Goal: Task Accomplishment & Management: Manage account settings

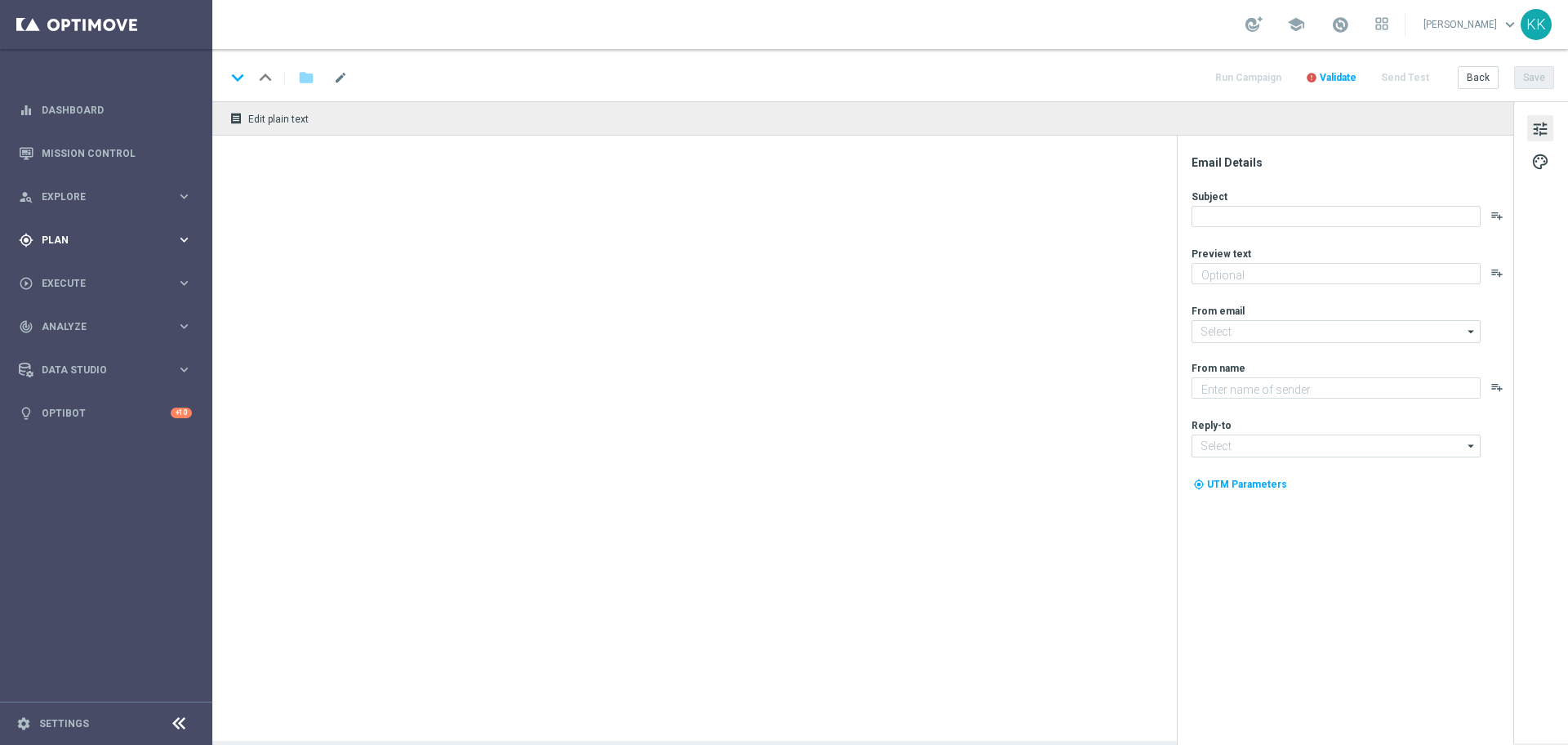
click at [99, 245] on span "Plan" at bounding box center [109, 240] width 134 height 10
click at [79, 322] on span "Templates" at bounding box center [102, 323] width 117 height 10
click at [74, 353] on link "Optimail" at bounding box center [110, 347] width 119 height 13
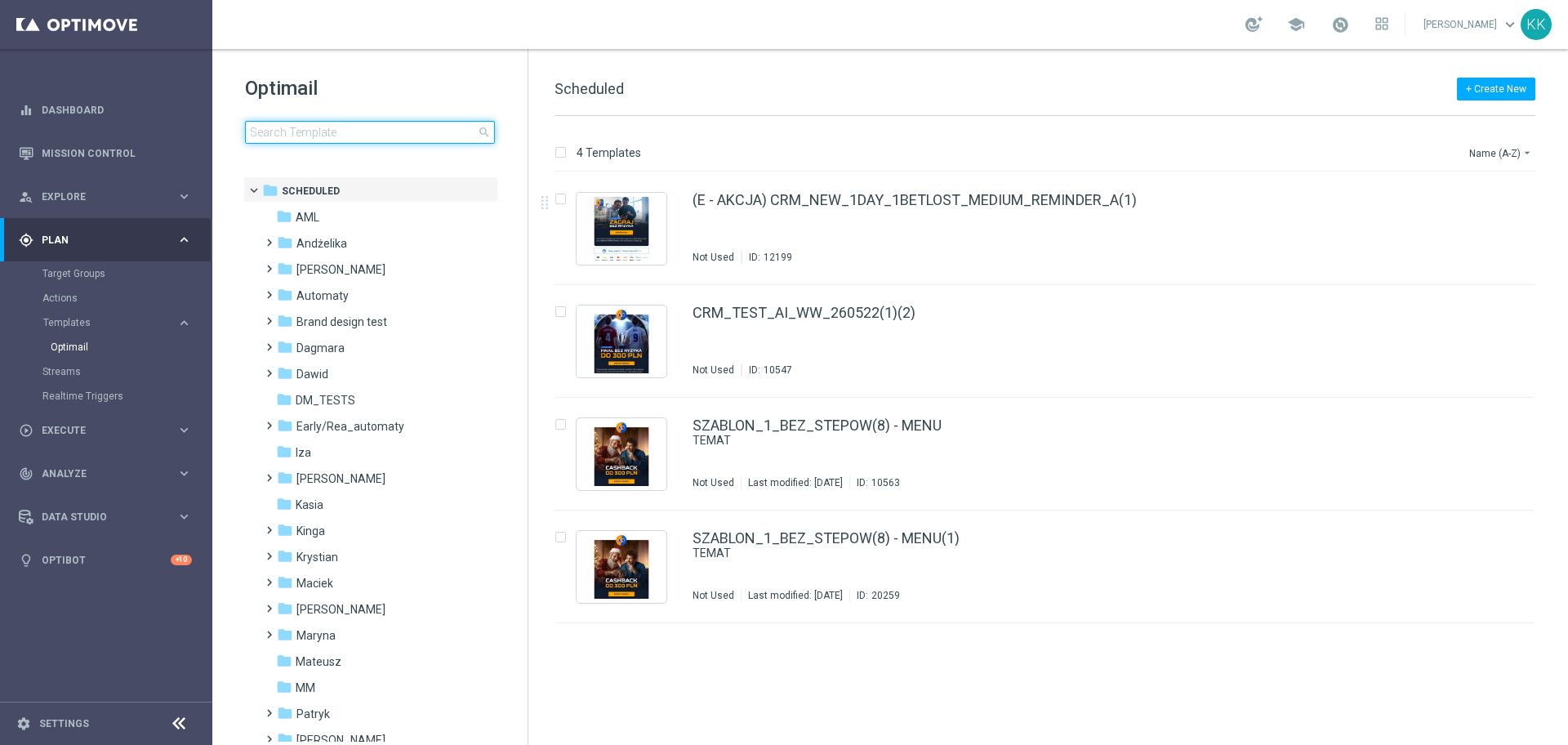
click at [314, 137] on input at bounding box center [370, 132] width 250 height 23
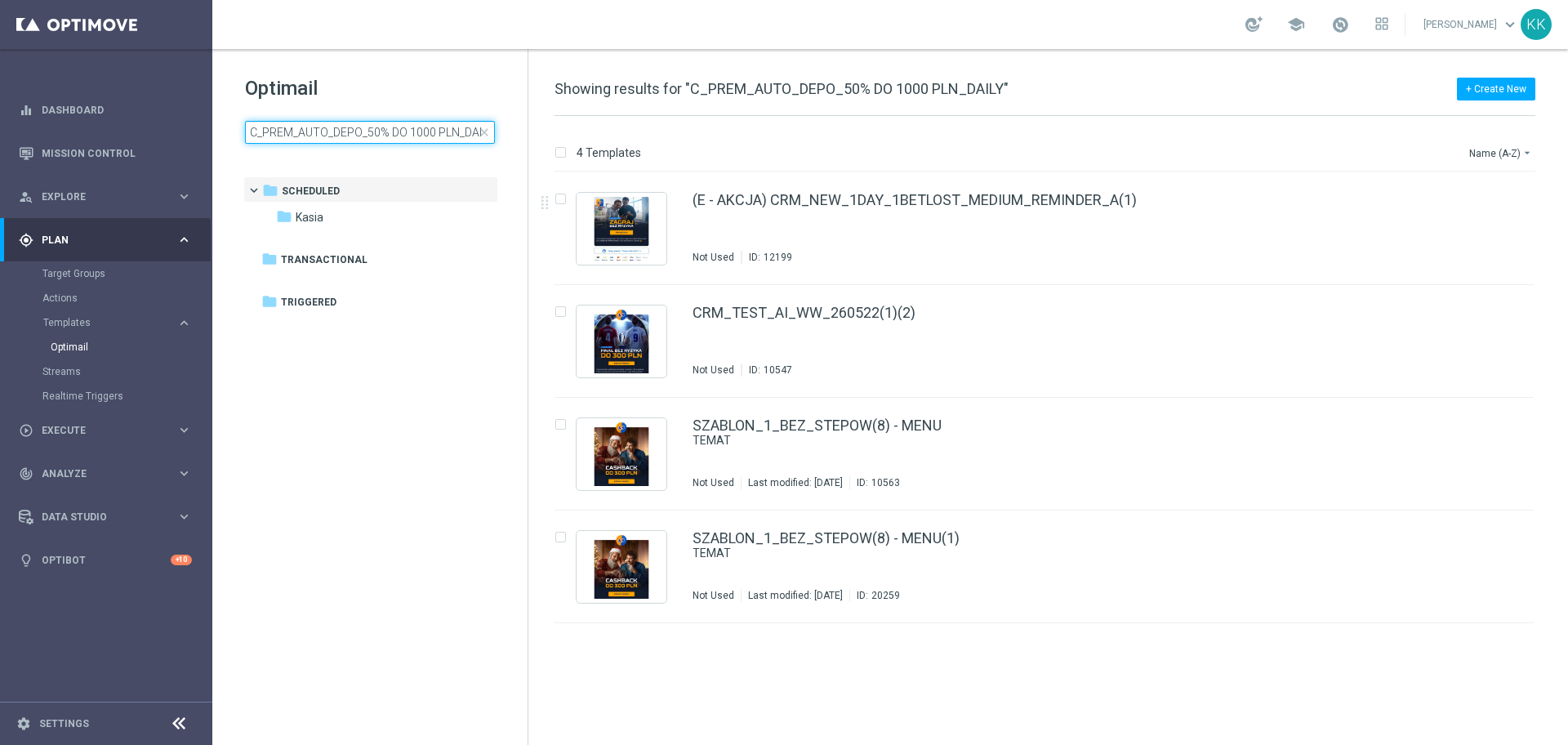
scroll to position [0, 9]
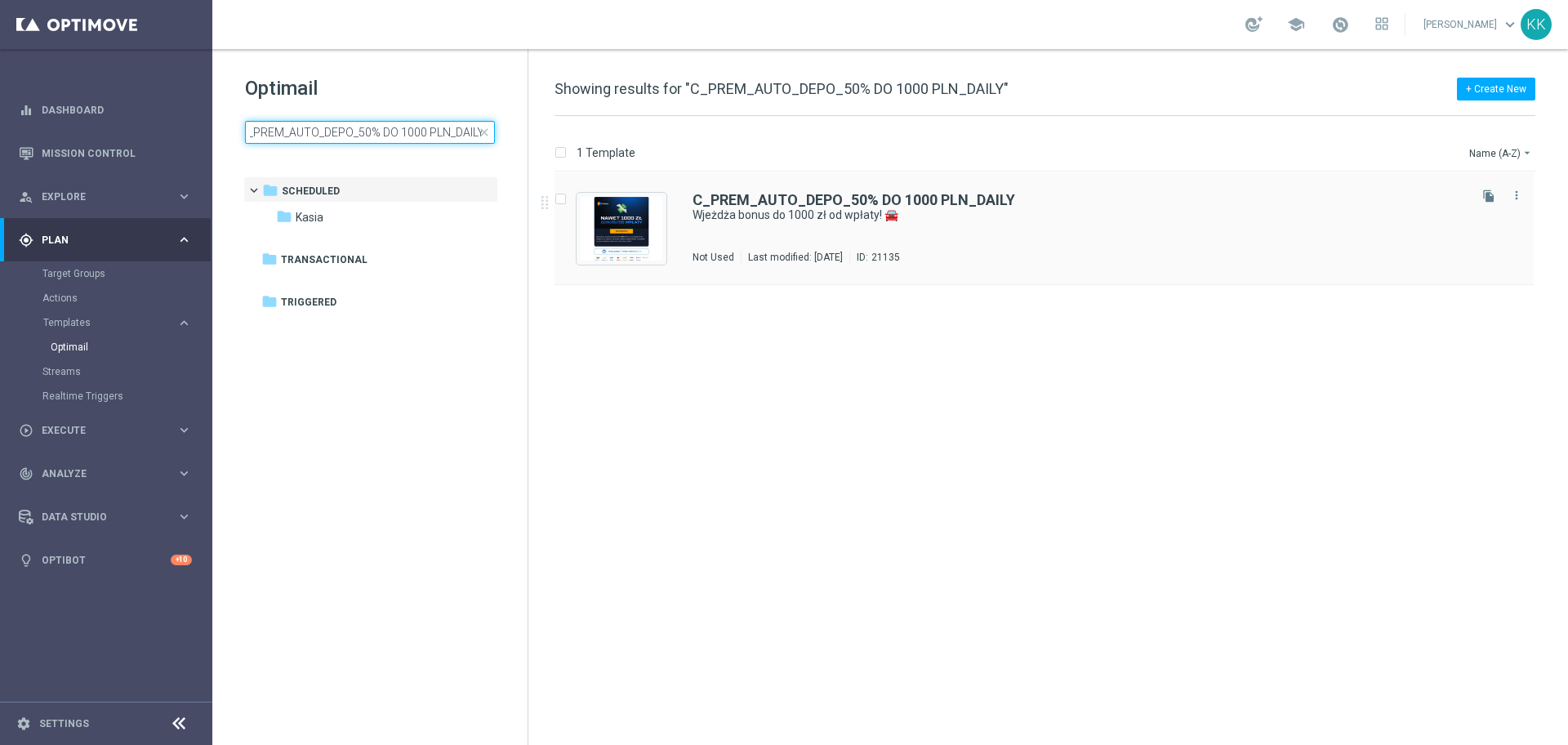
type input "C_PREM_AUTO_DEPO_50% DO 1000 PLN_DAILY"
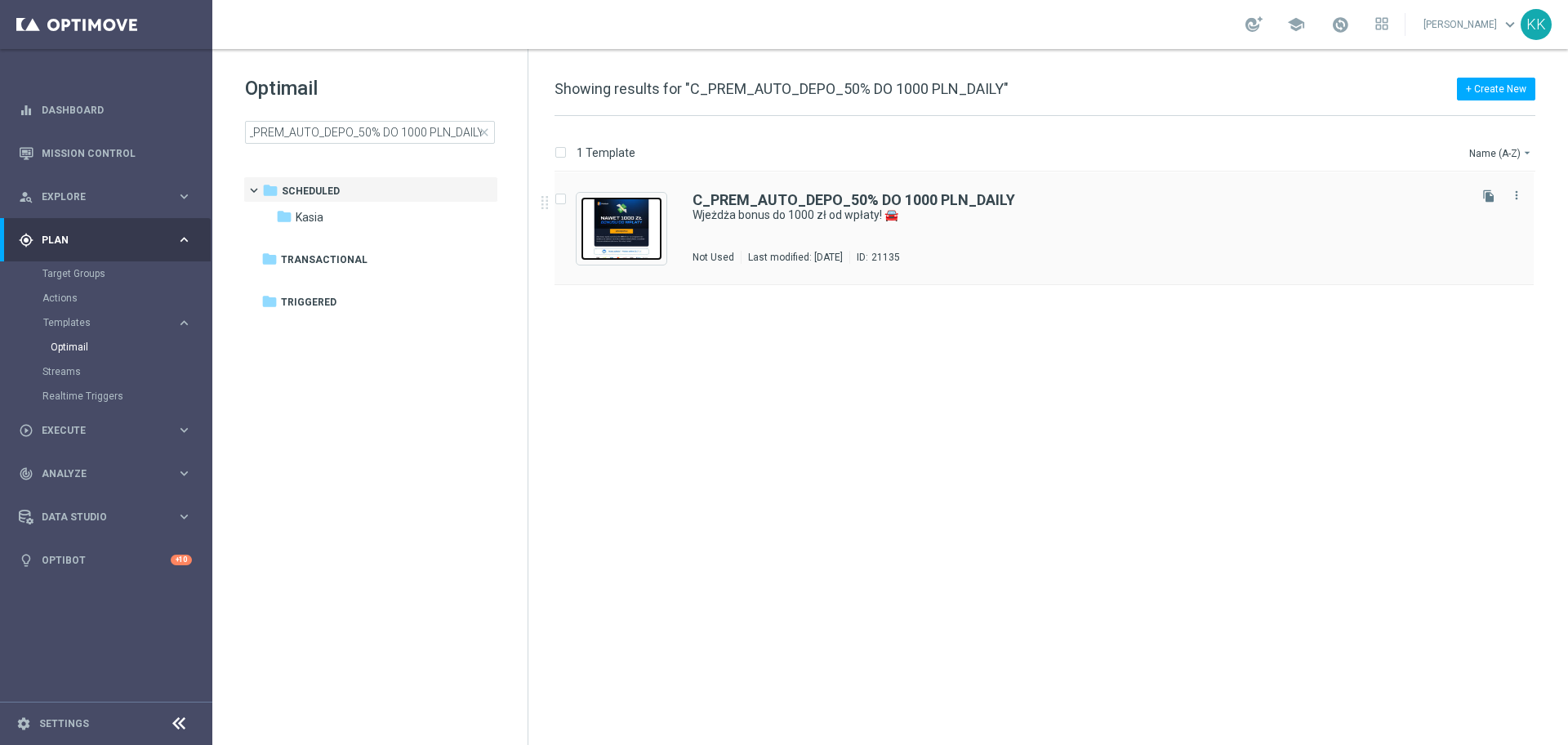
click at [628, 206] on img "Press SPACE to select this row." at bounding box center [621, 229] width 82 height 64
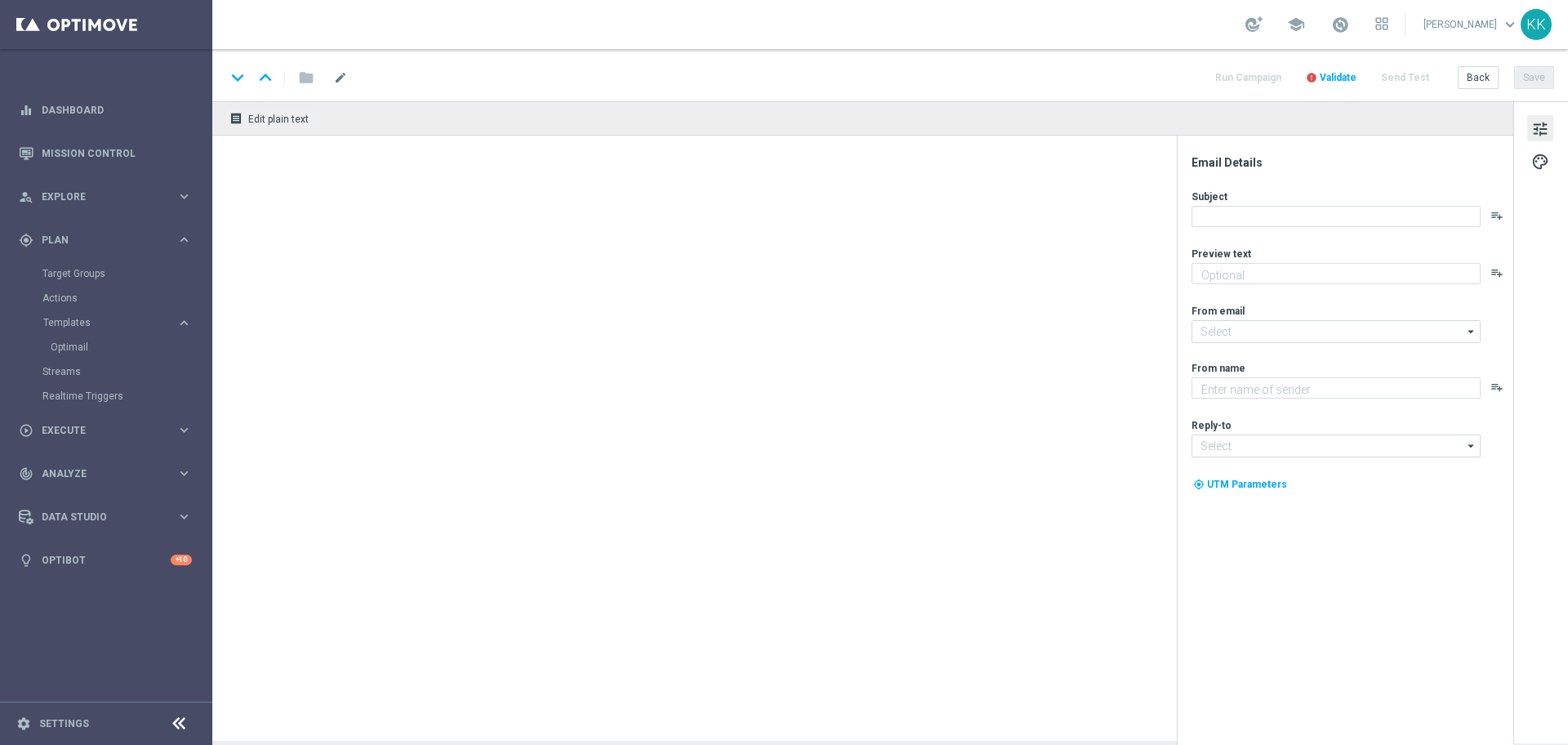
type textarea "Zgarnij ekstra kasę 👈"
type input "[EMAIL_ADDRESS][DOMAIN_NAME]"
type textarea "STS"
type input "[EMAIL_ADDRESS][DOMAIN_NAME]"
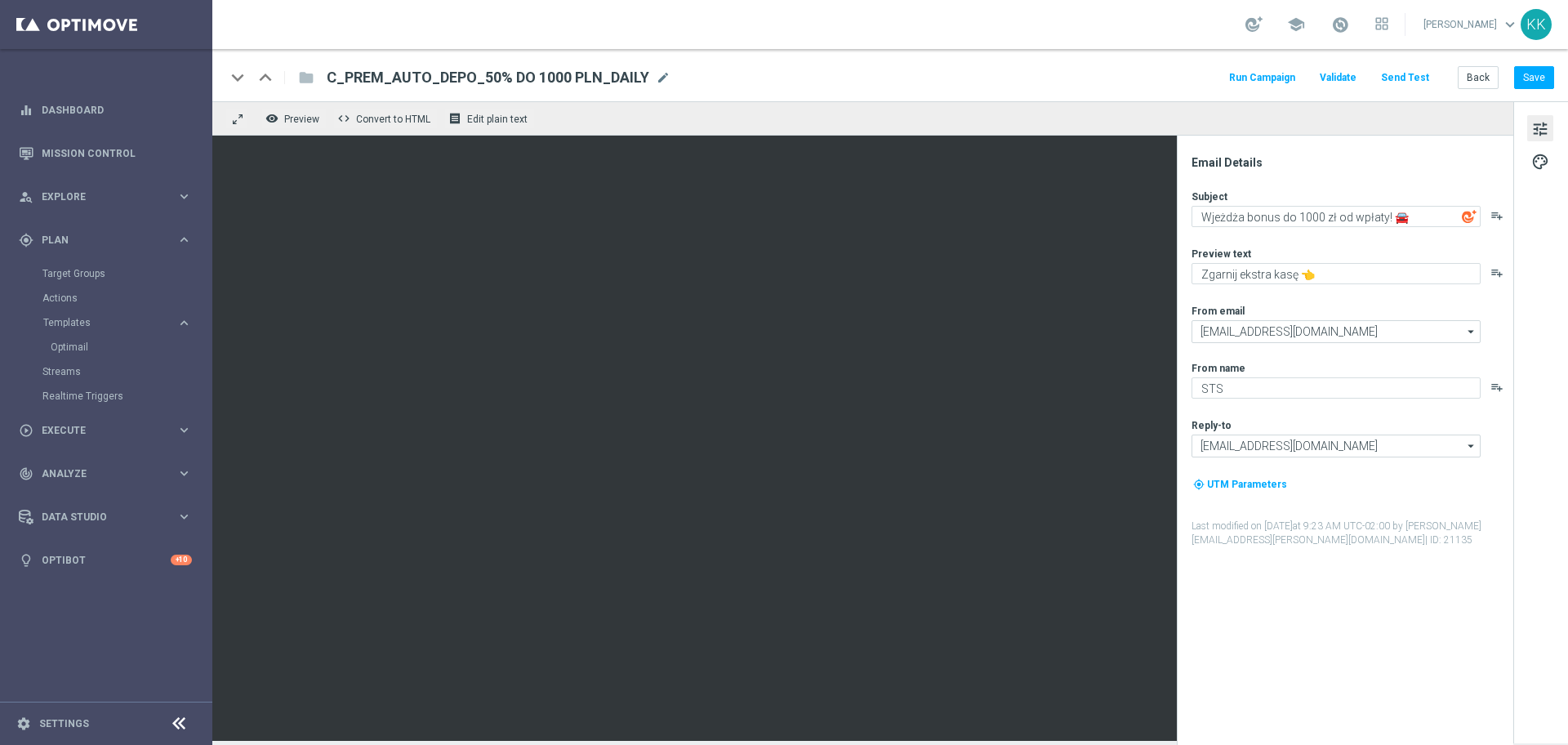
click at [1390, 79] on button "Send Test" at bounding box center [1405, 78] width 53 height 22
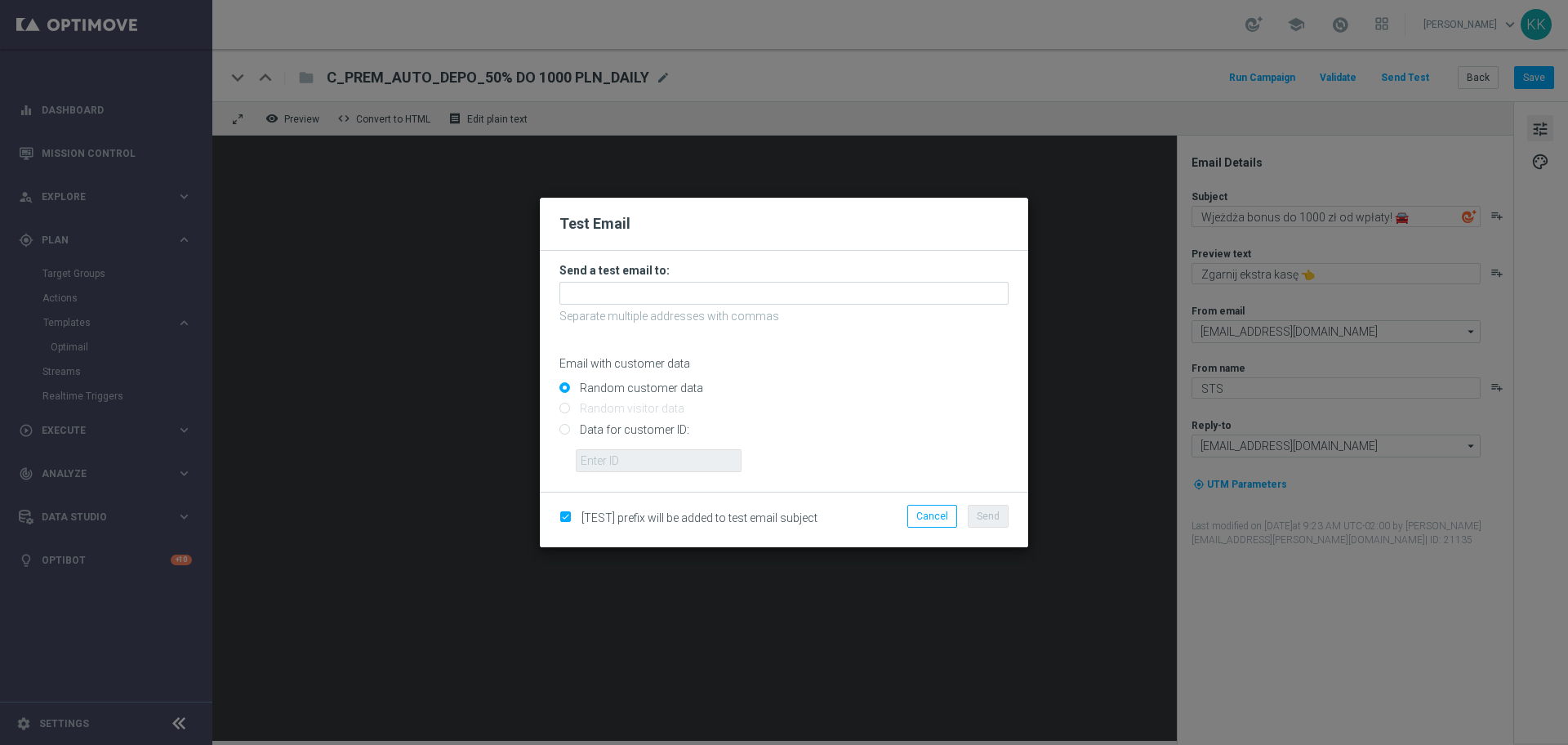
click at [752, 308] on form "Send a test email to: Separate multiple addresses with commas Email with custom…" at bounding box center [784, 367] width 450 height 209
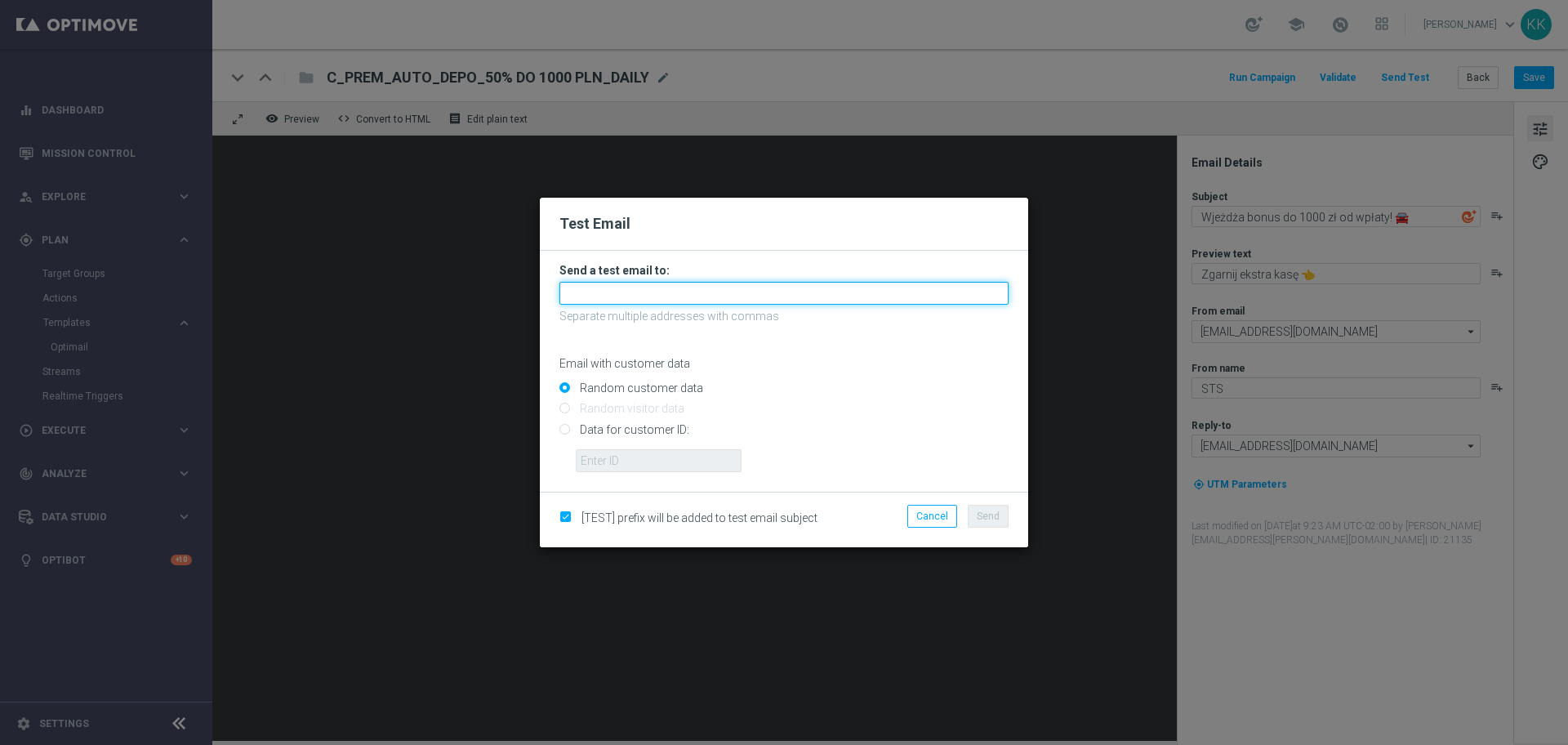
click at [754, 304] on input "text" at bounding box center [784, 293] width 450 height 23
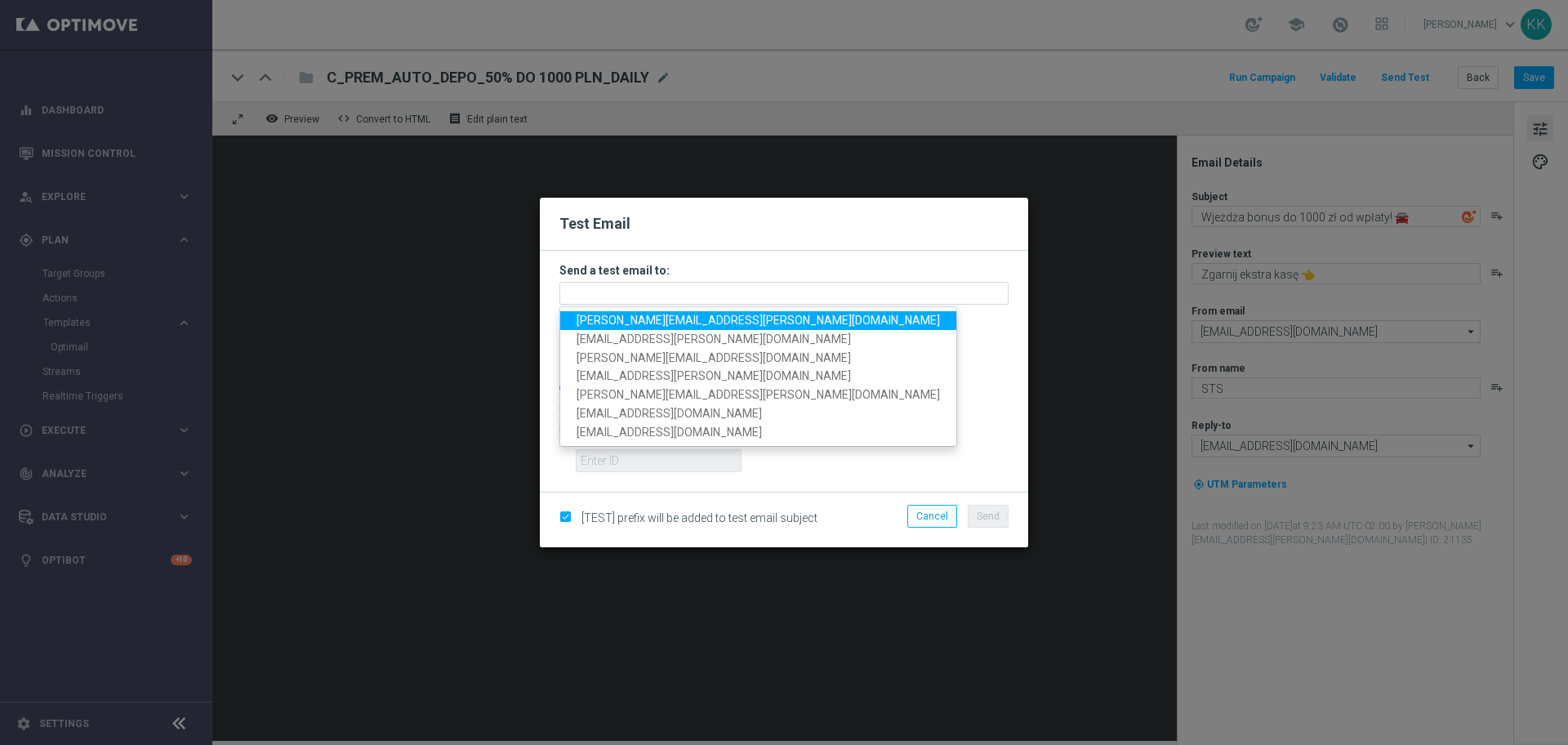
click at [666, 320] on span "[PERSON_NAME][EMAIL_ADDRESS][PERSON_NAME][DOMAIN_NAME]" at bounding box center [758, 320] width 364 height 13
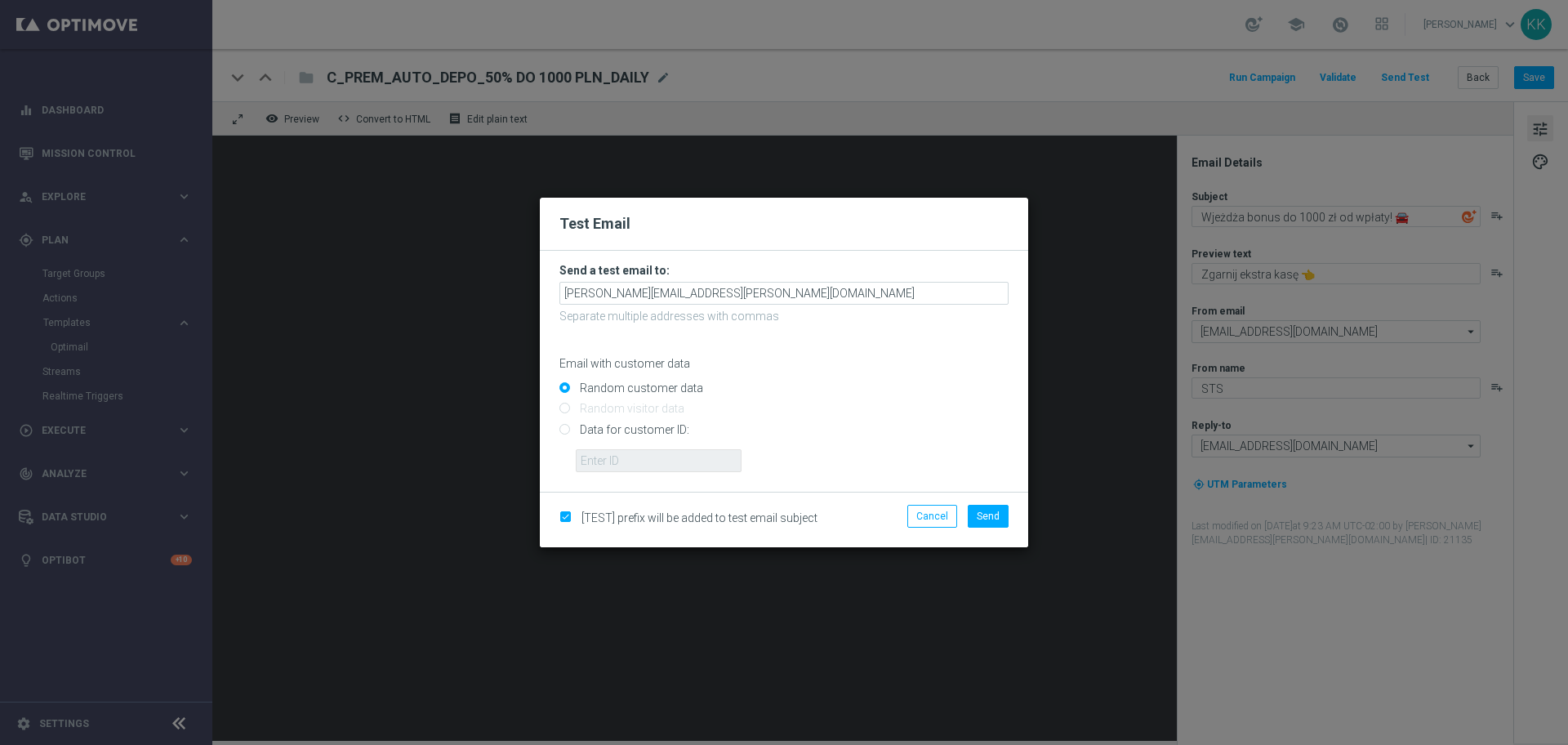
click at [779, 278] on form "Send a test email to: [PERSON_NAME][EMAIL_ADDRESS][PERSON_NAME][DOMAIN_NAME] Se…" at bounding box center [784, 367] width 450 height 209
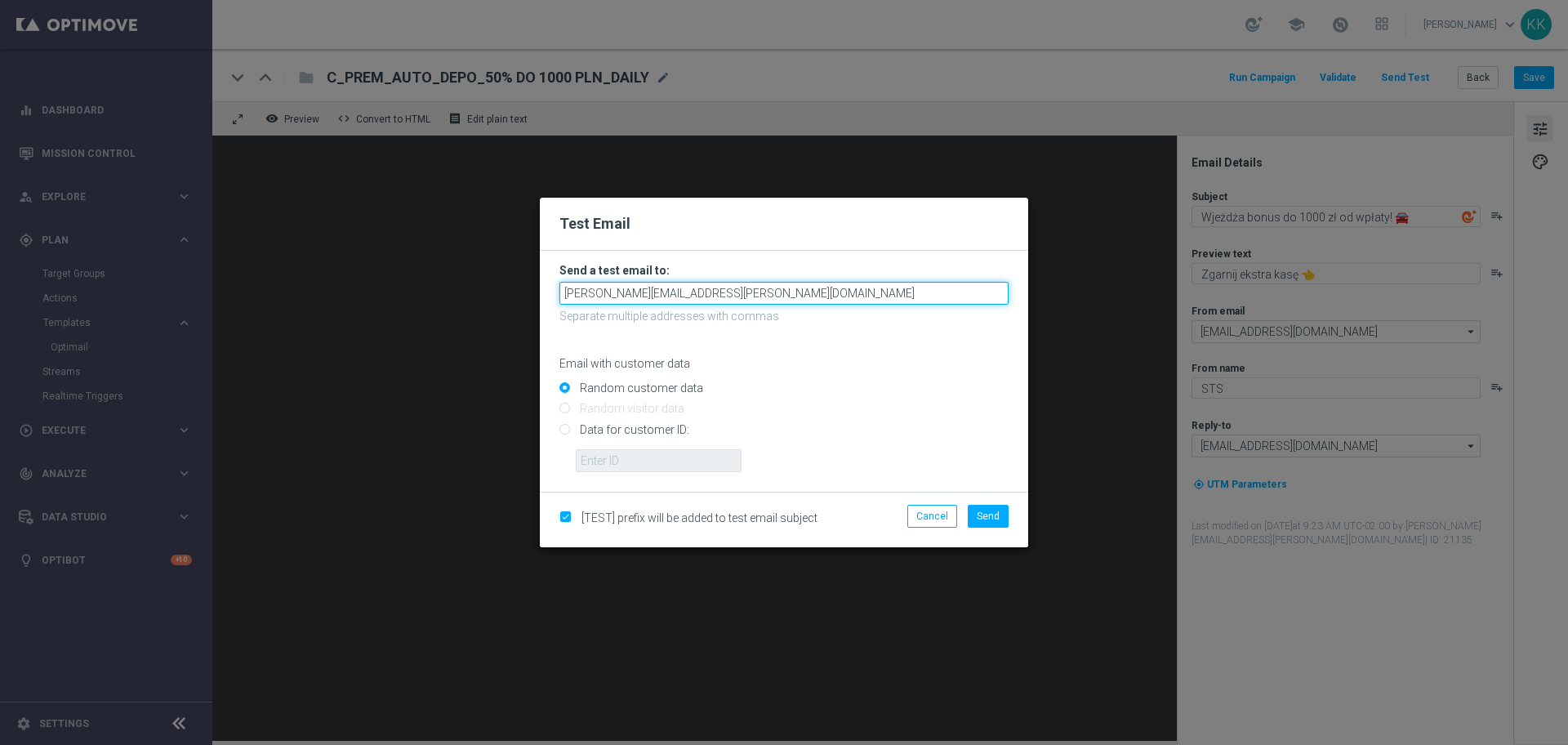
click at [787, 286] on input "[PERSON_NAME][EMAIL_ADDRESS][PERSON_NAME][DOMAIN_NAME]" at bounding box center [784, 293] width 450 height 23
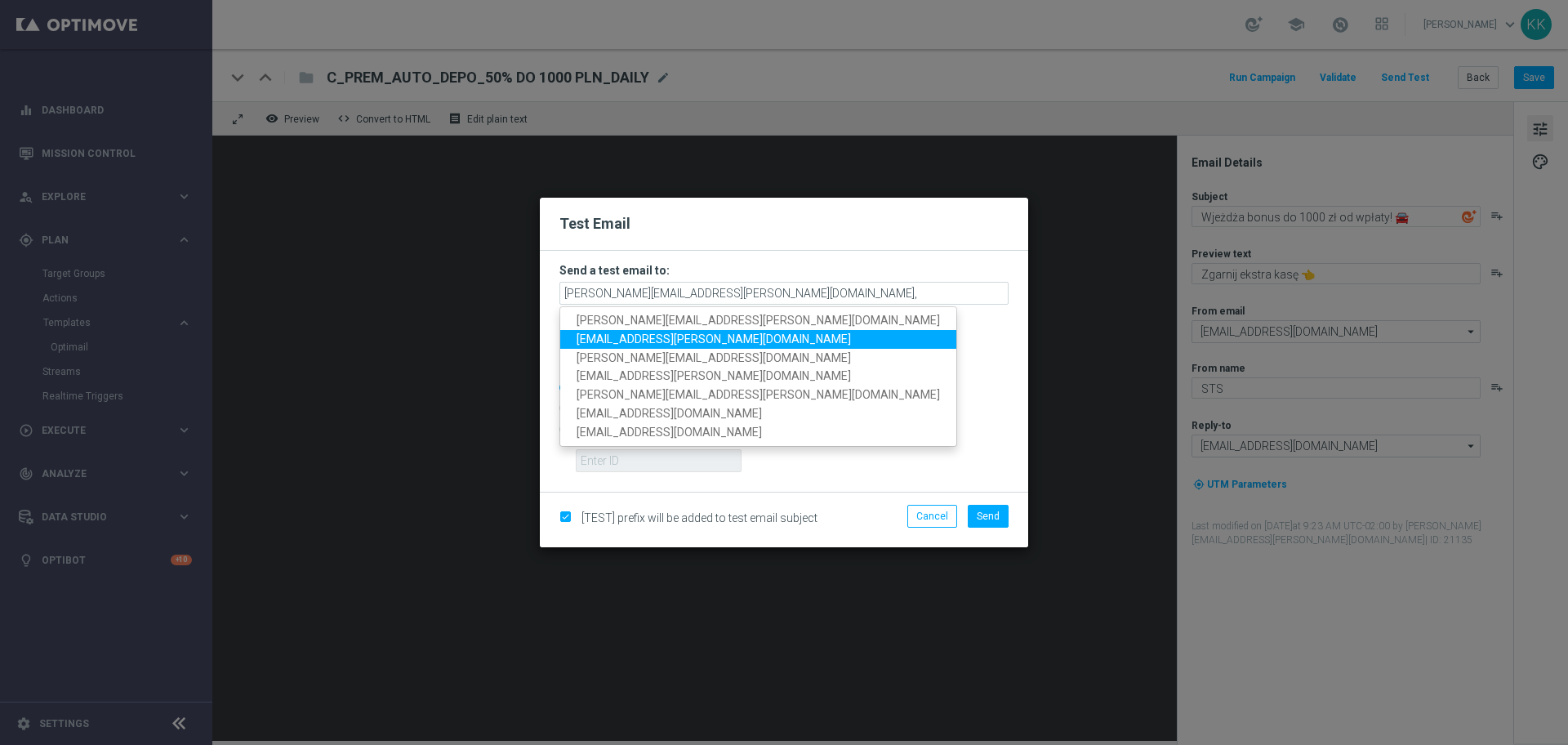
click at [743, 336] on link "[EMAIL_ADDRESS][PERSON_NAME][DOMAIN_NAME]" at bounding box center [758, 340] width 396 height 18
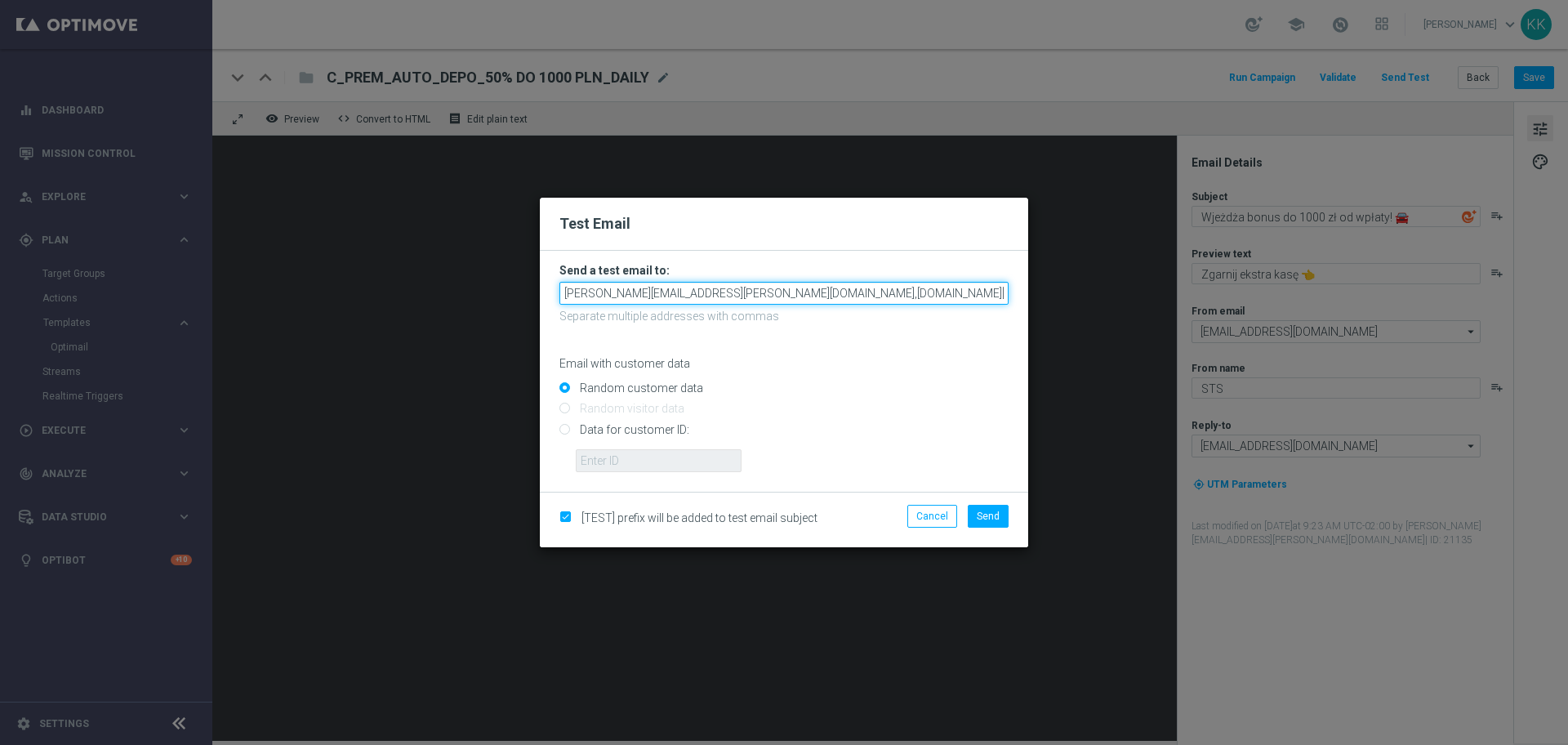
click at [826, 294] on input "[PERSON_NAME][EMAIL_ADDRESS][PERSON_NAME][DOMAIN_NAME],[DOMAIN_NAME][EMAIL_ADDR…" at bounding box center [784, 293] width 450 height 23
click at [857, 291] on input "[PERSON_NAME][EMAIL_ADDRESS][PERSON_NAME][DOMAIN_NAME],[DOMAIN_NAME][EMAIL_ADDR…" at bounding box center [784, 293] width 450 height 23
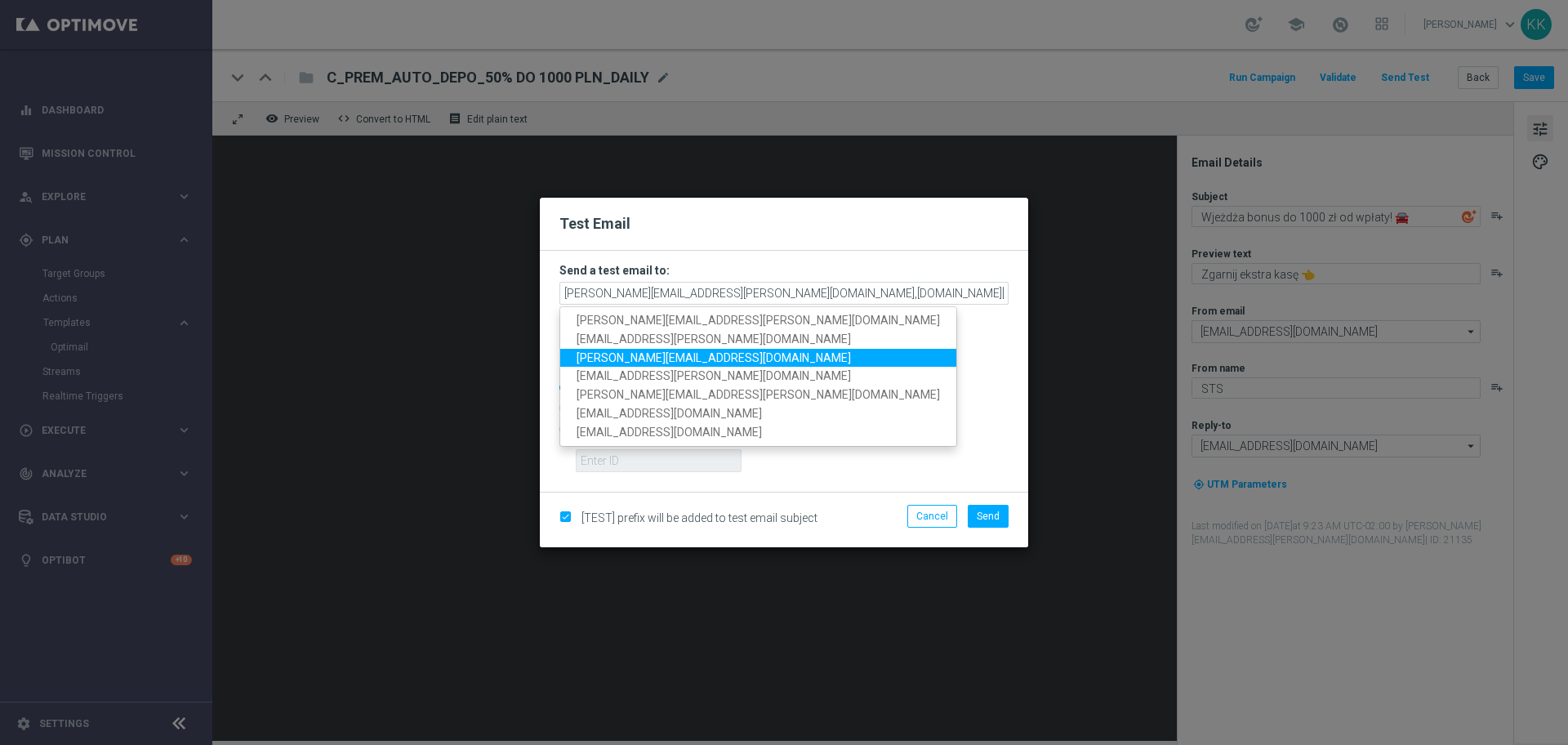
click at [720, 357] on link "[PERSON_NAME][EMAIL_ADDRESS][DOMAIN_NAME]" at bounding box center [758, 357] width 396 height 18
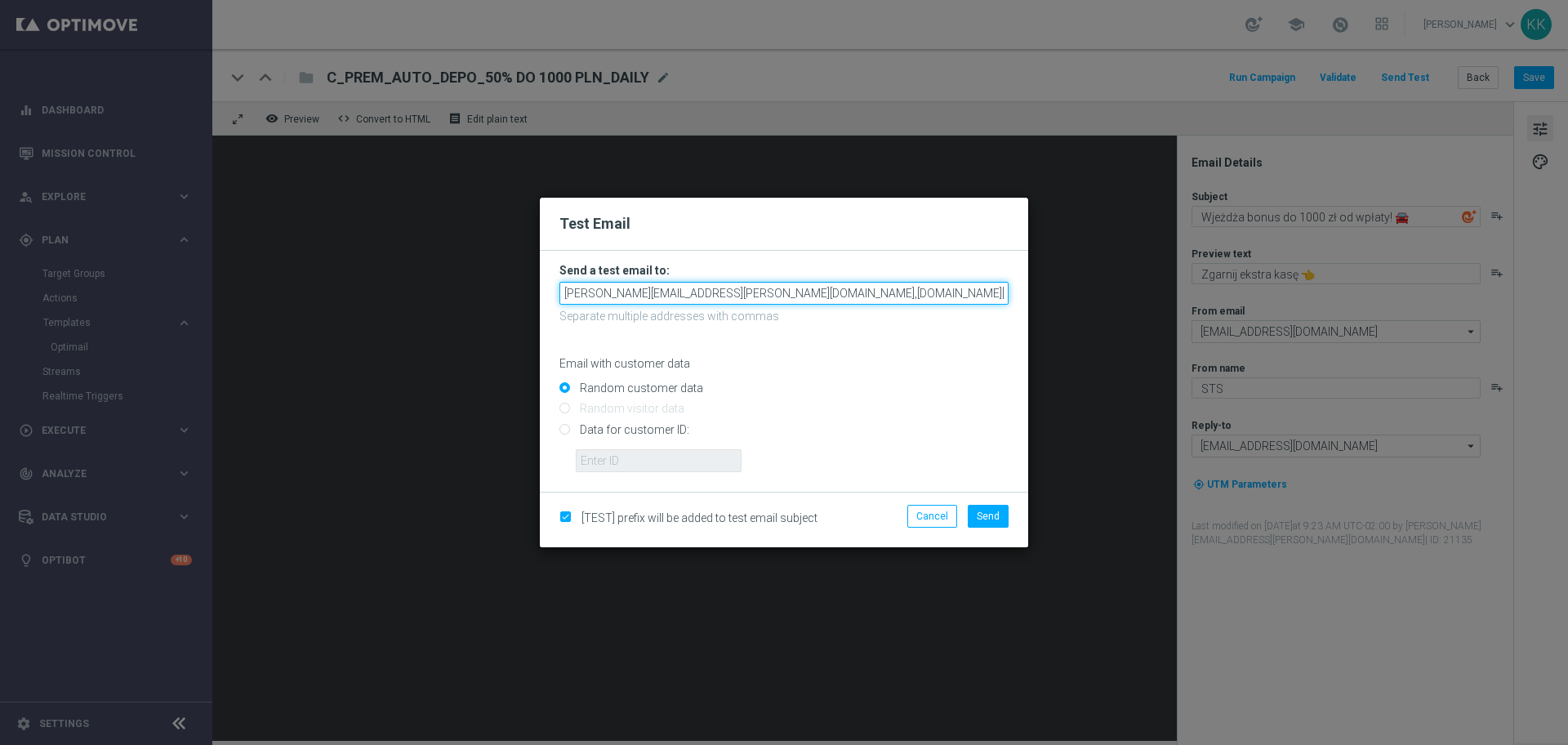
click at [973, 299] on input "[PERSON_NAME][EMAIL_ADDRESS][PERSON_NAME][DOMAIN_NAME],[DOMAIN_NAME][EMAIL_ADDR…" at bounding box center [784, 293] width 450 height 23
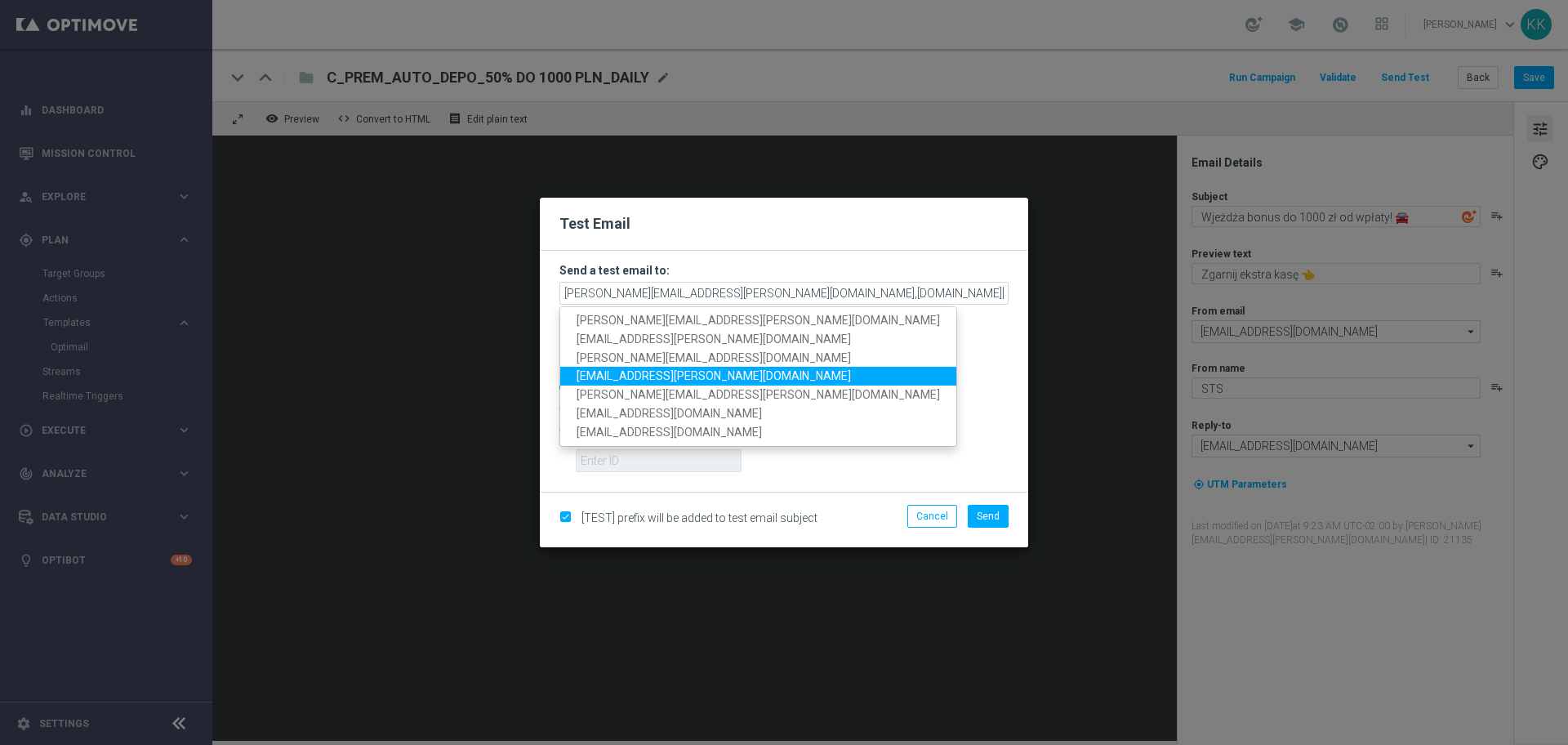
click at [714, 382] on link "[EMAIL_ADDRESS][PERSON_NAME][DOMAIN_NAME]" at bounding box center [758, 376] width 396 height 18
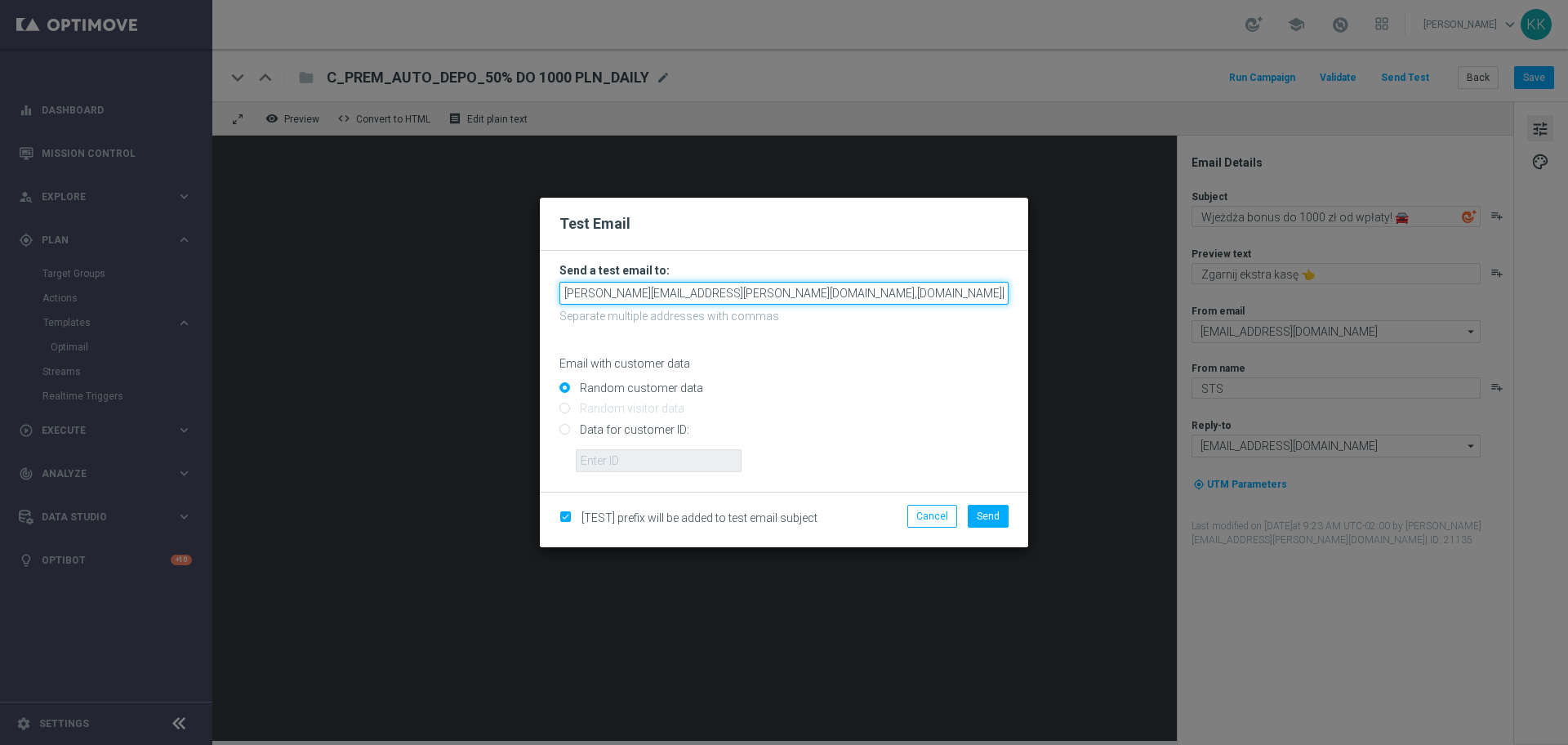
drag, startPoint x: 931, startPoint y: 293, endPoint x: 1471, endPoint y: 270, distance: 540.5
click at [1398, 277] on modal-container "Test Email Send a test email to: [PERSON_NAME][EMAIL_ADDRESS][PERSON_NAME][DOMA…" at bounding box center [784, 372] width 1568 height 745
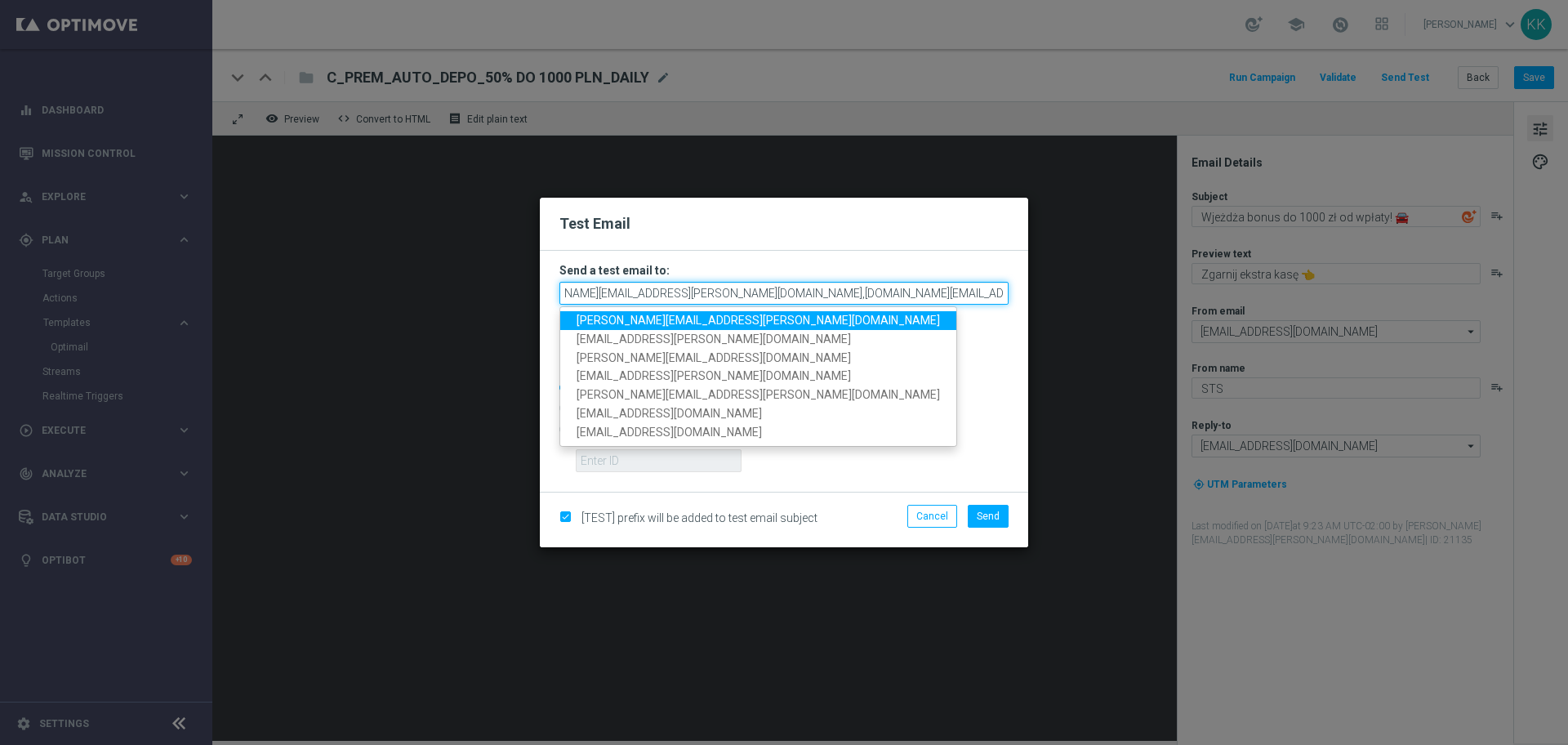
scroll to position [0, 55]
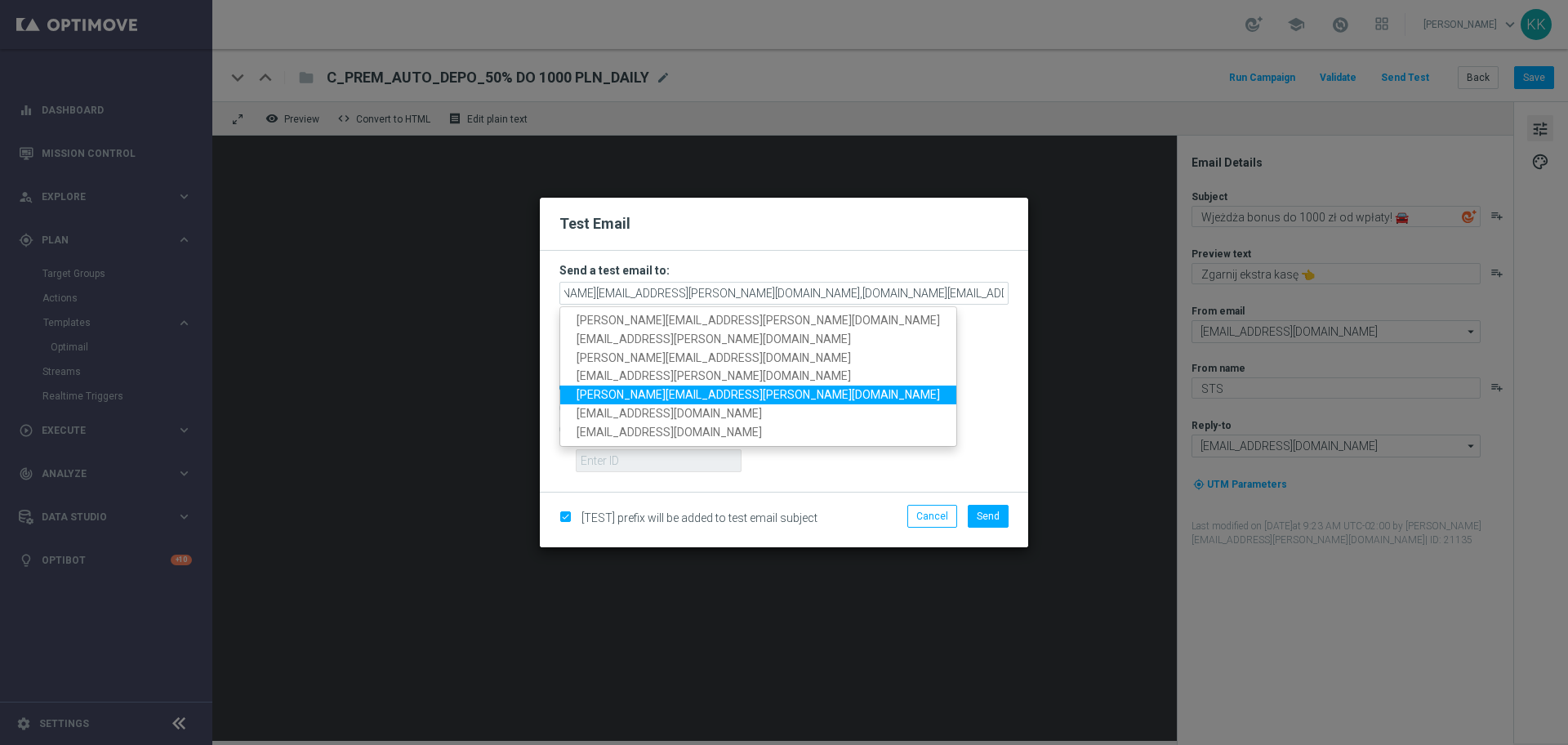
click at [701, 388] on span "[PERSON_NAME][EMAIL_ADDRESS][PERSON_NAME][DOMAIN_NAME]" at bounding box center [758, 395] width 364 height 13
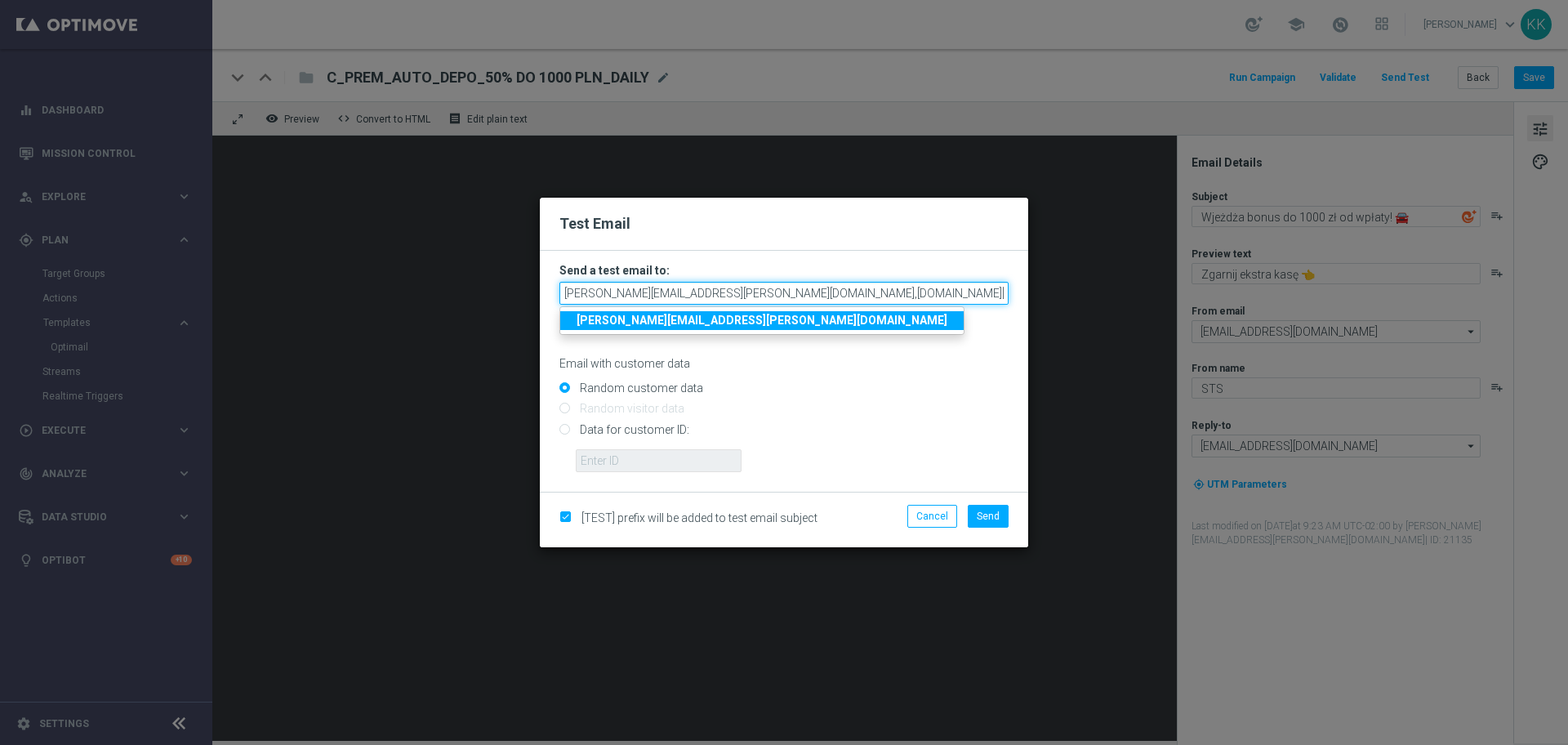
scroll to position [0, 185]
drag, startPoint x: 946, startPoint y: 298, endPoint x: 1567, endPoint y: 256, distance: 622.4
click at [1567, 261] on modal-container "Test Email Send a test email to: [PERSON_NAME][EMAIL_ADDRESS][PERSON_NAME][DOMA…" at bounding box center [784, 372] width 1568 height 745
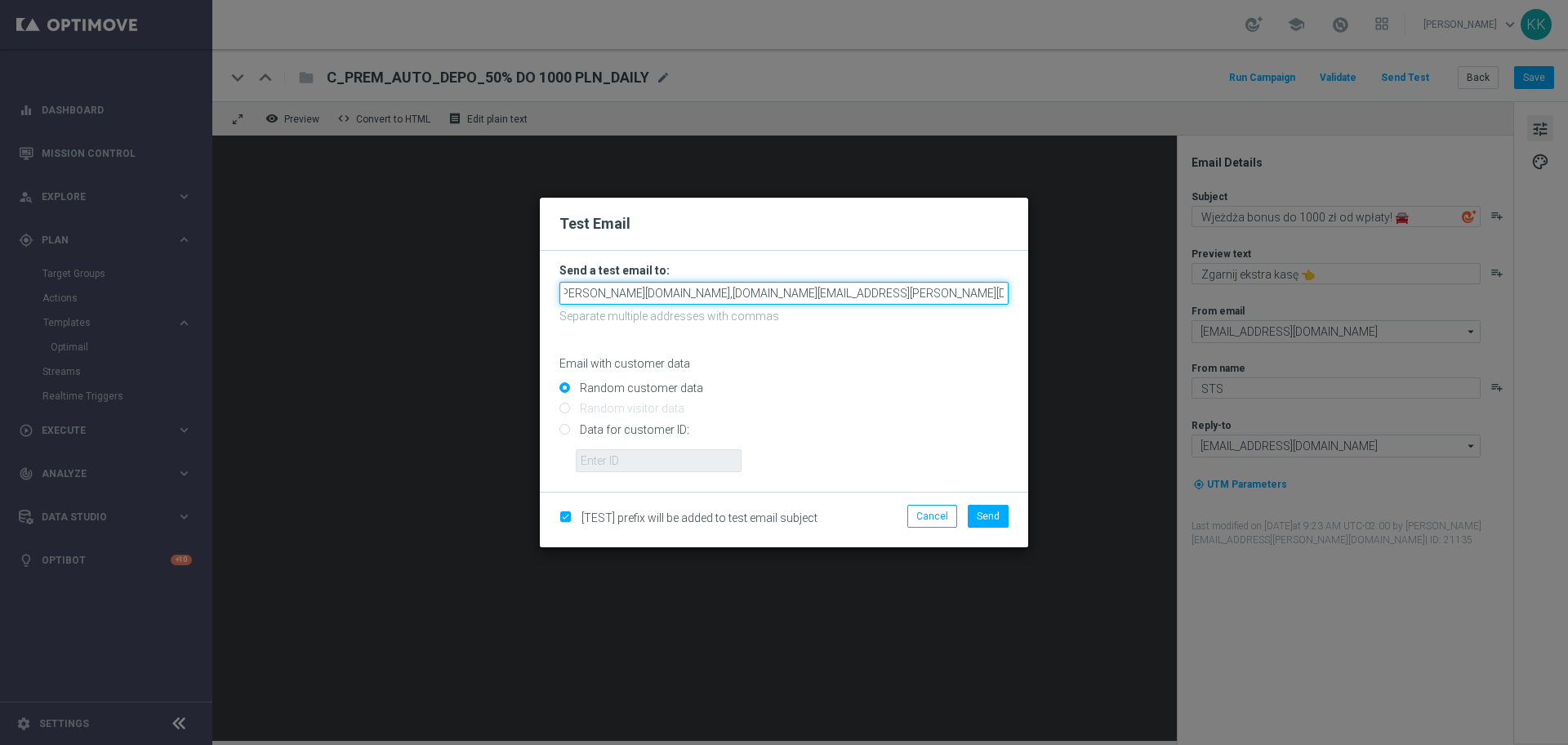
scroll to position [0, 187]
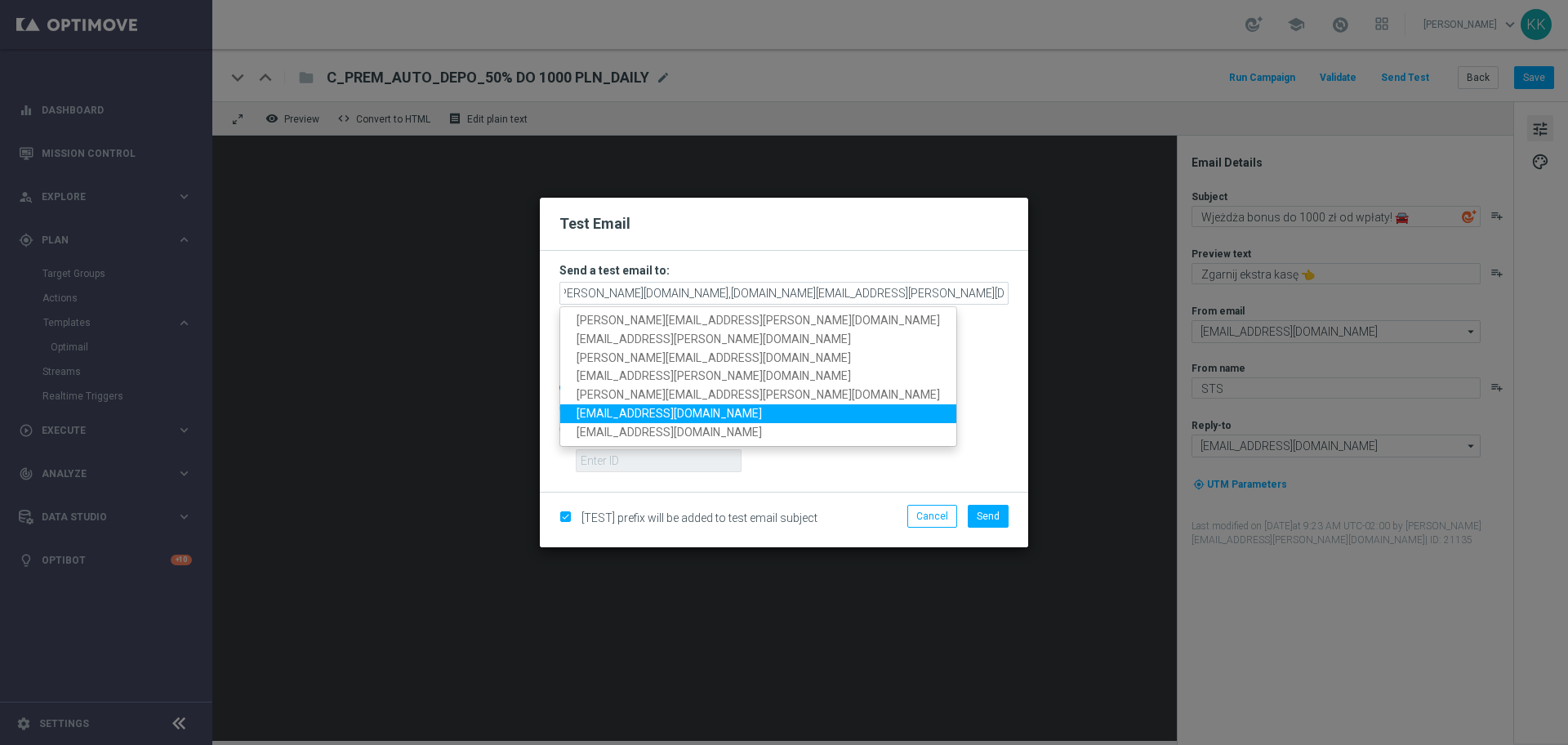
click at [663, 411] on span "[EMAIL_ADDRESS][DOMAIN_NAME]" at bounding box center [669, 414] width 186 height 13
type input "[PERSON_NAME][EMAIL_ADDRESS][PERSON_NAME][DOMAIN_NAME],[DOMAIN_NAME][EMAIL_ADDR…"
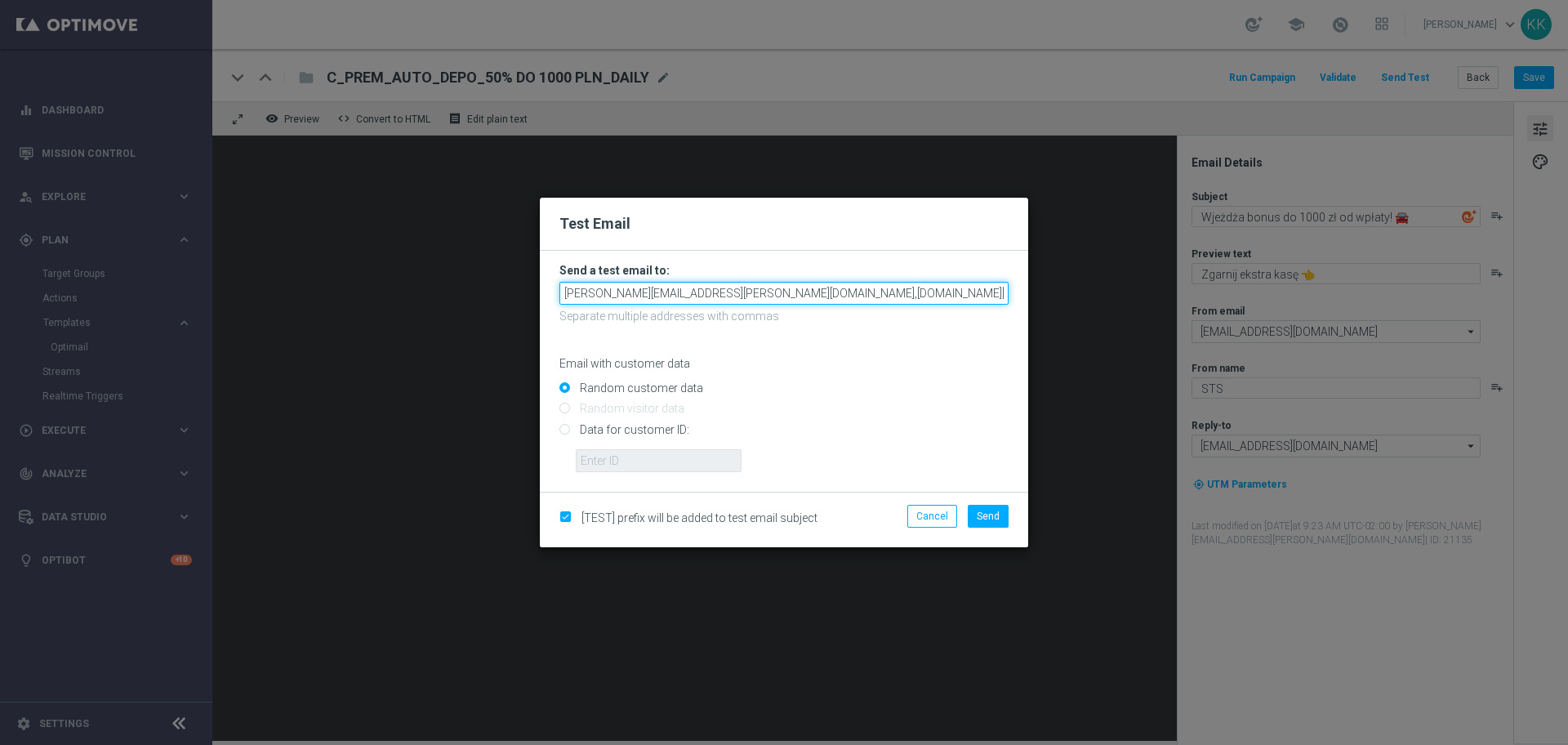
click at [818, 297] on input "[PERSON_NAME][EMAIL_ADDRESS][PERSON_NAME][DOMAIN_NAME],[DOMAIN_NAME][EMAIL_ADDR…" at bounding box center [784, 293] width 450 height 23
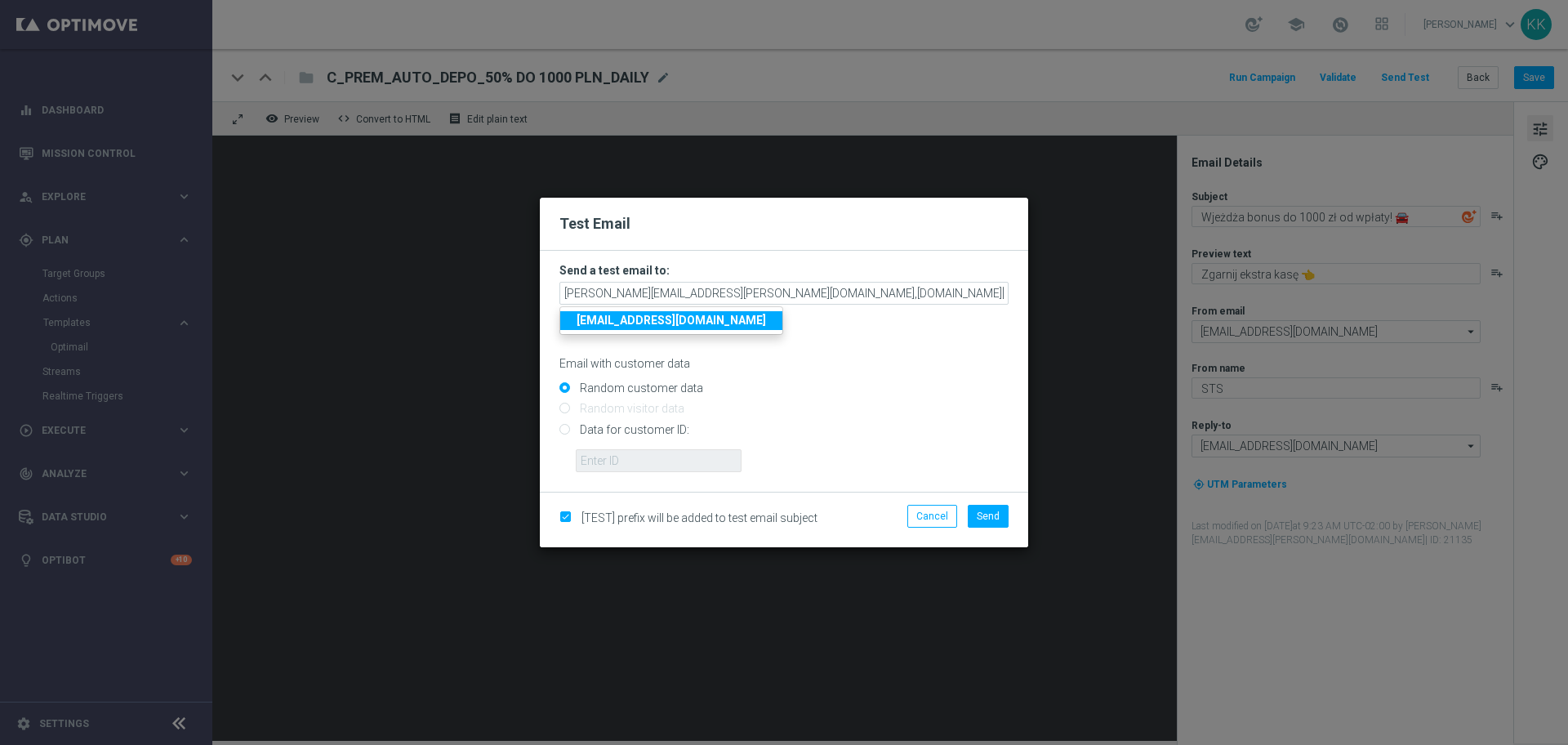
click at [930, 388] on input "Random customer data" at bounding box center [784, 395] width 450 height 23
click at [1000, 520] on button "Send" at bounding box center [988, 516] width 41 height 23
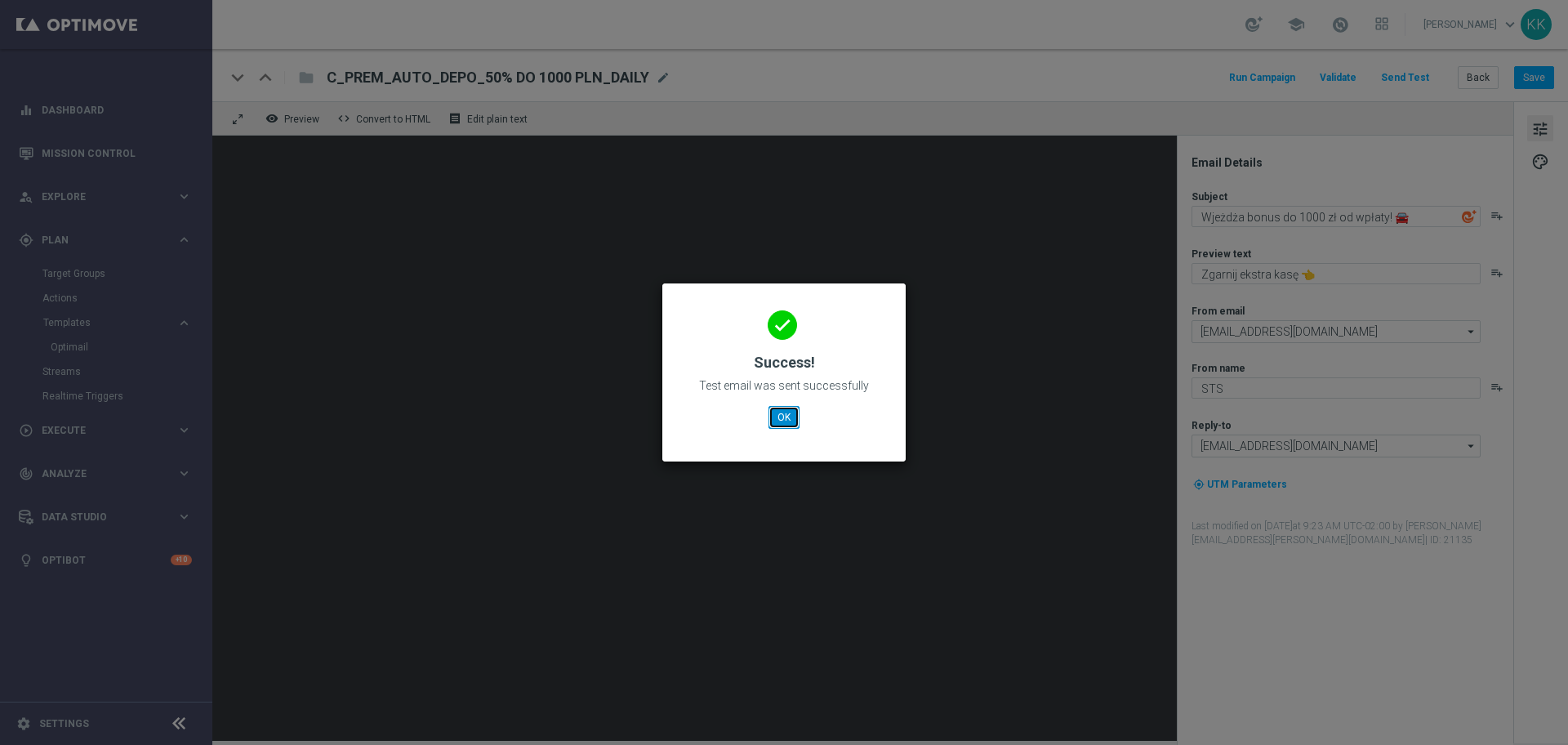
click at [780, 423] on button "OK" at bounding box center [784, 417] width 31 height 23
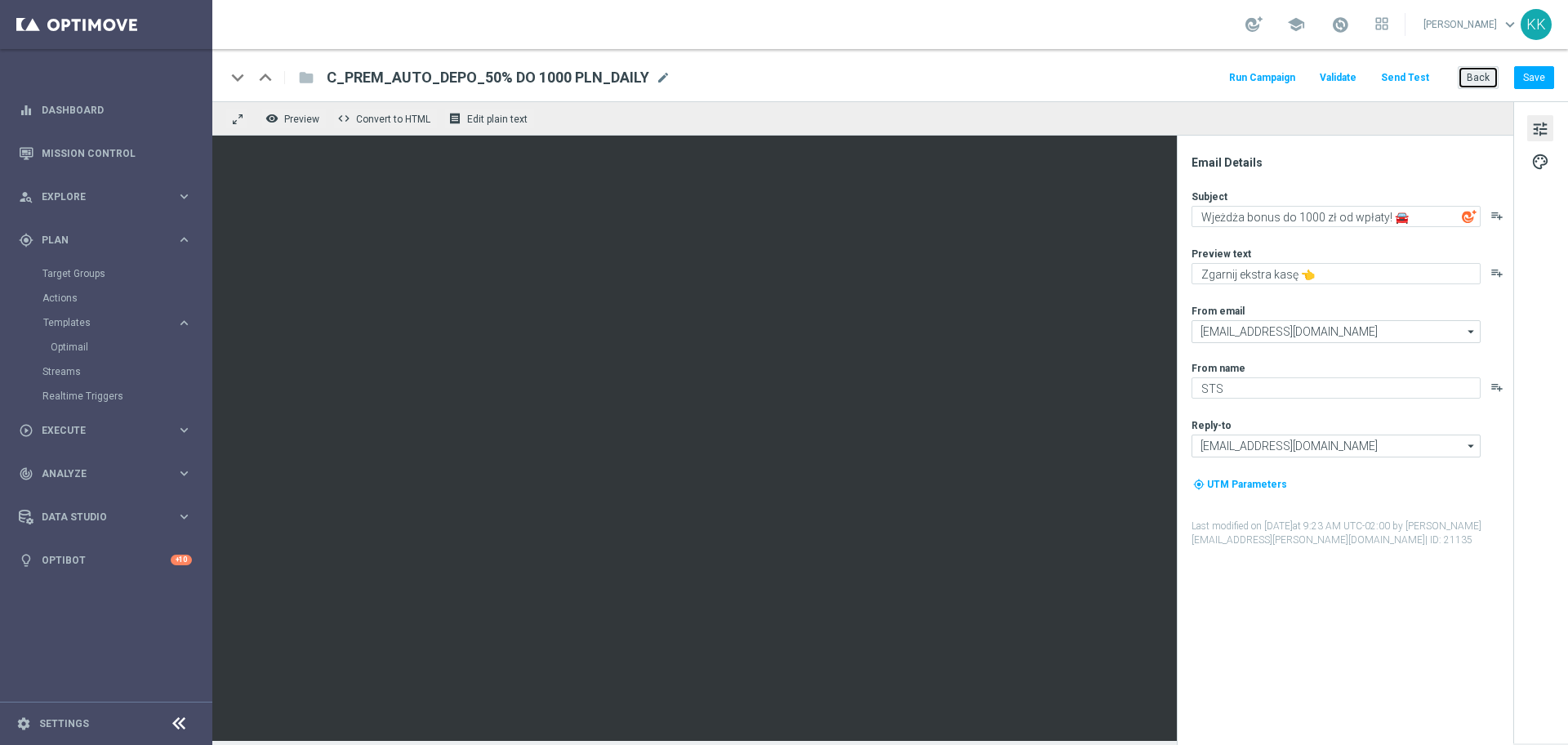
click at [1486, 80] on button "Back" at bounding box center [1478, 77] width 41 height 23
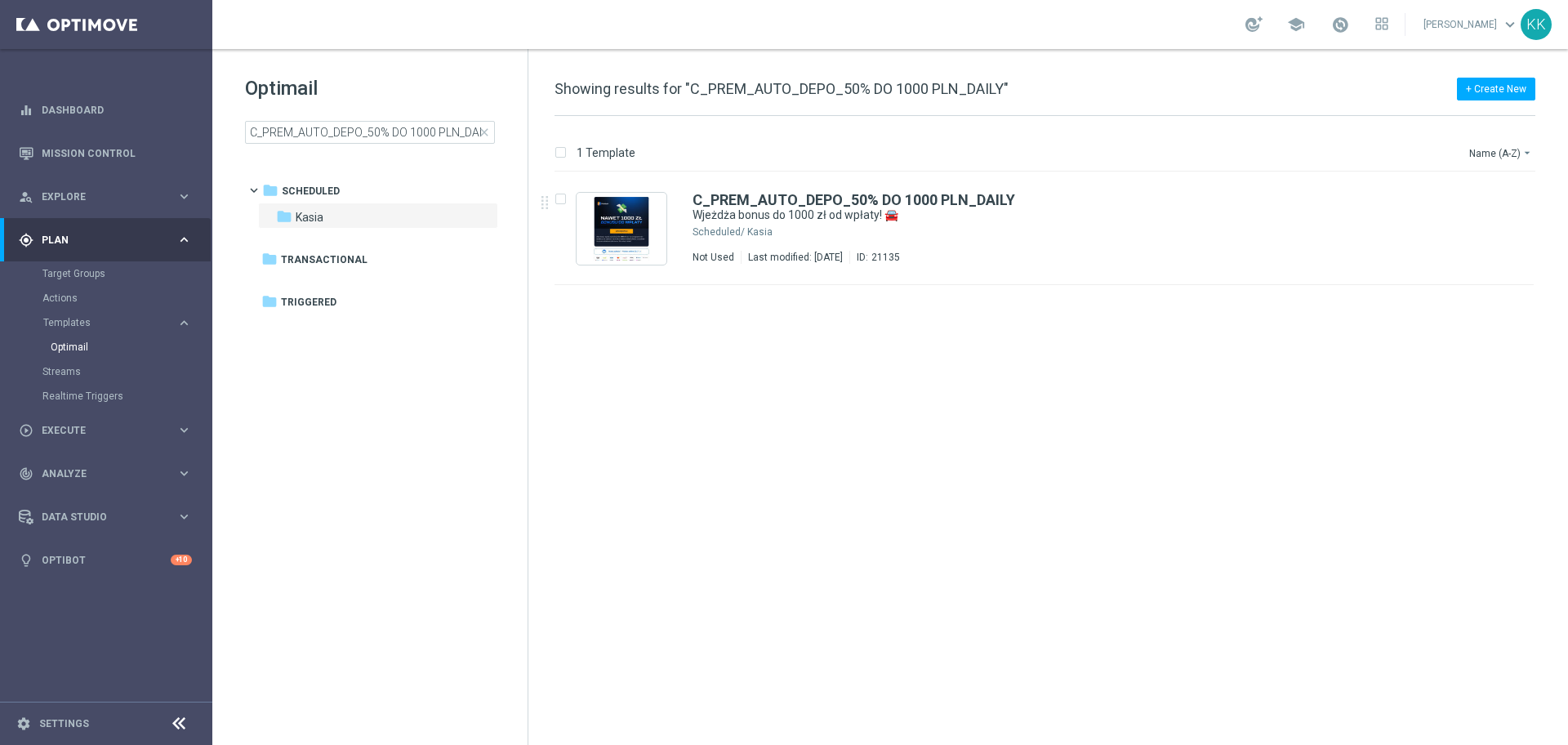
click at [391, 145] on div "Optimail C_PREM_AUTO_DEPO_50% DO 1000 PLN_DAILY close folder 1 Folder folder Sc…" at bounding box center [370, 150] width 315 height 203
click at [397, 128] on input "C_PREM_AUTO_DEPO_50% DO 1000 PLN_DAILY" at bounding box center [370, 132] width 250 height 23
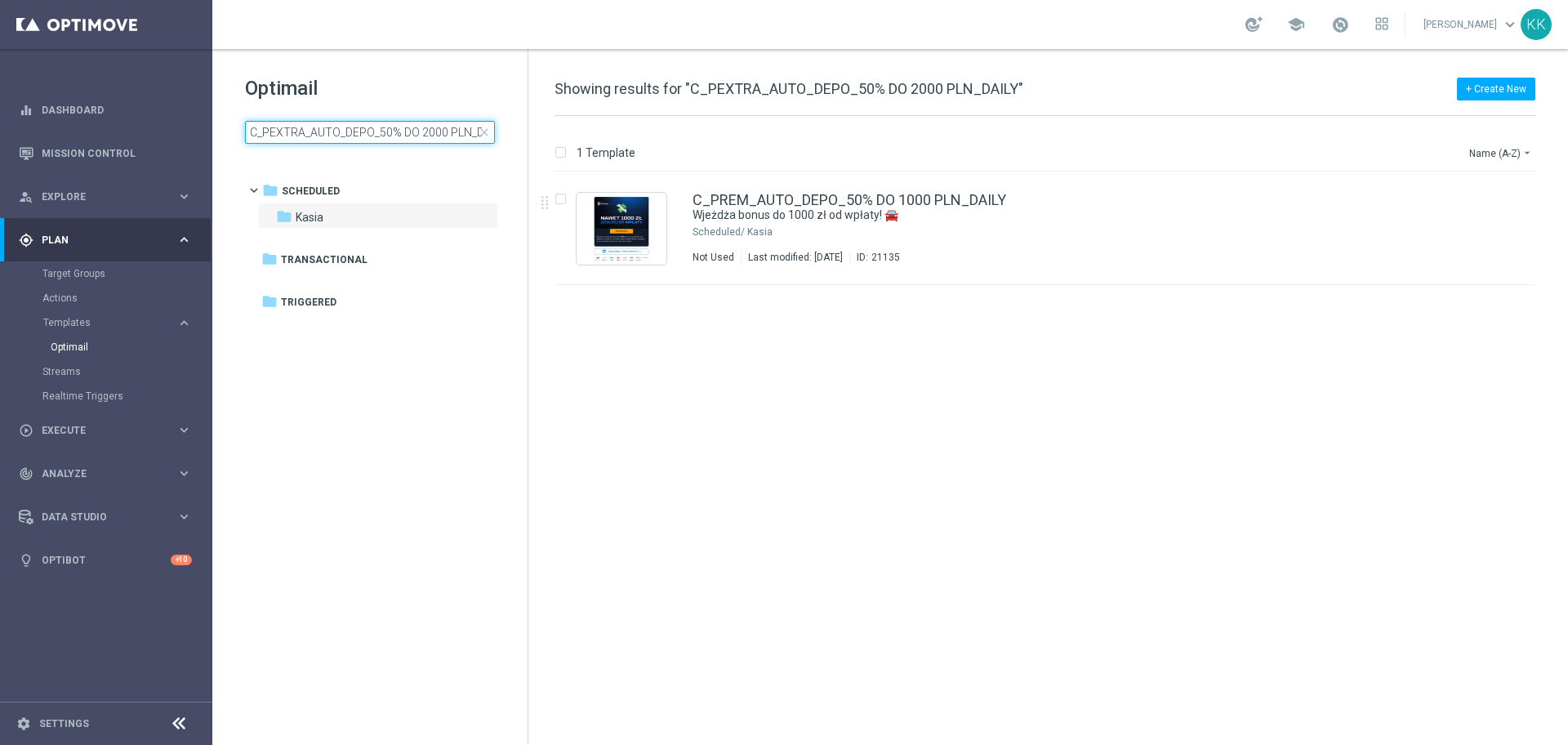
scroll to position [0, 20]
type input "C_PEXTRA_AUTO_DEPO_50% DO 2000 PLN_DAILY"
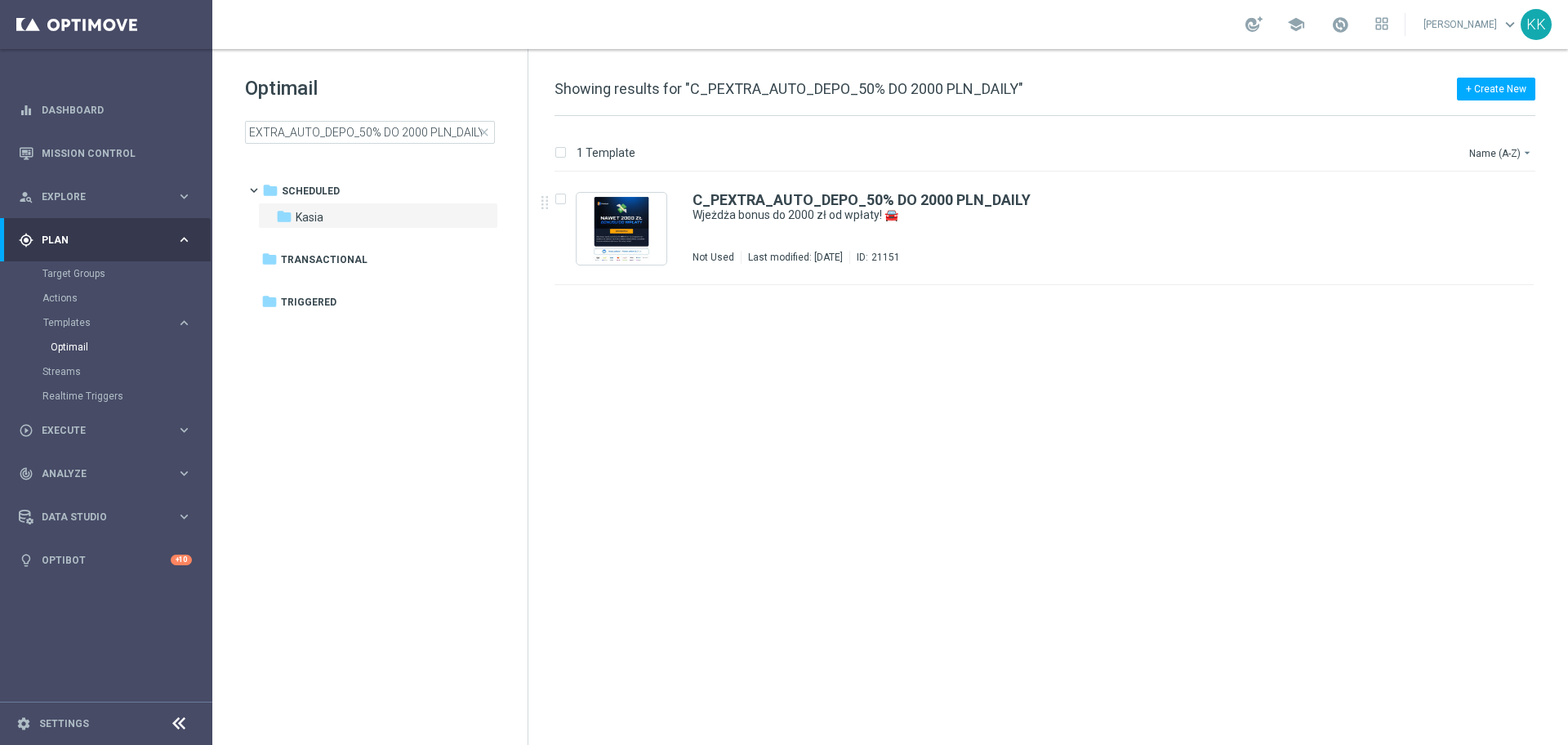
click at [772, 228] on div "C_PEXTRA_AUTO_DEPO_50% DO 2000 PLN_DAILY Wjeżdża bonus do 2000 zł od wpłaty! 🚘 …" at bounding box center [1078, 228] width 772 height 71
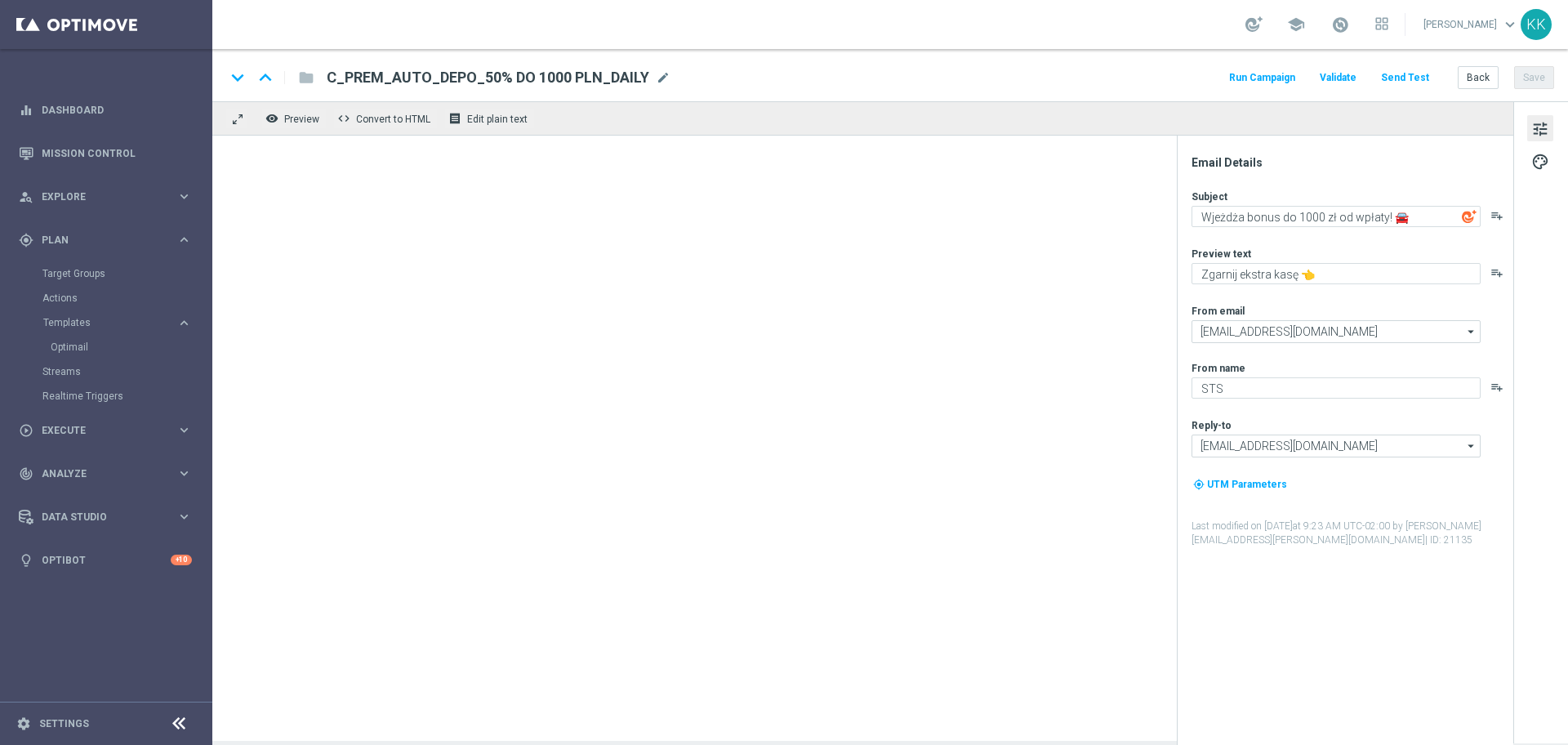
type textarea "Wjeżdża bonus do 2000 zł od wpłaty! 🚘"
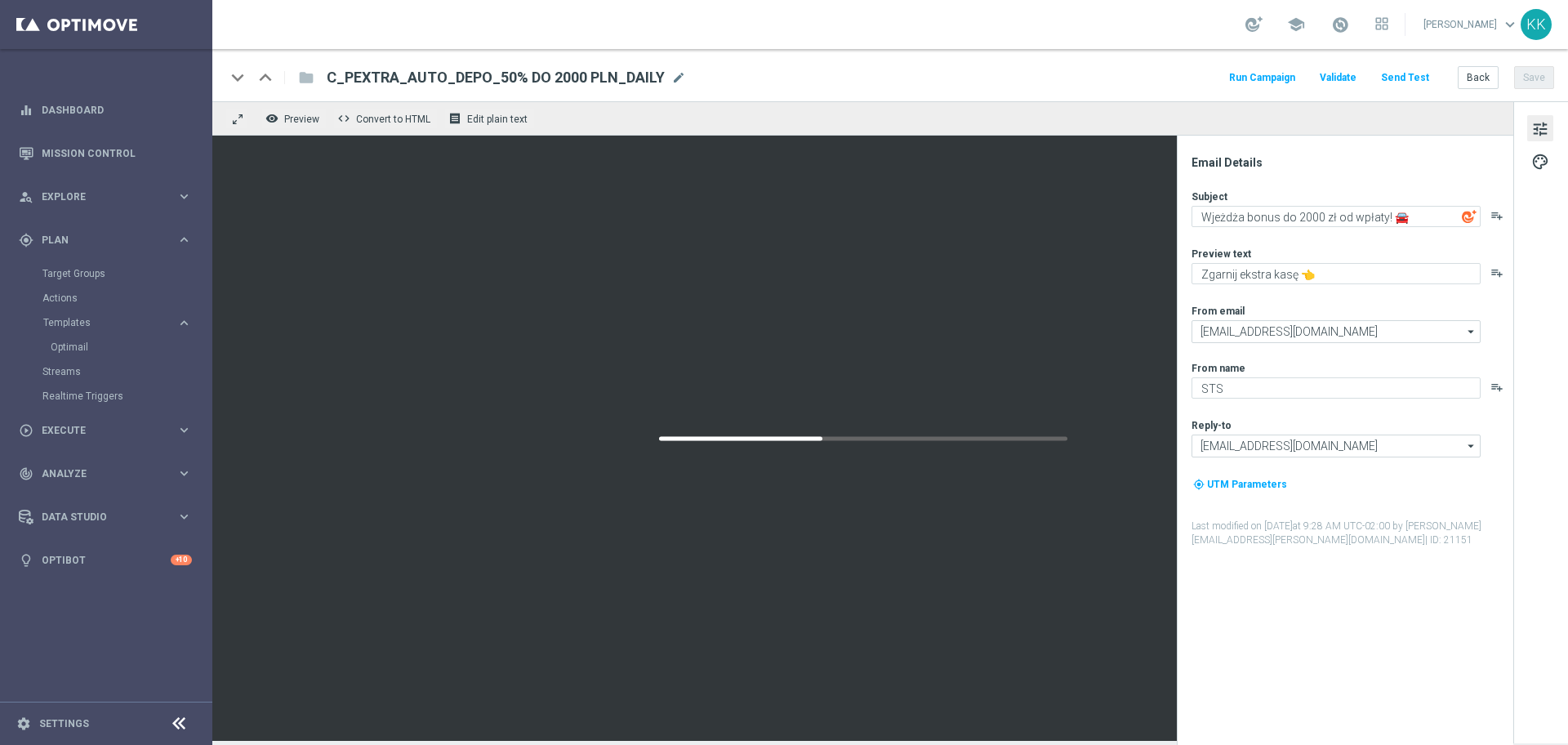
click at [1407, 77] on button "Send Test" at bounding box center [1405, 78] width 53 height 22
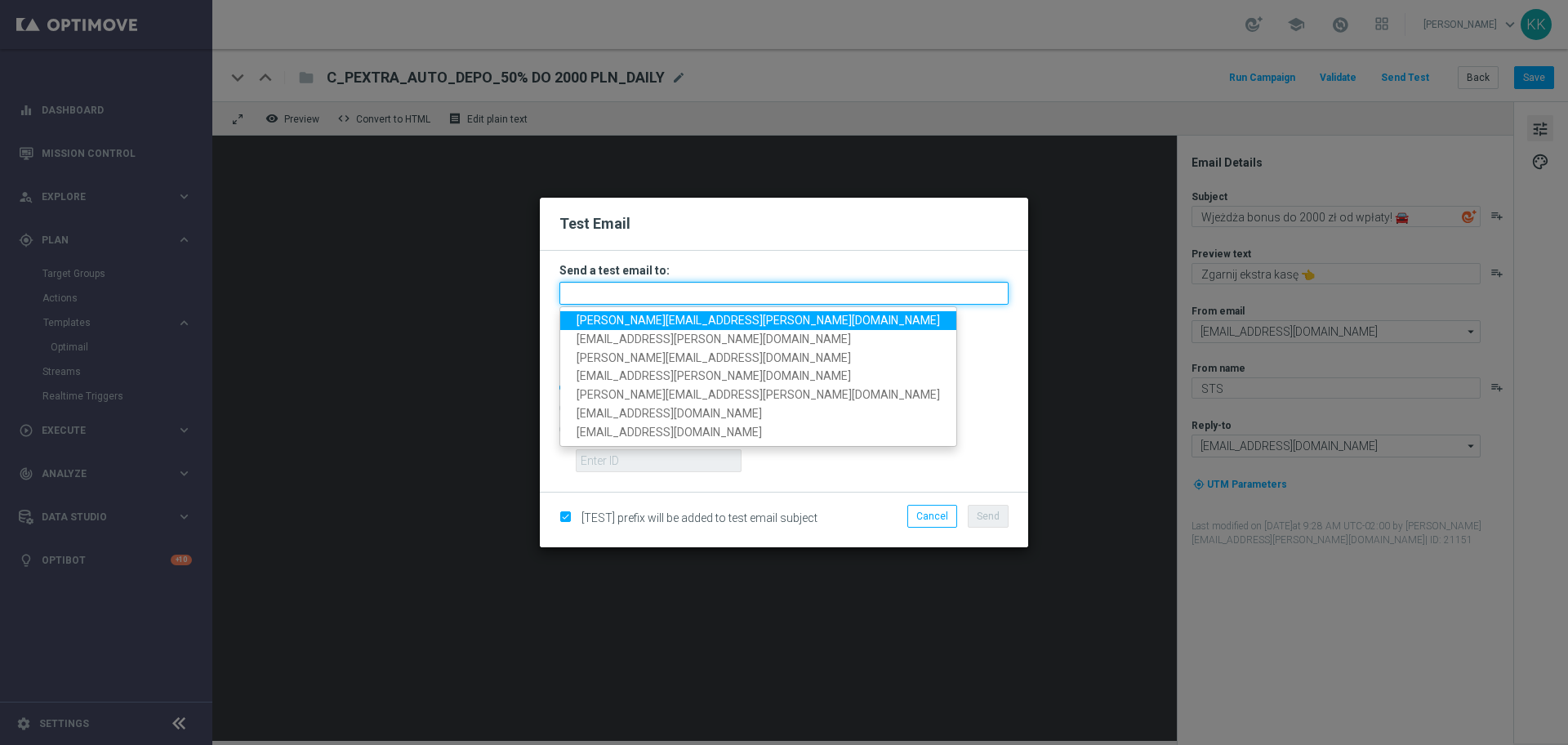
click at [708, 291] on input "text" at bounding box center [784, 293] width 450 height 23
paste input "[PERSON_NAME][EMAIL_ADDRESS][PERSON_NAME][DOMAIN_NAME],[DOMAIN_NAME][EMAIL_ADDR…"
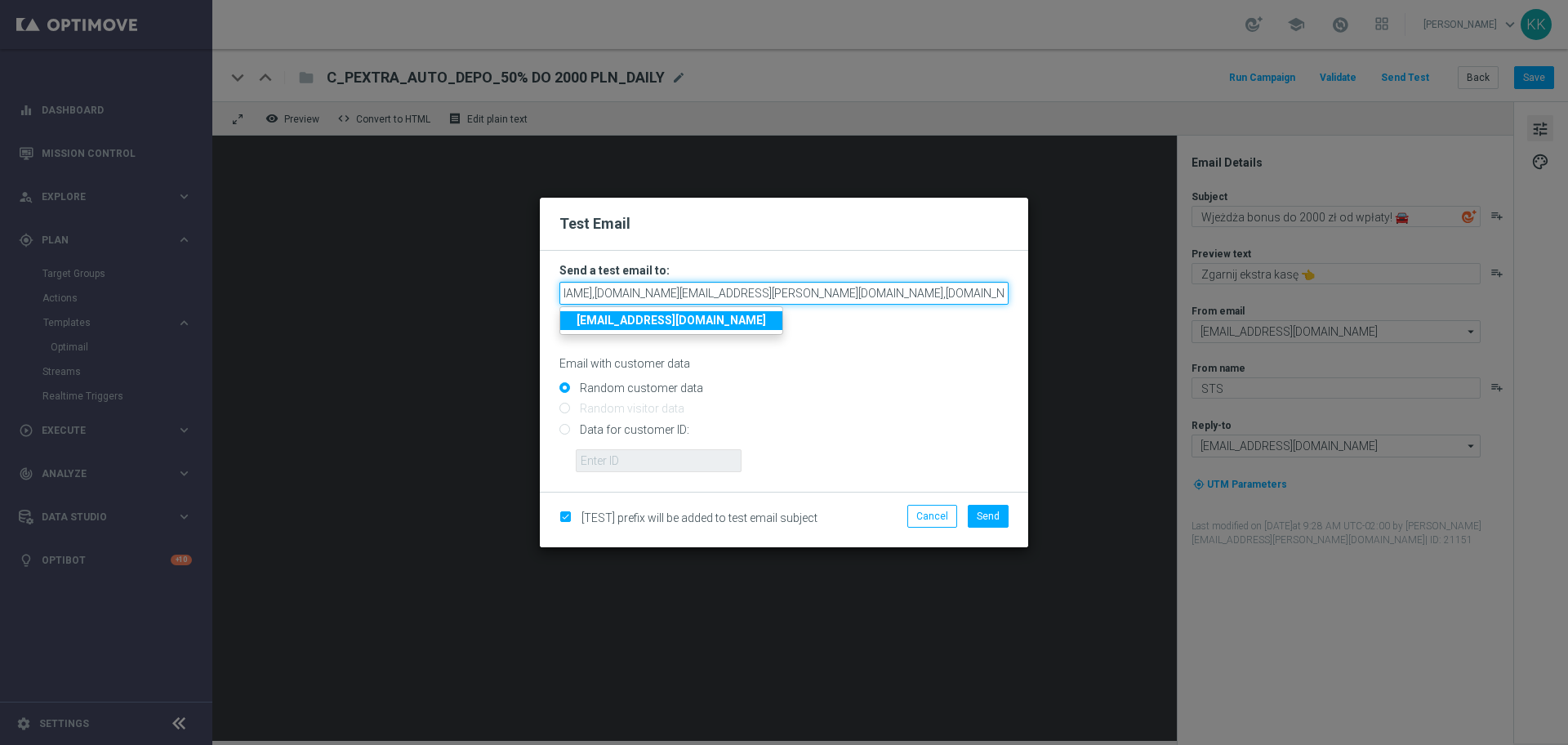
type input "[PERSON_NAME][EMAIL_ADDRESS][PERSON_NAME][DOMAIN_NAME],[DOMAIN_NAME][EMAIL_ADDR…"
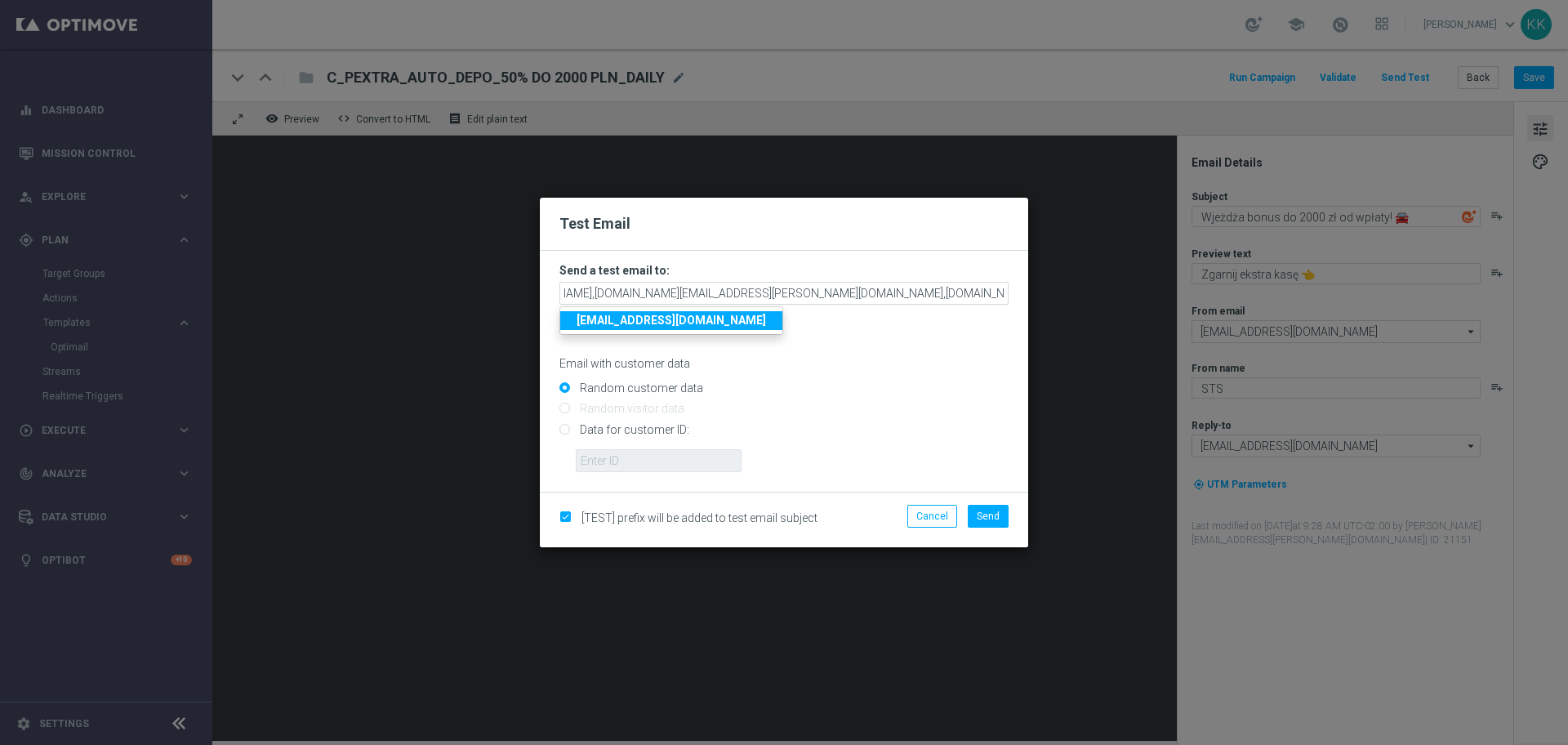
drag, startPoint x: 972, startPoint y: 362, endPoint x: 972, endPoint y: 405, distance: 43.0
click at [972, 362] on p "Email with customer data" at bounding box center [784, 363] width 450 height 14
click at [982, 506] on button "Send" at bounding box center [988, 516] width 41 height 23
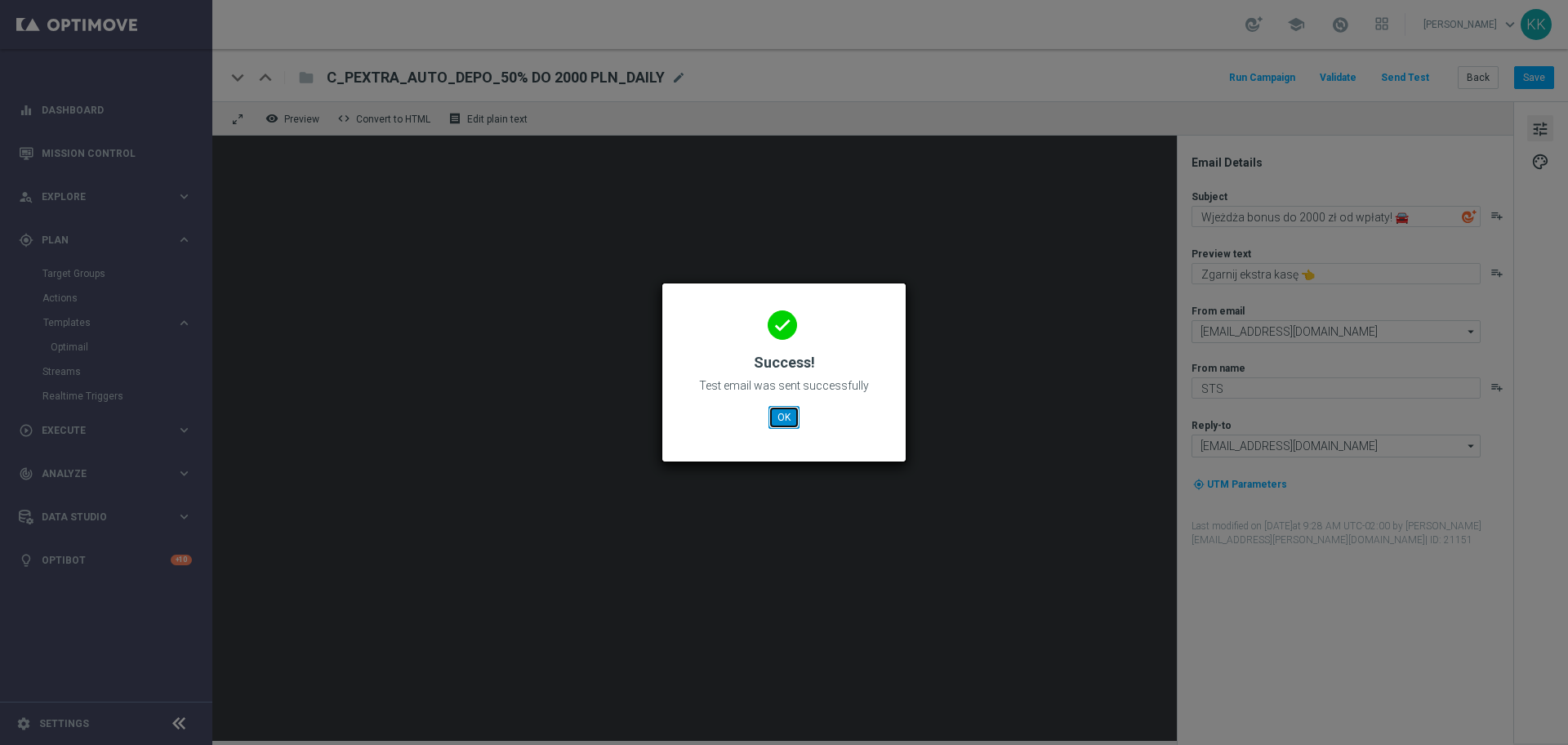
click at [774, 420] on button "OK" at bounding box center [784, 417] width 31 height 23
click at [792, 417] on button "OK" at bounding box center [784, 417] width 31 height 23
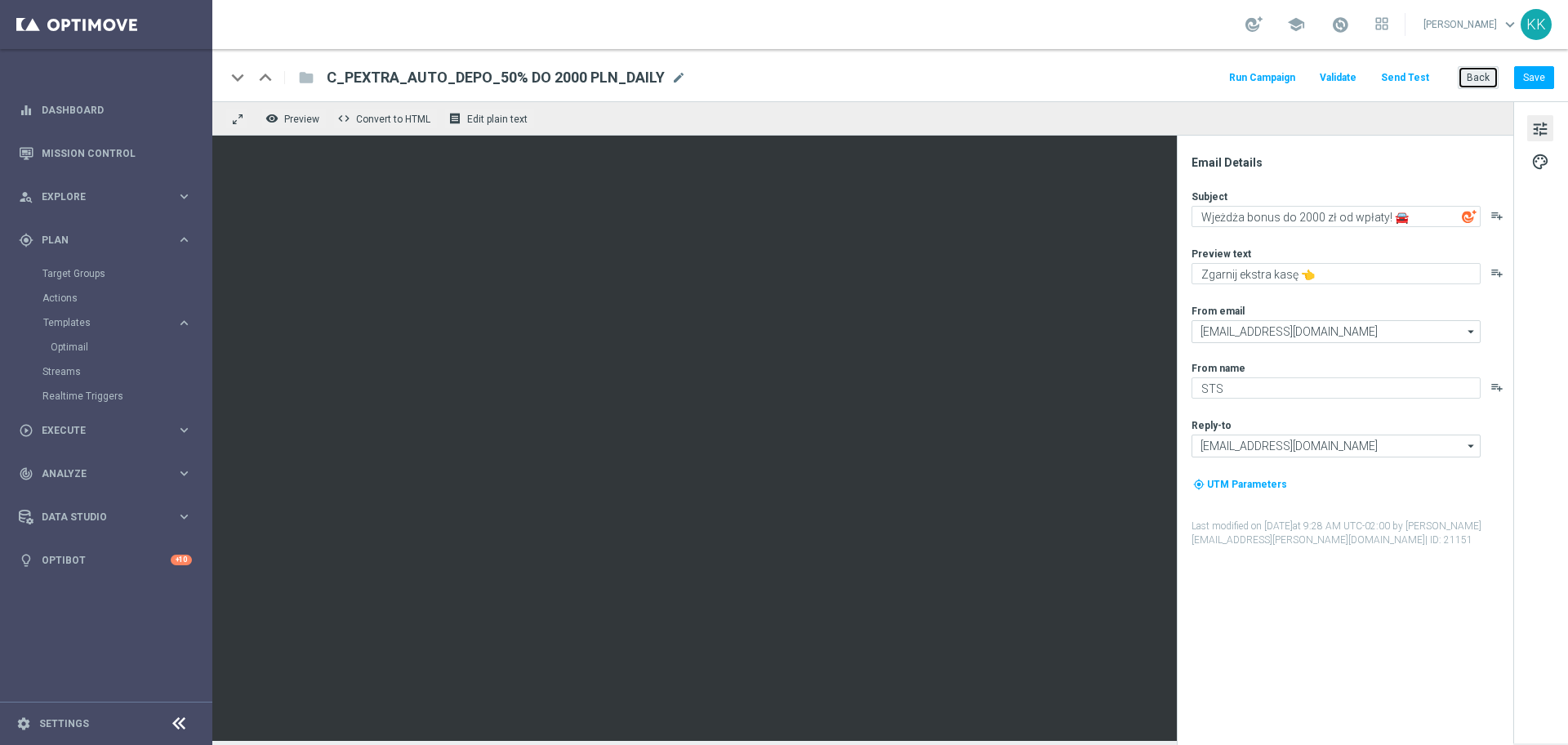
click at [1466, 80] on button "Back" at bounding box center [1478, 77] width 41 height 23
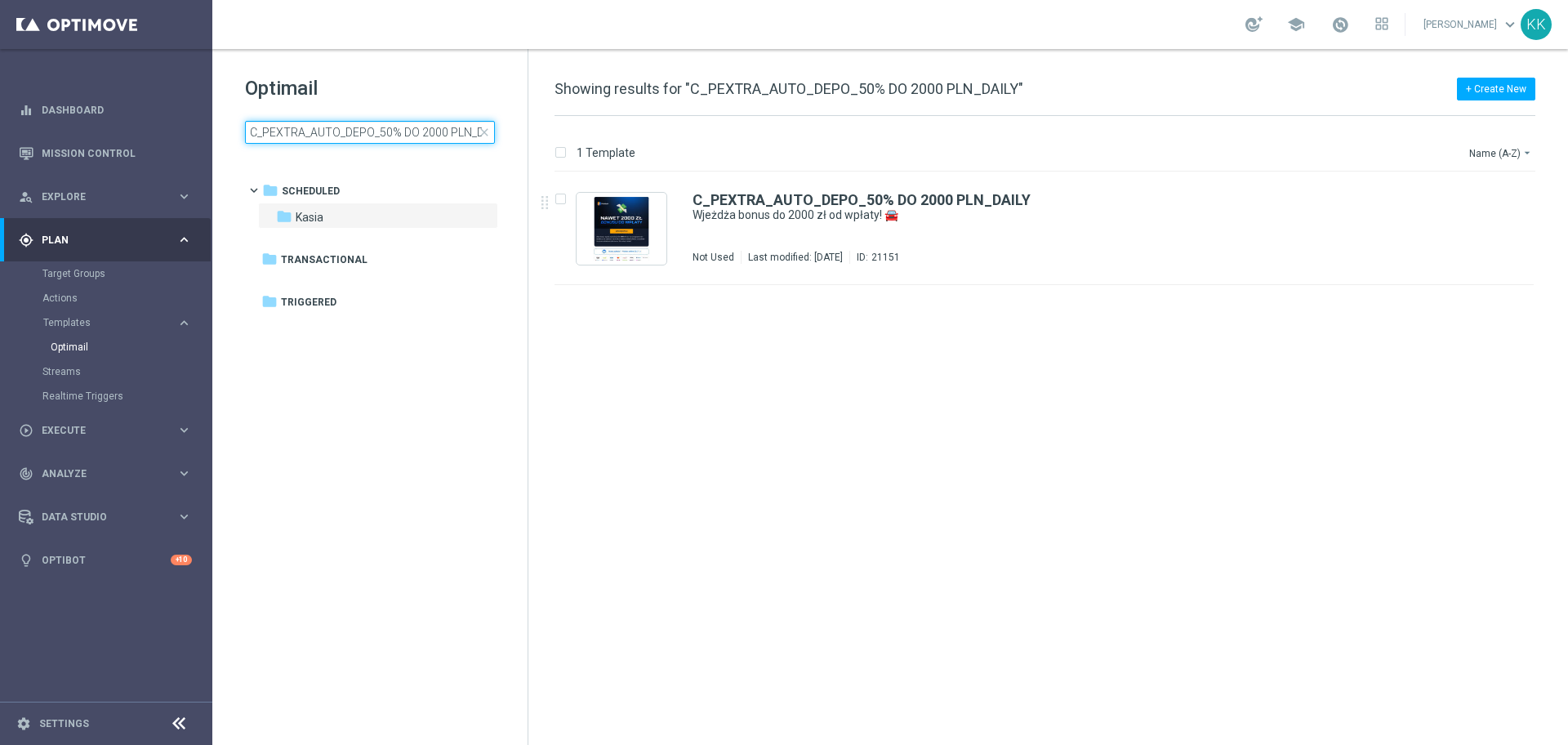
click at [362, 135] on input "C_PEXTRA_AUTO_DEPO_50% DO 2000 PLN_DAILY" at bounding box center [370, 132] width 250 height 23
type input "D_PREM_AUTO_DEPO_100% DO 1000 PLN_DAILY"
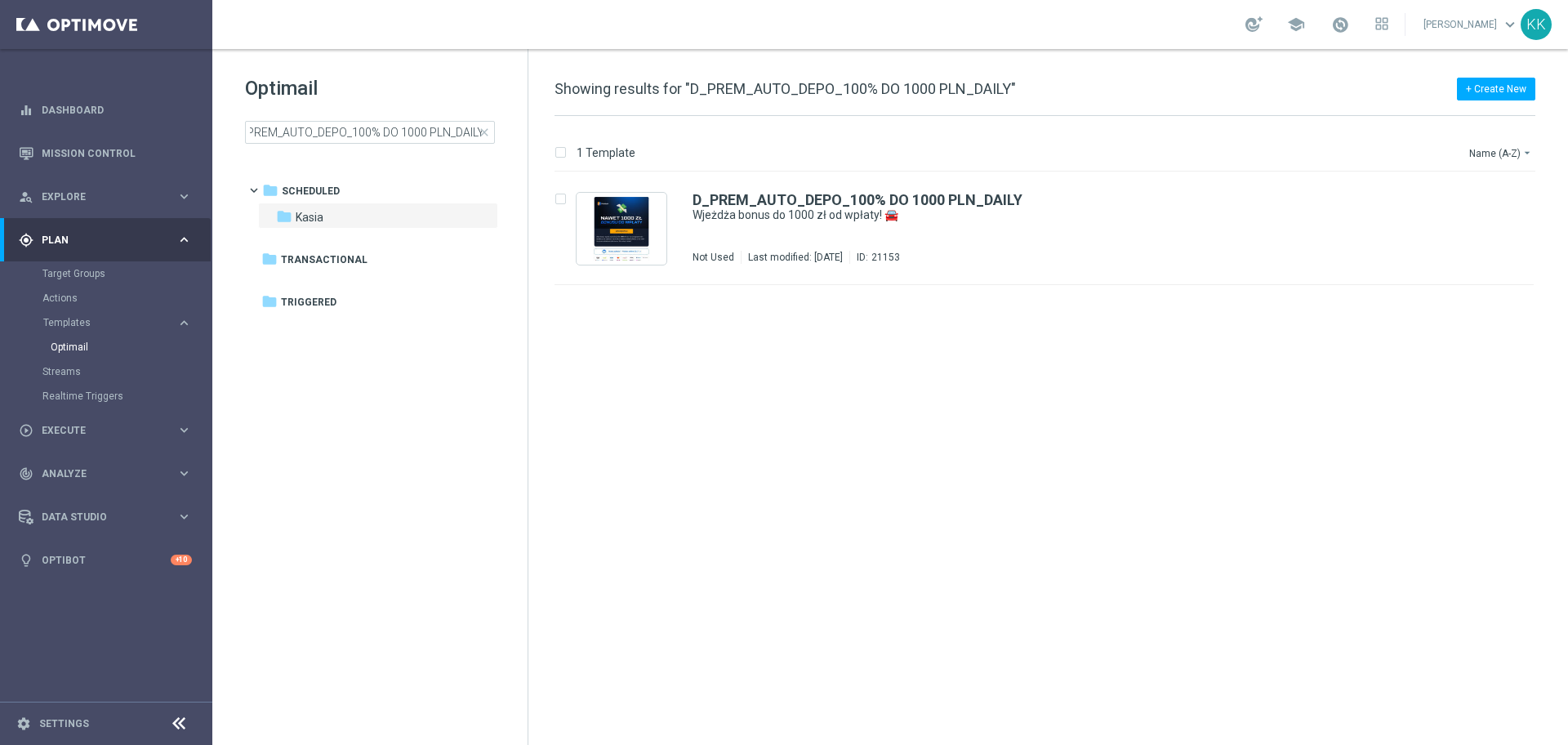
click at [789, 160] on div "1 Template Name (A-Z) arrow_drop_down" at bounding box center [1044, 156] width 981 height 29
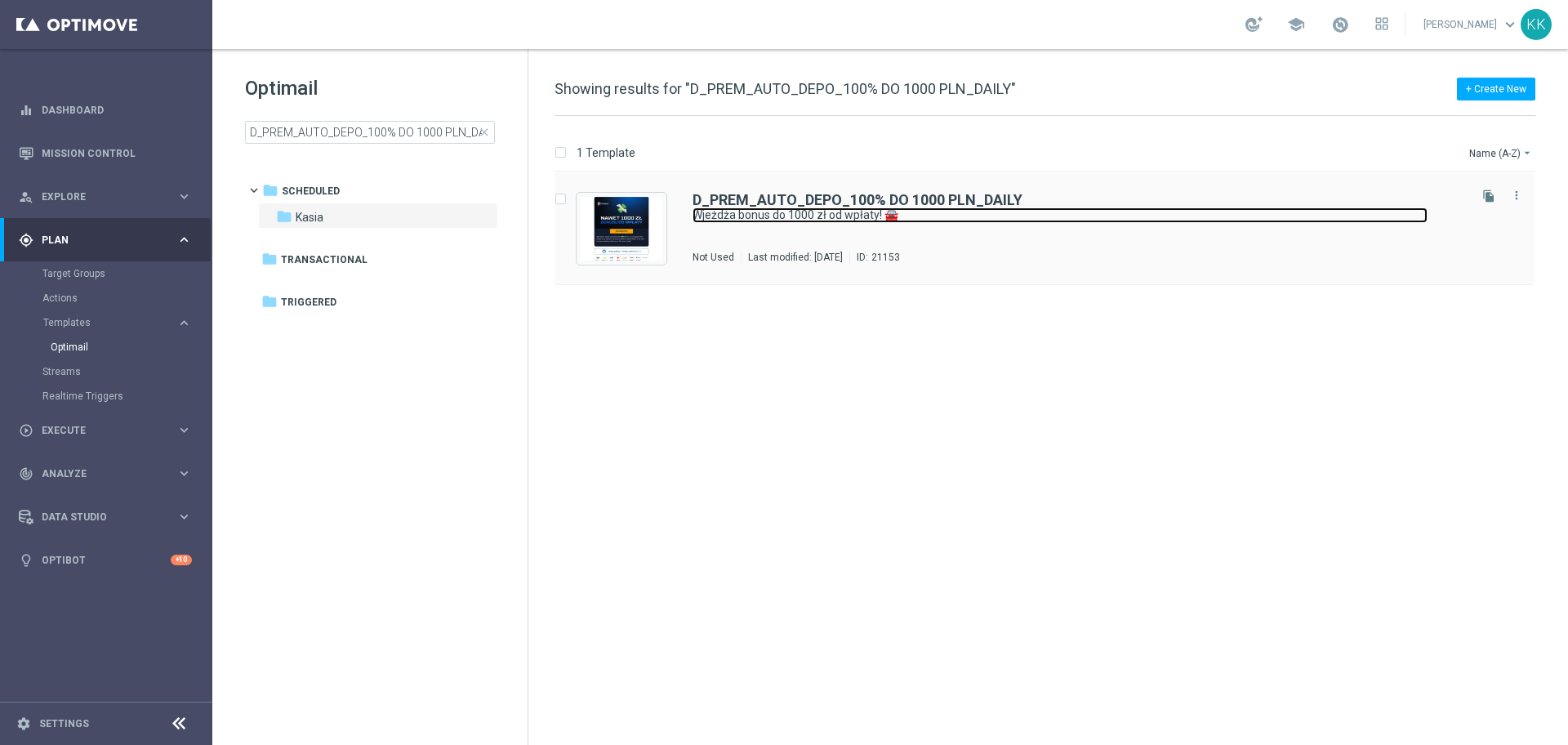
click at [812, 219] on link "Wjeżdża bonus do 1000 zł od wpłaty! 🚘" at bounding box center [1060, 215] width 735 height 15
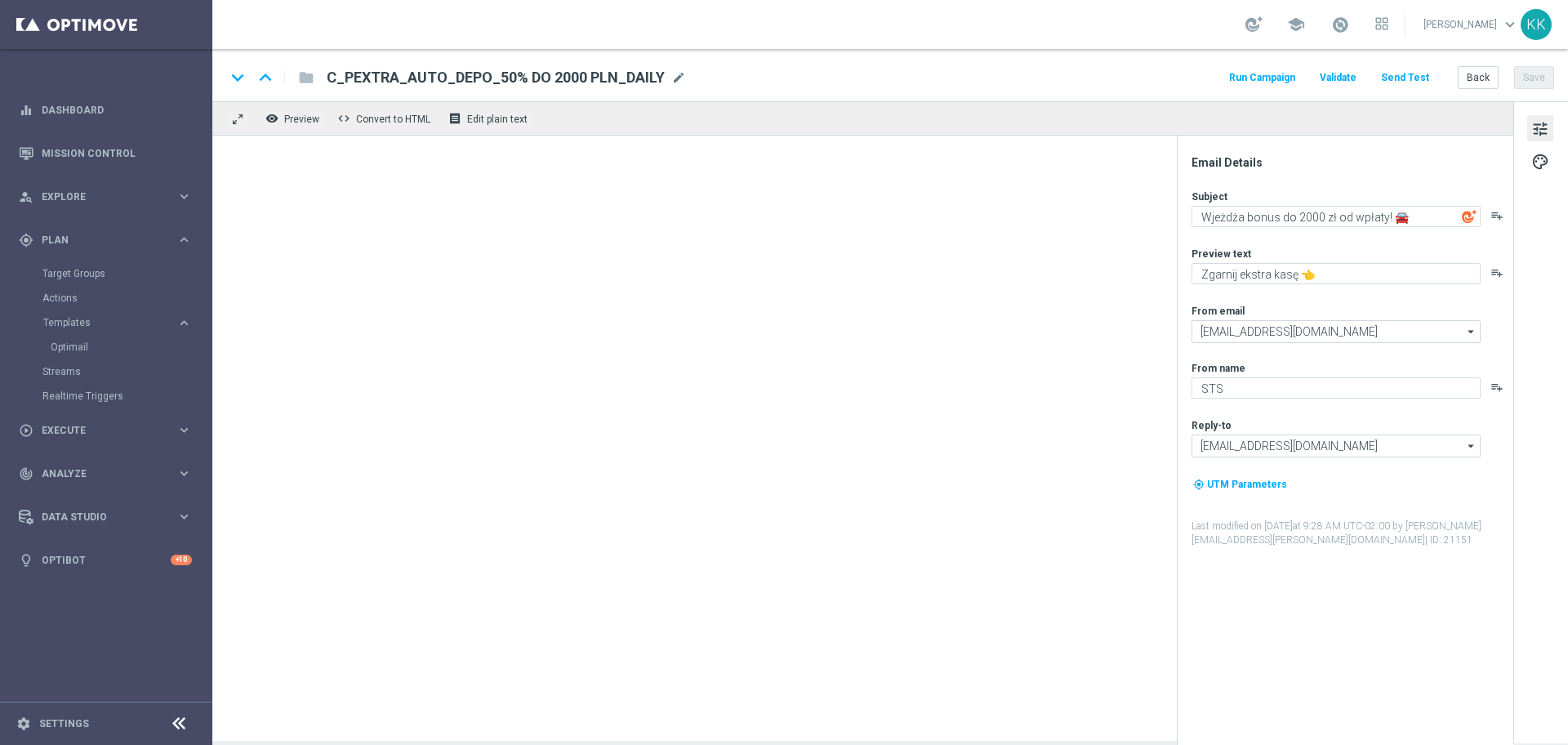
type textarea "Wjeżdża bonus do 1000 zł od wpłaty! 🚘"
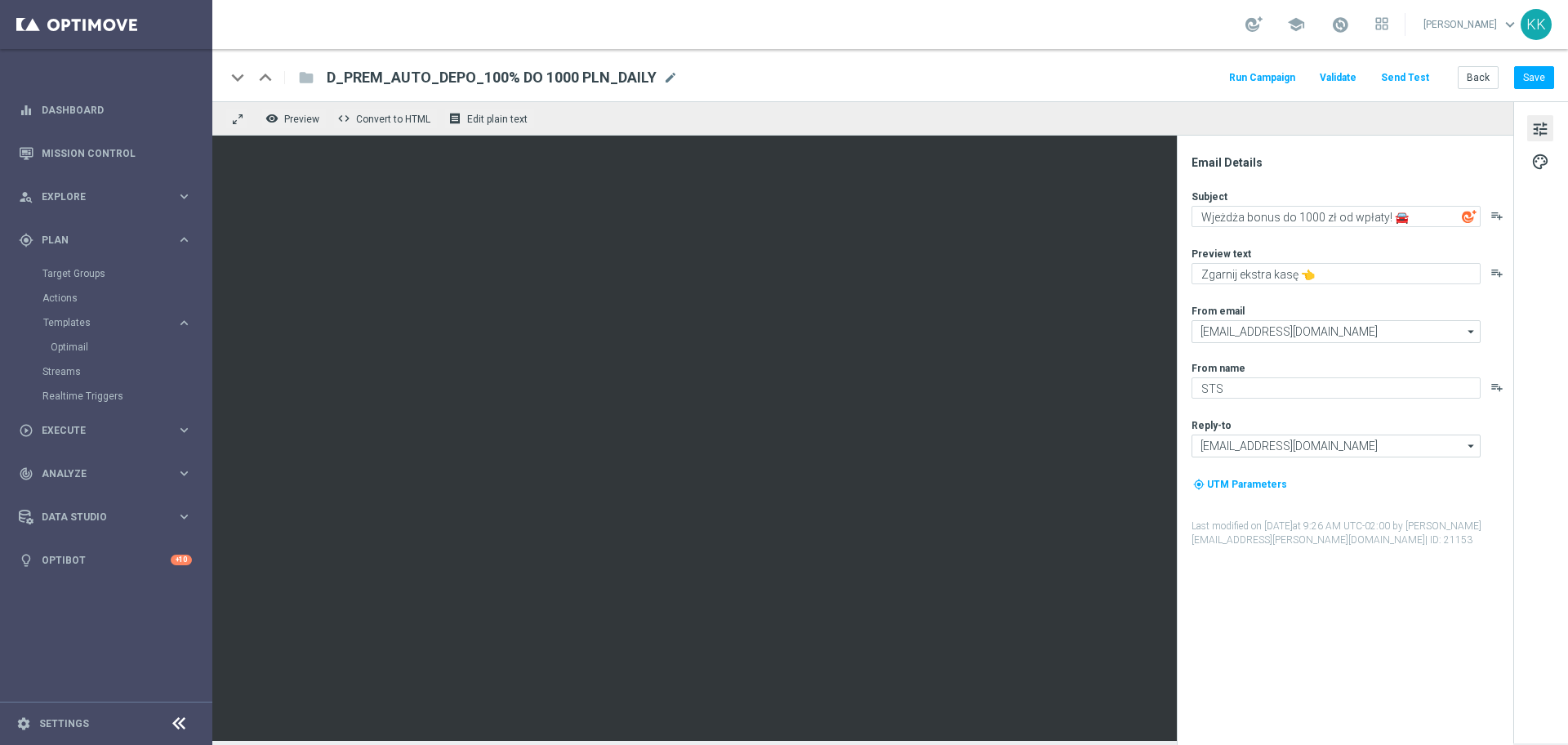
click at [1408, 84] on button "Send Test" at bounding box center [1405, 78] width 53 height 22
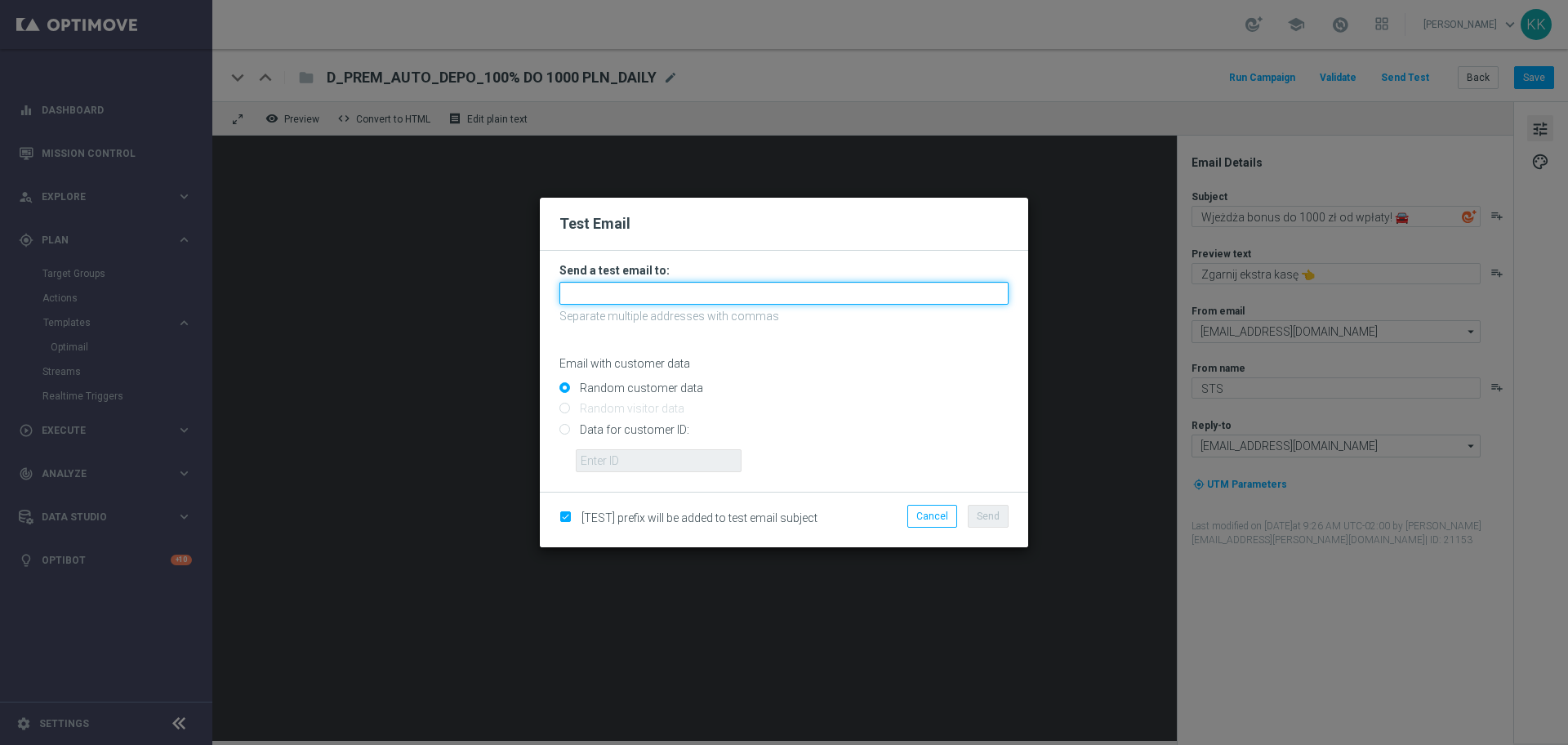
click at [781, 293] on input "text" at bounding box center [784, 293] width 450 height 23
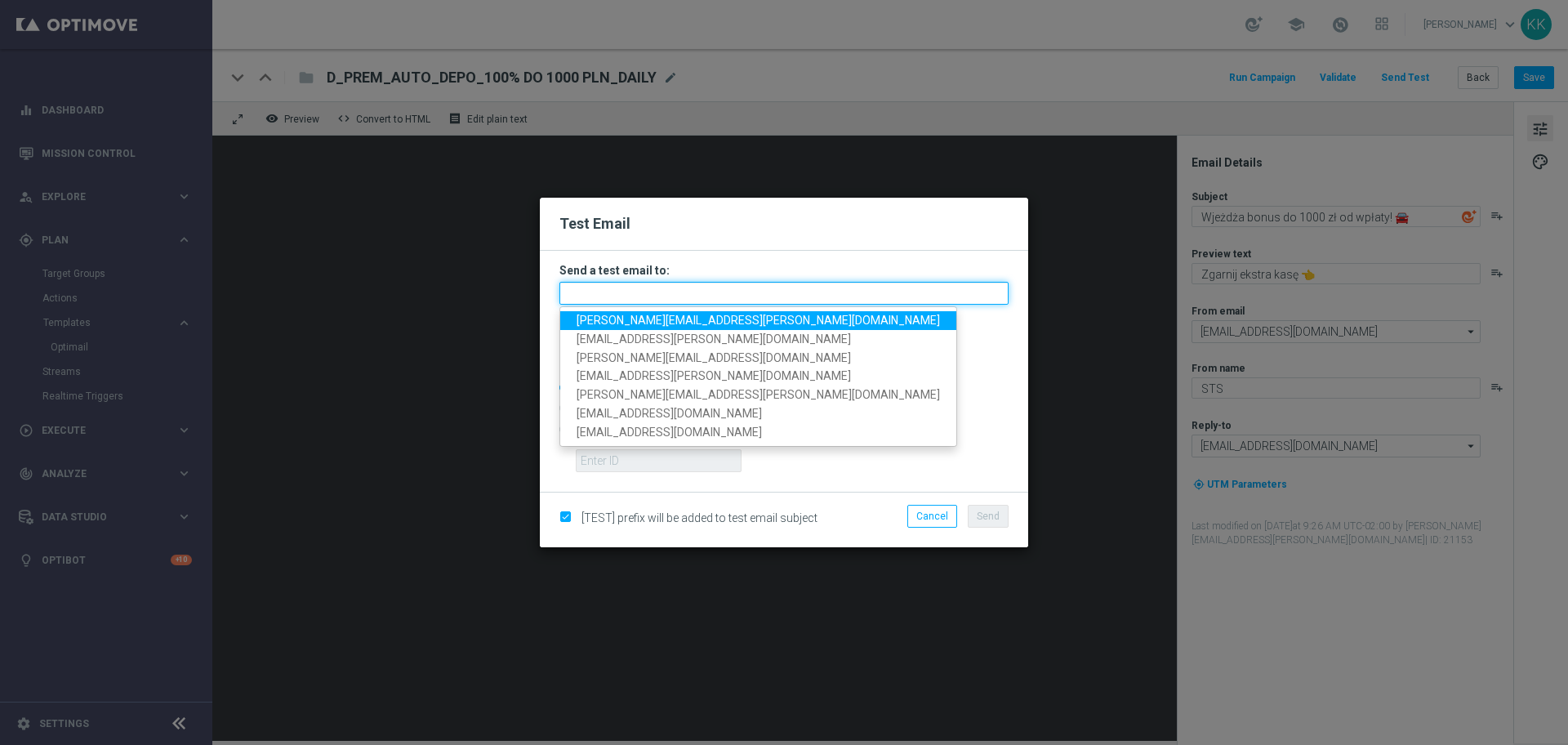
paste input "[PERSON_NAME][EMAIL_ADDRESS][PERSON_NAME][DOMAIN_NAME],[DOMAIN_NAME][EMAIL_ADDR…"
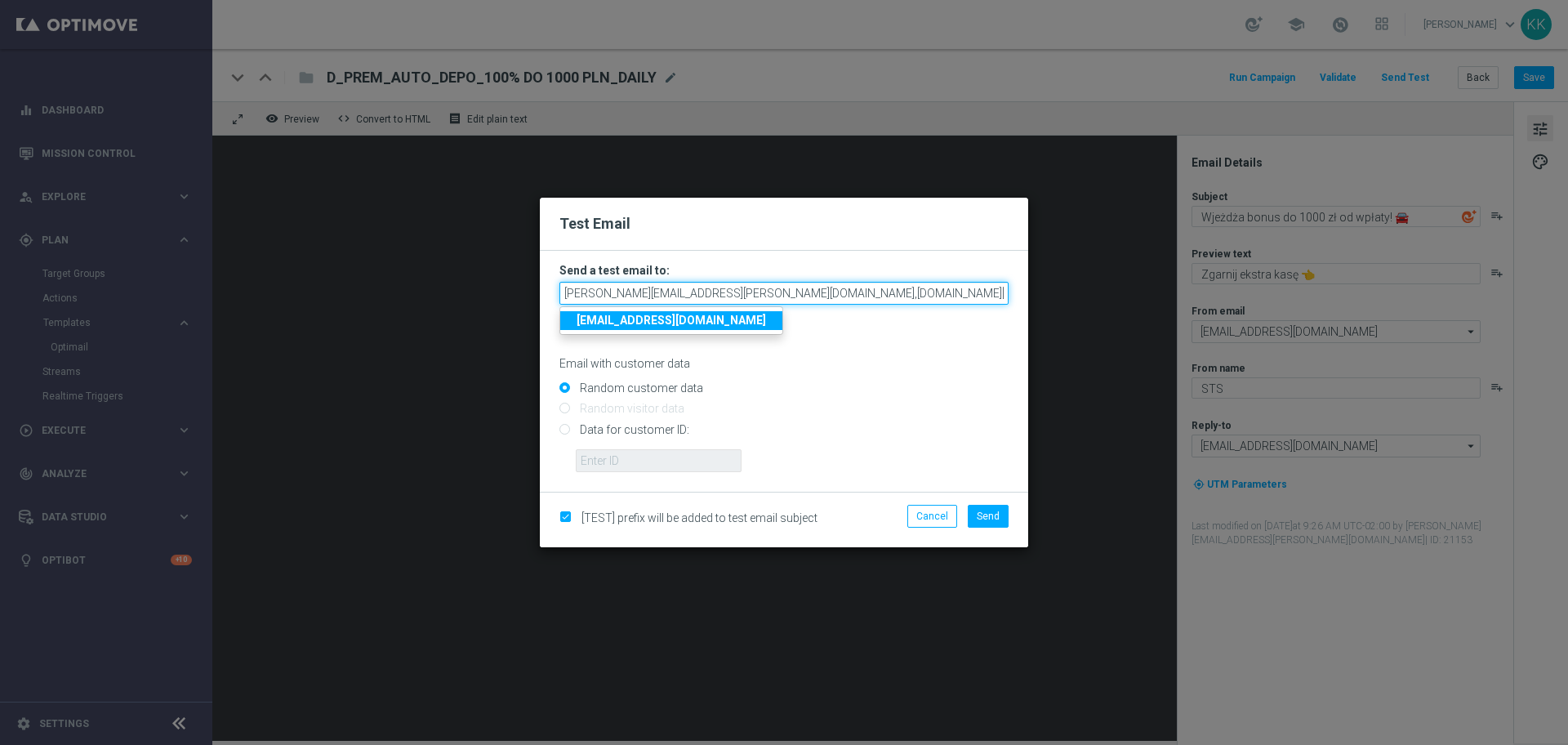
scroll to position [0, 323]
type input "[PERSON_NAME][EMAIL_ADDRESS][PERSON_NAME][DOMAIN_NAME],[DOMAIN_NAME][EMAIL_ADDR…"
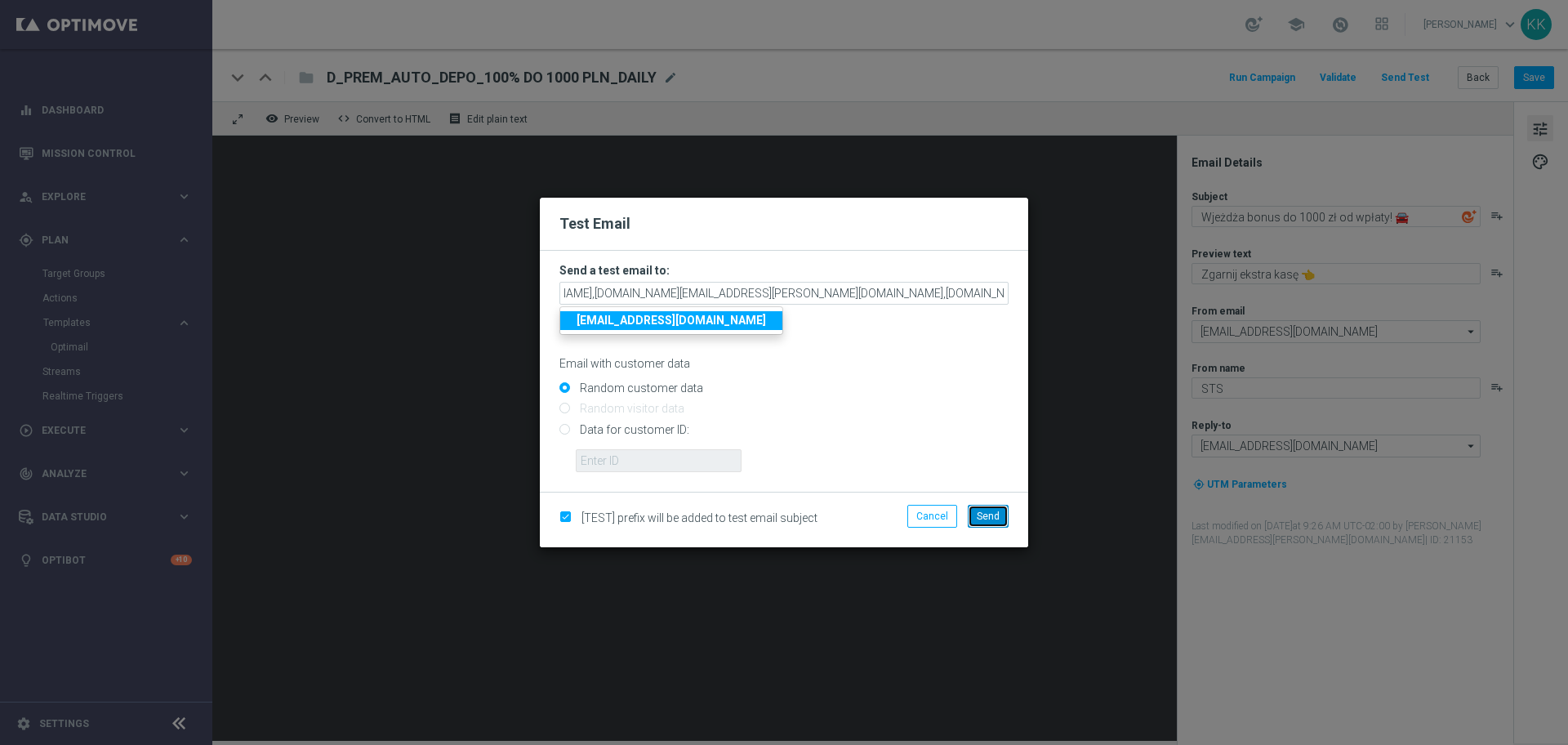
click at [993, 524] on button "Send" at bounding box center [988, 516] width 41 height 23
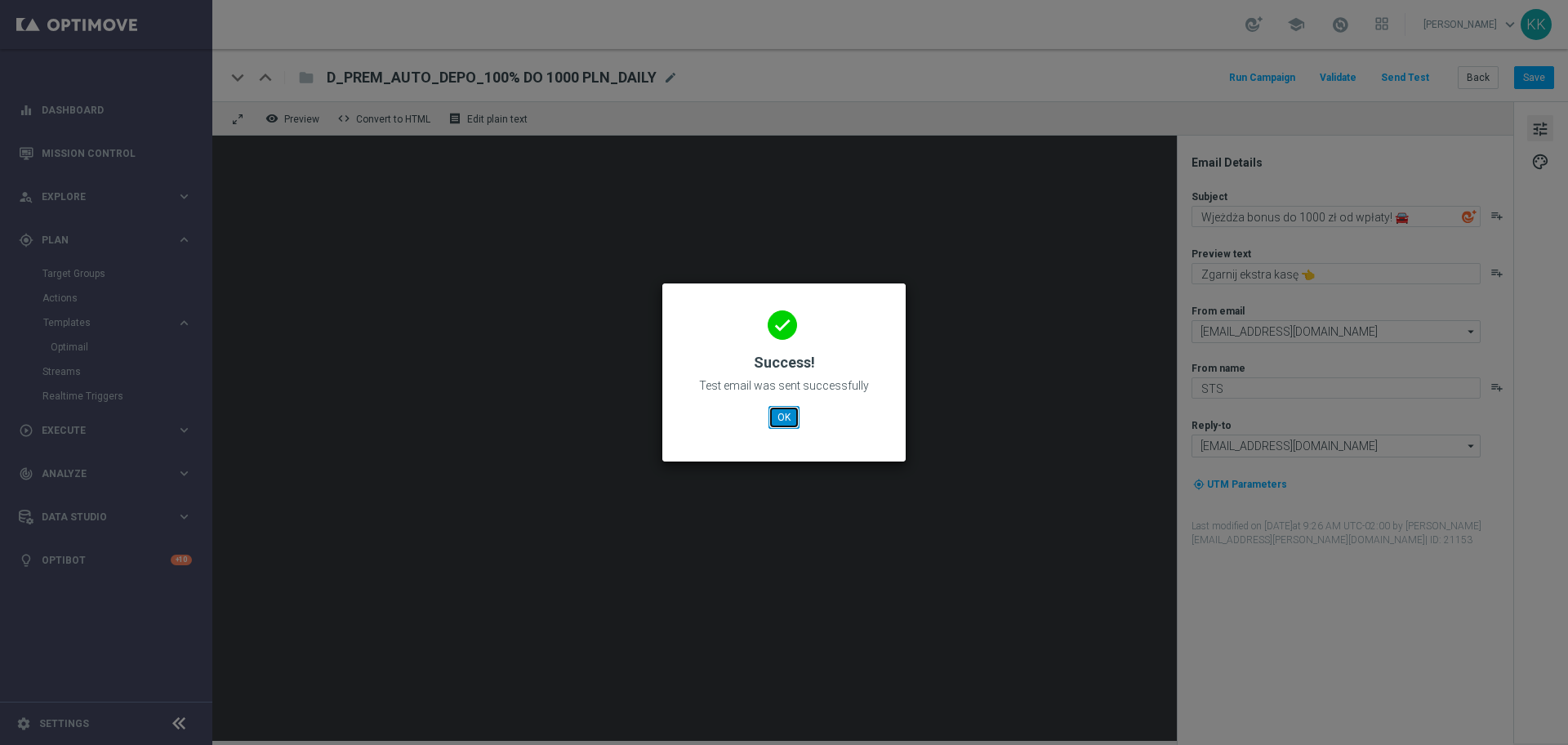
click at [787, 415] on button "OK" at bounding box center [784, 417] width 31 height 23
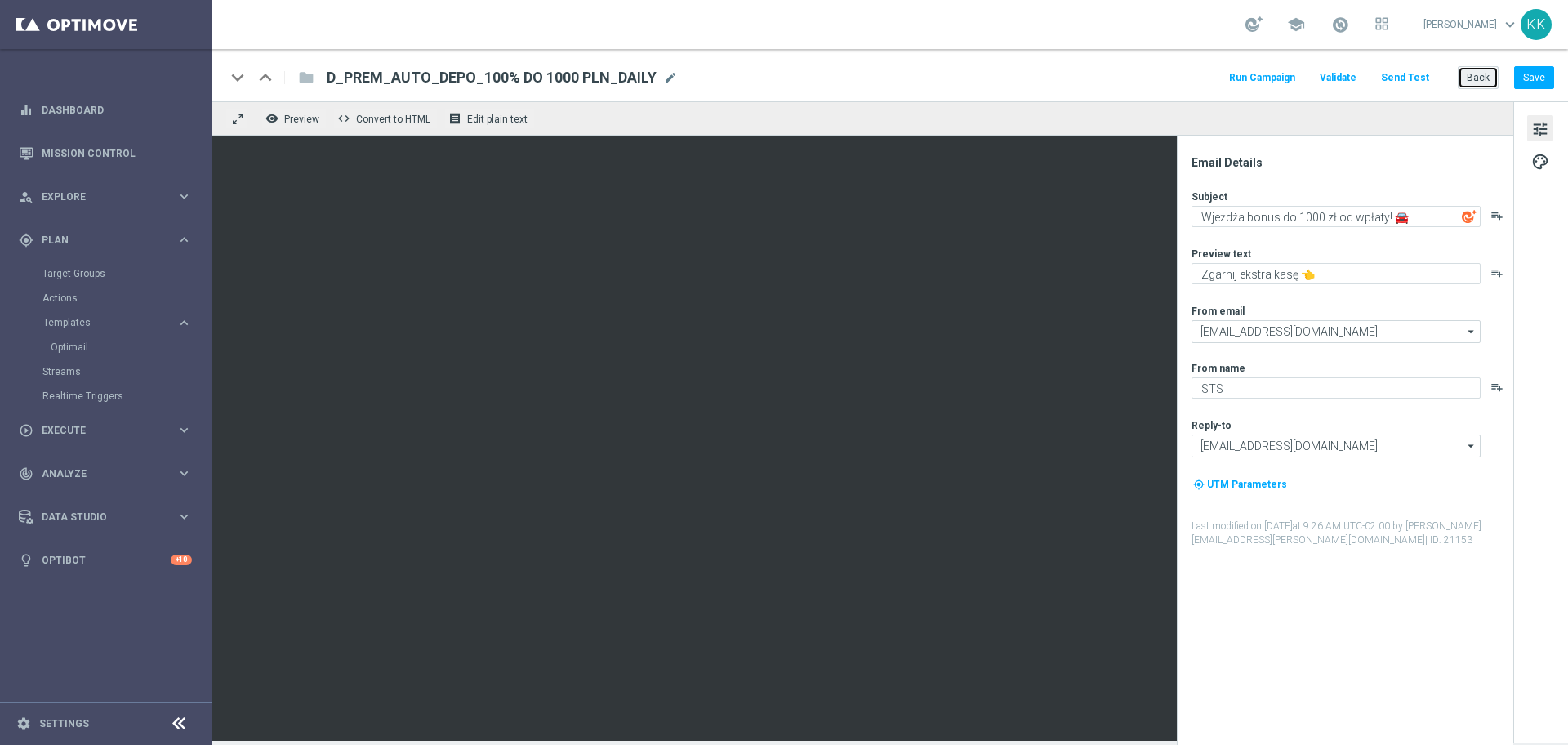
click at [1480, 78] on button "Back" at bounding box center [1478, 77] width 41 height 23
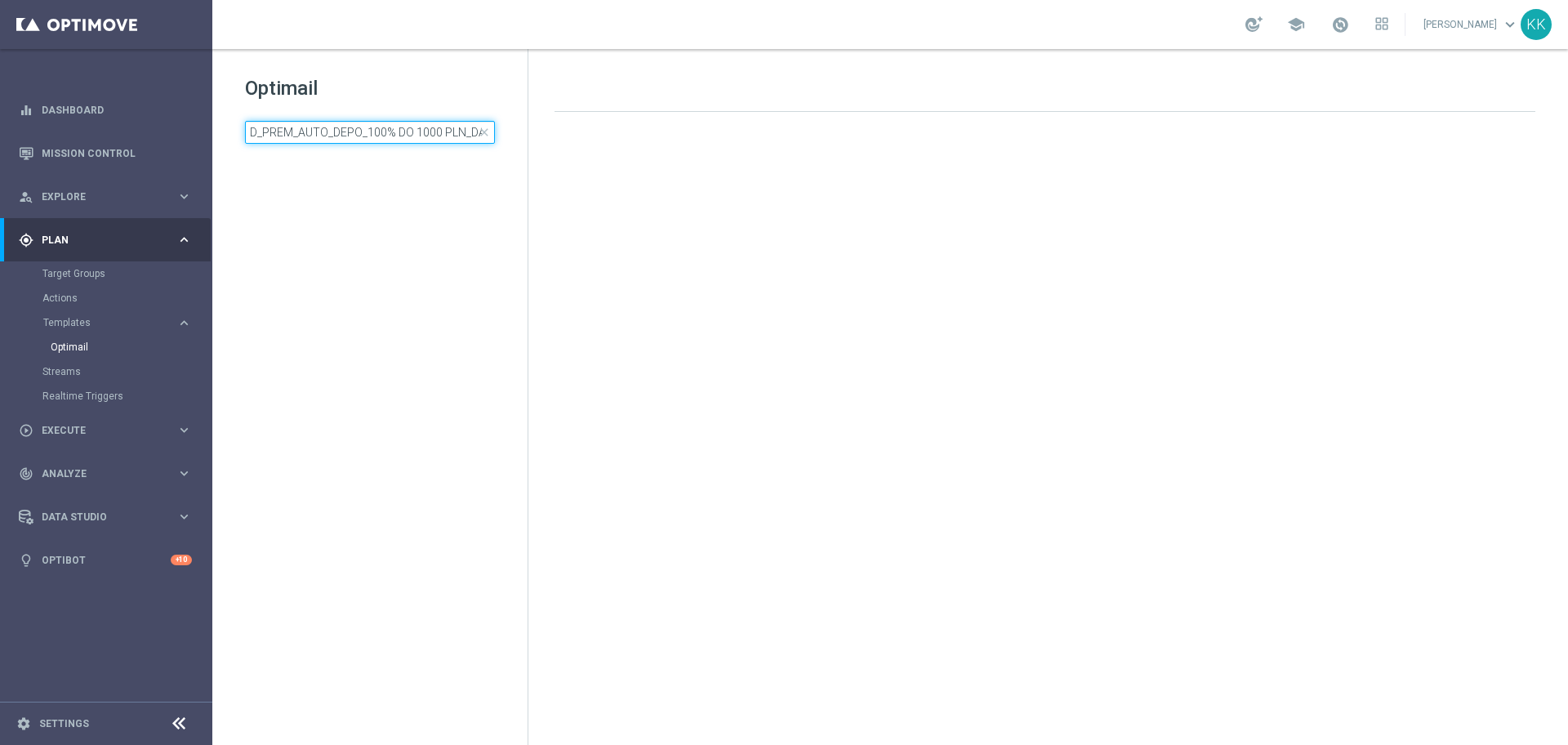
click at [473, 124] on input "D_PREM_AUTO_DEPO_100% DO 1000 PLN_DAILY" at bounding box center [370, 132] width 250 height 23
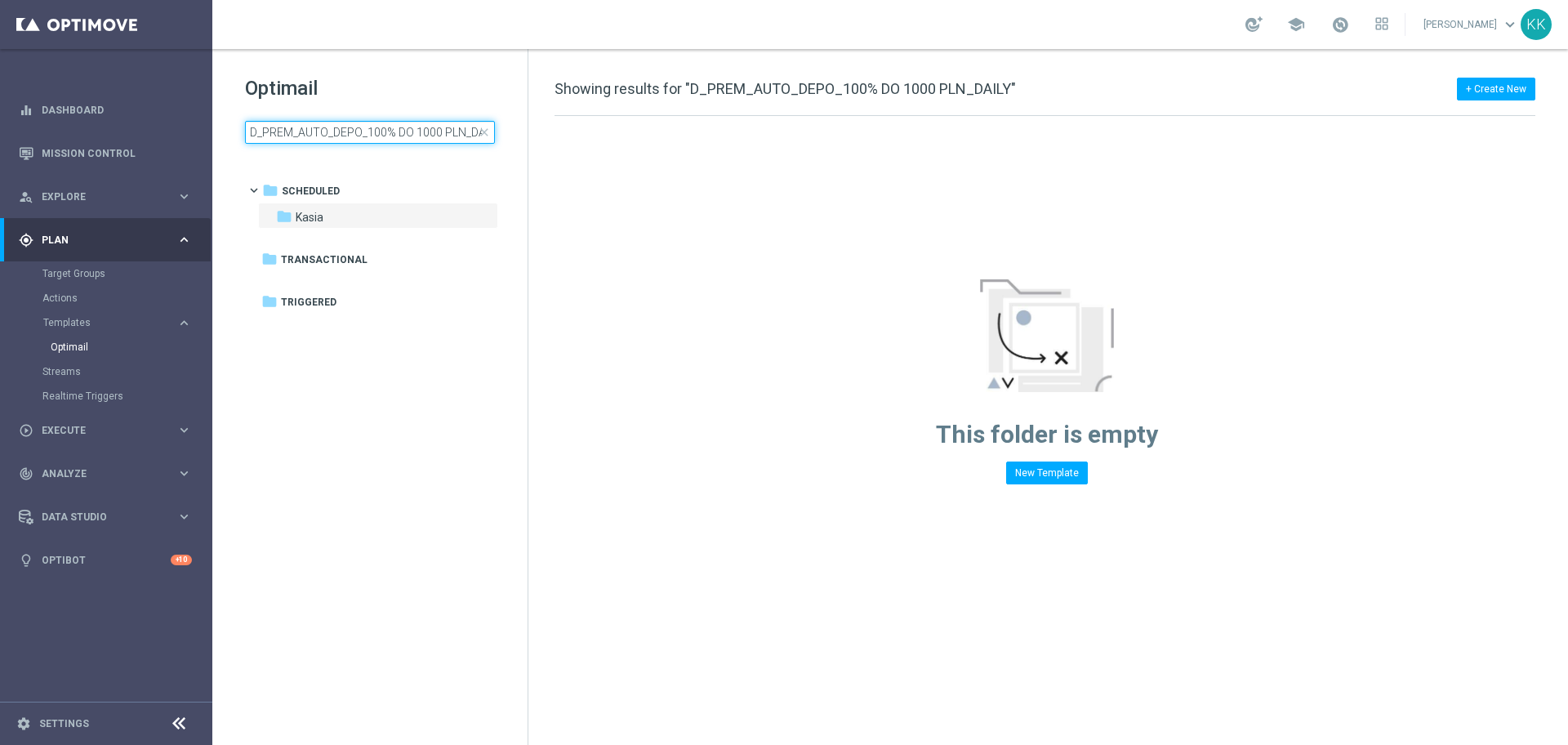
click at [473, 124] on input "D_PREM_AUTO_DEPO_100% DO 1000 PLN_DAILY" at bounding box center [370, 132] width 250 height 23
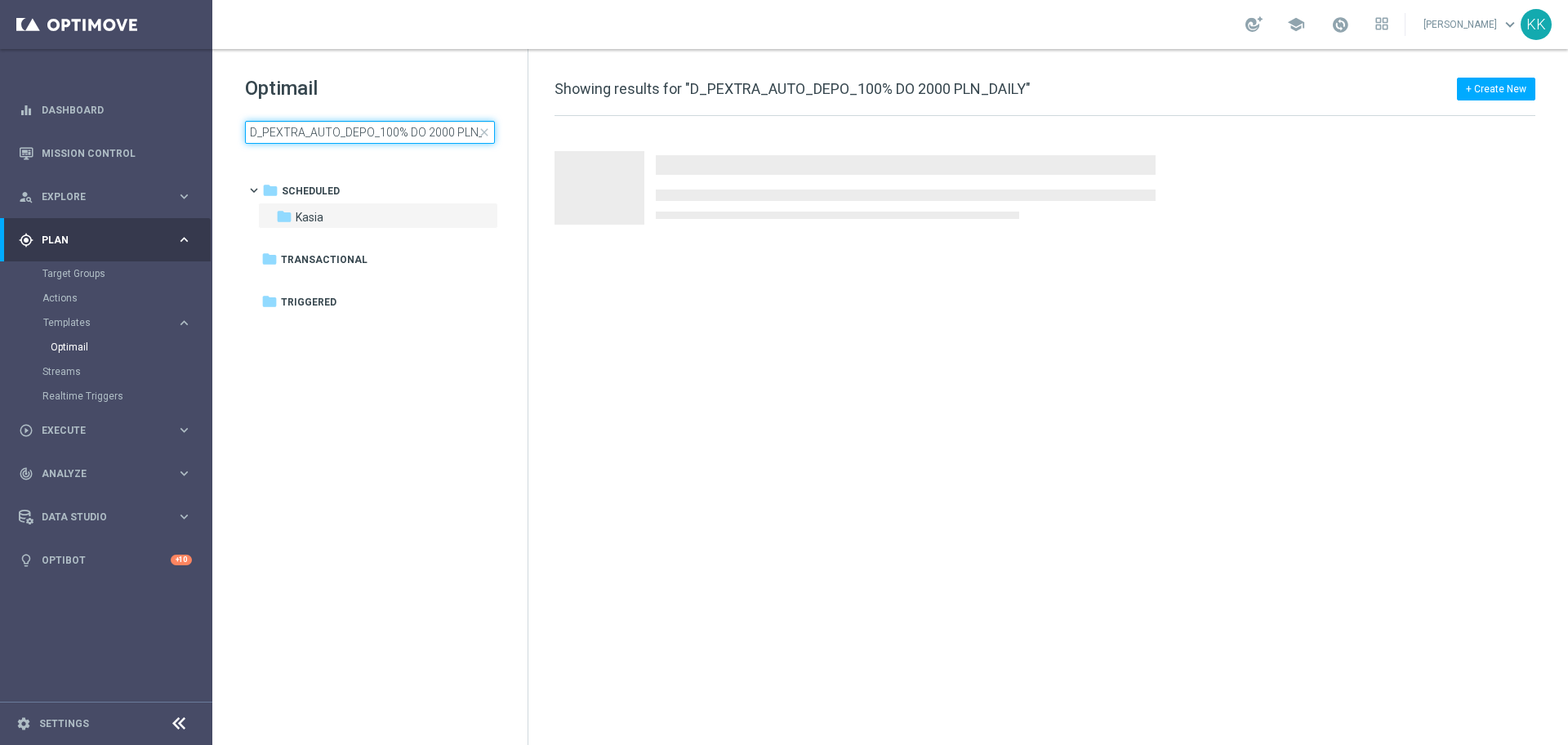
scroll to position [0, 26]
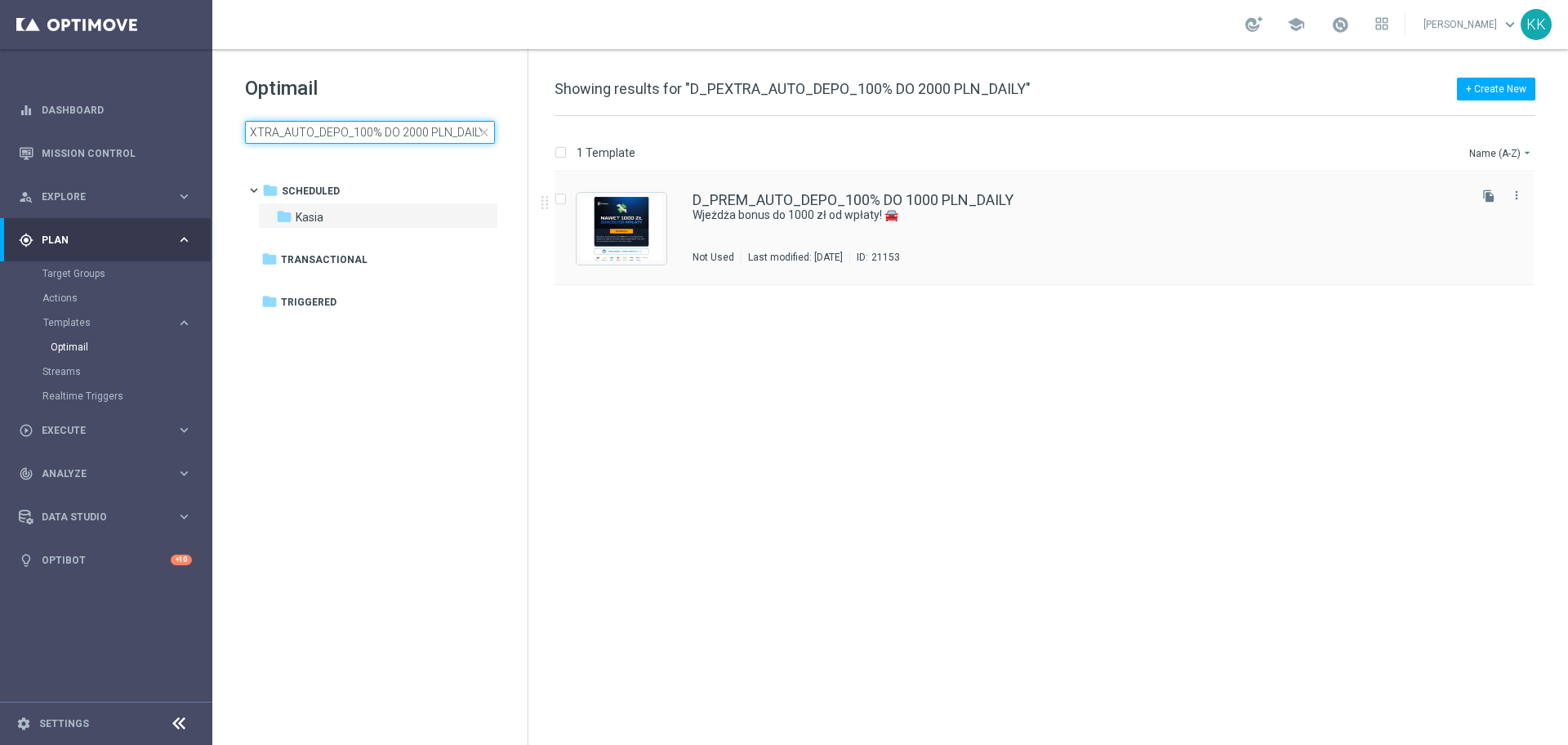
type input "D_PEXTRA_AUTO_DEPO_100% DO 2000 PLN_DAILY"
click at [881, 225] on div "D_PREM_AUTO_DEPO_100% DO 1000 PLN_DAILY Wjeżdża bonus do 1000 zł od wpłaty! 🚘 N…" at bounding box center [1078, 228] width 772 height 71
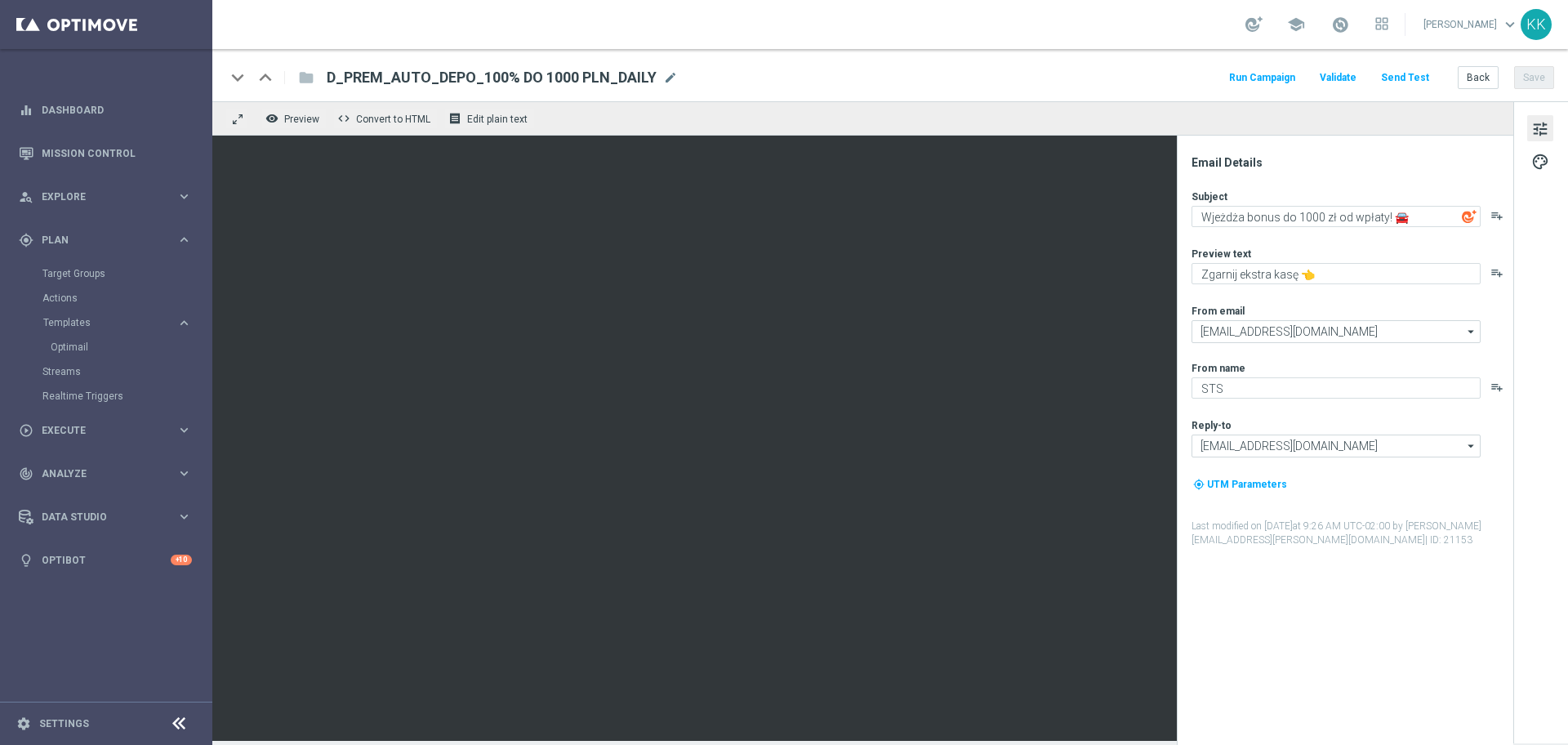
click at [1418, 72] on button "Send Test" at bounding box center [1405, 78] width 53 height 22
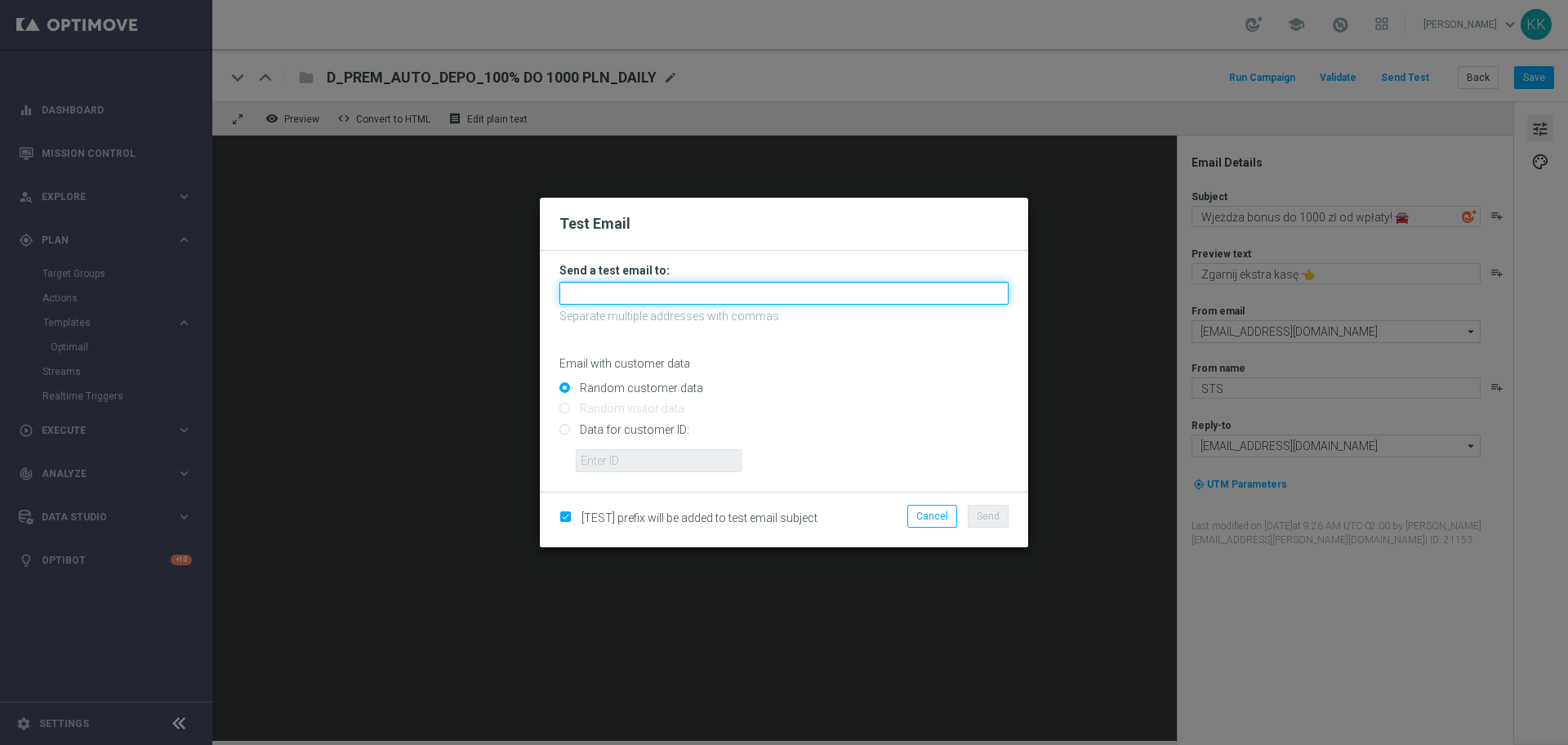
click at [657, 292] on input "text" at bounding box center [784, 293] width 450 height 23
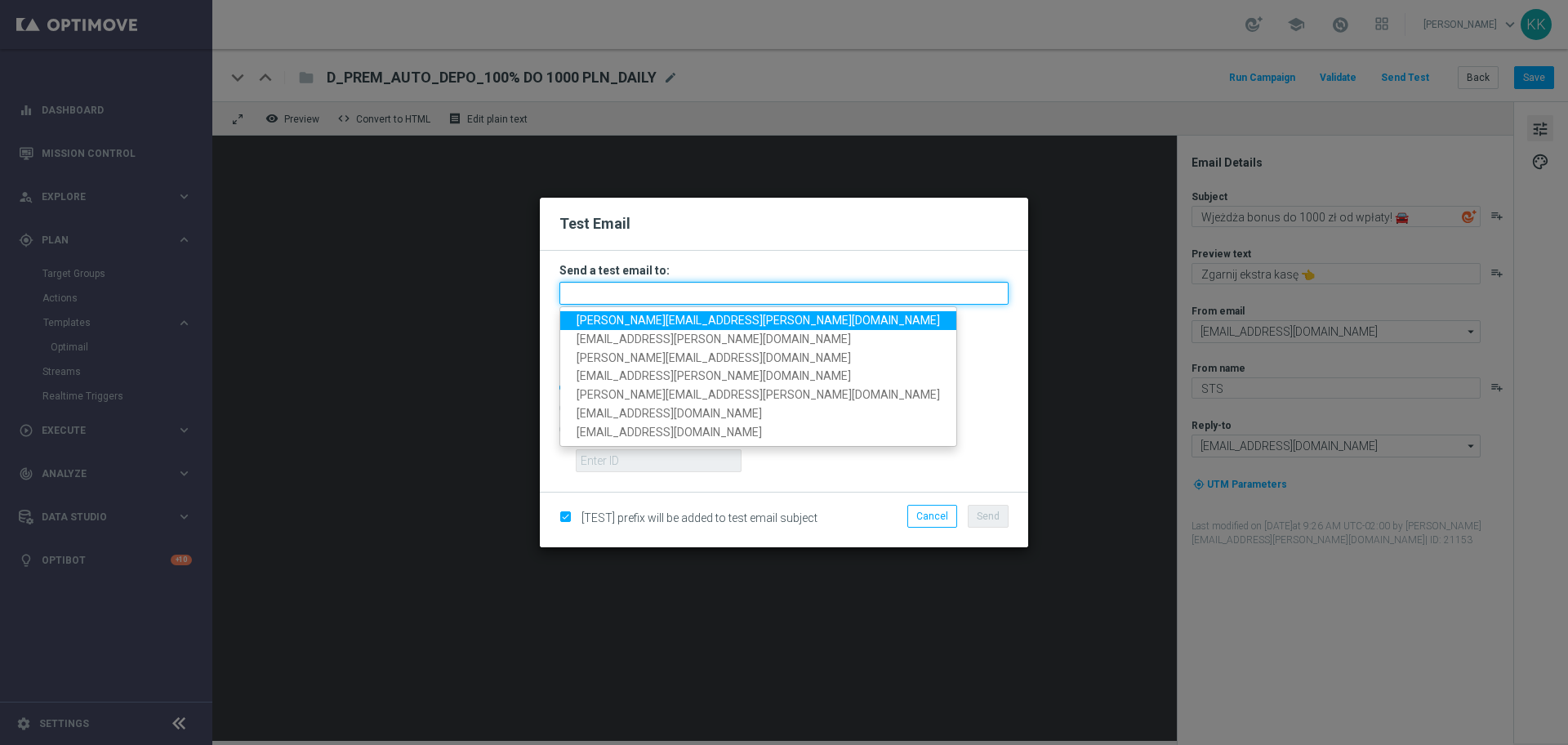
paste input "[PERSON_NAME][EMAIL_ADDRESS][PERSON_NAME][DOMAIN_NAME],[DOMAIN_NAME][EMAIL_ADDR…"
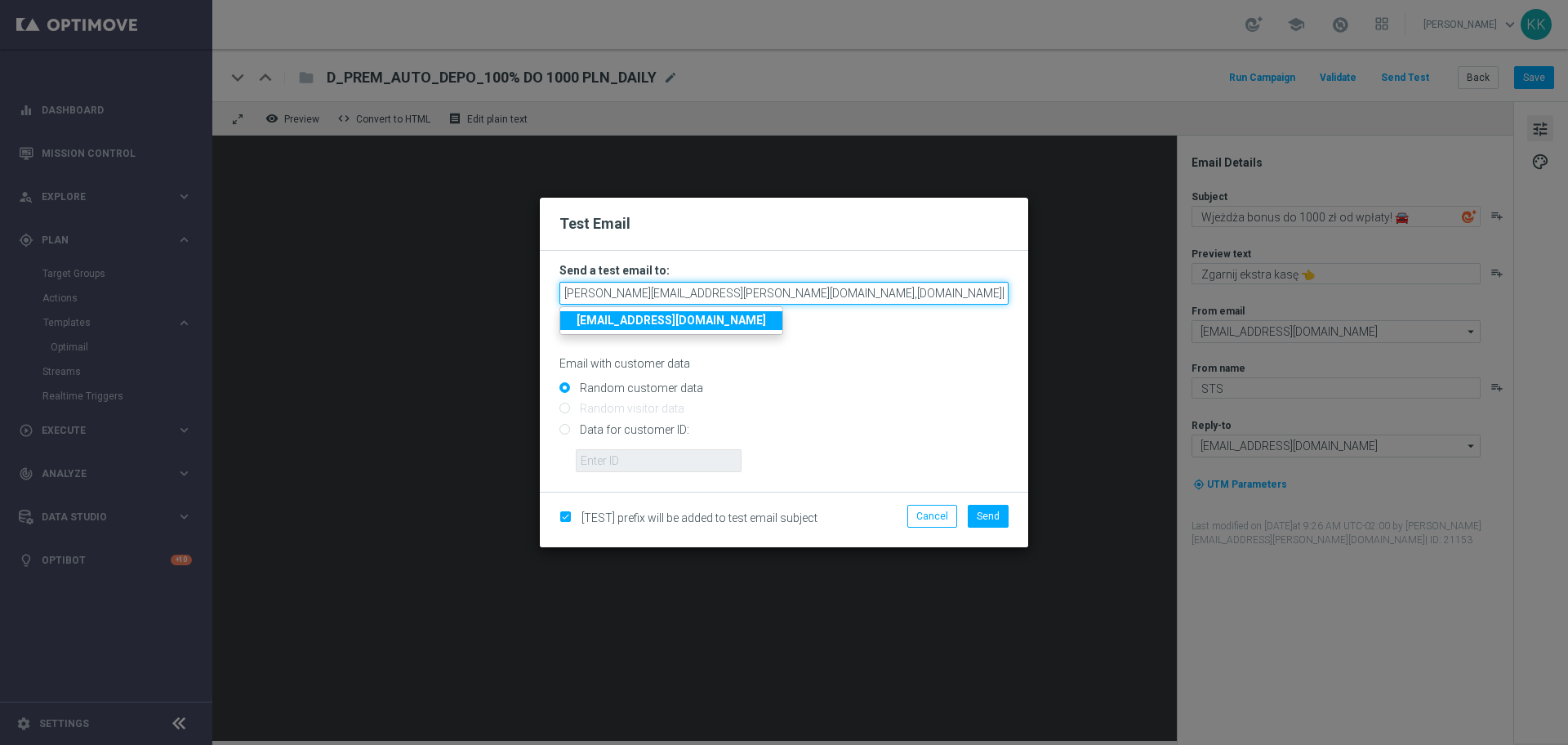
scroll to position [0, 323]
type input "[PERSON_NAME][EMAIL_ADDRESS][PERSON_NAME][DOMAIN_NAME],[DOMAIN_NAME][EMAIL_ADDR…"
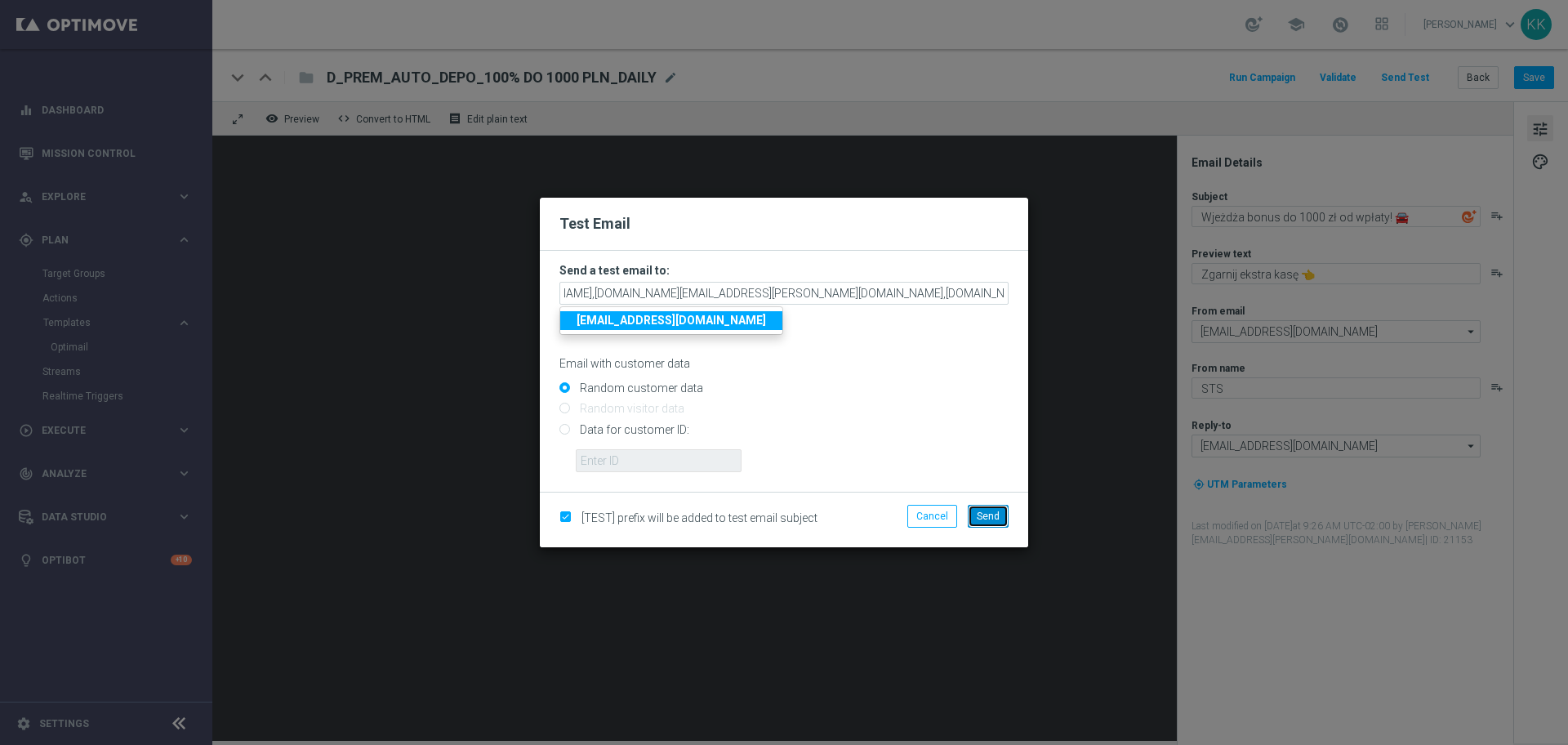
click at [996, 514] on span "Send" at bounding box center [987, 516] width 23 height 12
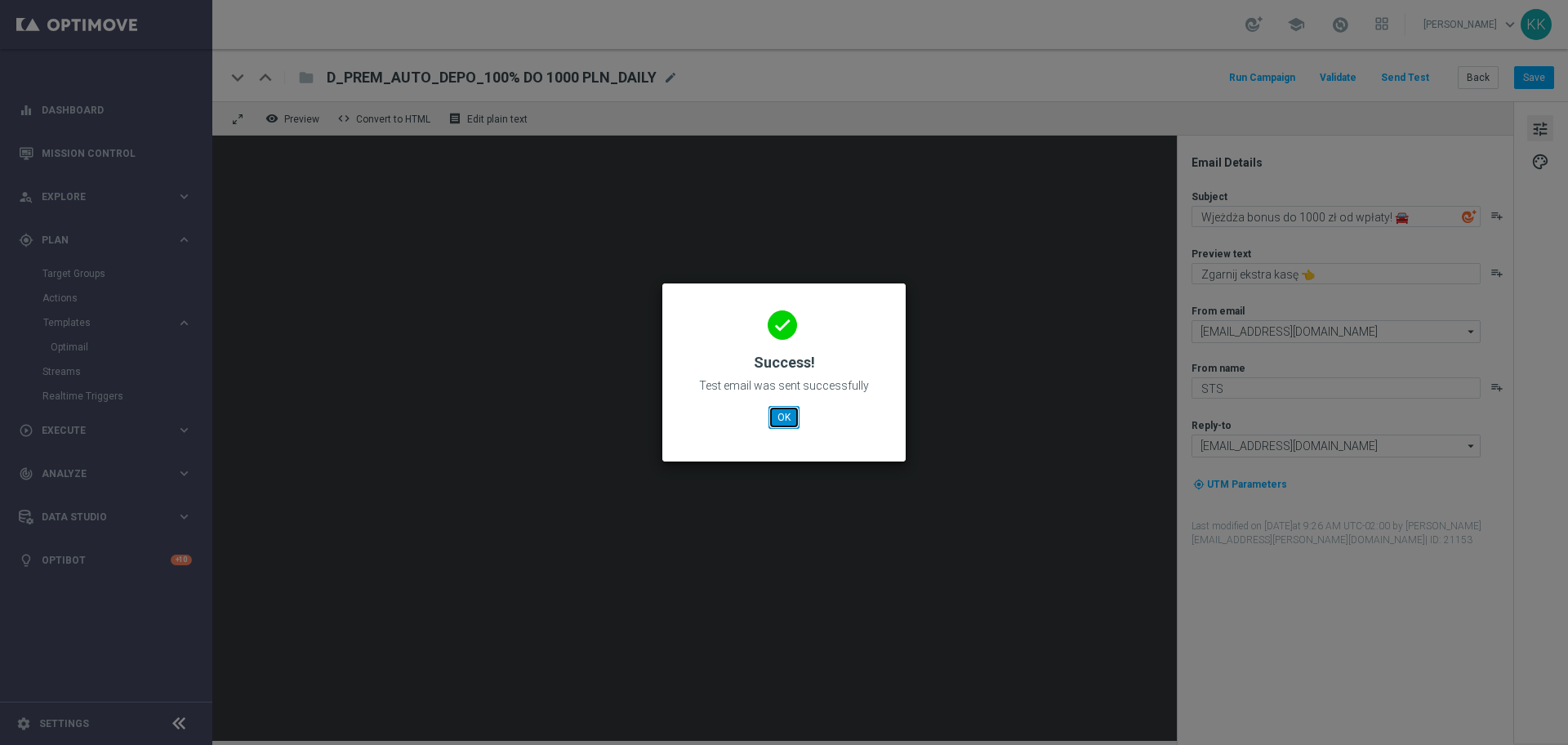
click at [798, 427] on button "OK" at bounding box center [784, 417] width 31 height 23
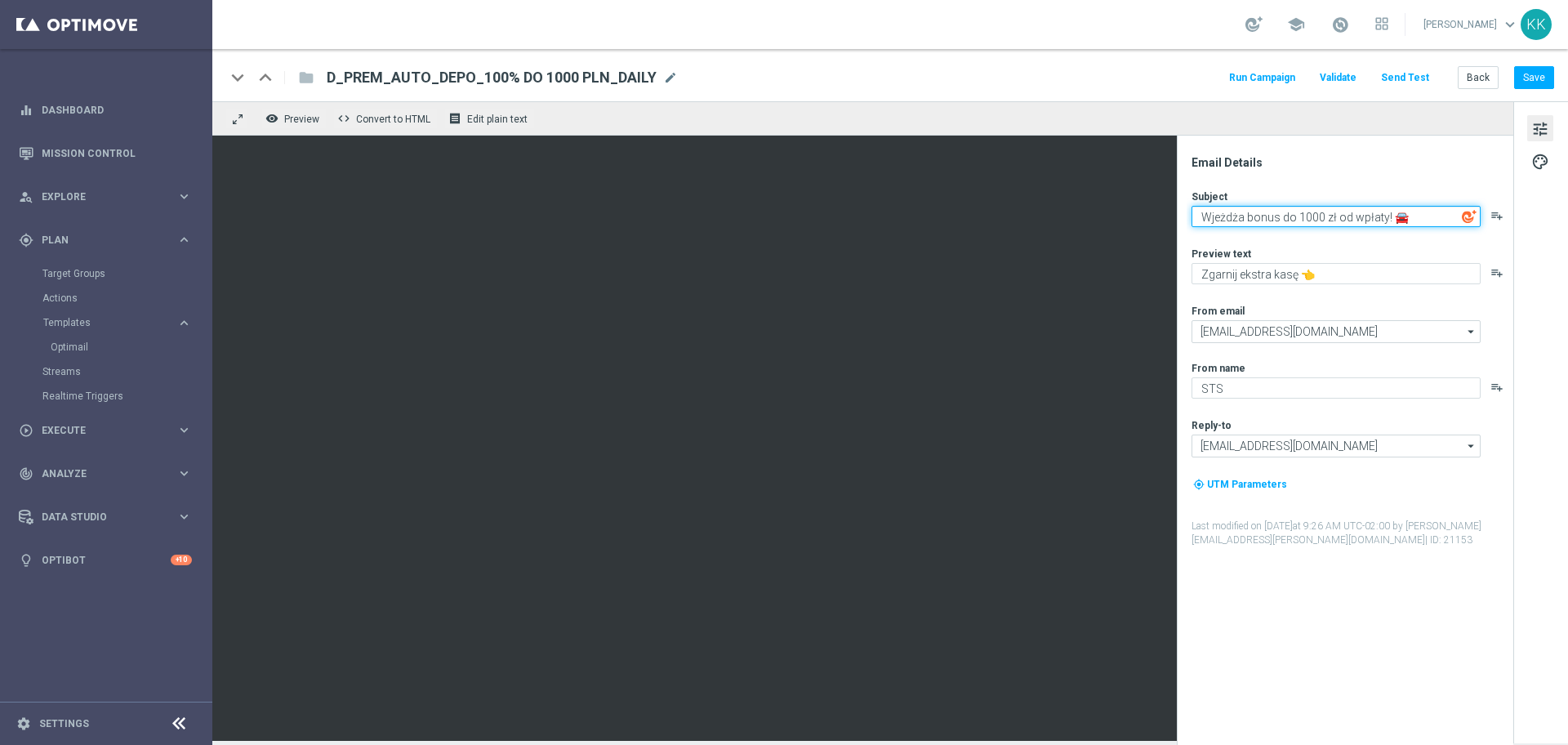
click at [1266, 209] on textarea "Wjeżdża bonus do 1000 zł od wpłaty! 🚘" at bounding box center [1336, 216] width 289 height 21
click at [1292, 284] on div "Subject Wjeżdża bonus do 1000 zł od wpłaty! 🚘 playlist_add Preview text Zgarnij…" at bounding box center [1351, 368] width 320 height 358
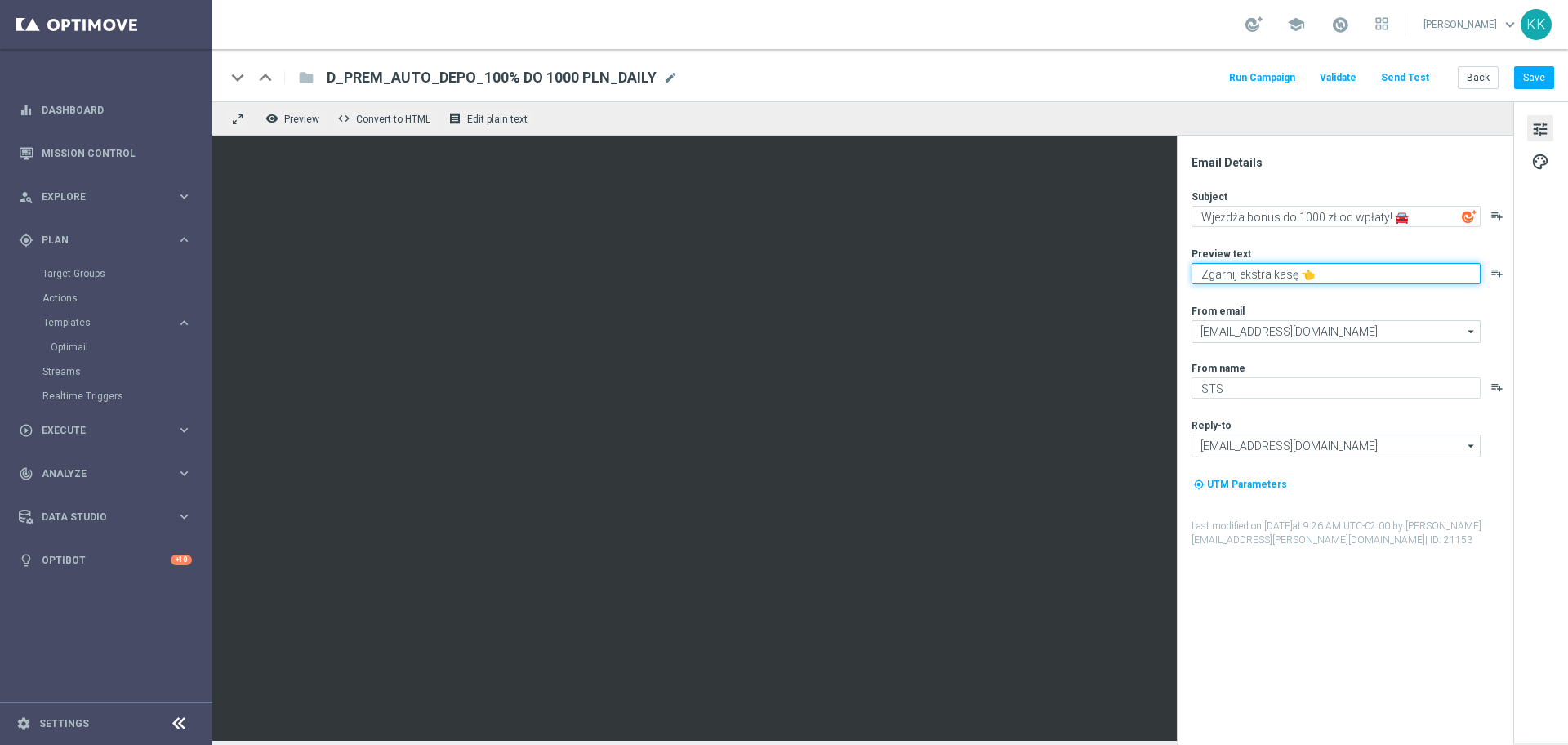
click at [1291, 276] on textarea "Zgarnij ekstra kasę 👈" at bounding box center [1336, 273] width 289 height 21
click at [1487, 79] on button "Back" at bounding box center [1478, 77] width 41 height 23
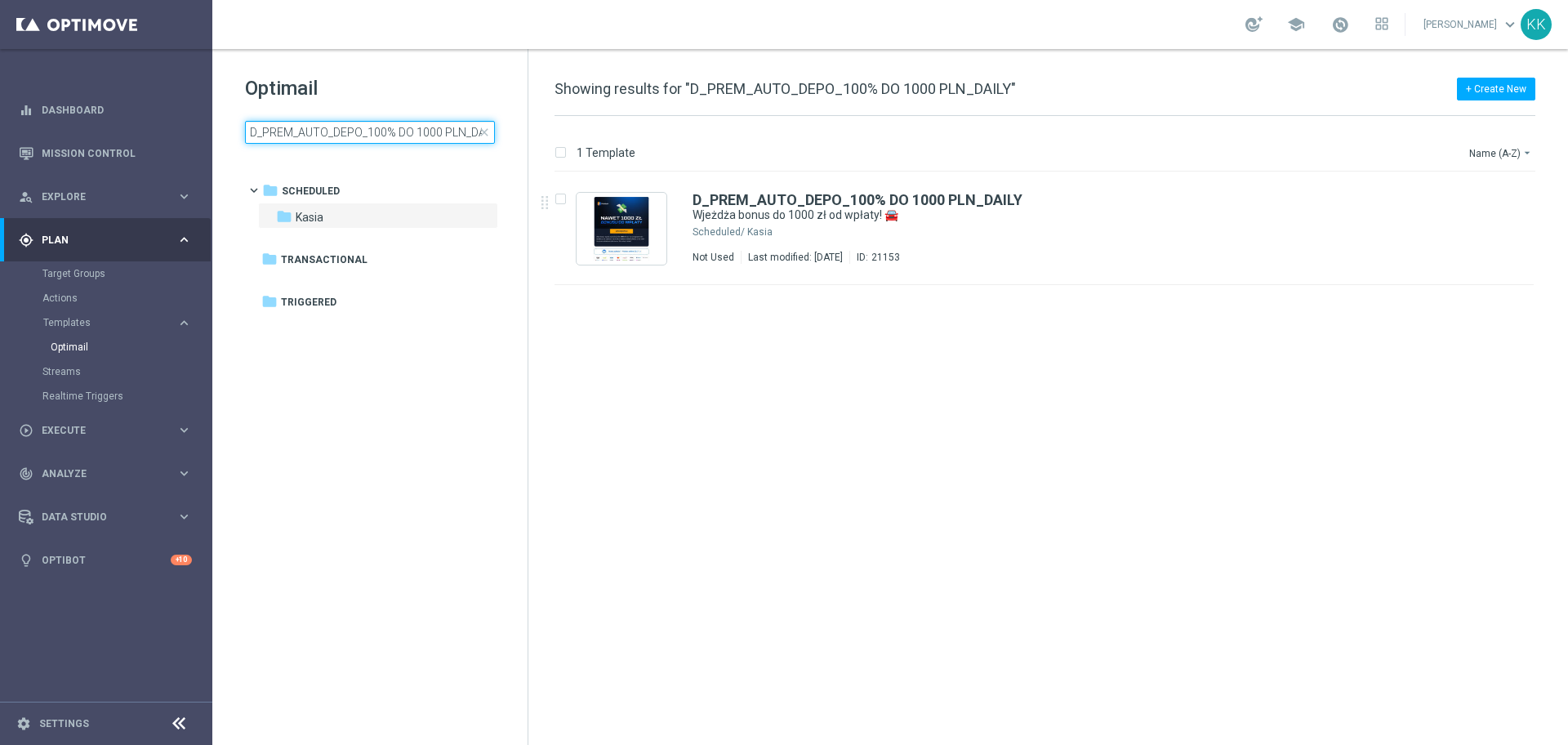
click at [430, 129] on input "D_PREM_AUTO_DEPO_100% DO 1000 PLN_DAILY" at bounding box center [370, 132] width 250 height 23
type input "C_PEXTRA_AUTO_DEPO_50% DO 2000 PLN_DAILY"
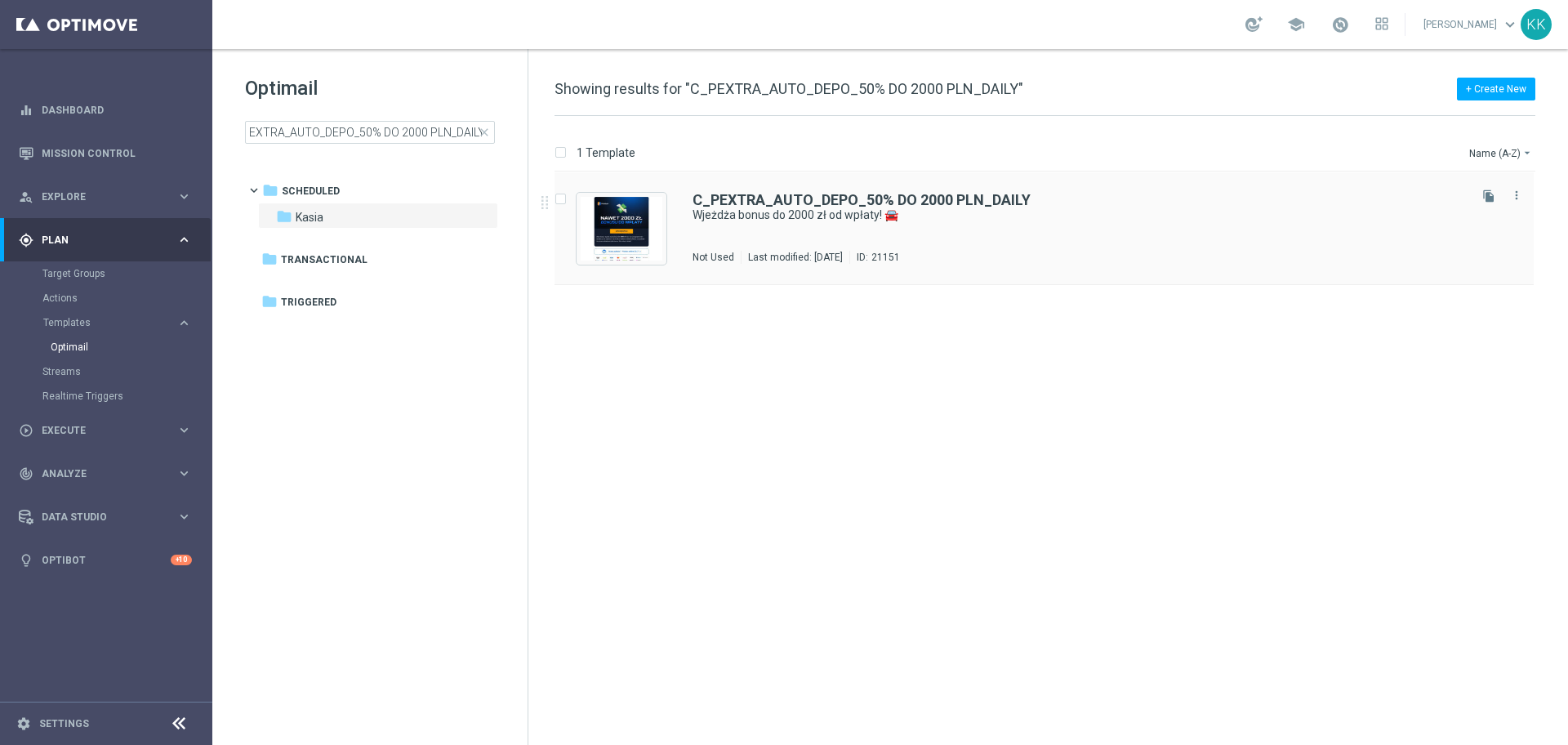
click at [818, 237] on div "C_PEXTRA_AUTO_DEPO_50% DO 2000 PLN_DAILY Wjeżdża bonus do 2000 zł od wpłaty! 🚘 …" at bounding box center [1078, 228] width 772 height 71
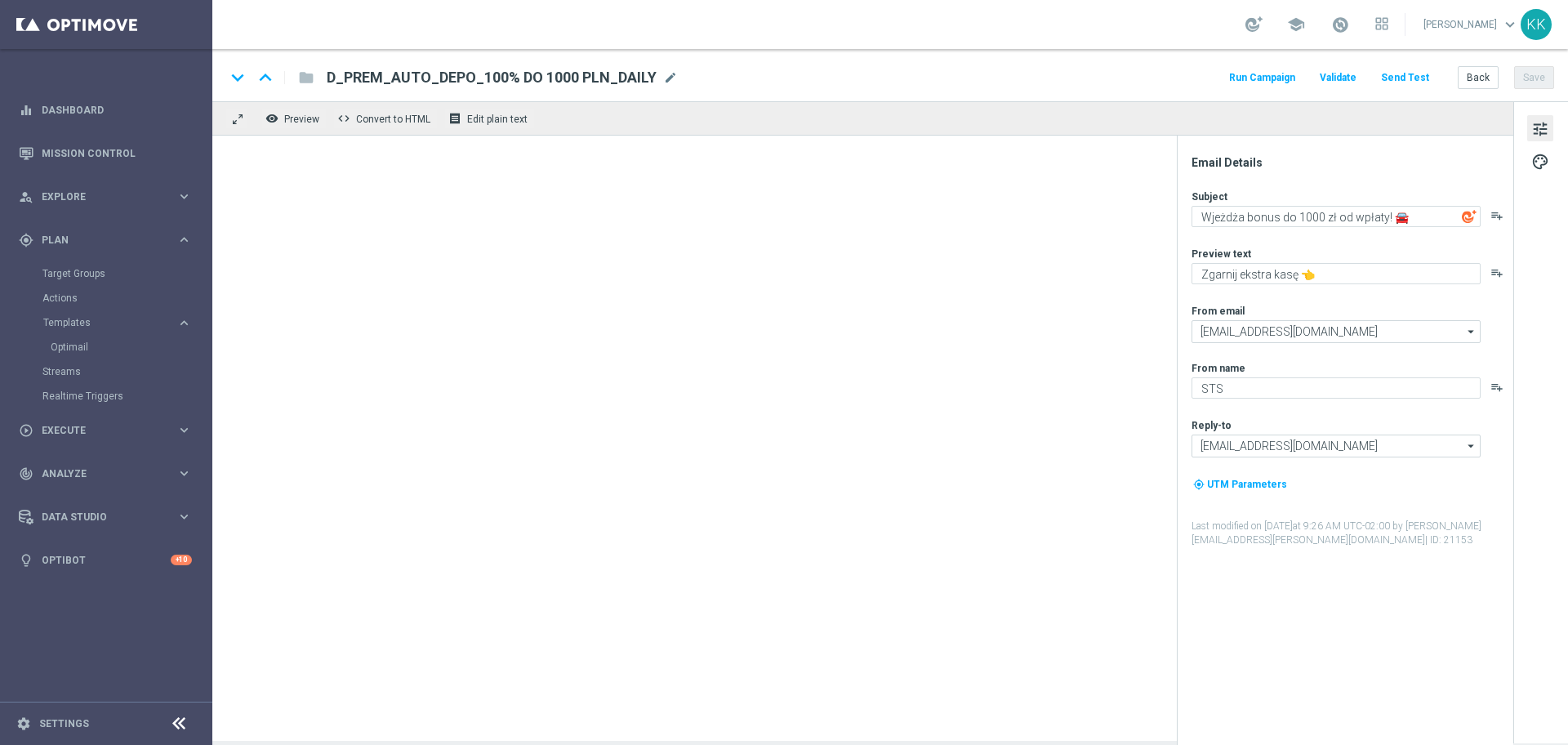
type textarea "Wjeżdża bonus do 2000 zł od wpłaty! 🚘"
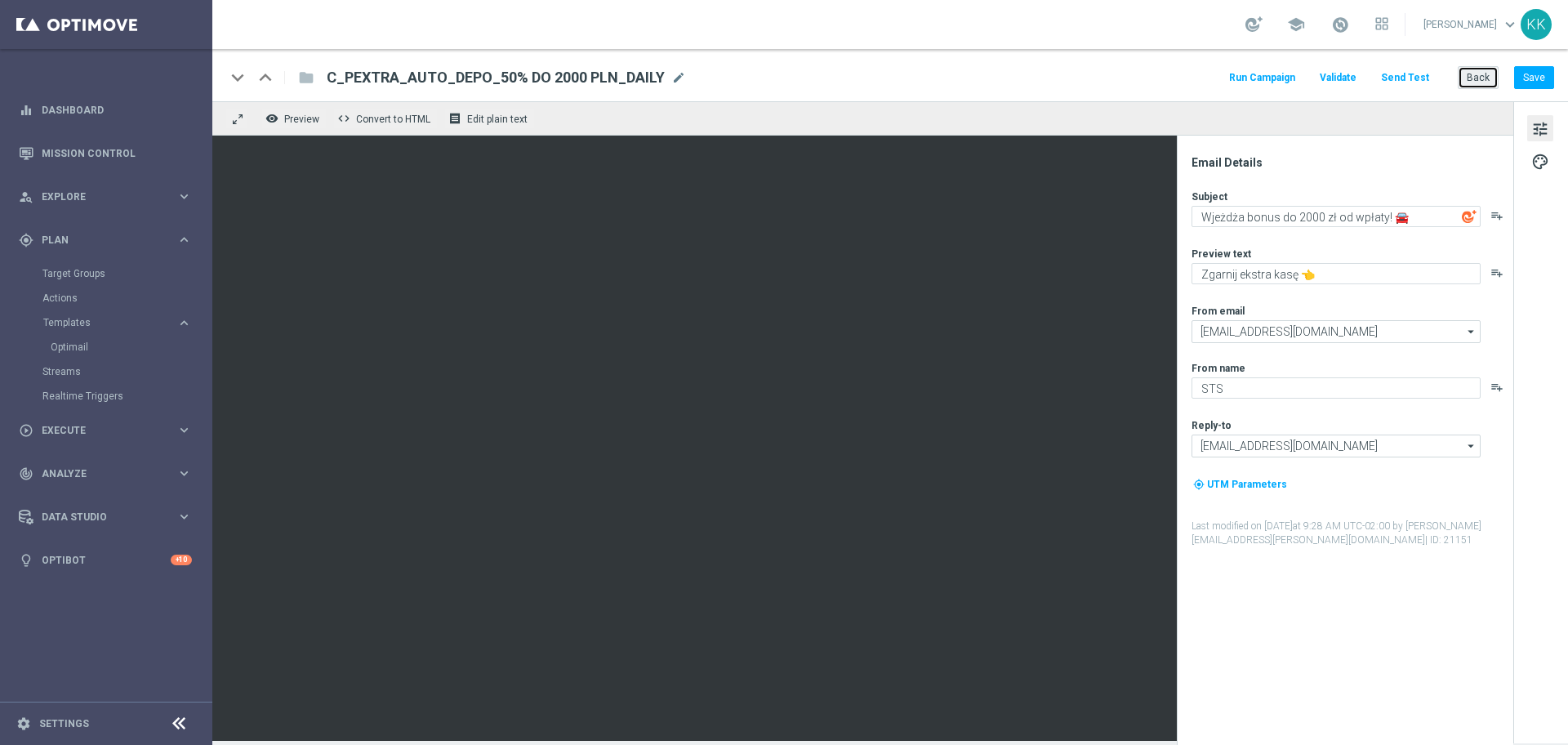
click at [1470, 76] on button "Back" at bounding box center [1478, 77] width 41 height 23
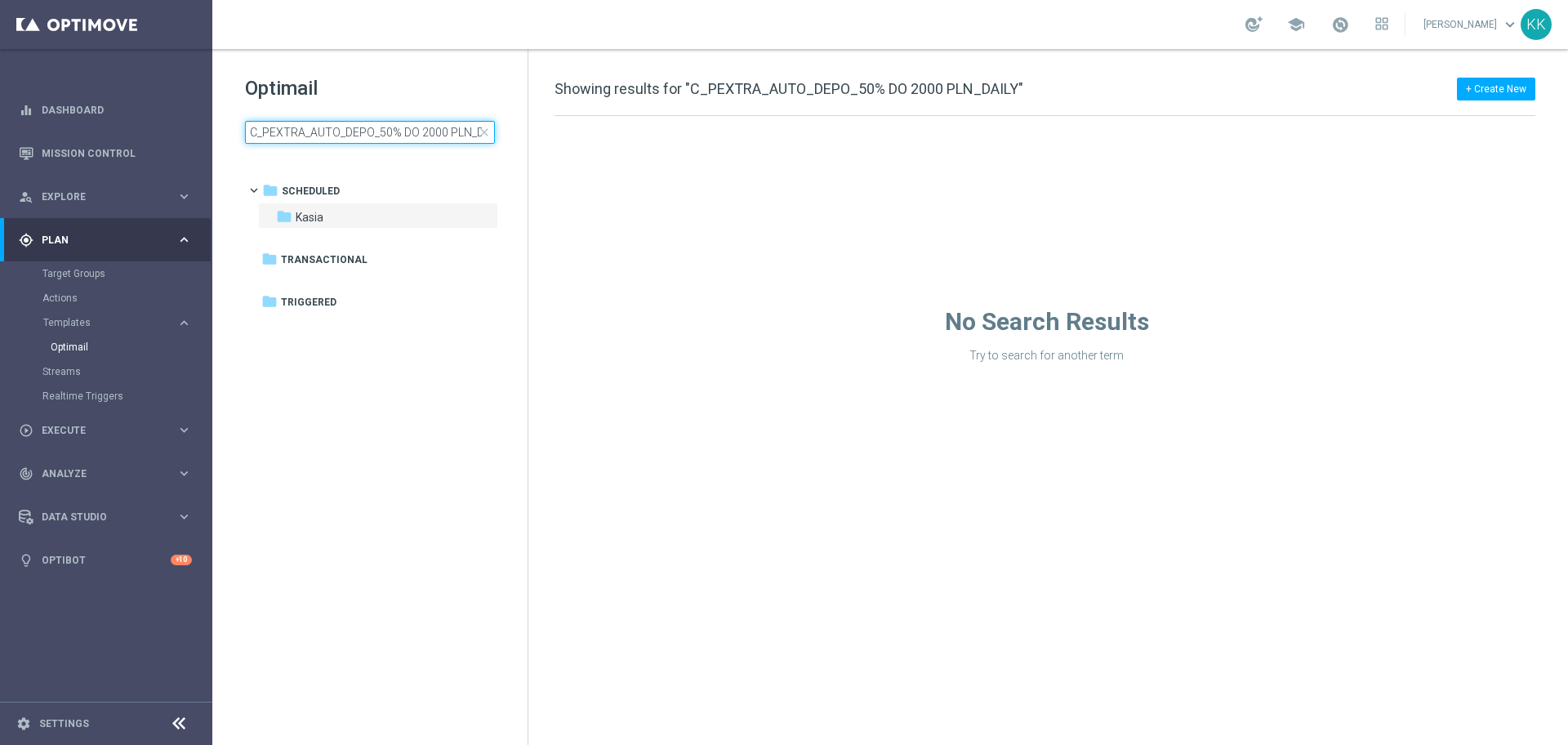
click at [390, 140] on input "C_PEXTRA_AUTO_DEPO_50% DO 2000 PLN_DAILY" at bounding box center [370, 132] width 250 height 23
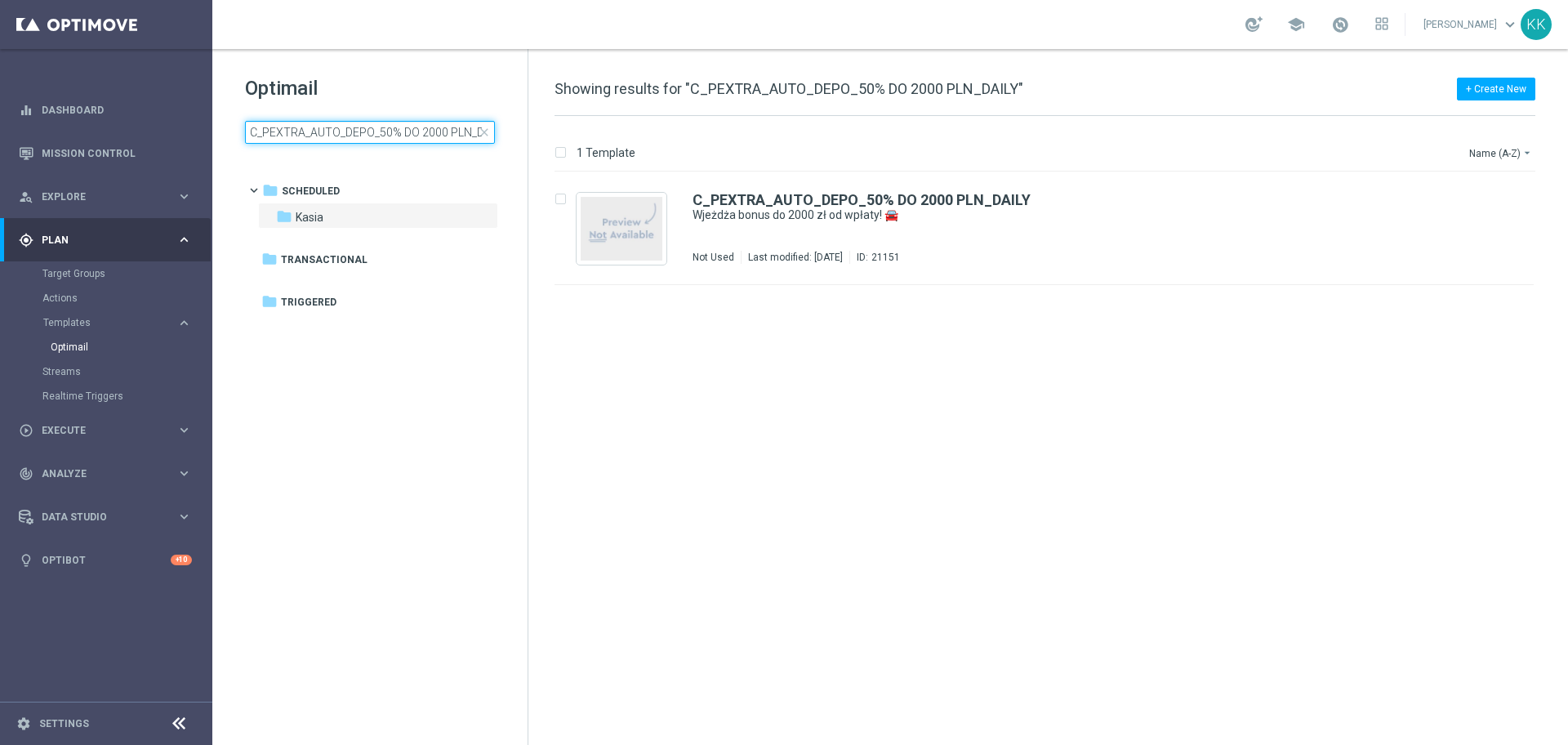
click at [390, 140] on input "C_PEXTRA_AUTO_DEPO_50% DO 2000 PLN_DAILY" at bounding box center [370, 132] width 250 height 23
type input "D_PEXTRA_AUTO_DEPO_100% DO 2000 PLN_DAILY"
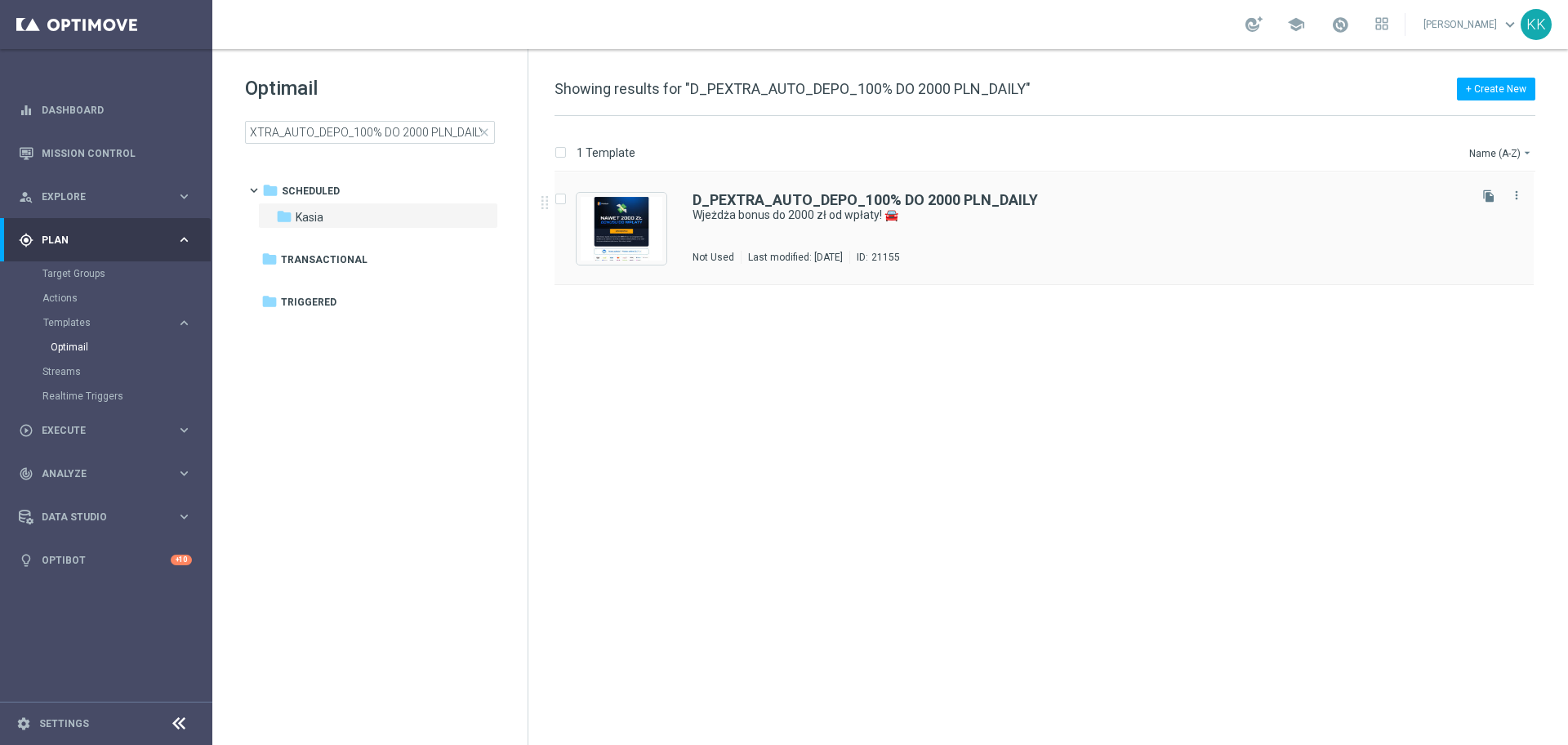
click at [1011, 244] on div "D_PEXTRA_AUTO_DEPO_100% DO 2000 PLN_DAILY Wjeżdża bonus do 2000 zł od wpłaty! 🚘…" at bounding box center [1078, 228] width 772 height 71
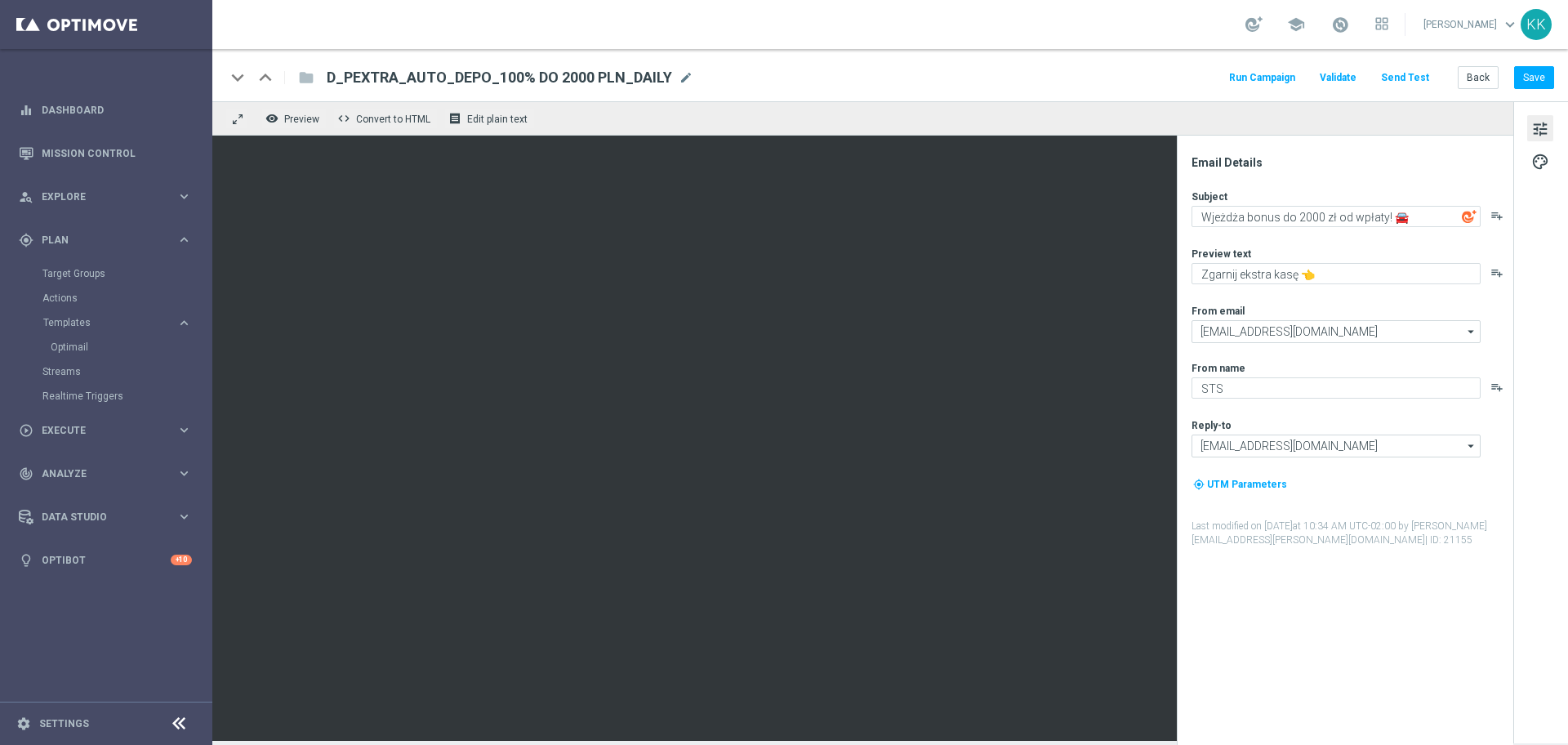
click at [1422, 629] on div "Email Details Subject Wjeżdża bonus do 2000 zł od wpłaty! 🚘 playlist_add Previe…" at bounding box center [1349, 451] width 325 height 590
click at [1535, 83] on button "Save" at bounding box center [1534, 77] width 40 height 23
click at [1458, 82] on div "Run Campaign Validate Send Test Back Save" at bounding box center [1391, 77] width 328 height 21
click at [1480, 71] on button "Back" at bounding box center [1478, 77] width 41 height 23
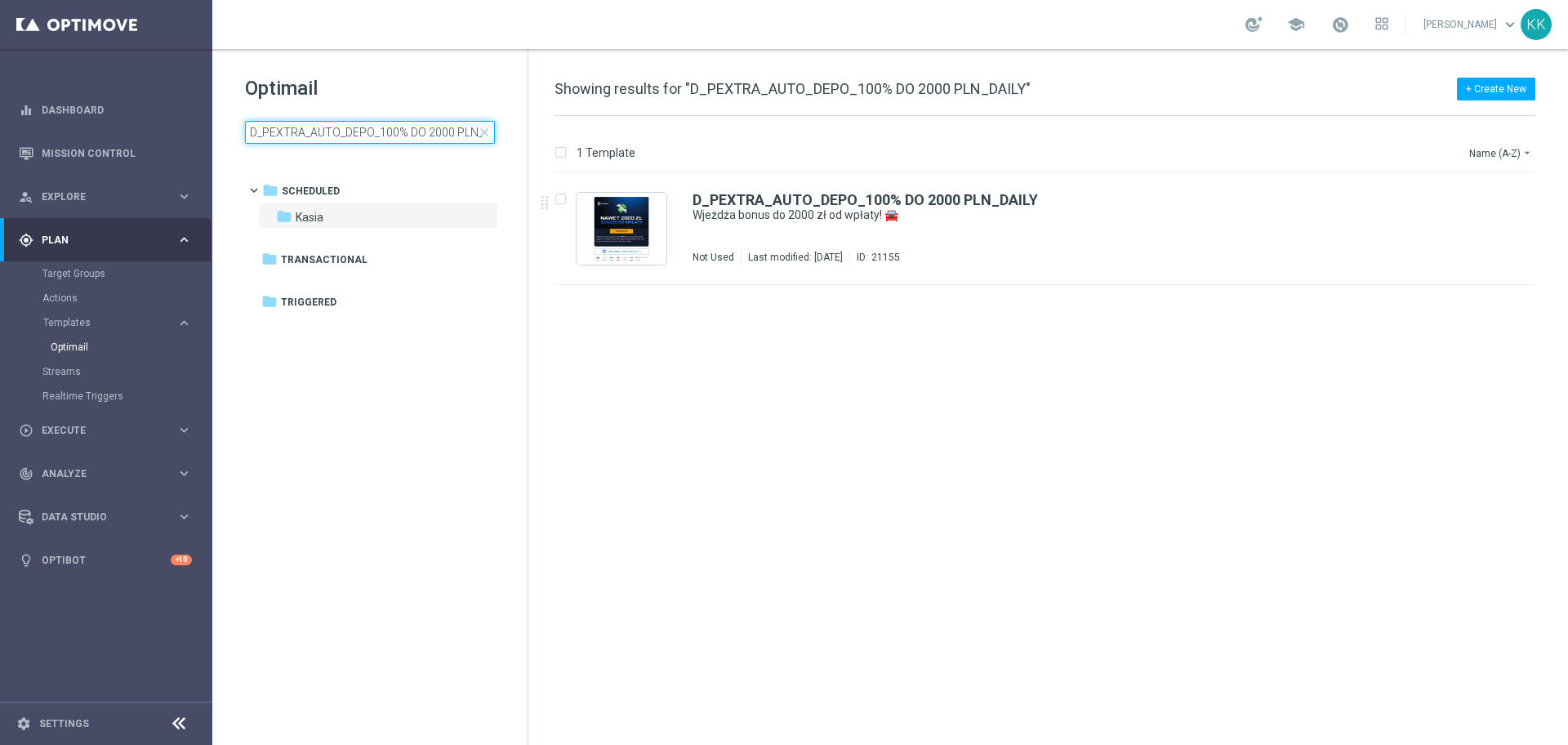
click at [428, 140] on input "D_PEXTRA_AUTO_DEPO_100% DO 2000 PLN_DAILY" at bounding box center [370, 132] width 250 height 23
click at [429, 137] on input "D_PEXTRA_AUTO_DEPO_100% DO 2000 PLN_DAILY" at bounding box center [370, 132] width 250 height 23
type input "C_PREM_AUTO_DEPO_50% DO 1000 PLN_DAILY"
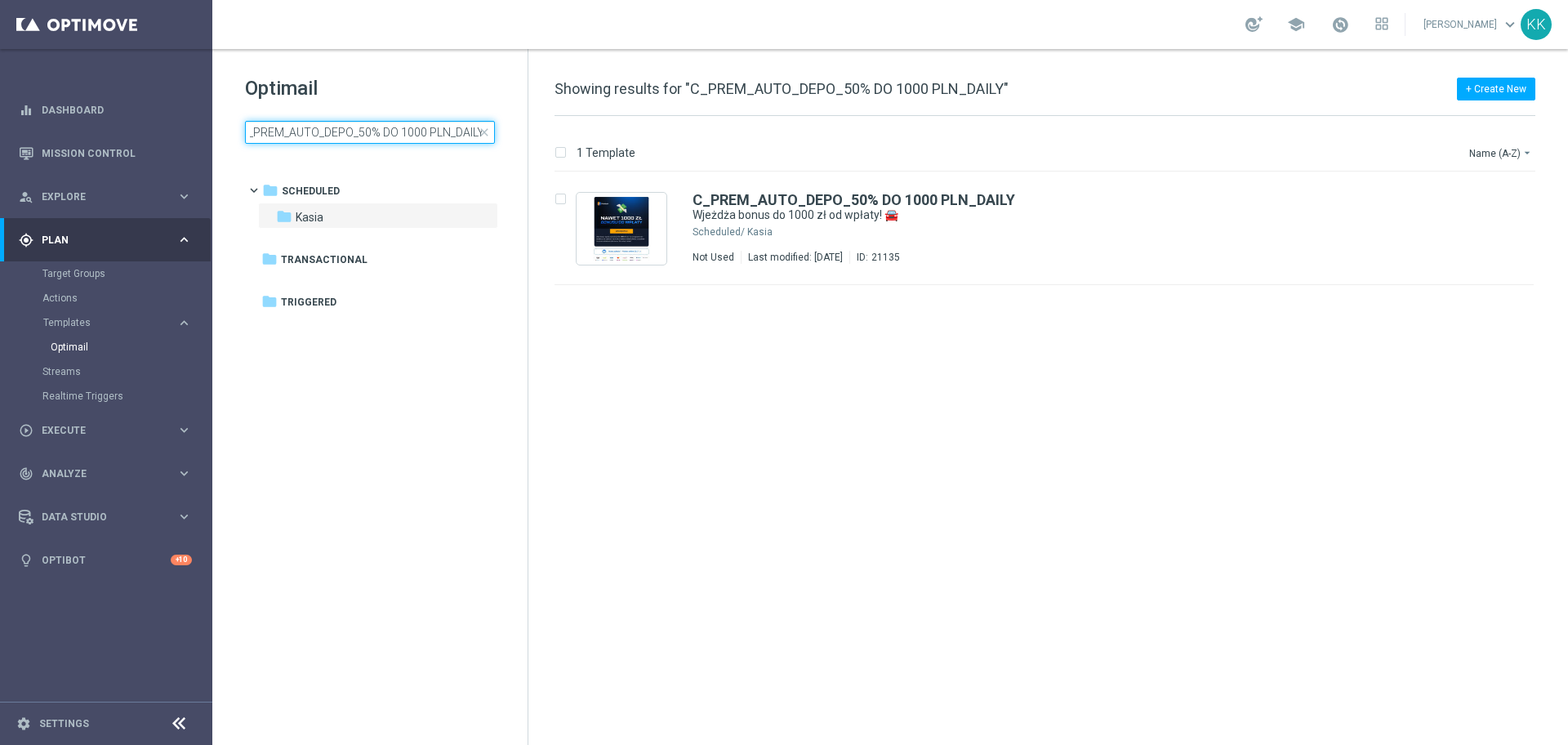
scroll to position [0, 0]
click at [864, 248] on div "C_PREM_AUTO_DEPO_50% DO 1000 PLN_DAILY Wjeżdża bonus do 1000 zł od wpłaty! 🚘 Sc…" at bounding box center [1078, 228] width 772 height 71
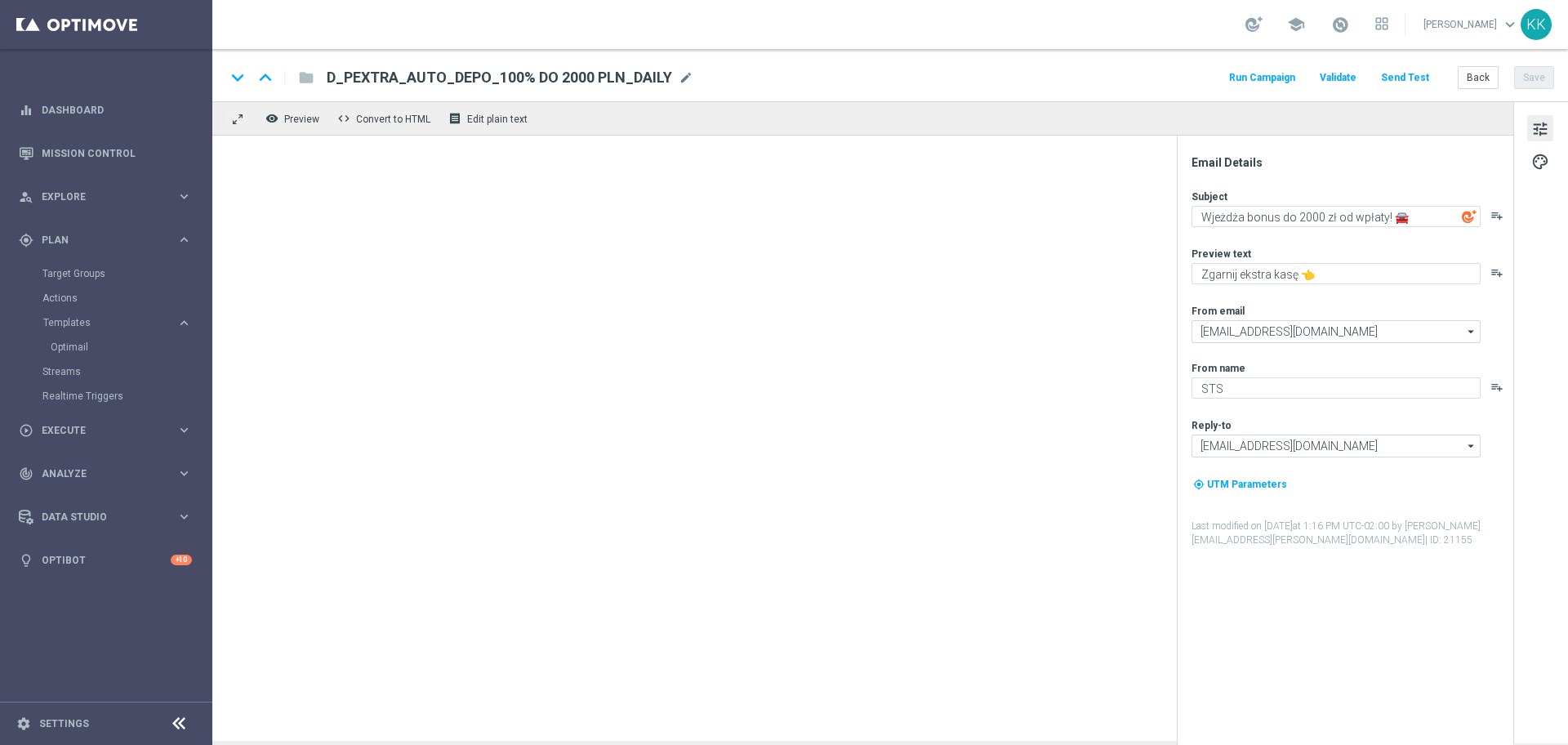
type textarea "Wjeżdża bonus do 1000 zł od wpłaty! 🚘"
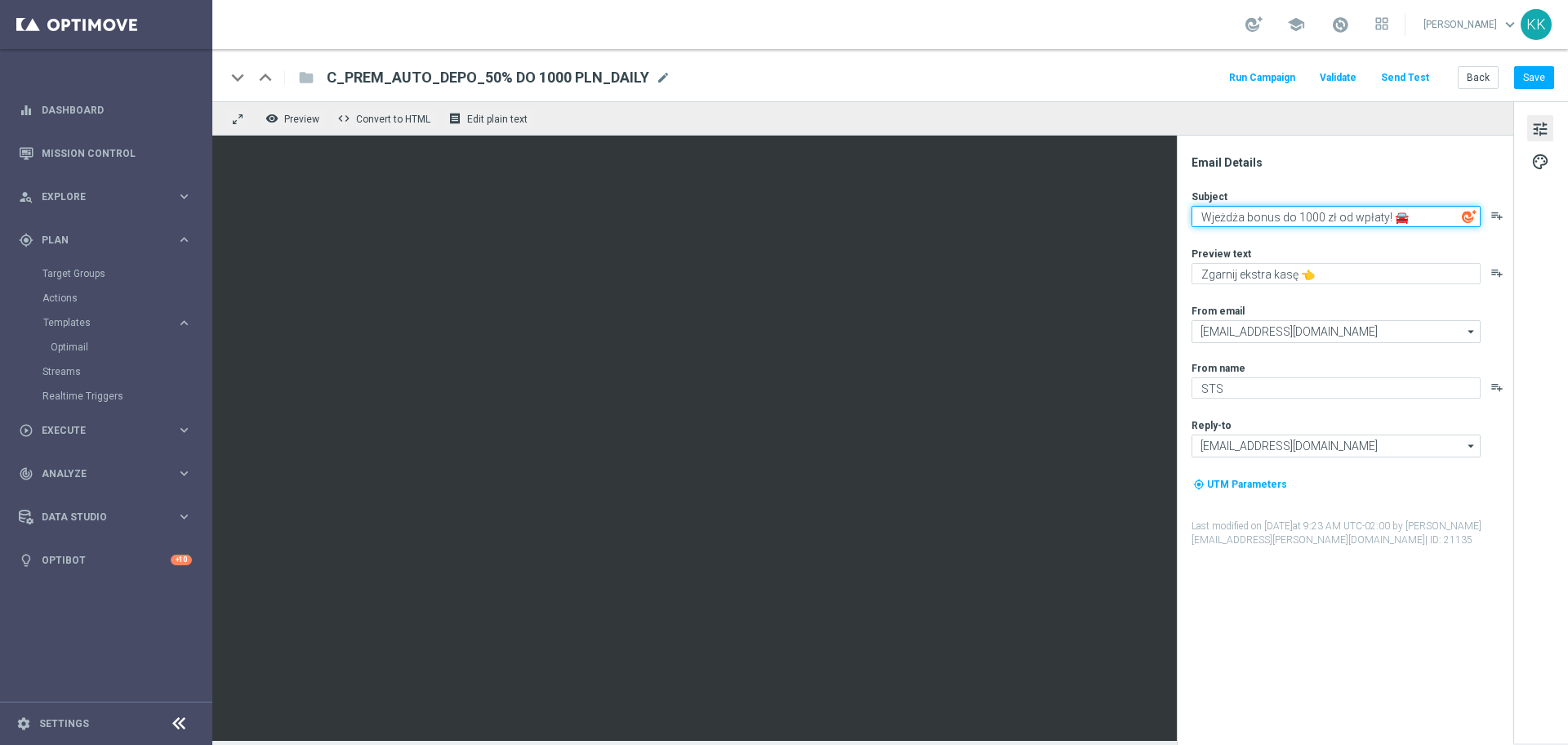
click at [1269, 220] on textarea "Wjeżdża bonus do 1000 zł od wpłaty! 🚘" at bounding box center [1336, 216] width 289 height 21
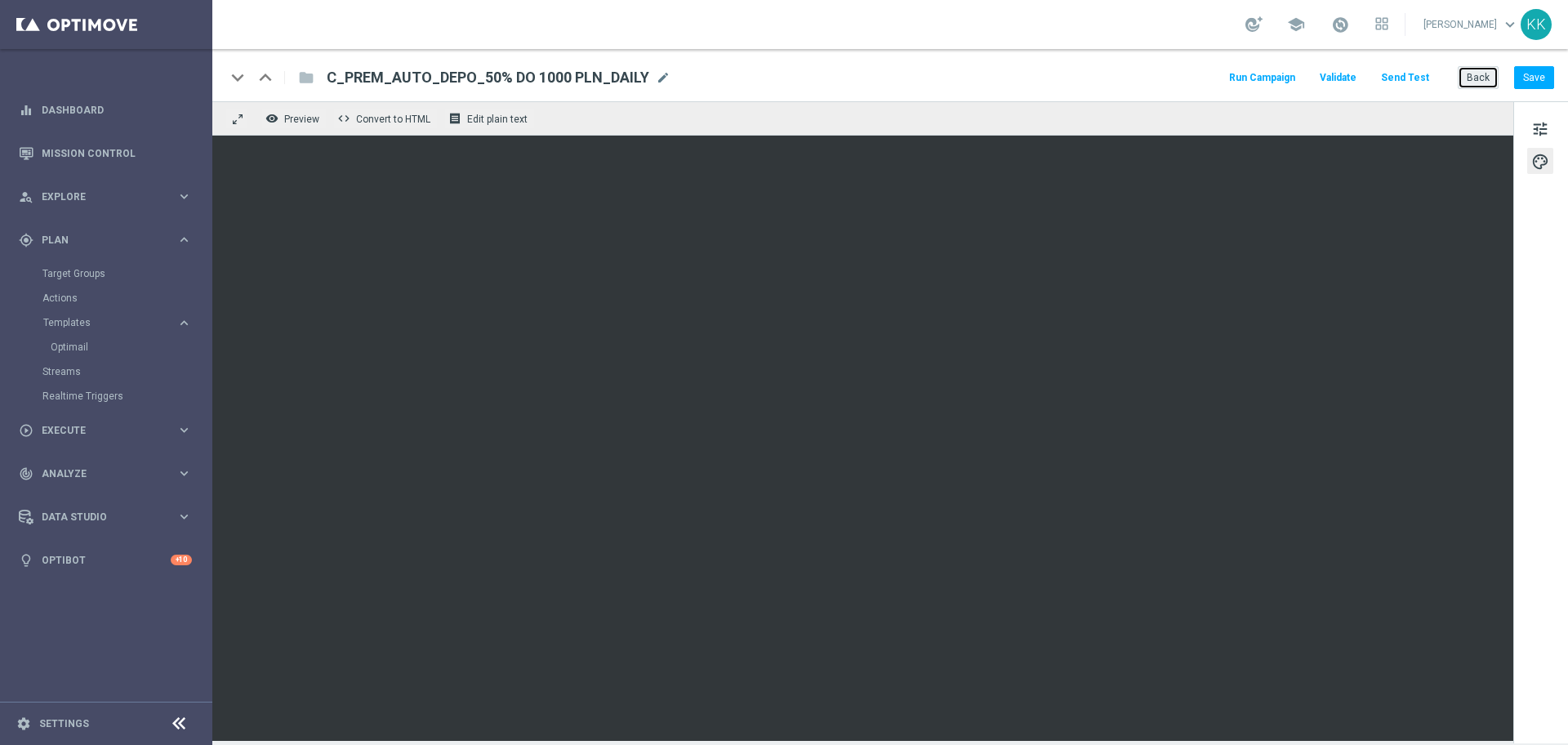
click at [1482, 80] on button "Back" at bounding box center [1478, 77] width 41 height 23
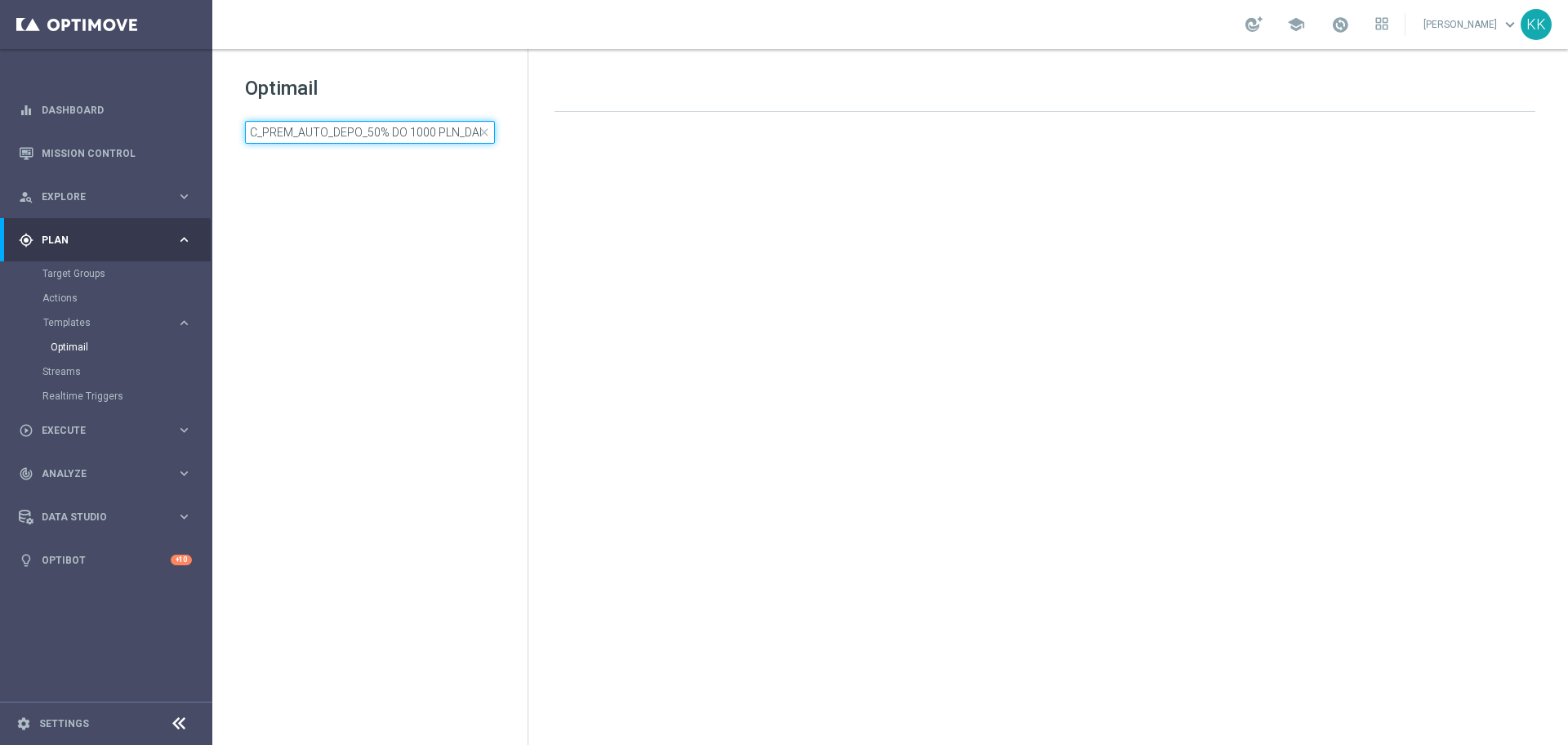
click at [381, 135] on input "C_PREM_AUTO_DEPO_50% DO 1000 PLN_DAILY" at bounding box center [370, 132] width 250 height 23
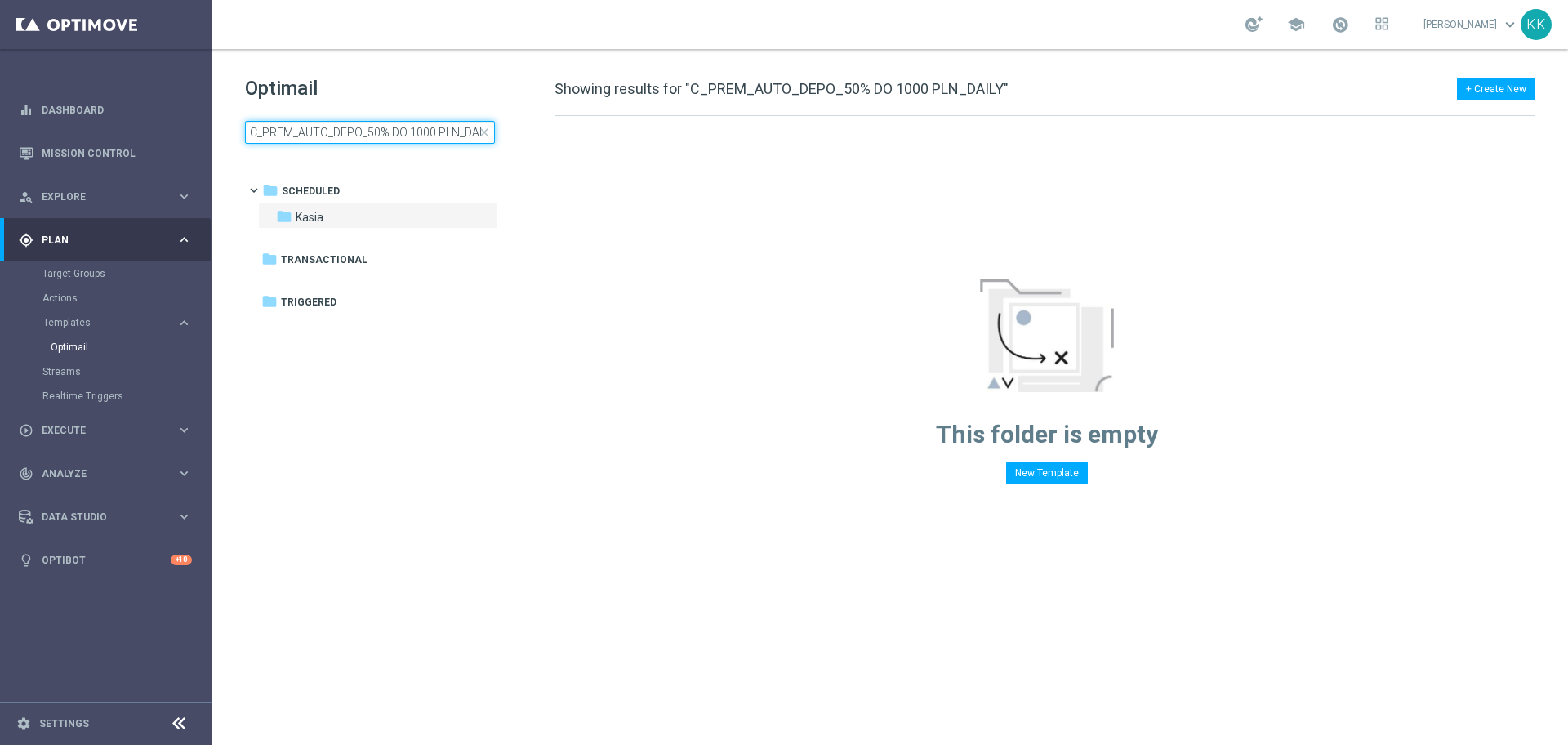
click at [381, 135] on input "C_PREM_AUTO_DEPO_50% DO 1000 PLN_DAILY" at bounding box center [370, 132] width 250 height 23
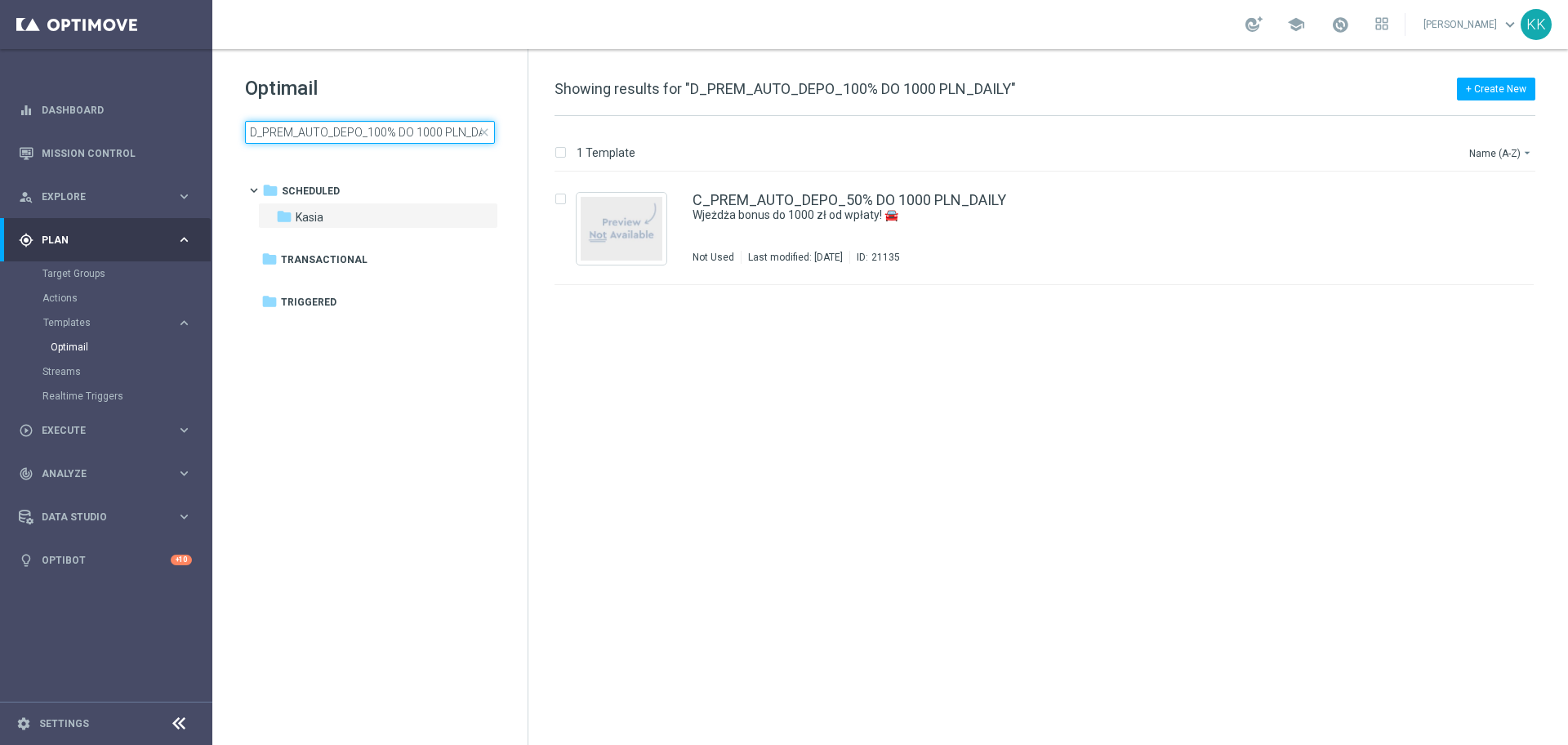
scroll to position [0, 15]
type input "D_PREM_AUTO_DEPO_100% DO 1000 PLN_DAILY"
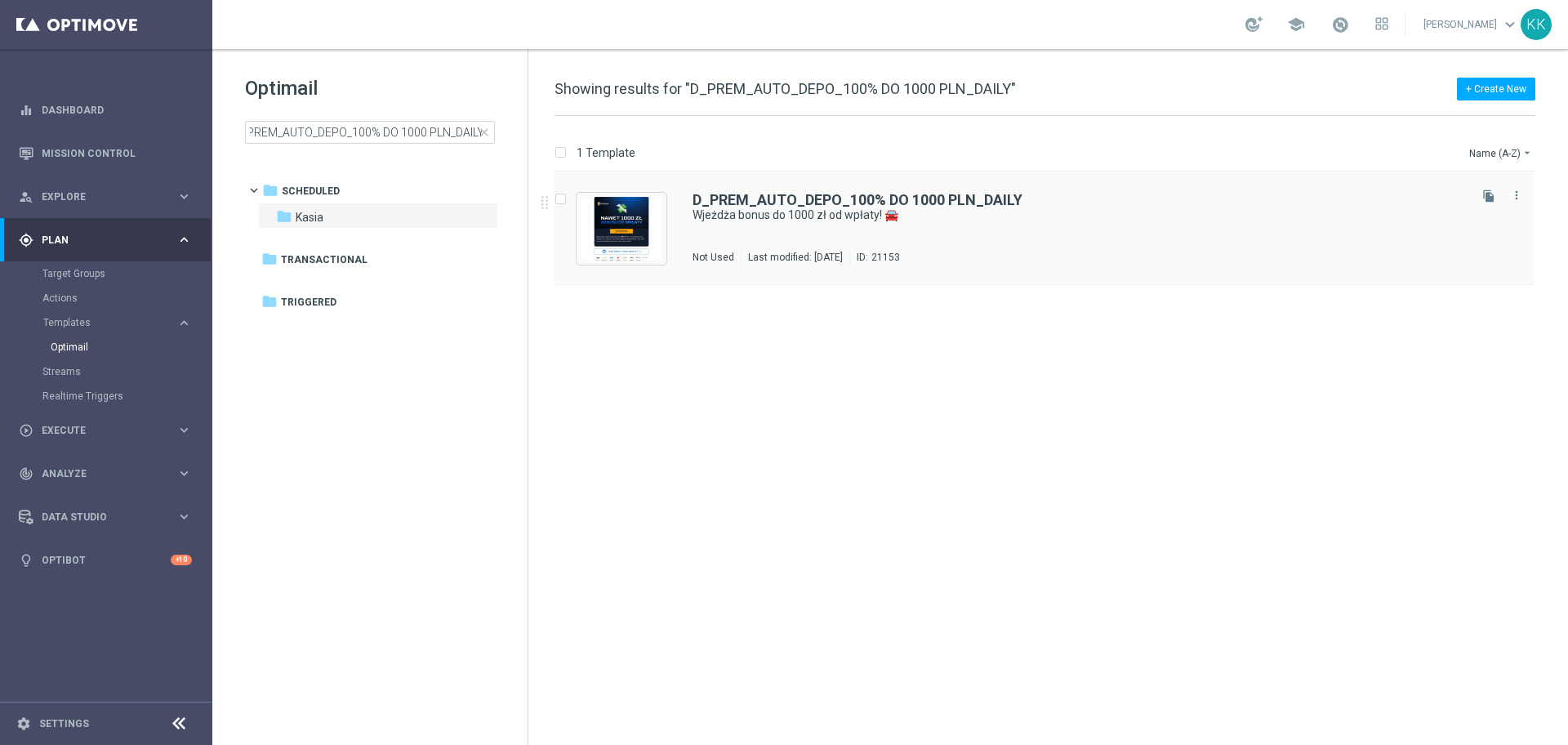
click at [926, 233] on div "D_PREM_AUTO_DEPO_100% DO 1000 PLN_DAILY Wjeżdża bonus do 1000 zł od wpłaty! 🚘 N…" at bounding box center [1078, 228] width 772 height 71
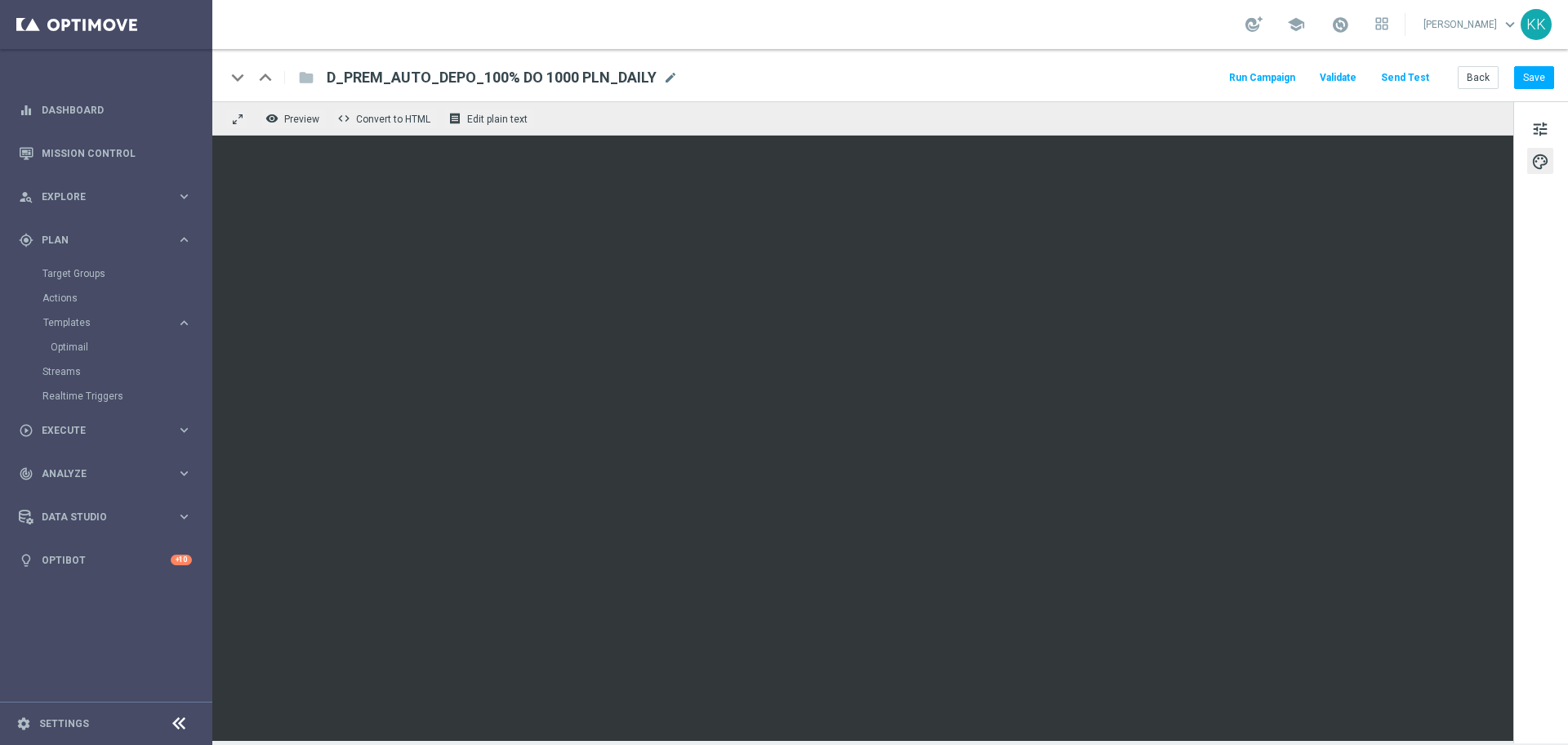
click at [72, 355] on div "Optimail" at bounding box center [130, 347] width 160 height 24
click at [73, 347] on link "Optimail" at bounding box center [110, 347] width 119 height 13
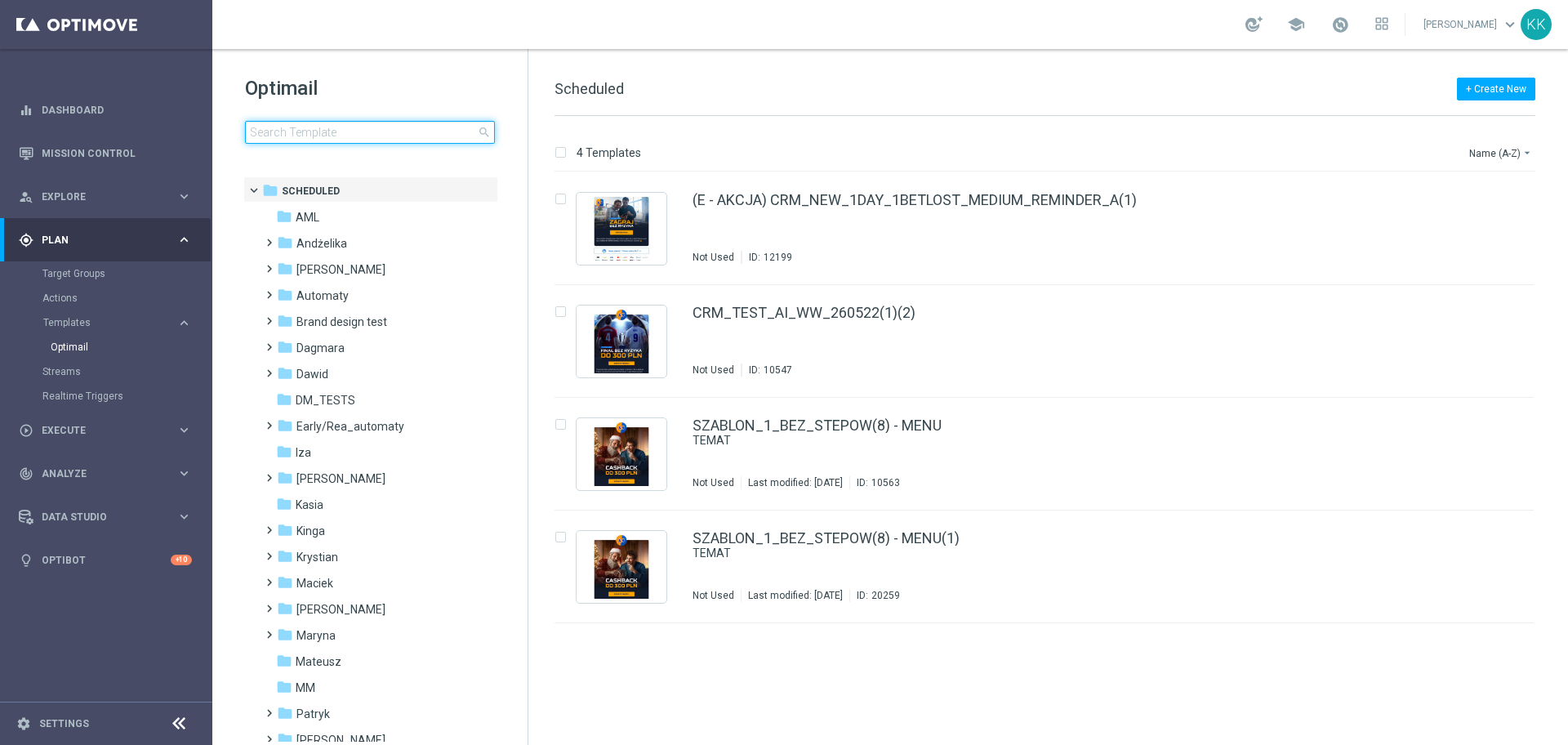
click at [375, 121] on input at bounding box center [370, 132] width 250 height 23
type input "C_PREM_AUTO_DEPO_50% DO 1000 PLN_DAILY"
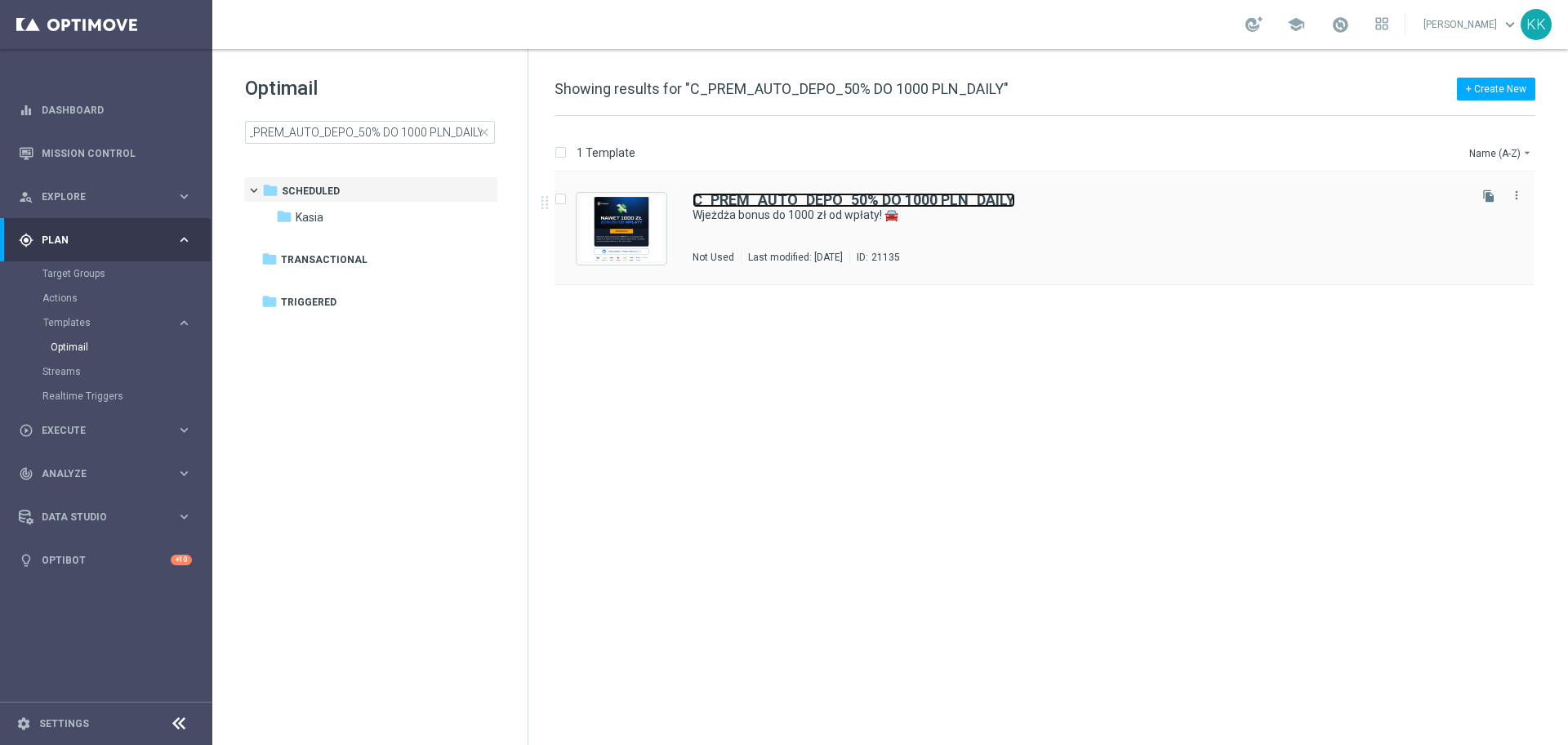
click at [718, 198] on b "C_PREM_AUTO_DEPO_50% DO 1000 PLN_DAILY" at bounding box center [854, 199] width 323 height 17
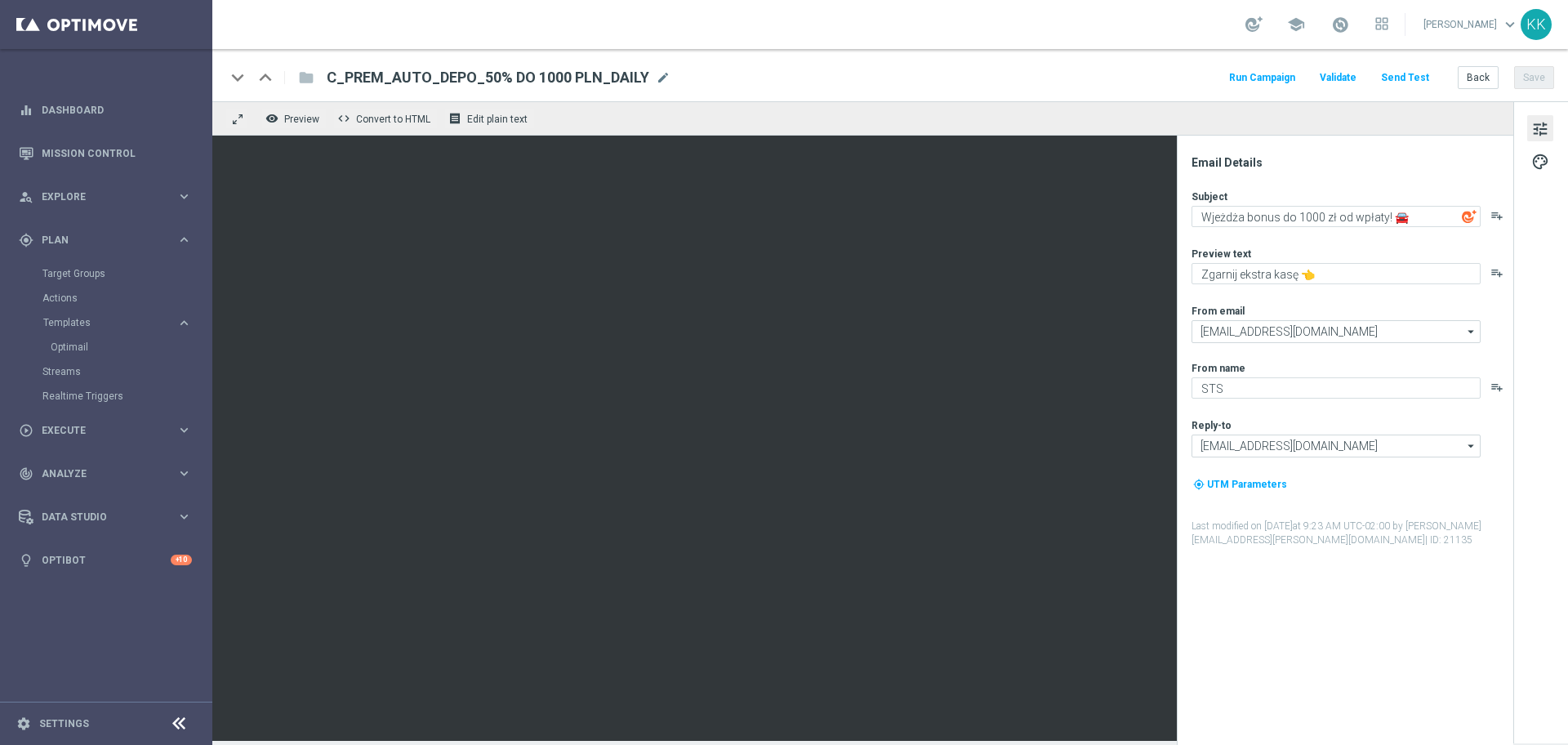
click at [69, 283] on div "Target Groups" at bounding box center [127, 273] width 168 height 24
click at [70, 277] on link "Target Groups" at bounding box center [107, 274] width 128 height 13
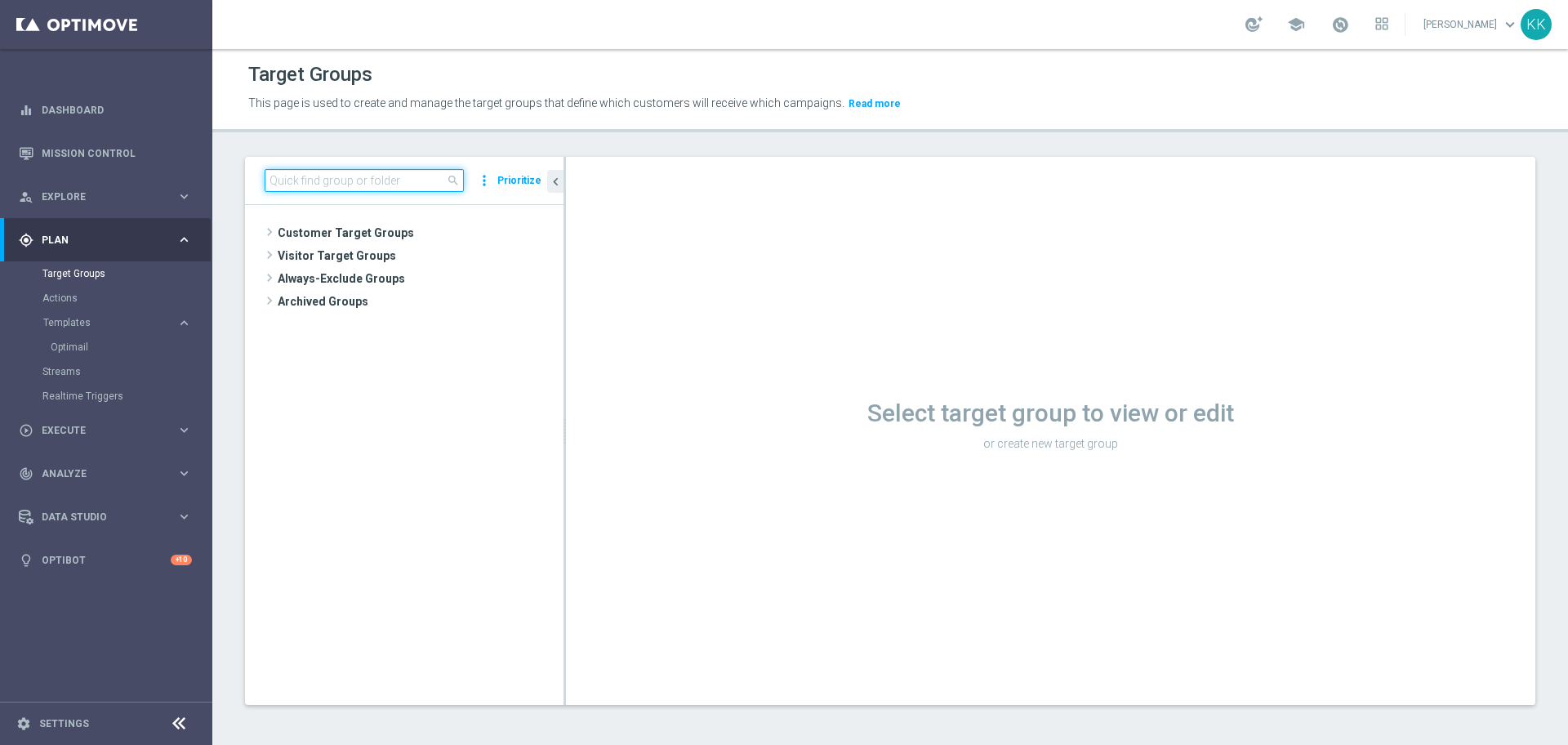
click at [421, 179] on input at bounding box center [364, 180] width 199 height 23
paste input "C_PREM_AUTO_DEPO_50% DO 1000 PLN_DAILY"
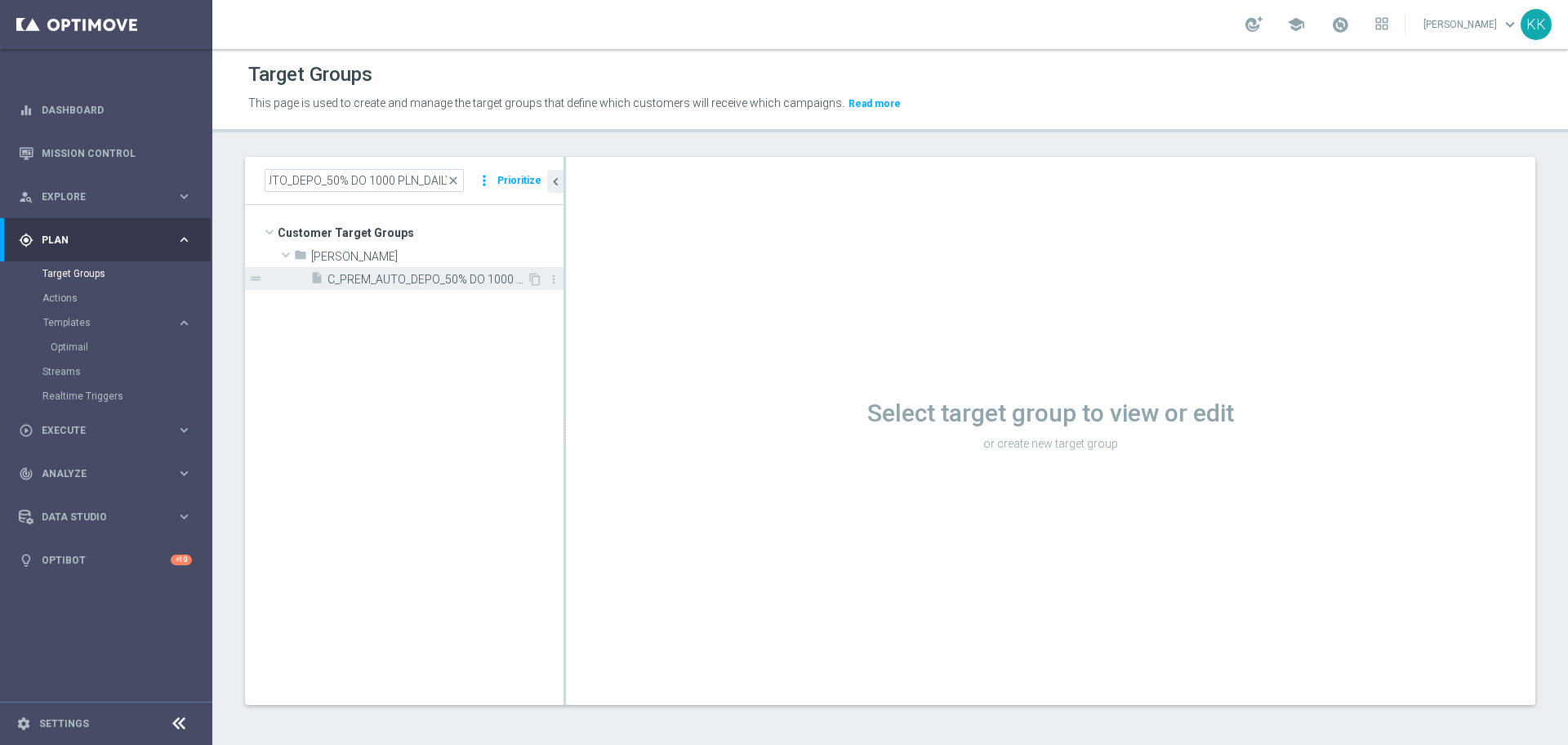
click at [377, 270] on div "insert_drive_file C_PREM_AUTO_DEPO_50% DO 1000 PLN_DAILY" at bounding box center [418, 278] width 217 height 23
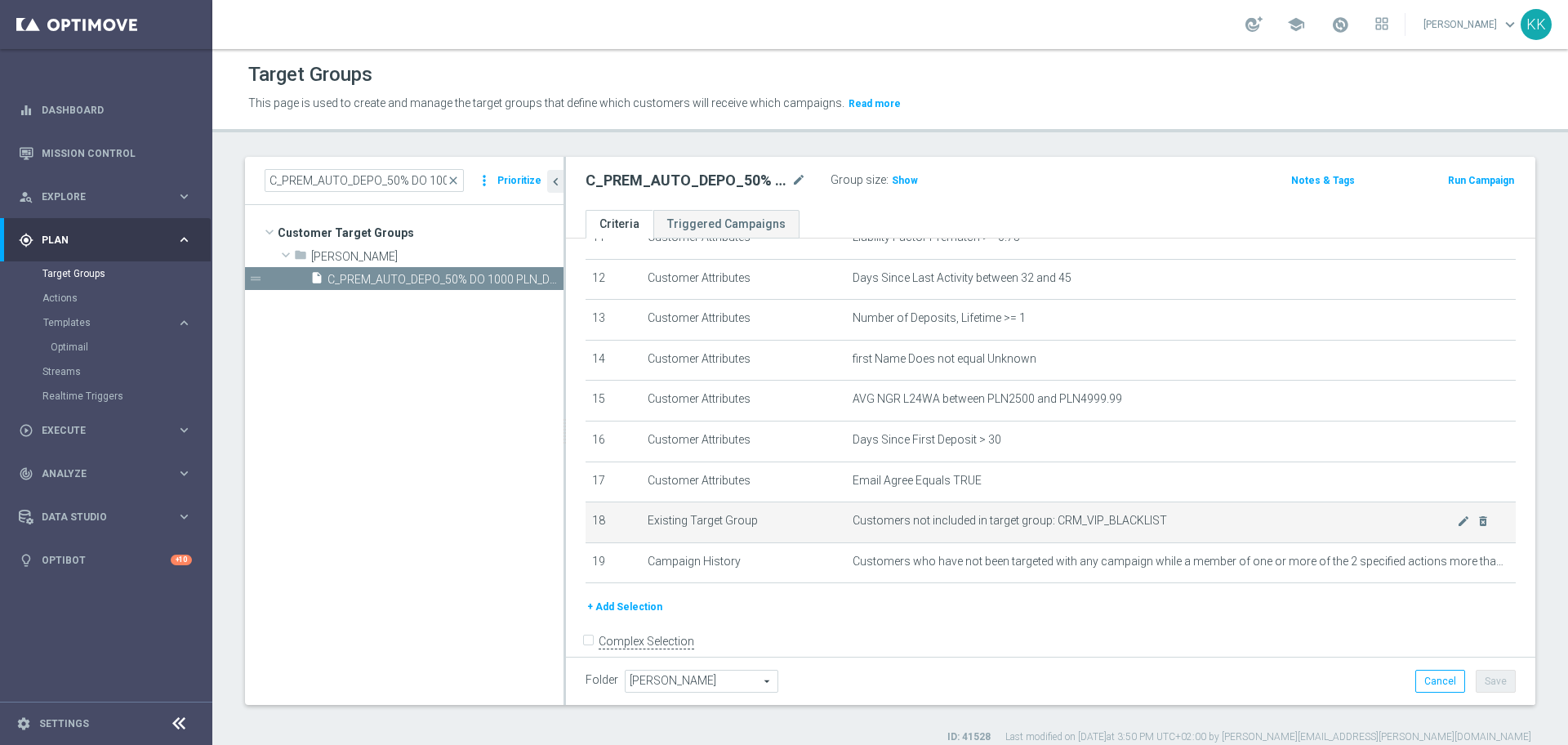
scroll to position [516, 0]
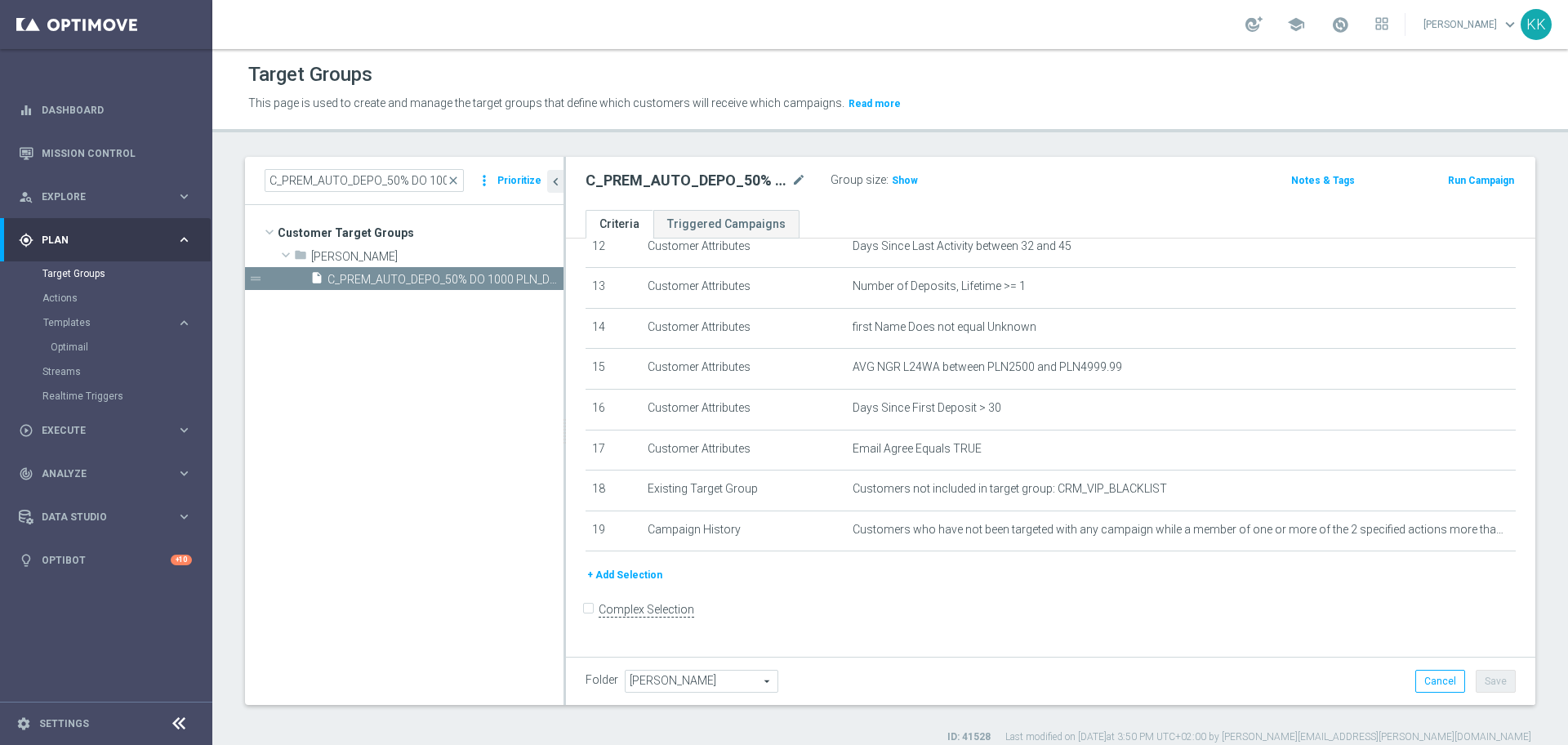
click at [902, 172] on h3 "Show" at bounding box center [904, 180] width 29 height 18
click at [399, 186] on input "C_PREM_AUTO_DEPO_50% DO 1000 PLN_DAILY" at bounding box center [364, 180] width 199 height 23
paste input "MIN_AUTO_ZBR_100% do 50 PLN_RVM0_DAILY_PUSH"
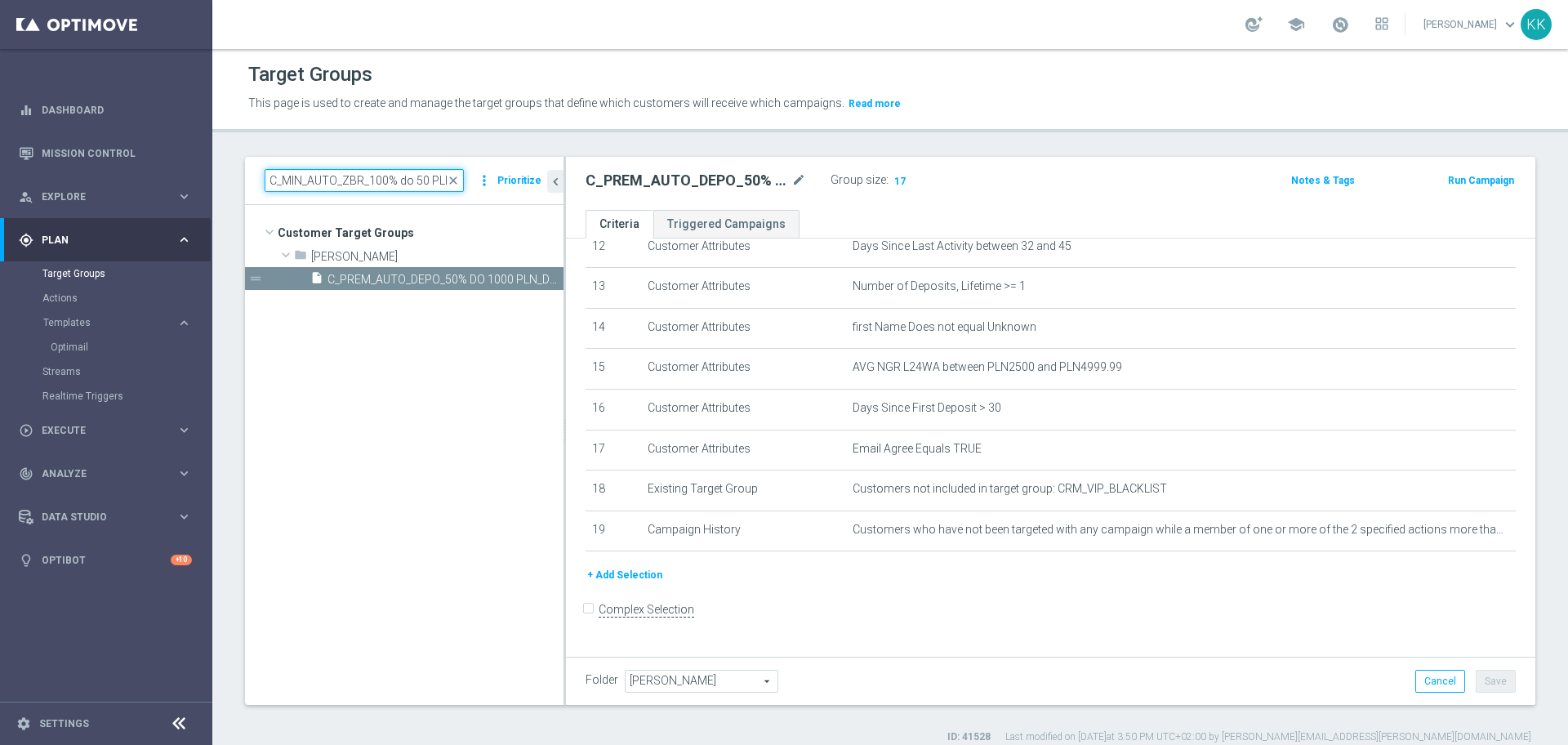
scroll to position [0, 103]
type input "C_MIN_AUTO_ZBR_100% do 50 PLN_RVM0_DAILY_PUSH"
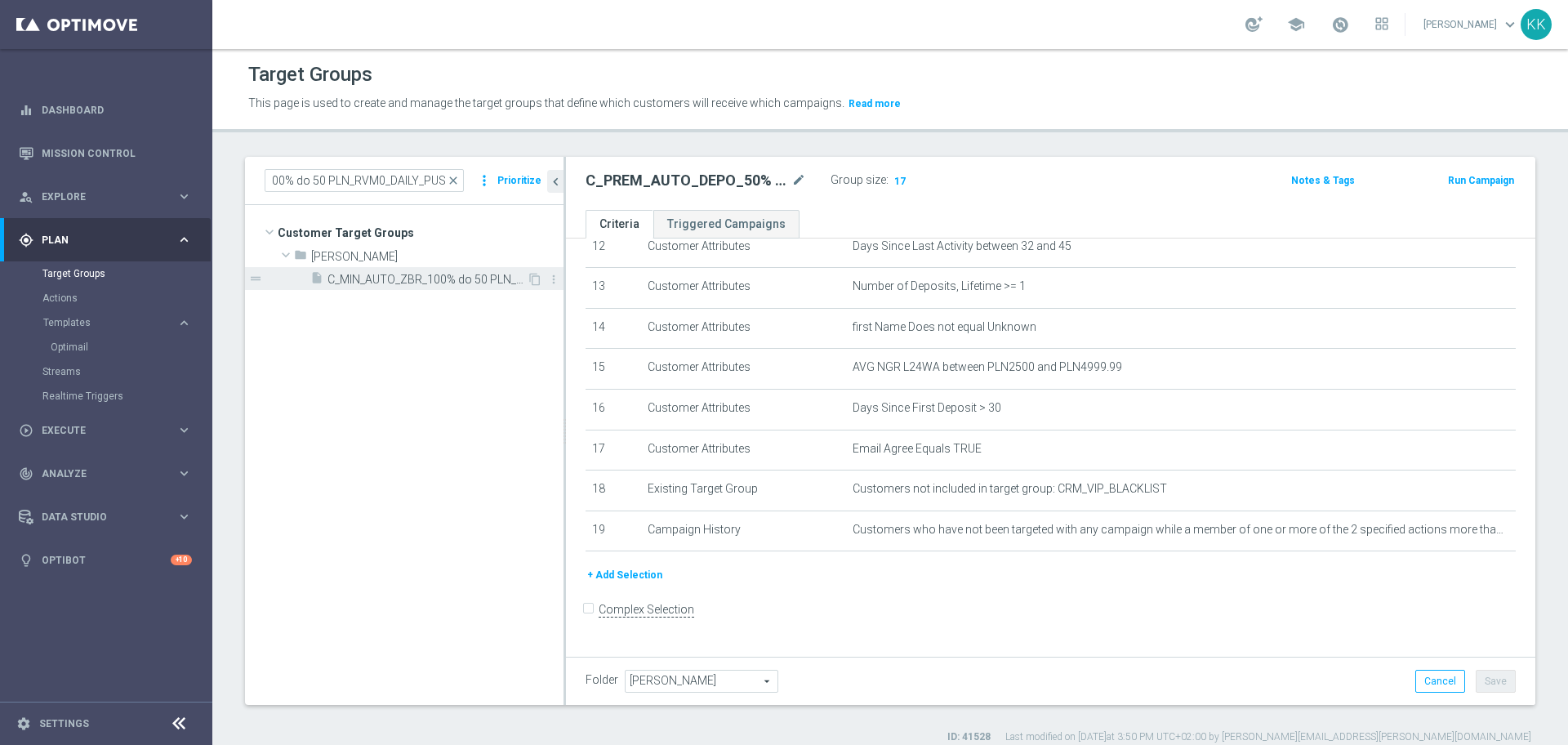
click at [391, 276] on span "C_MIN_AUTO_ZBR_100% do 50 PLN_RVM0_DAILY_PUSH" at bounding box center [427, 280] width 199 height 14
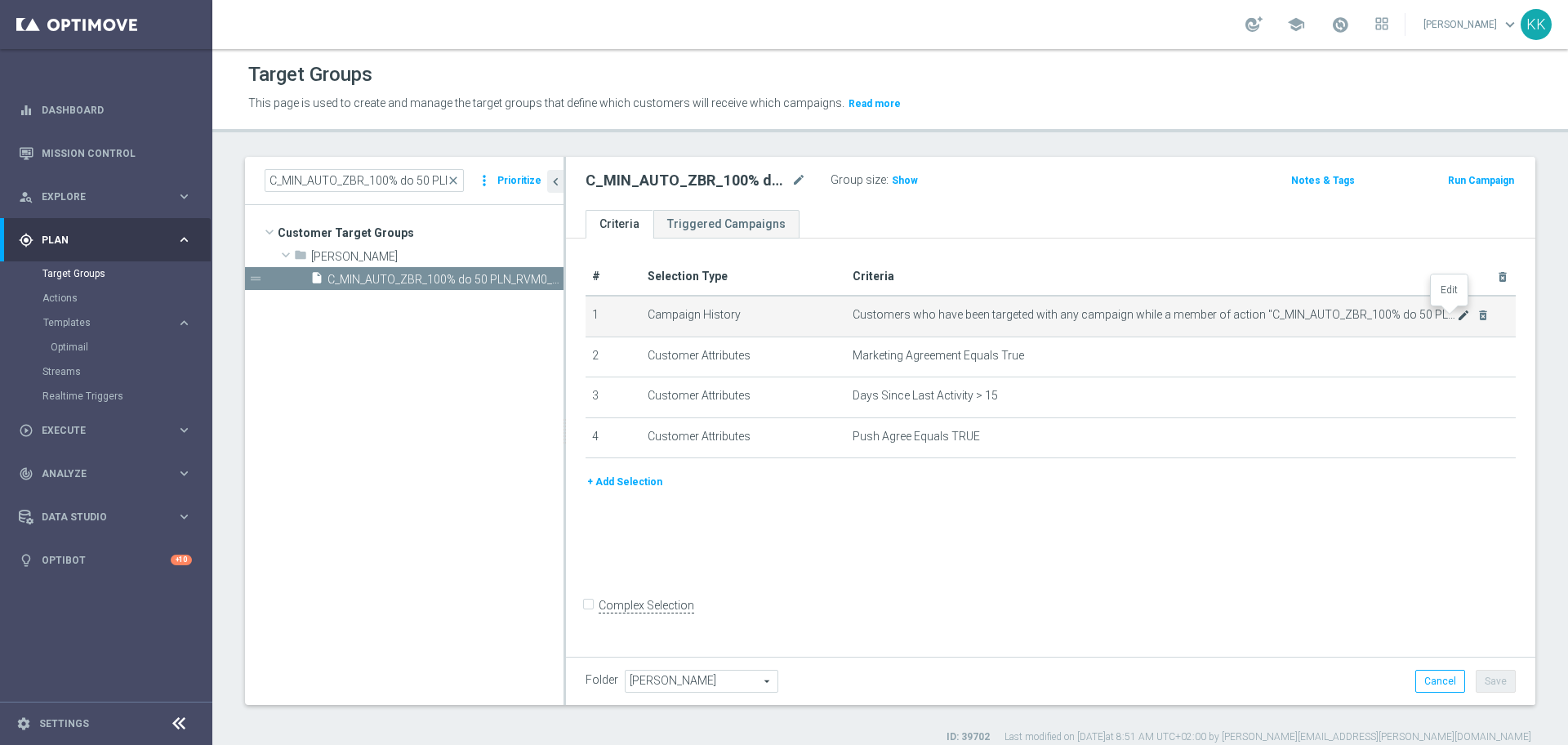
click at [1457, 312] on icon "mode_edit" at bounding box center [1464, 315] width 13 height 13
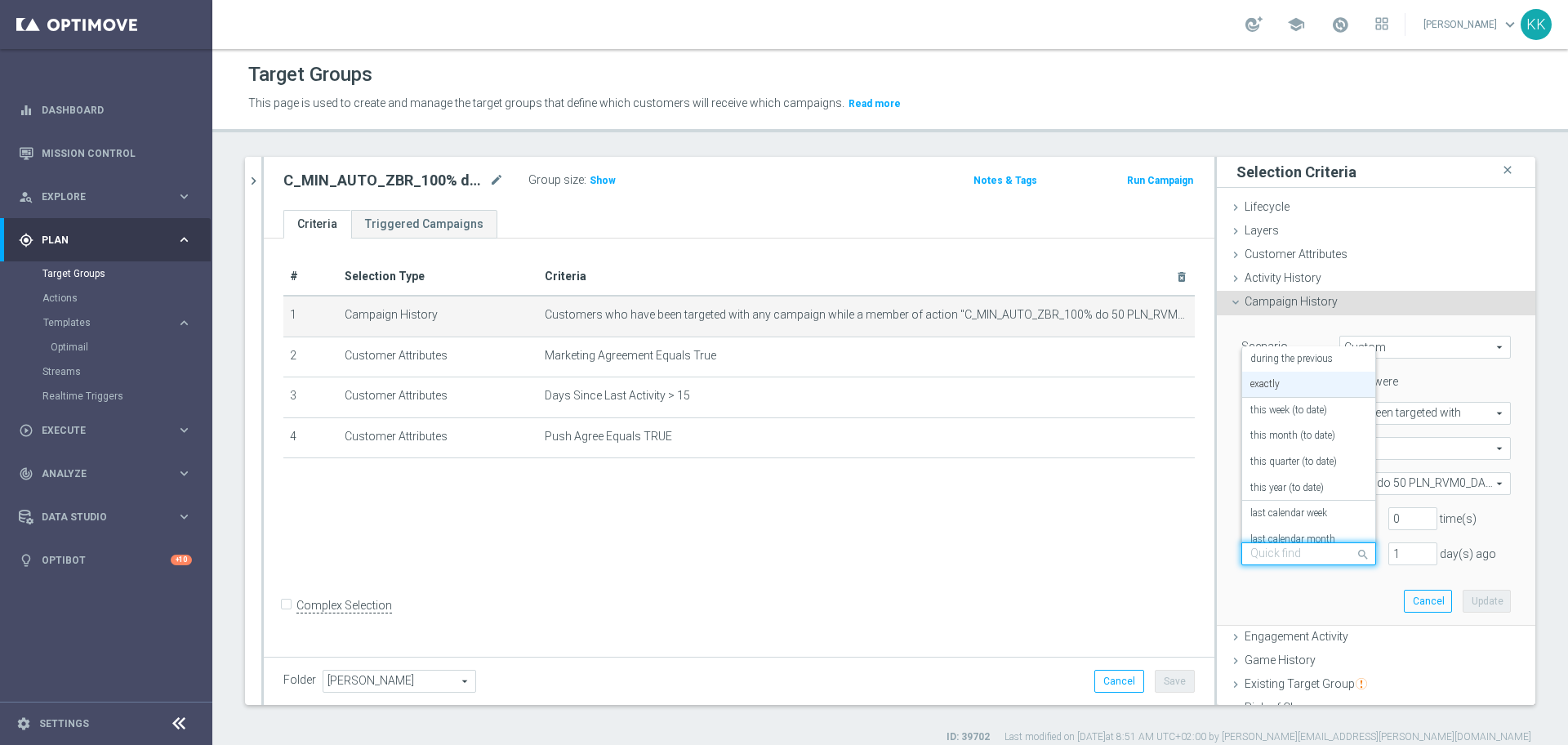
click at [1318, 553] on div at bounding box center [1308, 554] width 133 height 14
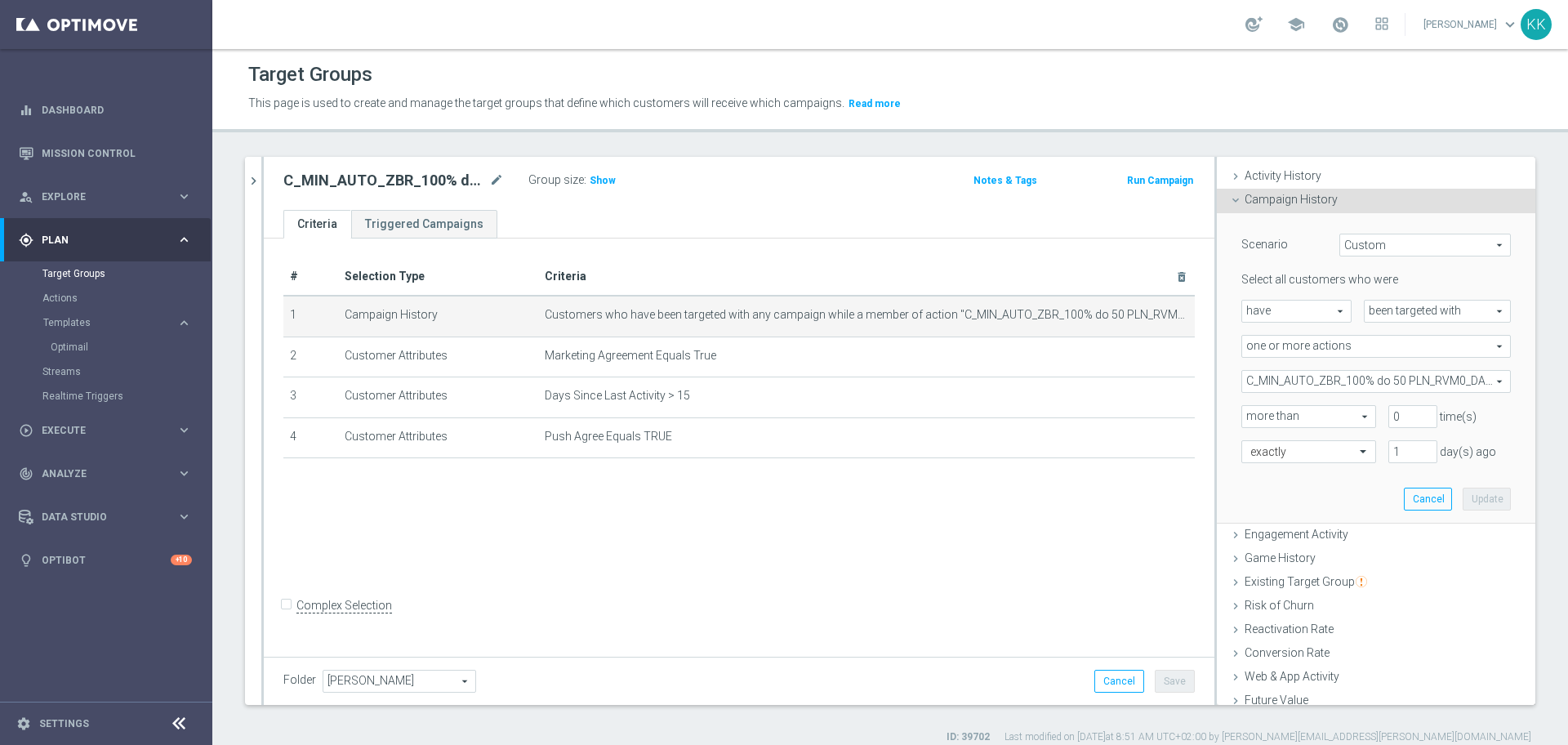
click at [909, 512] on div "# Selection Type Criteria delete_forever 1 Campaign History Customers who have …" at bounding box center [739, 446] width 950 height 414
click at [255, 175] on icon "chevron_right" at bounding box center [254, 181] width 15 height 15
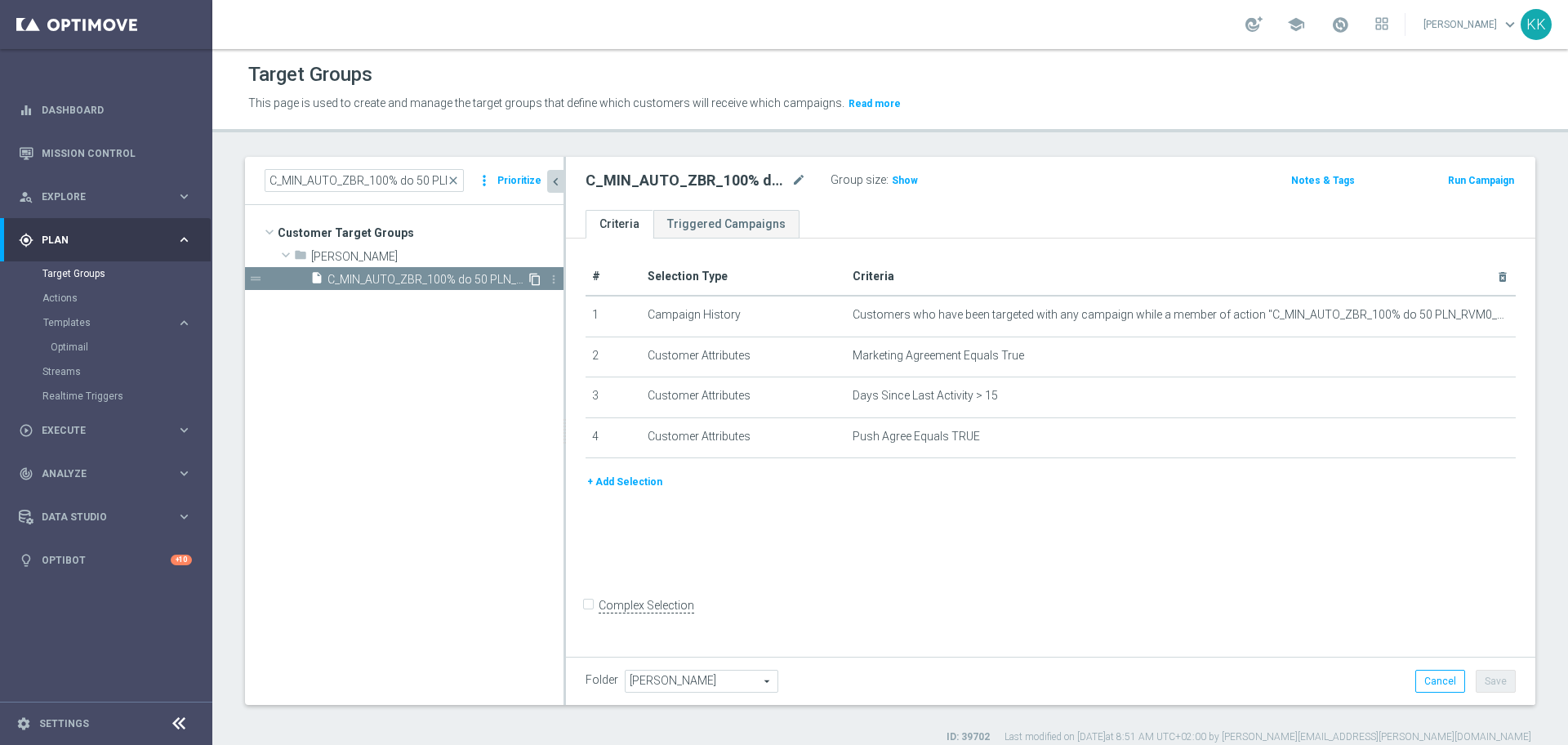
click at [533, 278] on icon "content_copy" at bounding box center [535, 280] width 13 height 13
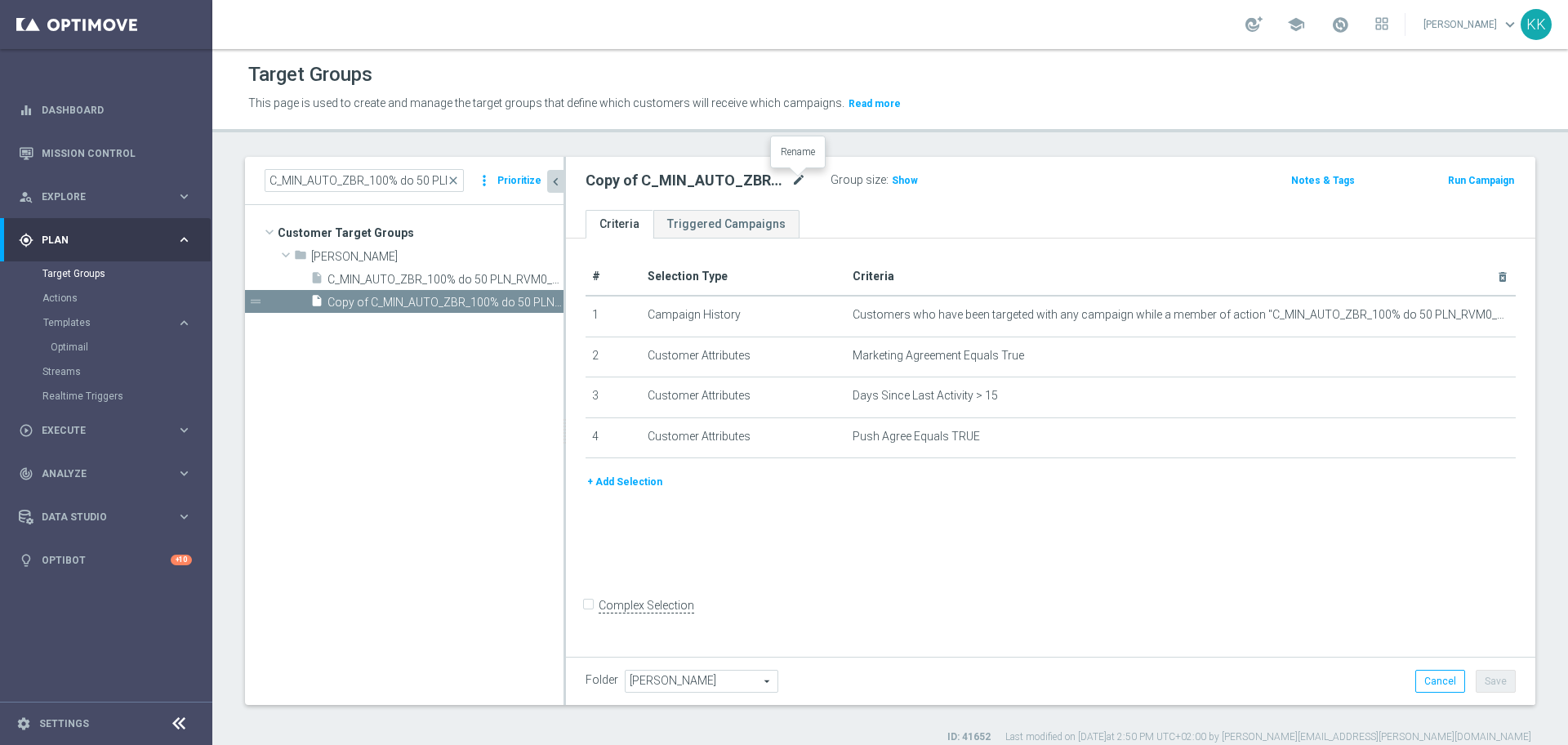
click at [797, 182] on icon "mode_edit" at bounding box center [798, 180] width 14 height 19
type input "C_PREM_AUTO_DEPO_50% DO 1000 PLN_DAILY_PUSH"
click at [947, 580] on div "# Selection Type Criteria delete_forever 1 Campaign History Customers who have …" at bounding box center [1051, 446] width 970 height 414
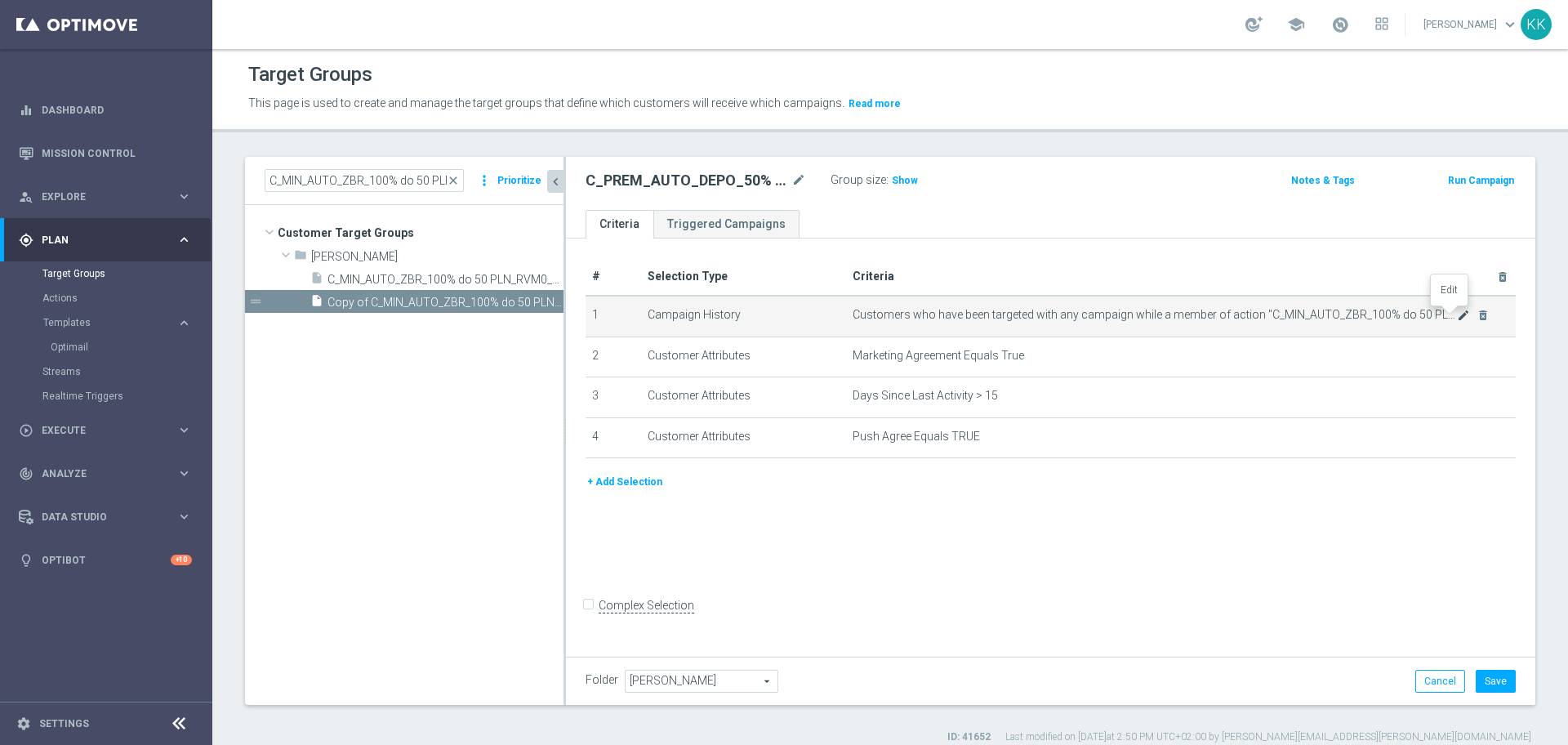
click at [1457, 320] on icon "mode_edit" at bounding box center [1464, 315] width 13 height 13
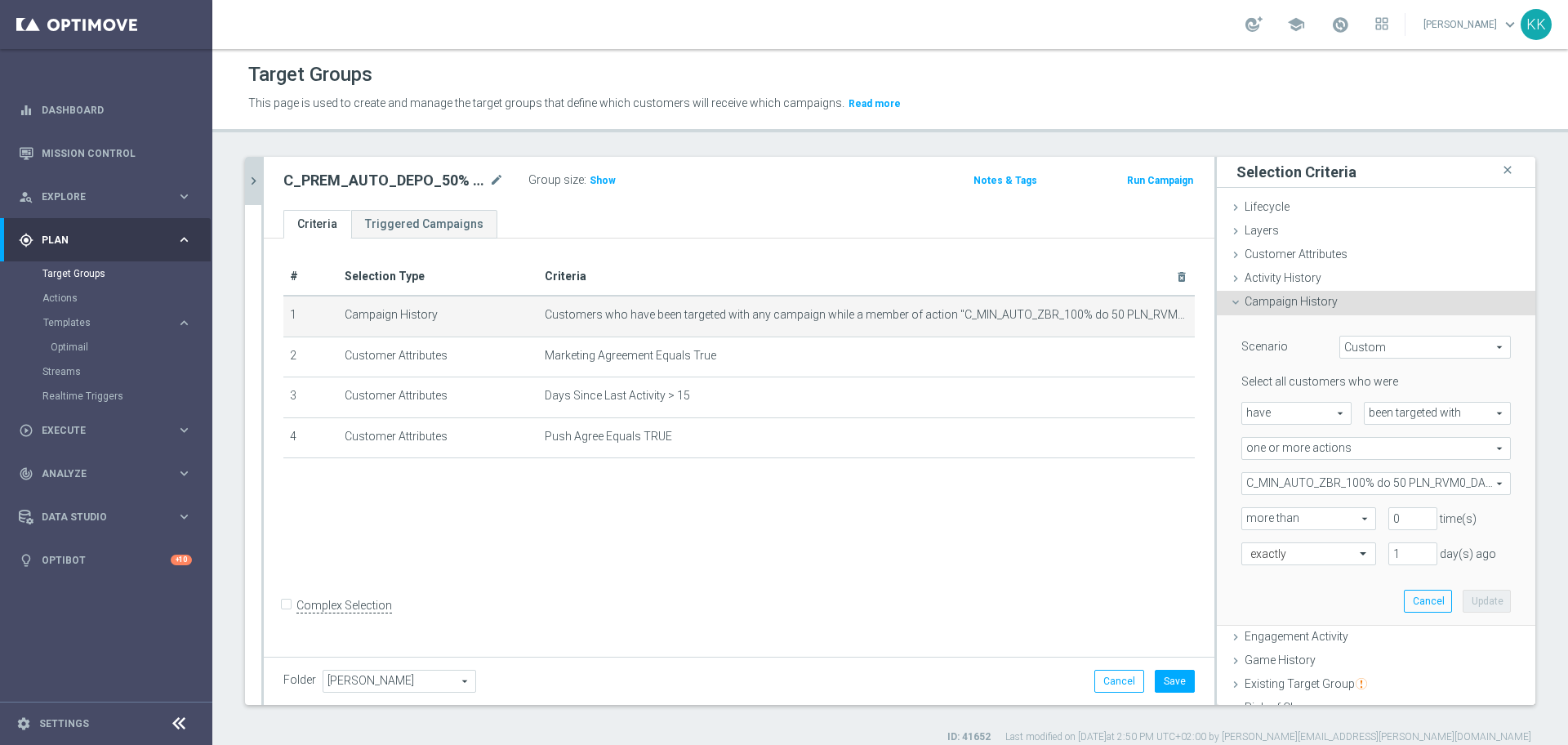
click at [1299, 484] on span "C_MIN_AUTO_ZBR_100% do 50 PLN_RVM0_DAILY" at bounding box center [1376, 483] width 268 height 21
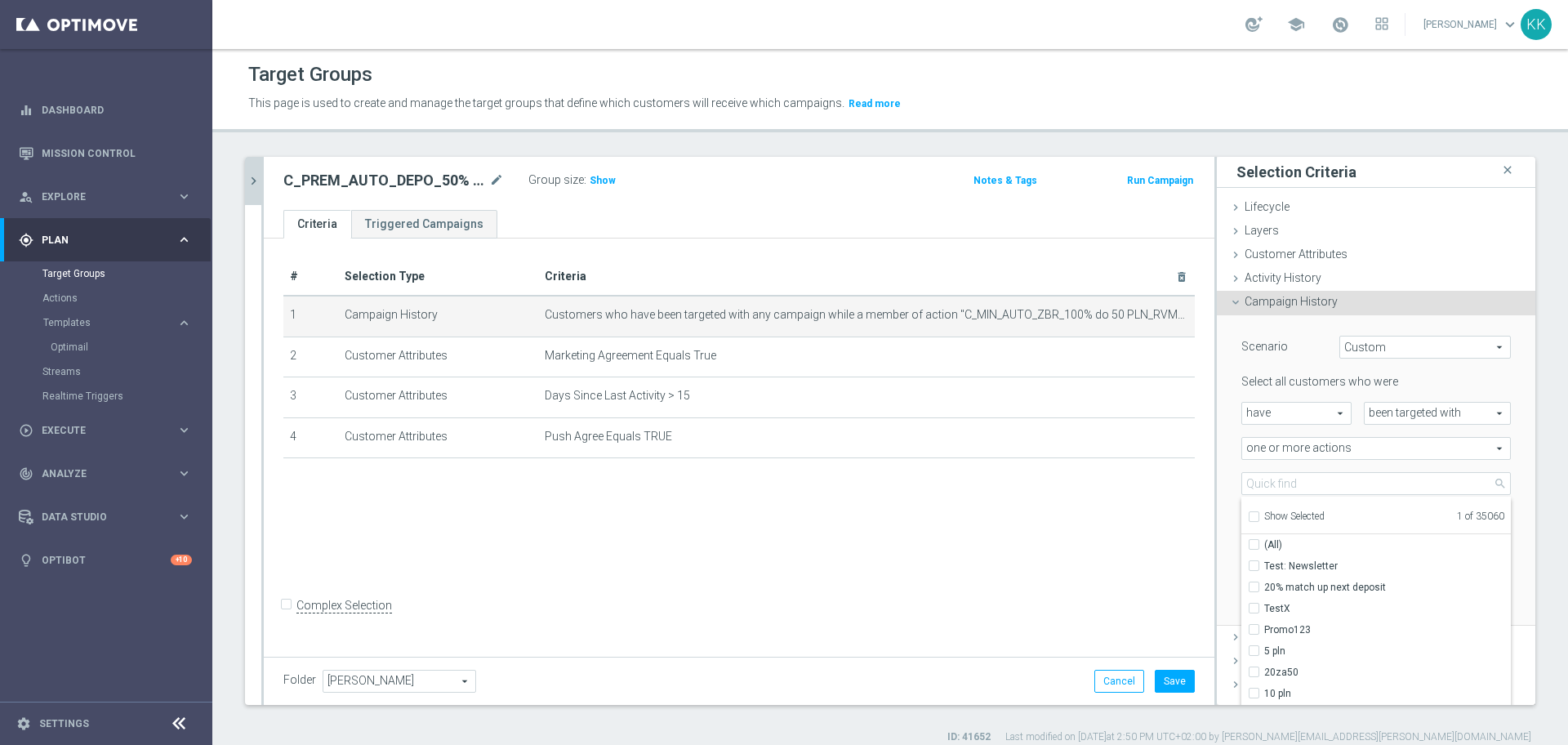
click at [1248, 514] on div "Show Selected" at bounding box center [1286, 515] width 76 height 20
click at [1248, 518] on input "Show Selected" at bounding box center [1253, 519] width 11 height 11
checkbox input "true"
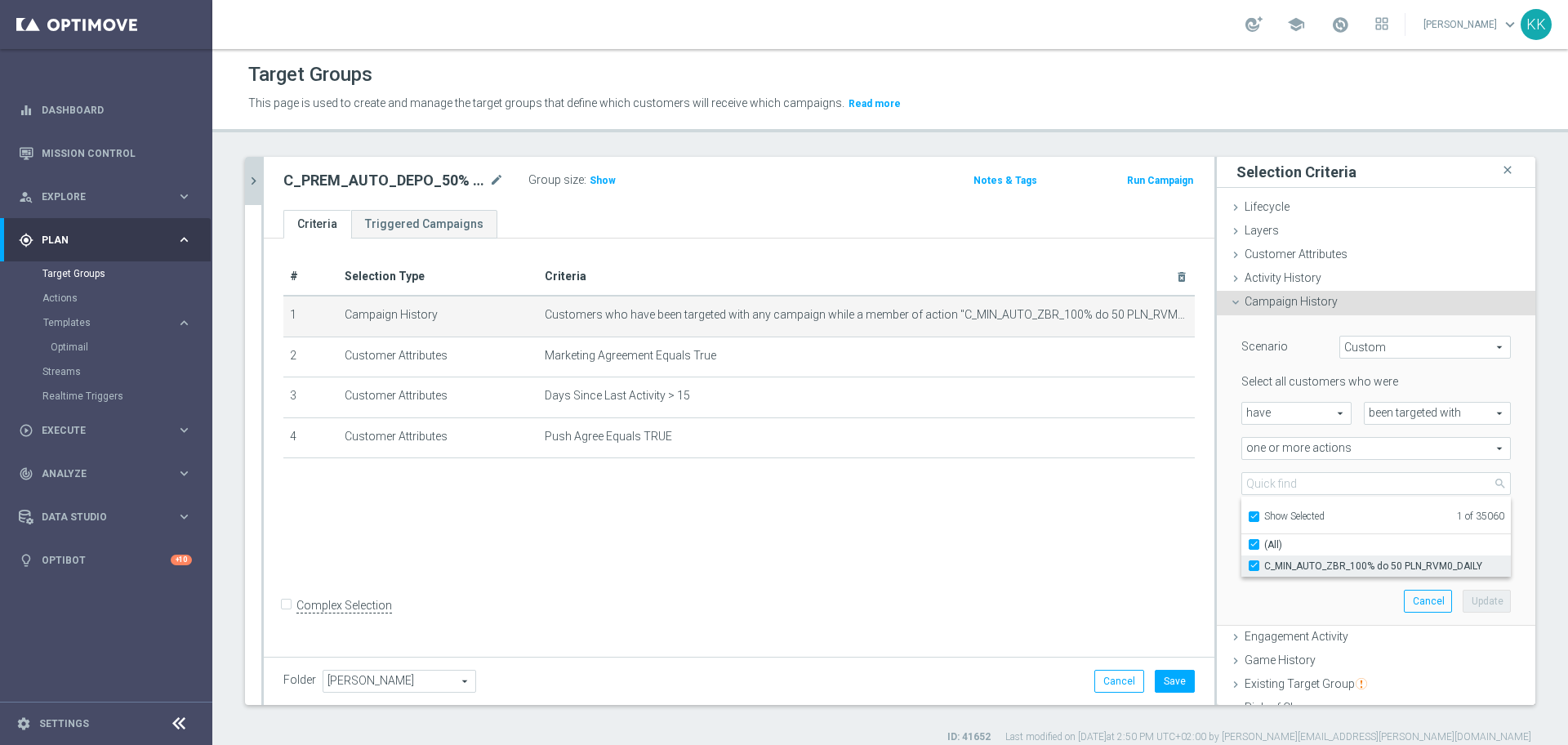
click at [1254, 565] on input "C_MIN_AUTO_ZBR_100% do 50 PLN_RVM0_DAILY" at bounding box center [1259, 566] width 11 height 11
checkbox input "false"
type input "Select Action"
checkbox input "false"
click at [1248, 515] on input "Show Selected" at bounding box center [1253, 519] width 11 height 11
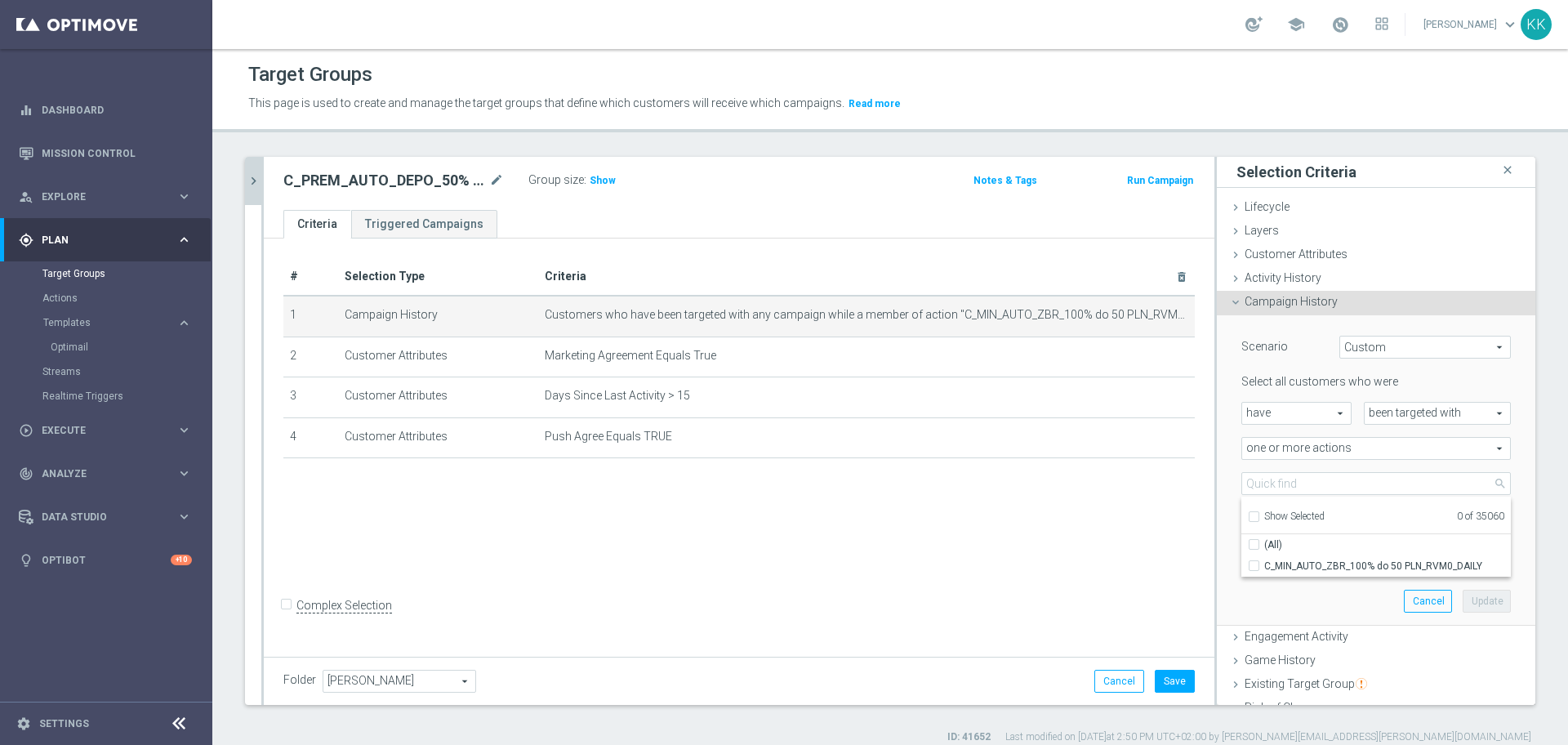
checkbox input "false"
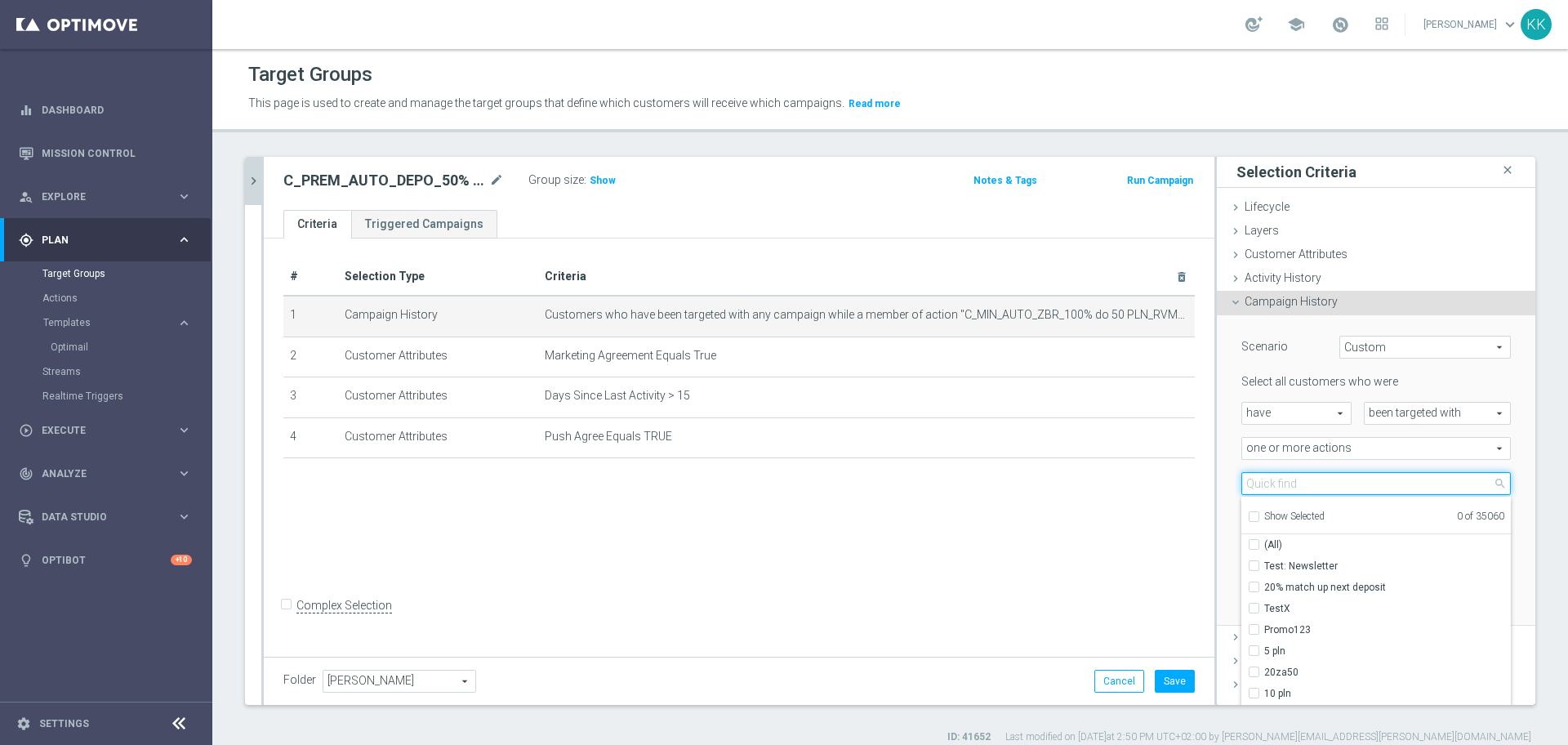
click at [1249, 480] on input "search" at bounding box center [1376, 483] width 270 height 23
paste input "C_PREM_AUTO_DEPO_50% DO 1000 PLN_DAILY_PUSH"
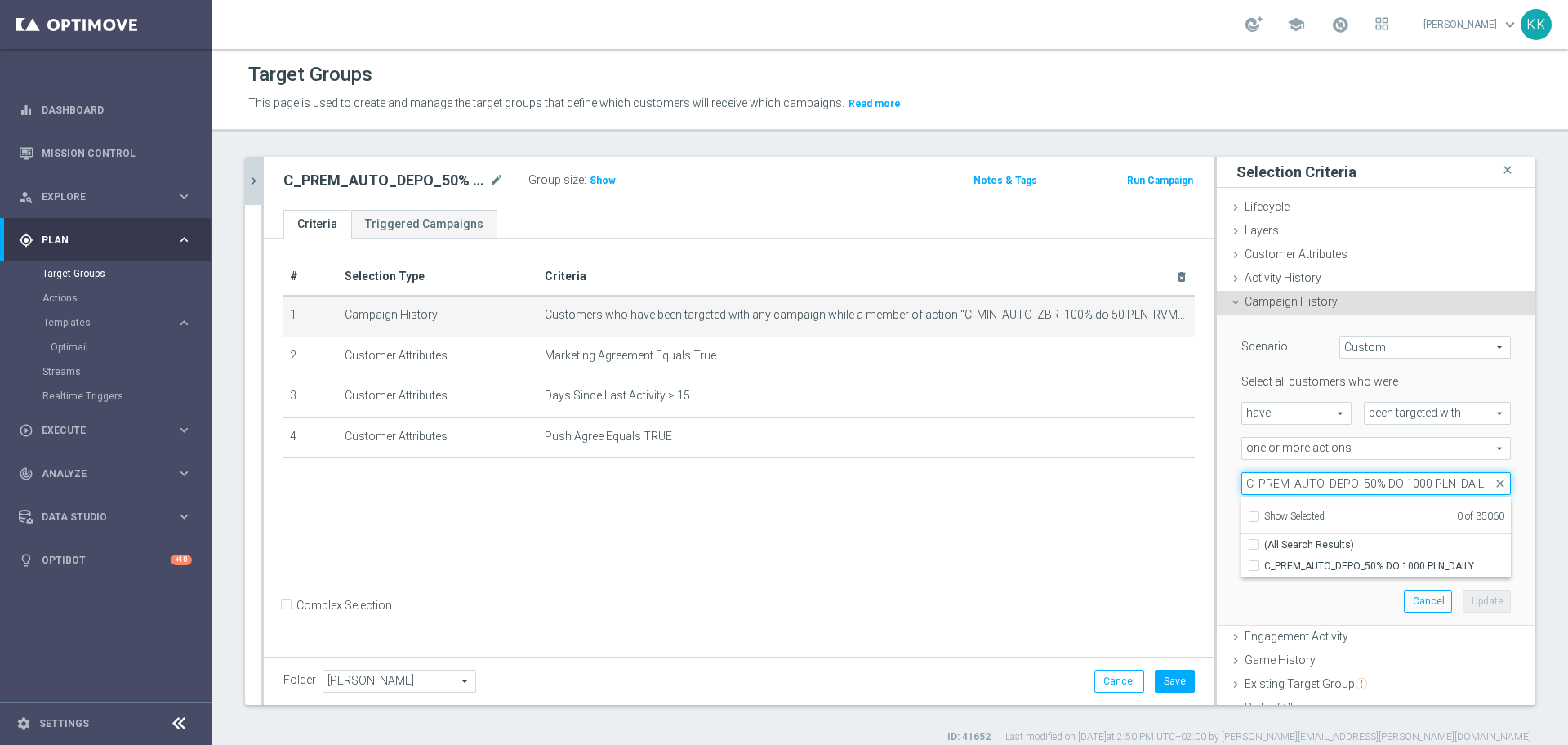
scroll to position [0, 2]
type input "C_PREM_AUTO_DEPO_50% DO 1000 PLN_DAIL"
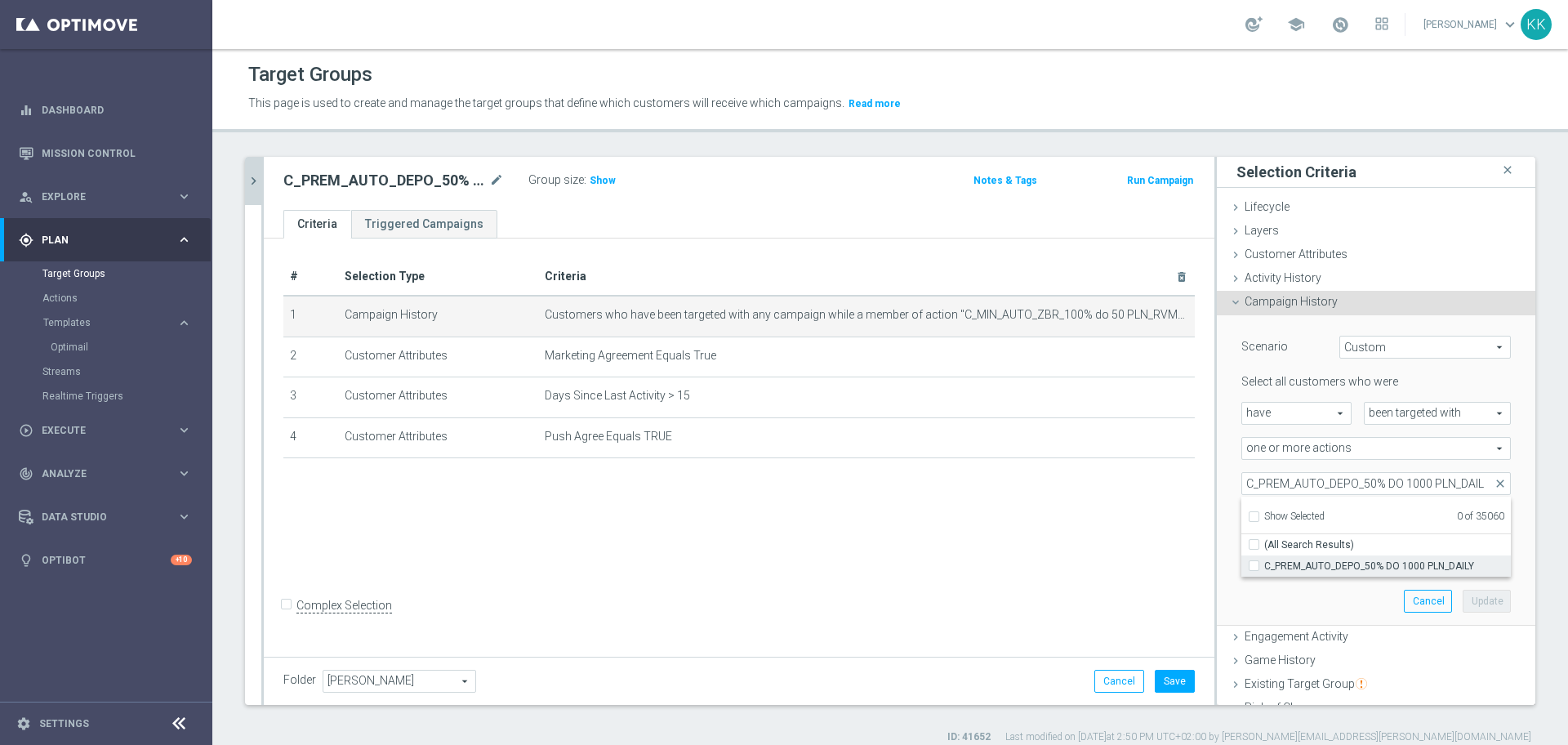
click at [1265, 567] on label "C_PREM_AUTO_DEPO_50% DO 1000 PLN_DAILY" at bounding box center [1388, 566] width 247 height 21
click at [1254, 567] on input "C_PREM_AUTO_DEPO_50% DO 1000 PLN_DAILY" at bounding box center [1259, 566] width 11 height 11
checkbox input "true"
type input "C_PREM_AUTO_DEPO_50% DO 1000 PLN_DAILY"
checkbox input "true"
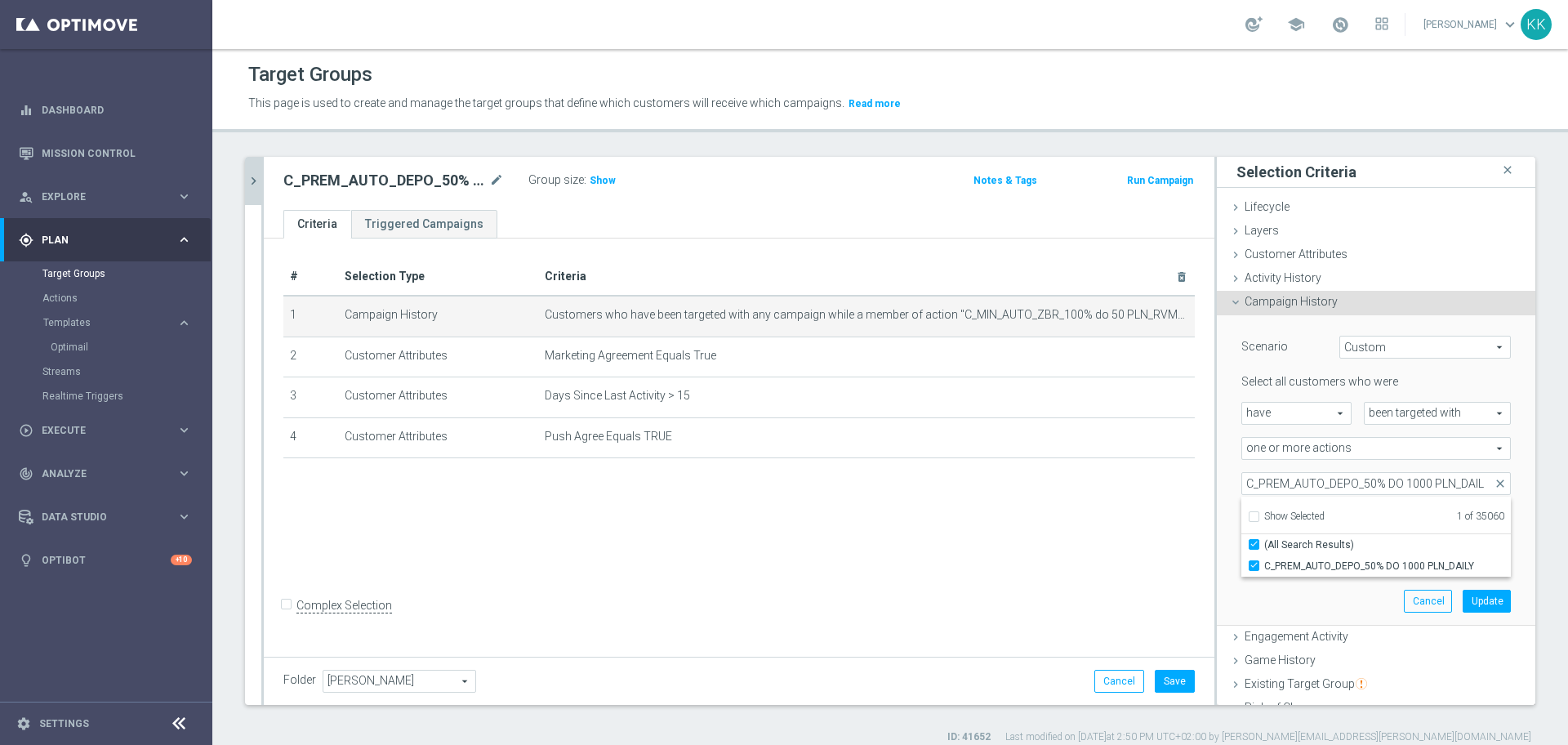
scroll to position [0, 0]
click at [1260, 608] on div "Scenario Custom Custom arrow_drop_down search Select all customers who were hav…" at bounding box center [1376, 470] width 294 height 309
click at [1388, 553] on input "1" at bounding box center [1413, 553] width 49 height 23
drag, startPoint x: 1376, startPoint y: 552, endPoint x: 1334, endPoint y: 552, distance: 42.0
click at [1335, 552] on div "exactly [DATE]" at bounding box center [1376, 553] width 294 height 23
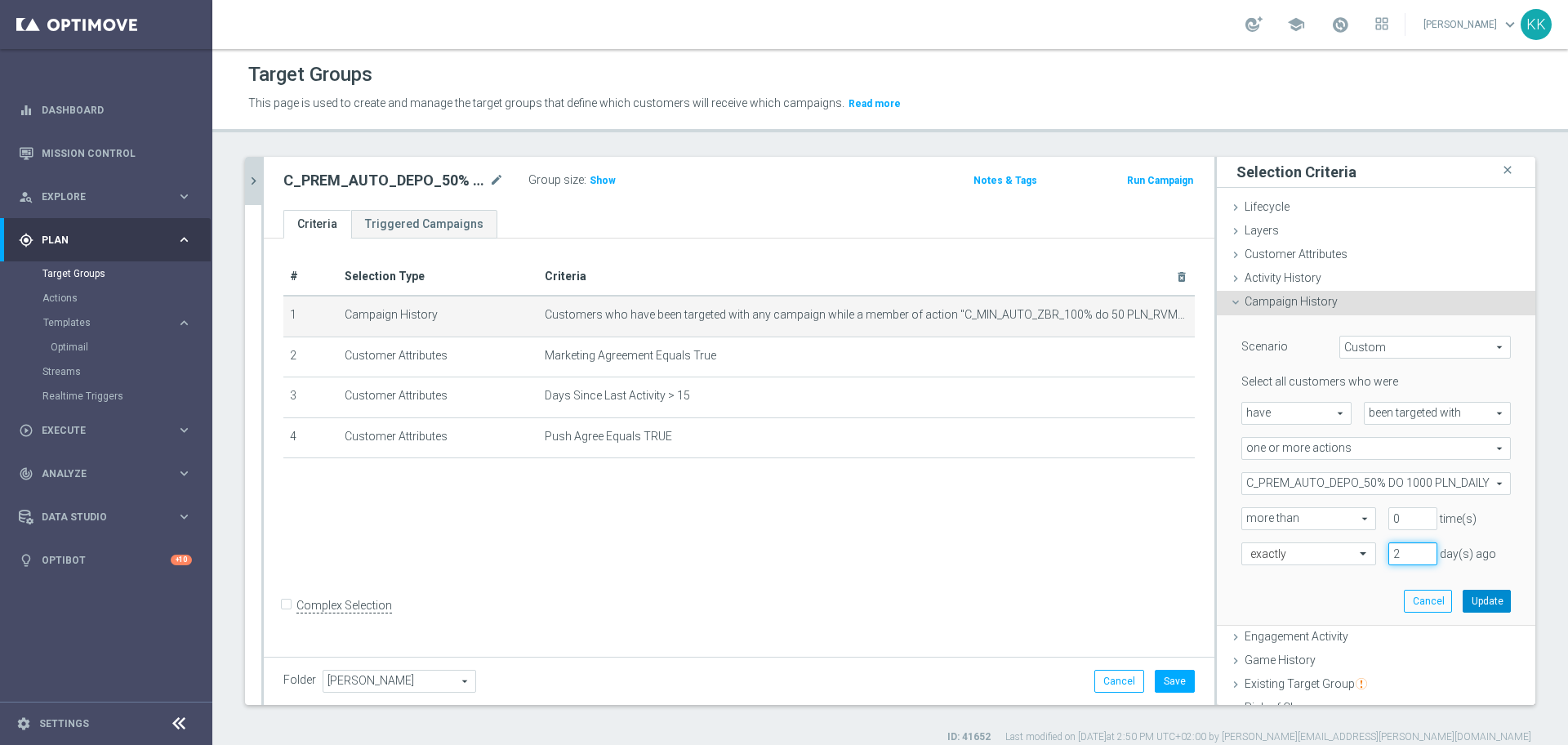
type input "2"
click at [1466, 612] on button "Update" at bounding box center [1486, 601] width 48 height 23
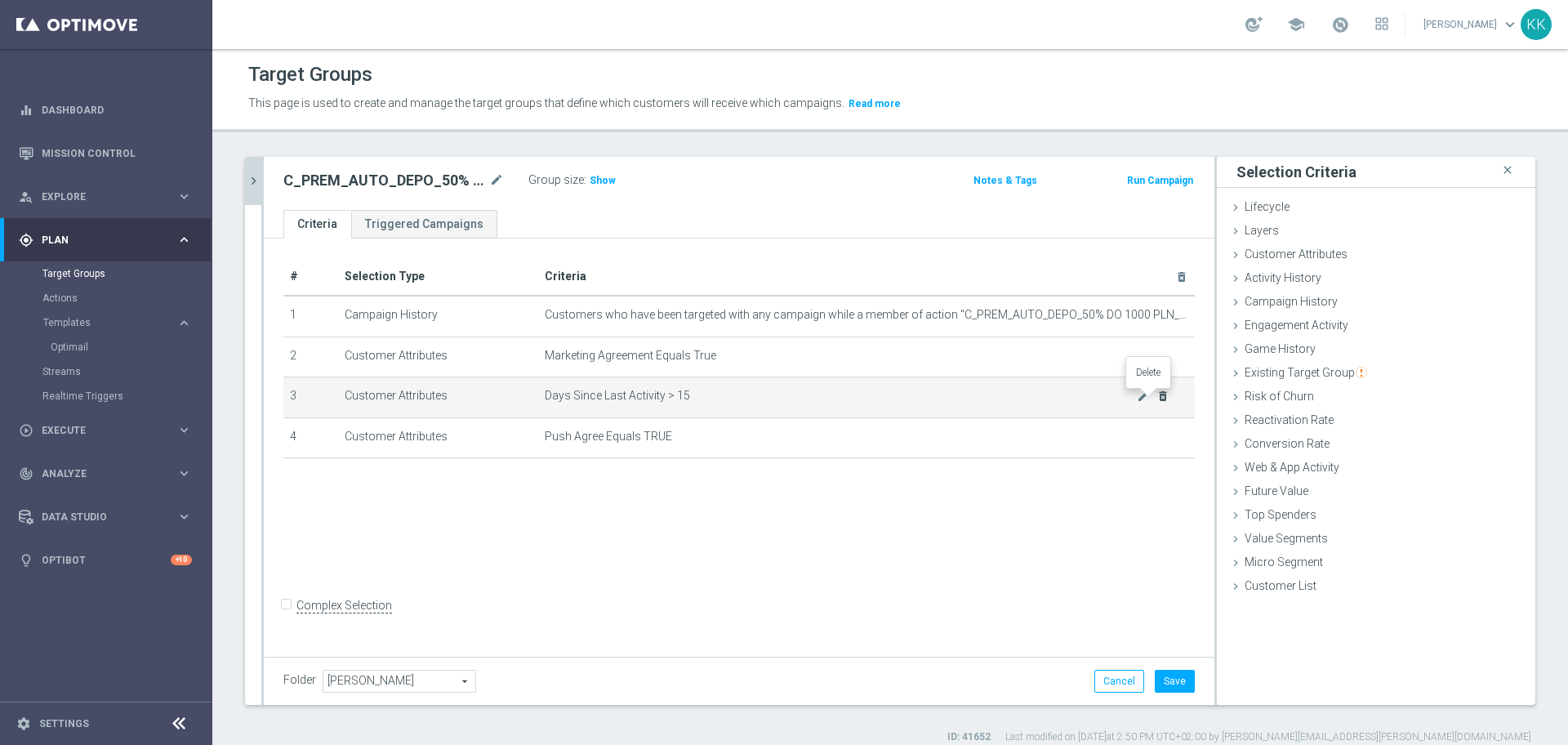
click at [1156, 399] on icon "delete_forever" at bounding box center [1163, 397] width 13 height 13
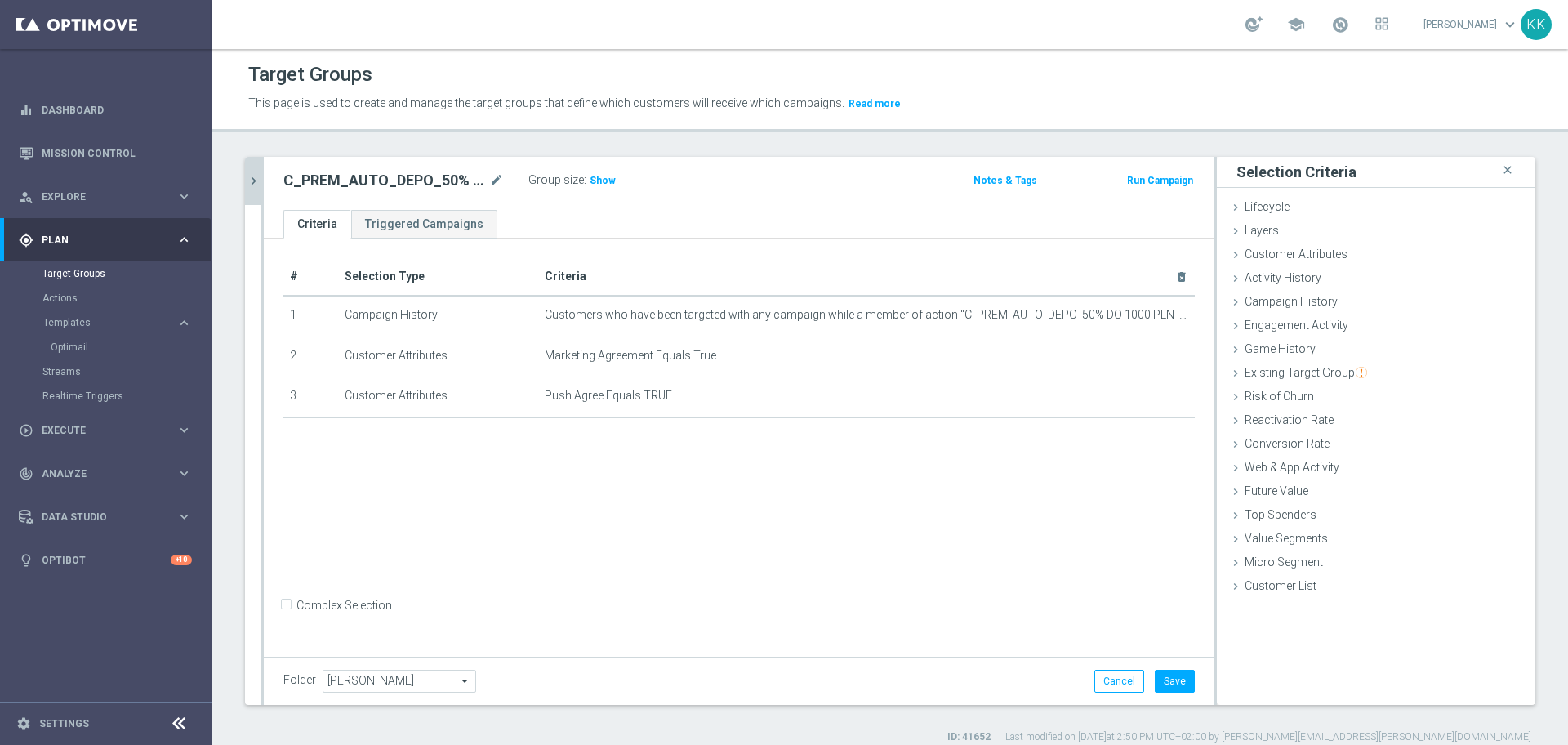
click at [976, 568] on div "# Selection Type Criteria delete_forever 1 Campaign History Customers who have …" at bounding box center [739, 446] width 950 height 414
click at [1177, 675] on button "Save" at bounding box center [1175, 681] width 40 height 23
click at [602, 184] on span "Show" at bounding box center [602, 181] width 26 height 12
click at [1257, 255] on span "Customer Attributes" at bounding box center [1296, 255] width 103 height 13
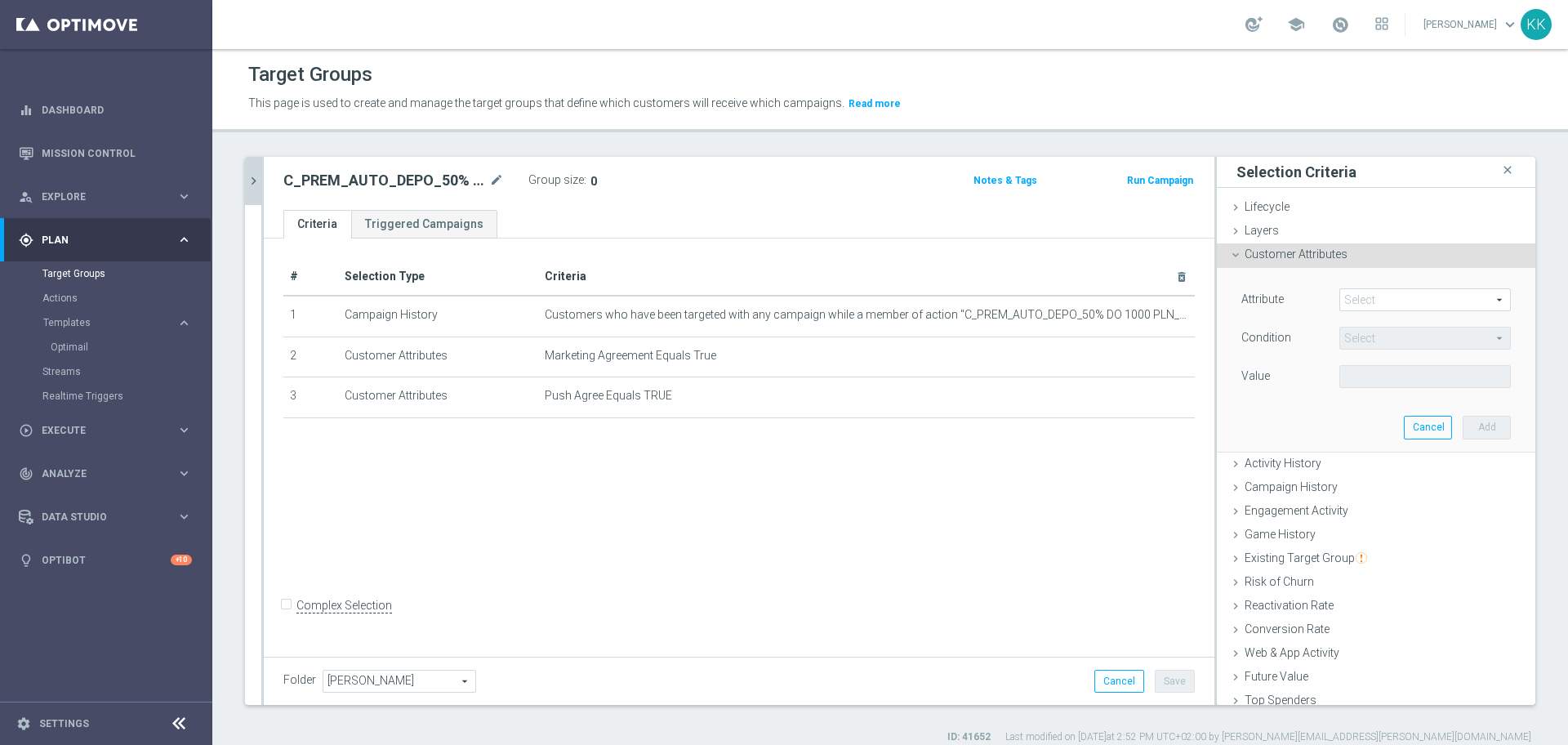
click at [1379, 296] on span at bounding box center [1425, 299] width 170 height 21
click at [0, 0] on input "search" at bounding box center [0, 0] width 0 height 0
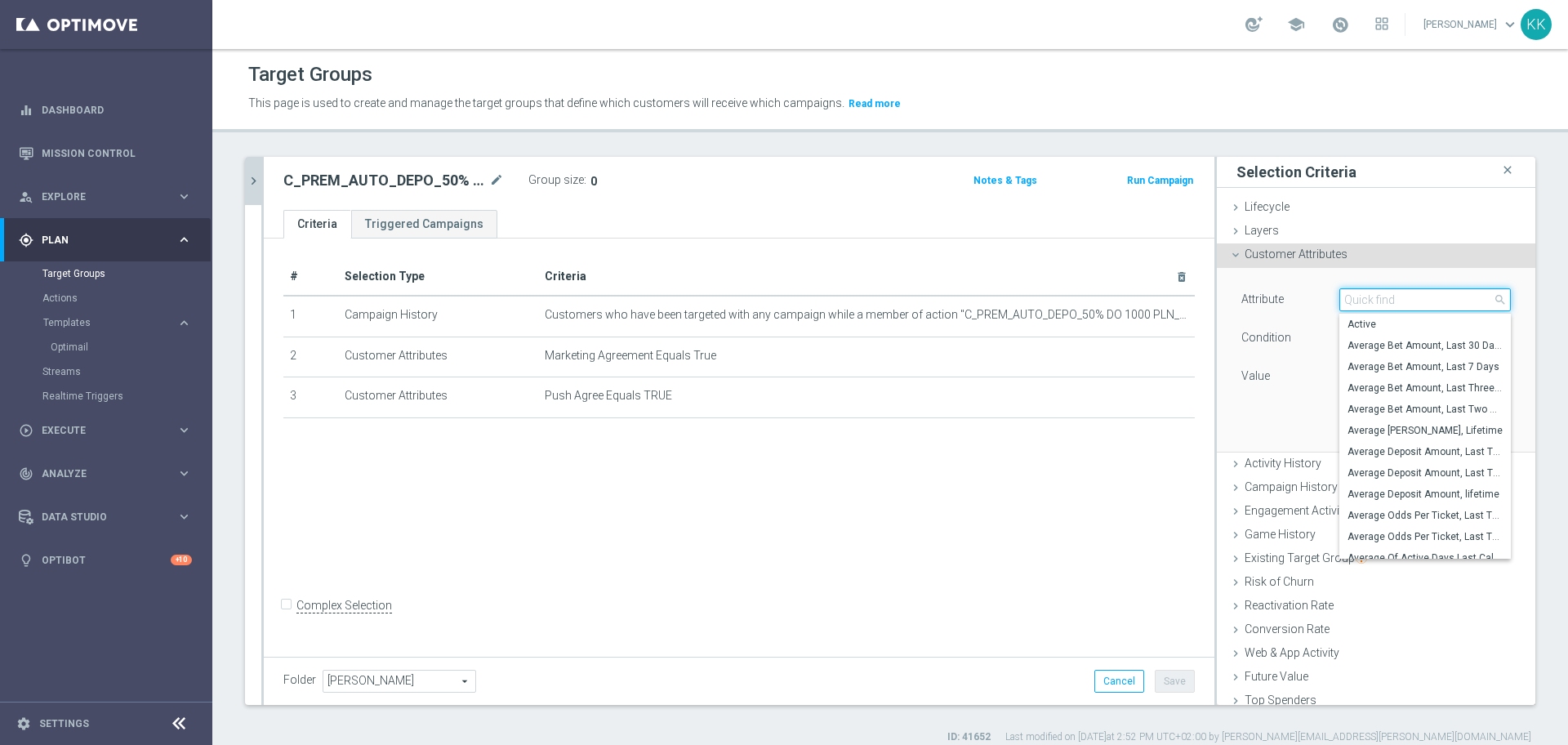
click at [1379, 296] on input "search" at bounding box center [1425, 299] width 171 height 23
type input "days since last bonus"
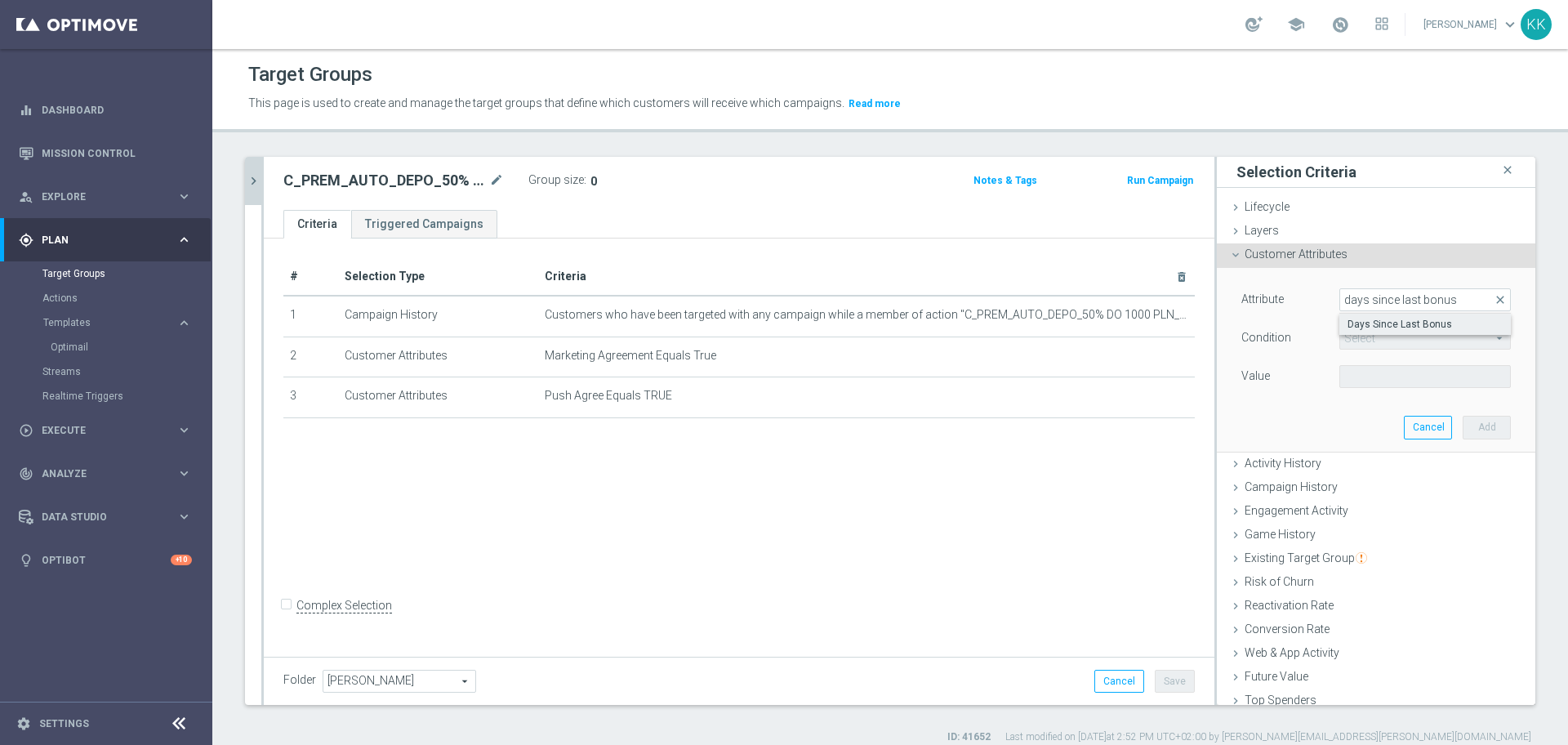
click at [1413, 322] on span "Days Since Last Bonus" at bounding box center [1425, 325] width 155 height 13
type input "Days Since Last Bonus"
click at [1390, 336] on span "=" at bounding box center [1425, 338] width 170 height 21
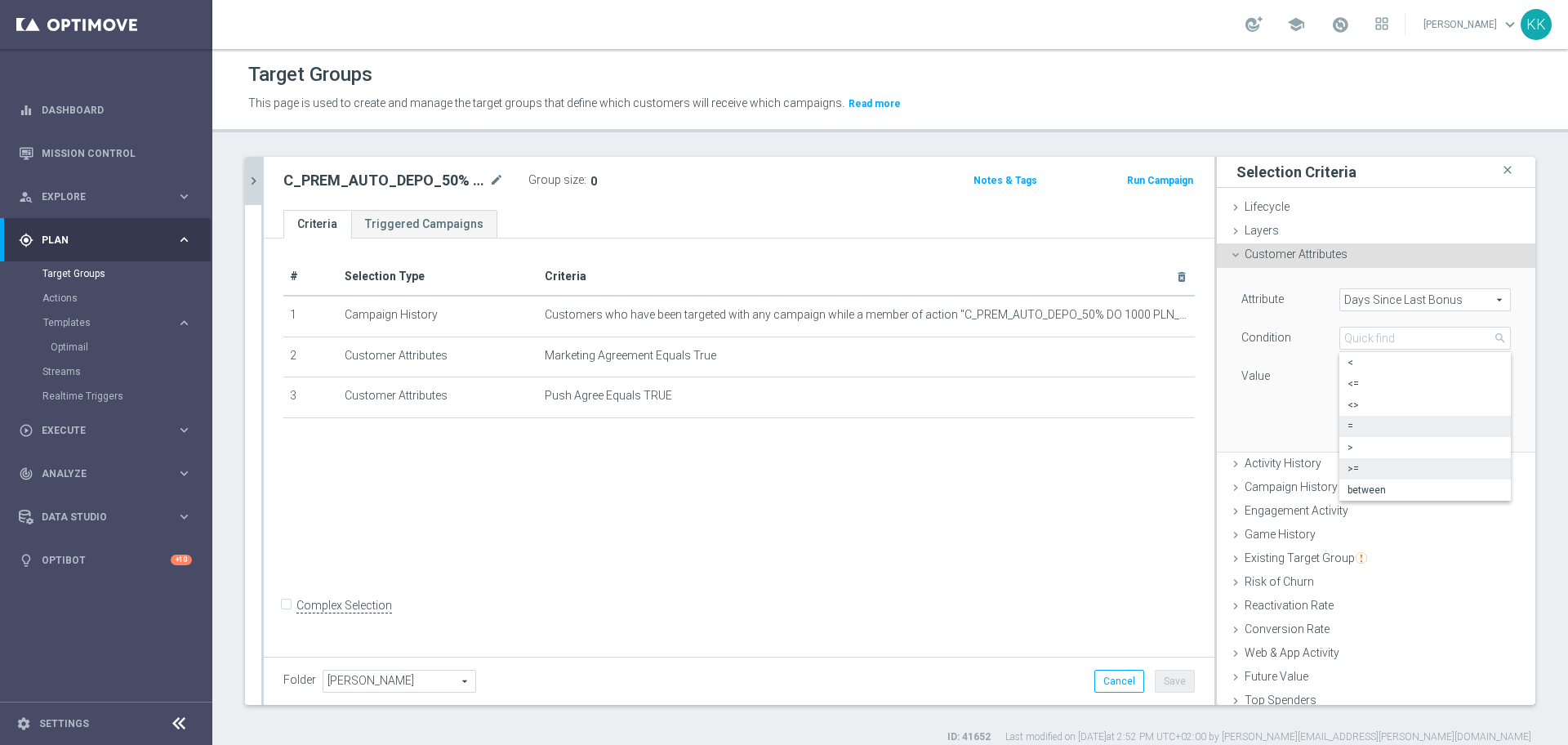
click at [1364, 460] on label ">=" at bounding box center [1425, 468] width 171 height 21
type input ">="
click at [1350, 374] on input "number" at bounding box center [1376, 376] width 73 height 23
type input "32"
click at [1466, 428] on button "Add" at bounding box center [1486, 427] width 48 height 23
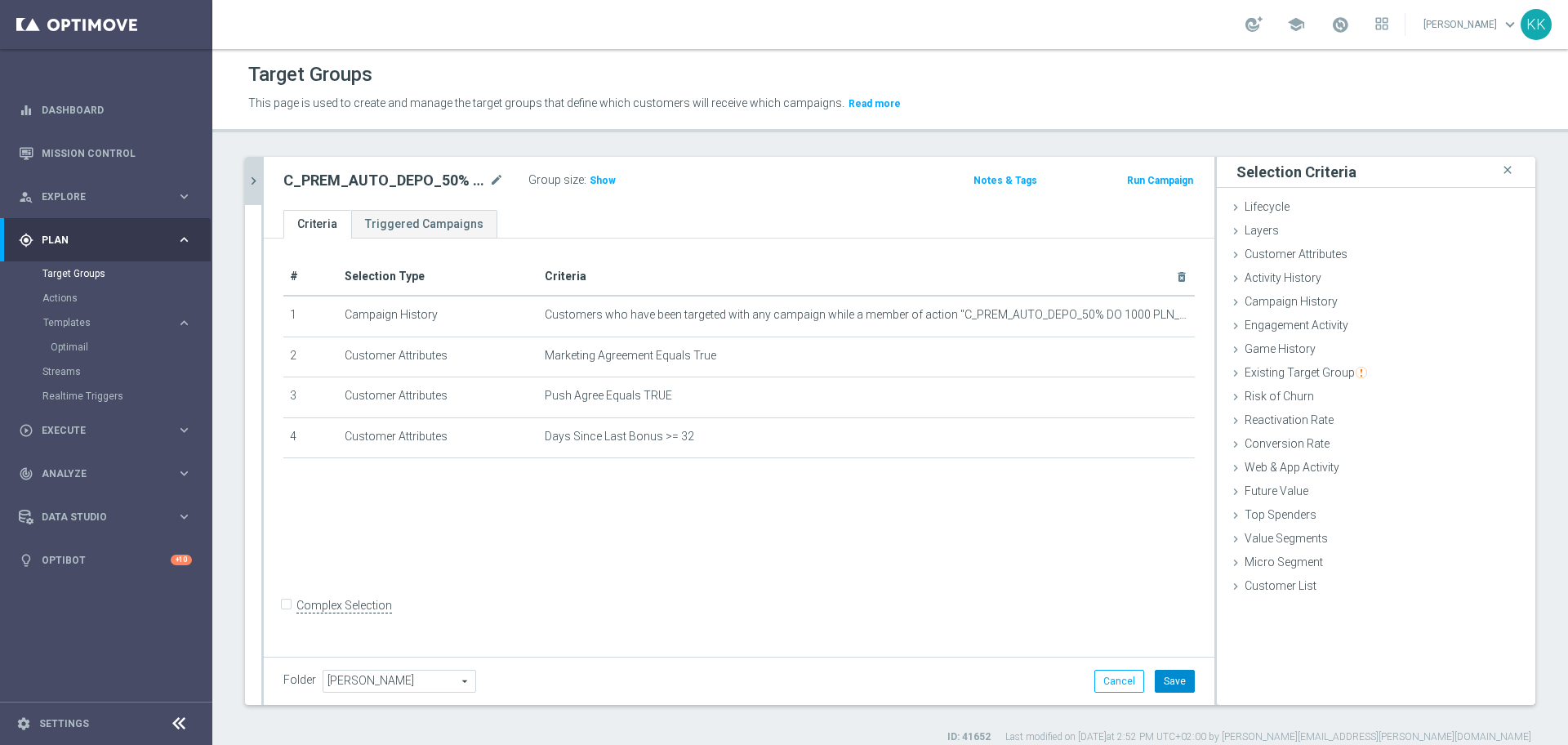
click at [1162, 685] on button "Save" at bounding box center [1175, 681] width 40 height 23
click at [244, 189] on div "C_MIN_AUTO_ZBR_100% do 50 PLN_RVM0_DAILY_PUSH close more_vert Prioritize Custom…" at bounding box center [890, 451] width 1355 height 588
click at [250, 182] on icon "chevron_right" at bounding box center [254, 181] width 15 height 15
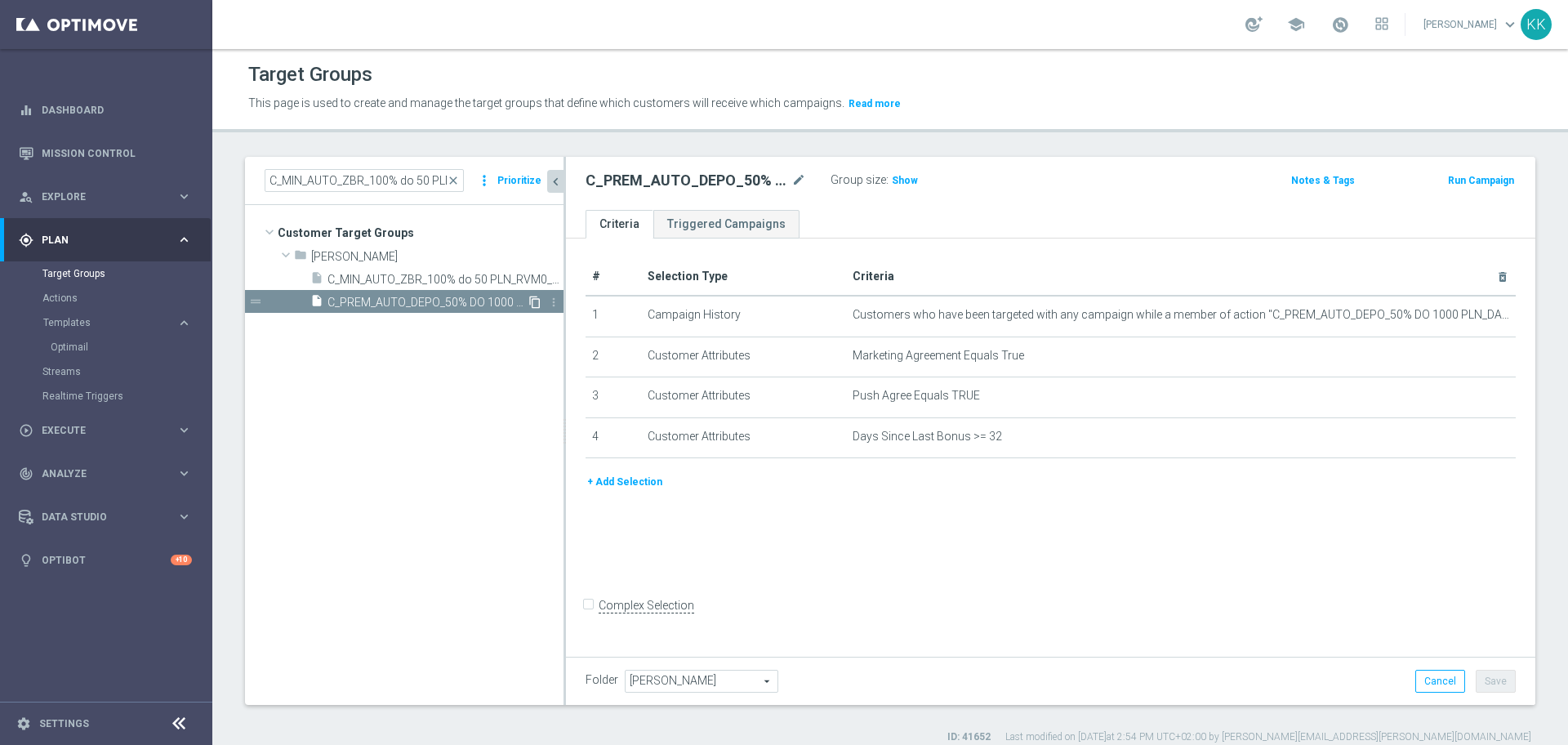
click at [531, 303] on icon "content_copy" at bounding box center [535, 303] width 13 height 13
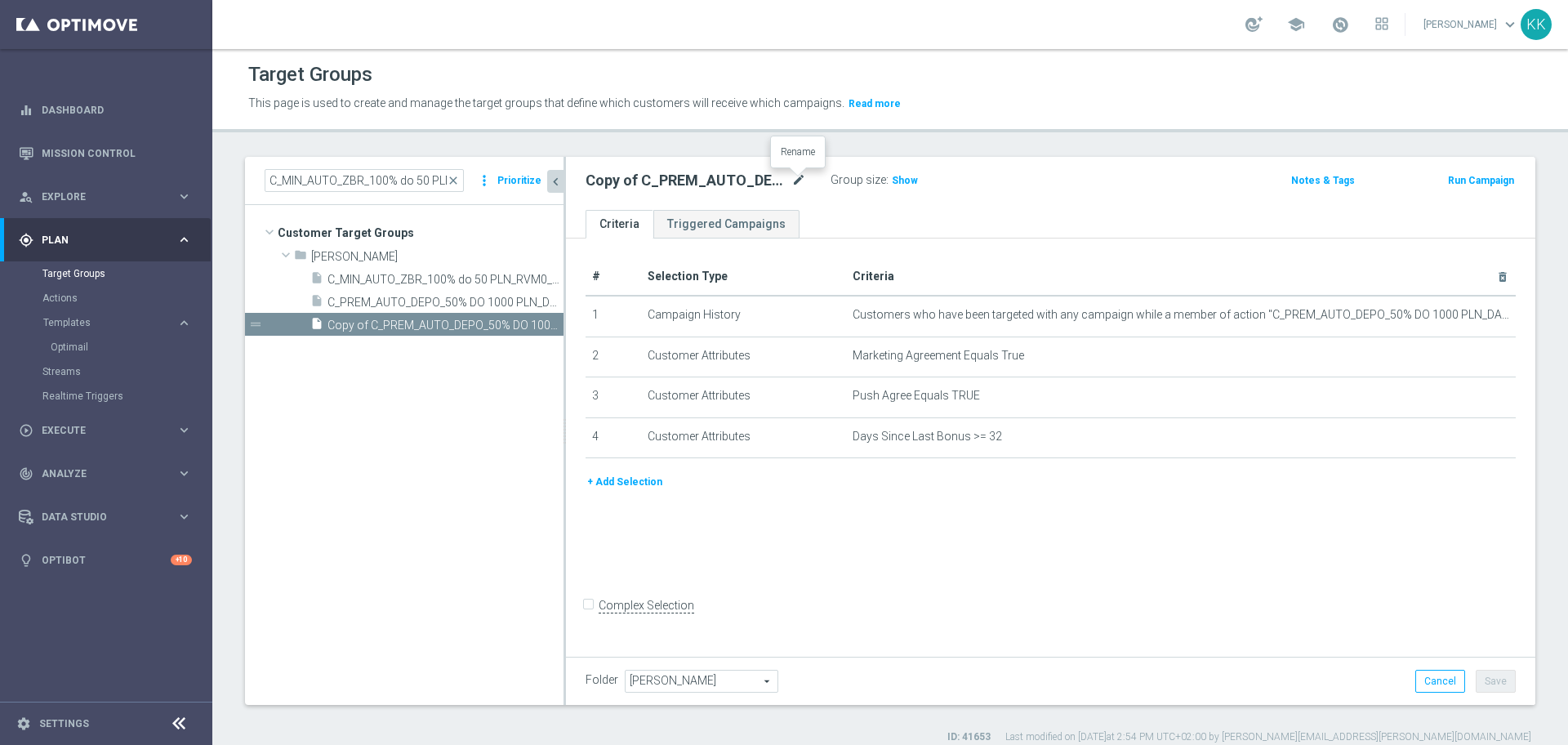
click at [799, 182] on icon "mode_edit" at bounding box center [798, 180] width 14 height 19
type input "C_PEXTRA_AUTO_DEPO_50% DO 2000 PLN_DAILY_PUSH"
click at [1120, 151] on div "Target Groups This page is used to create and manage the target groups that def…" at bounding box center [890, 397] width 1355 height 696
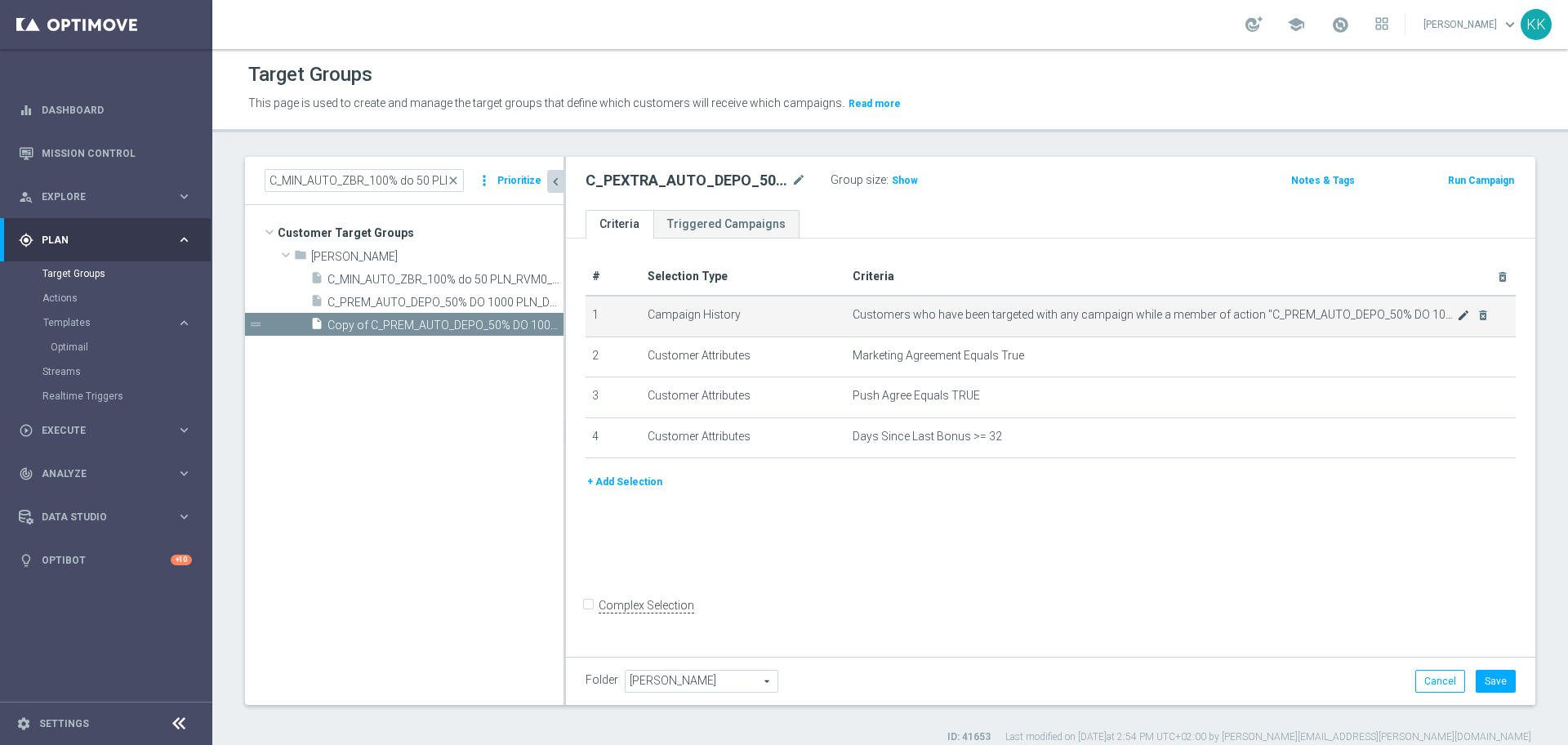
click at [1457, 318] on icon "mode_edit" at bounding box center [1464, 315] width 13 height 13
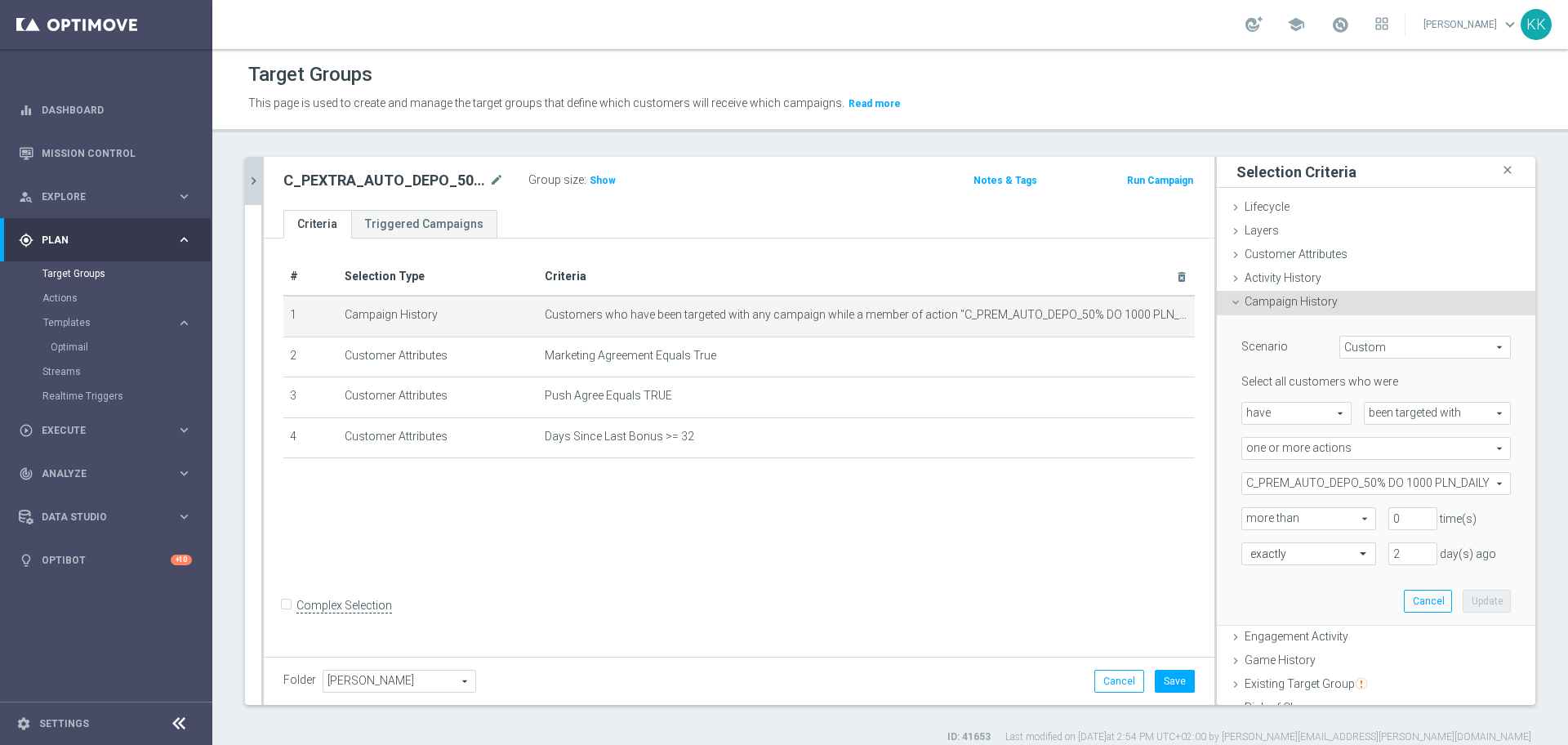
click at [1321, 484] on span "C_PREM_AUTO_DEPO_50% DO 1000 PLN_DAILY" at bounding box center [1376, 483] width 268 height 21
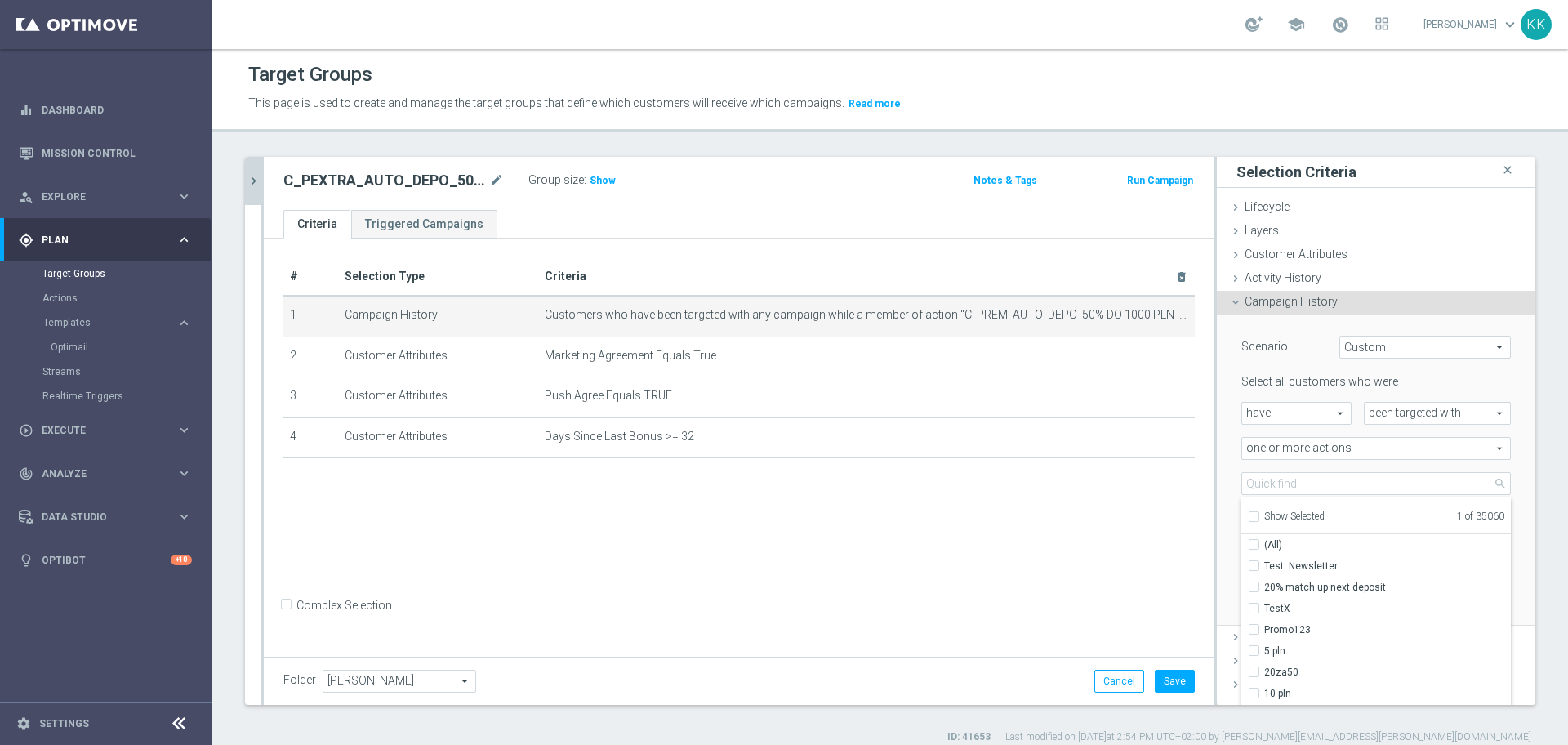
click at [1248, 514] on div "Show Selected" at bounding box center [1286, 515] width 76 height 20
click at [1248, 518] on input "Show Selected" at bounding box center [1253, 519] width 11 height 11
checkbox input "true"
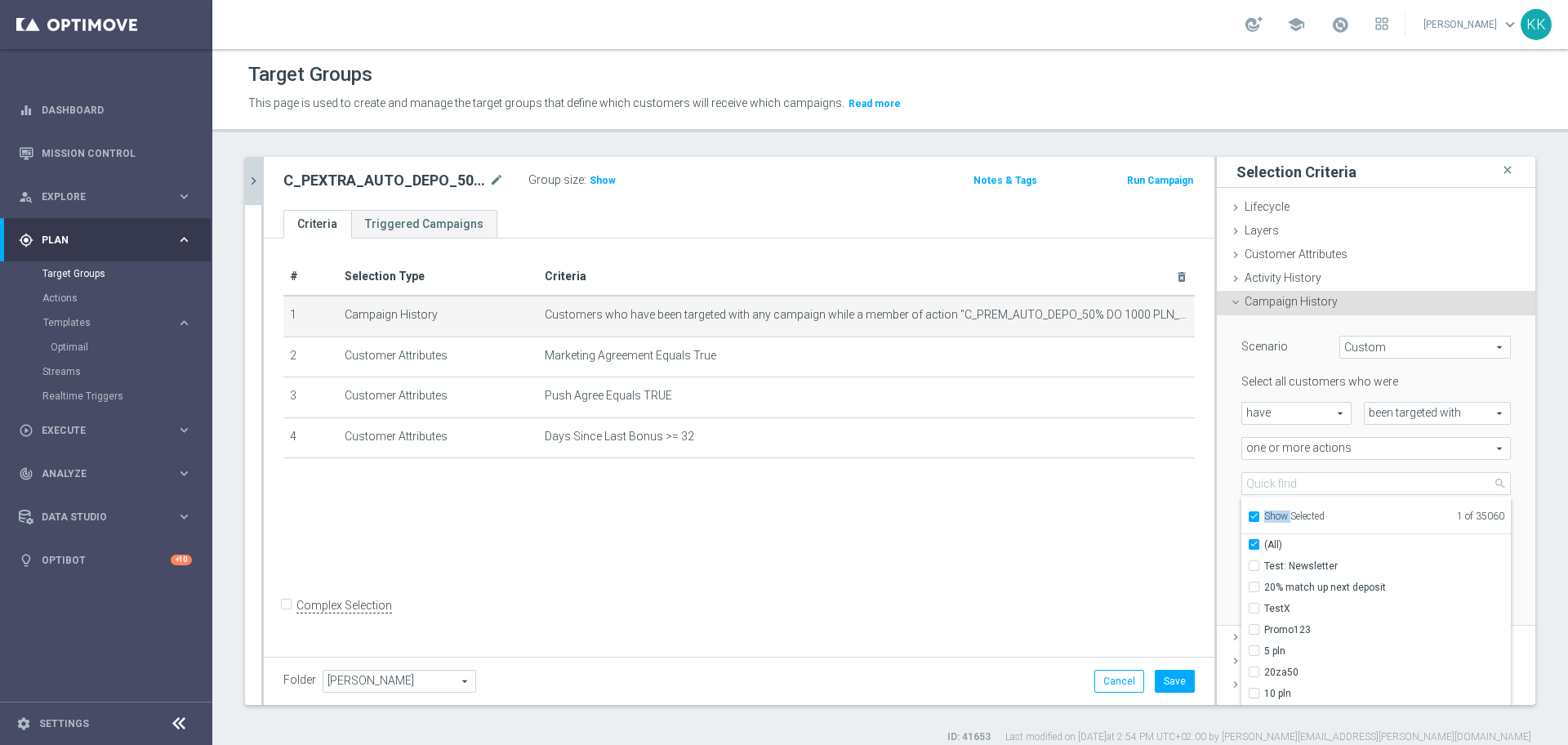
checkbox input "true"
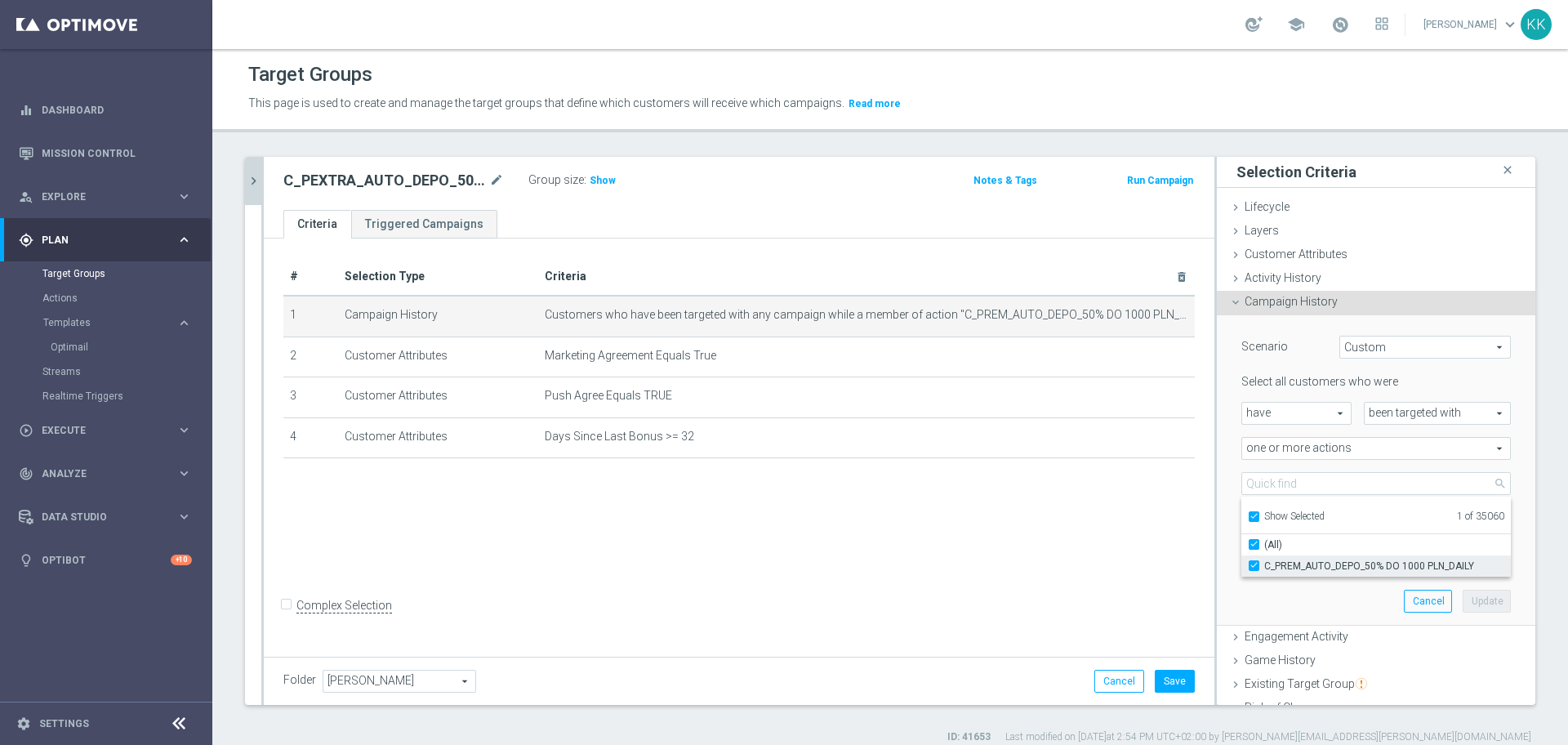
click at [1241, 563] on div "C_PREM_AUTO_DEPO_50% DO 1000 PLN_DAILY" at bounding box center [1376, 566] width 270 height 21
click at [1254, 569] on input "C_PREM_AUTO_DEPO_50% DO 1000 PLN_DAILY" at bounding box center [1259, 566] width 11 height 11
checkbox input "false"
type input "Select Action"
checkbox input "false"
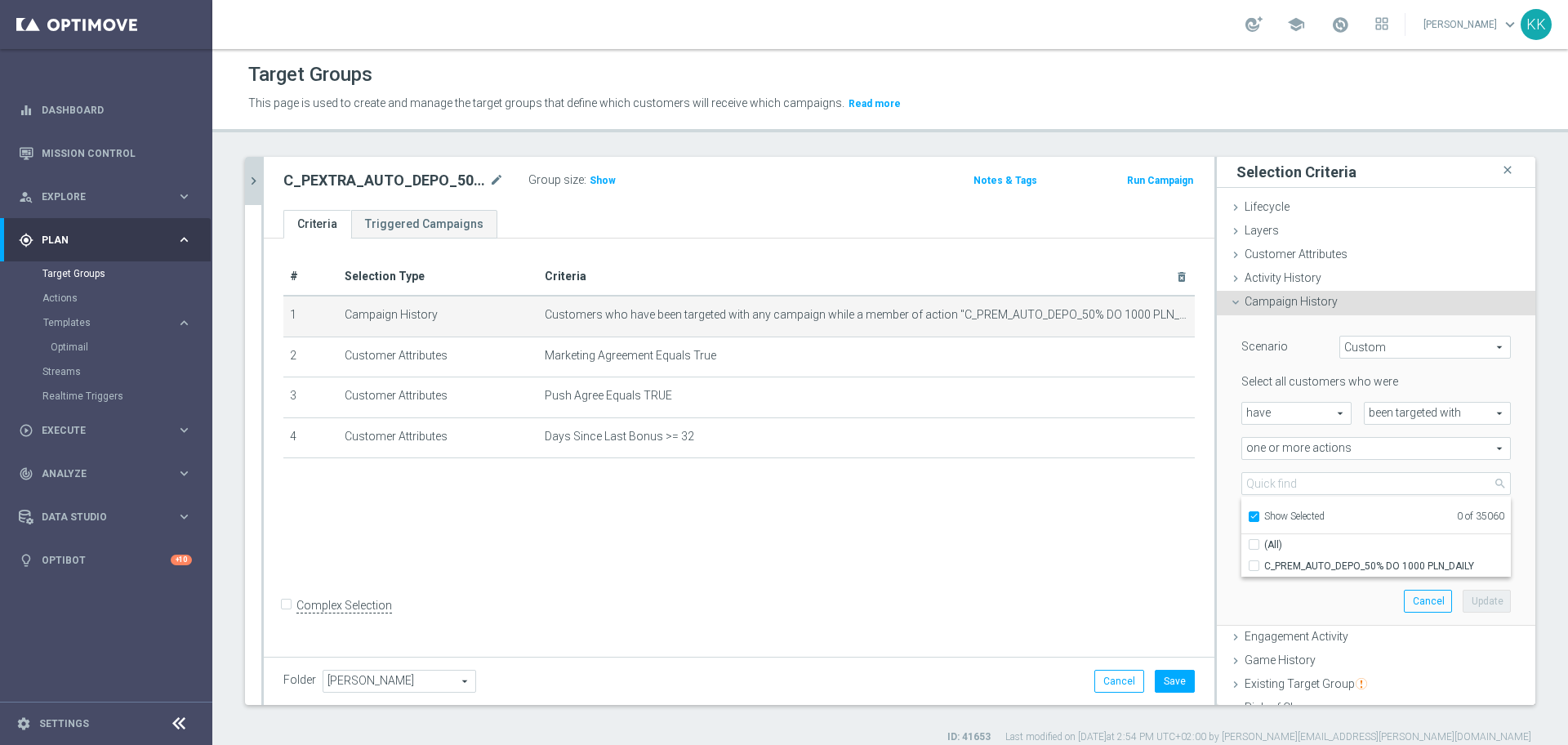
click at [1248, 515] on input "Show Selected" at bounding box center [1253, 519] width 11 height 11
checkbox input "false"
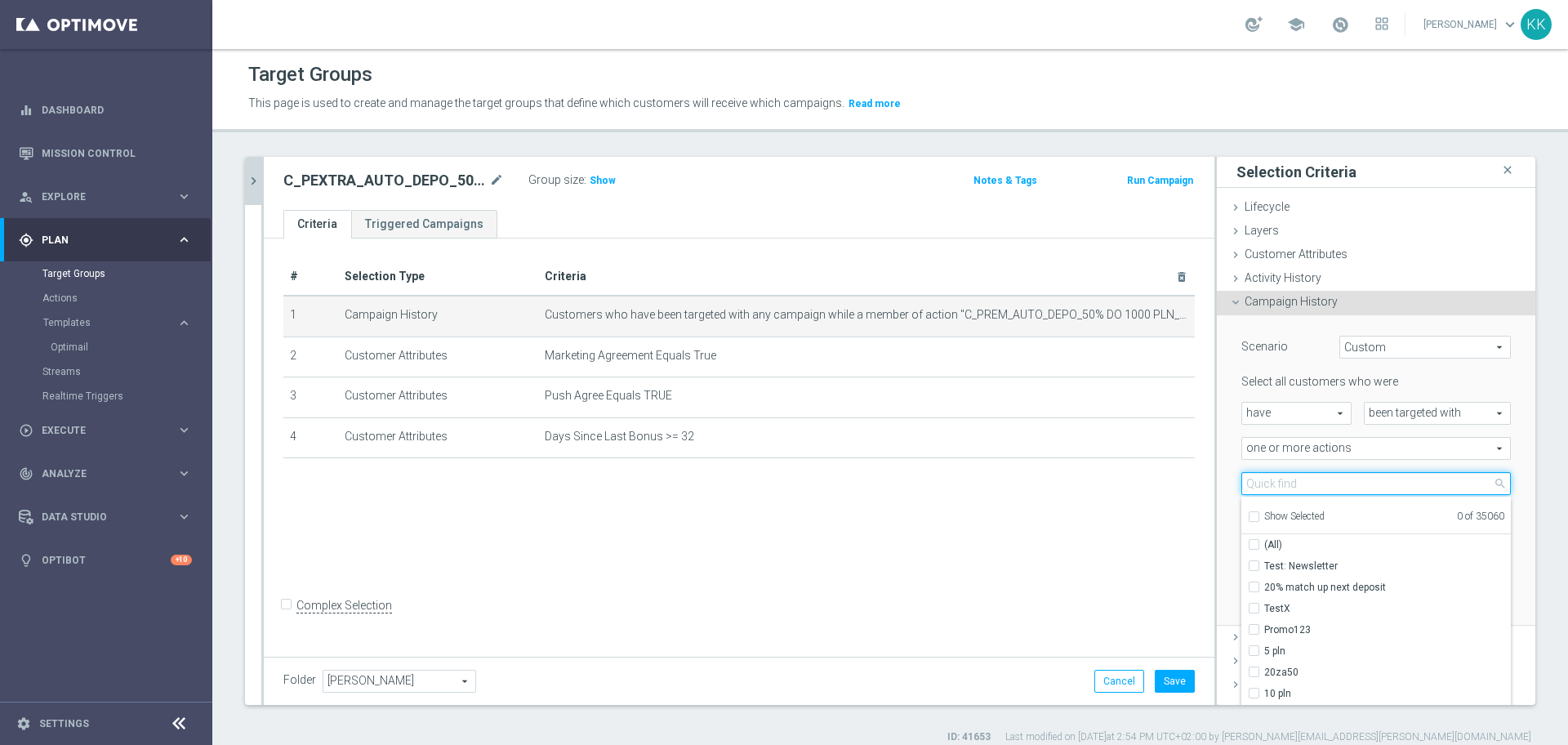
click at [1247, 478] on input "search" at bounding box center [1376, 483] width 270 height 23
paste input "C_PEXTRA_AUTO_DEPO_50% DO 2000 PLN_DAILY_PUSH"
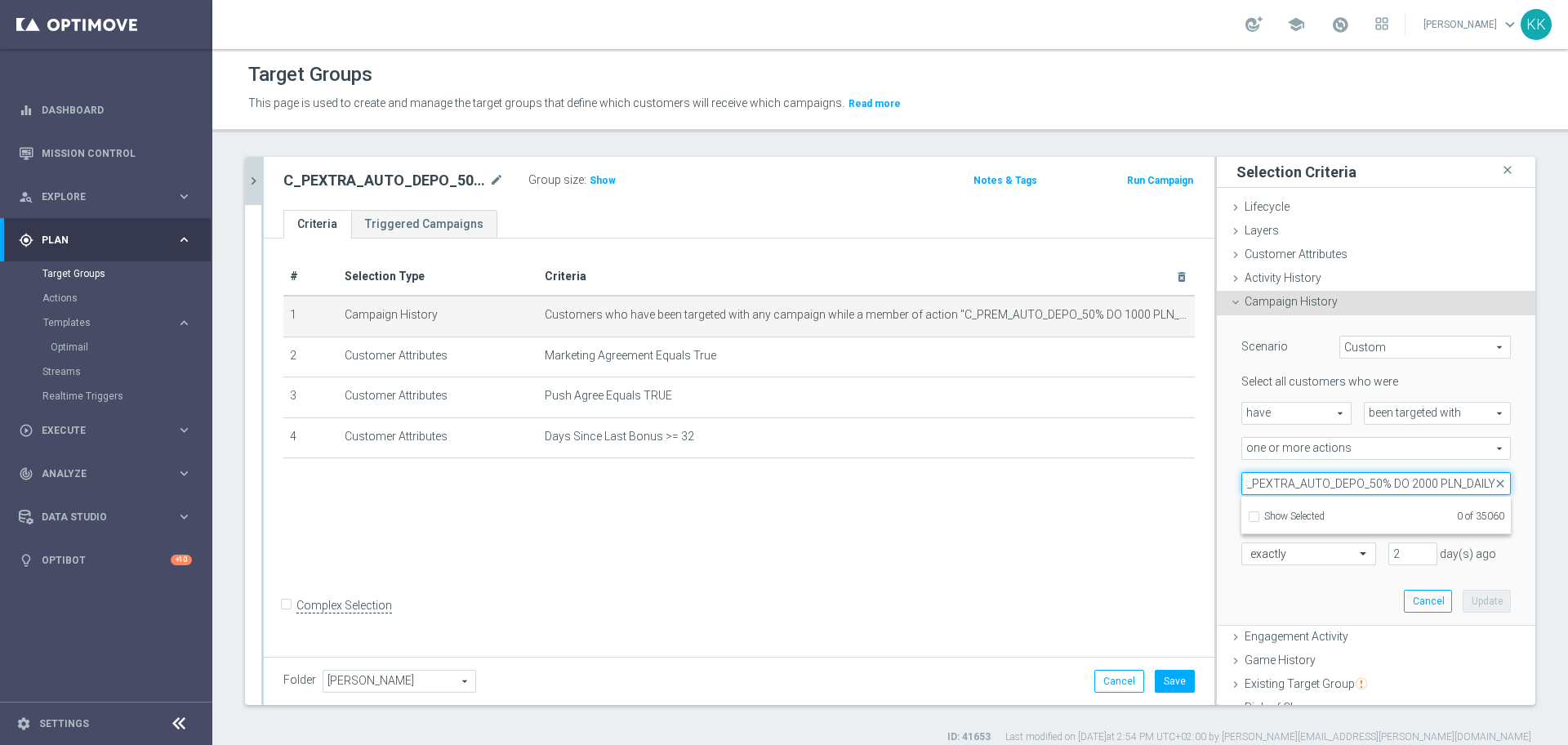
scroll to position [0, 18]
type input "C_PEXTRA_AUTO_DEPO_50% DO 2000 PLN_DAILY"
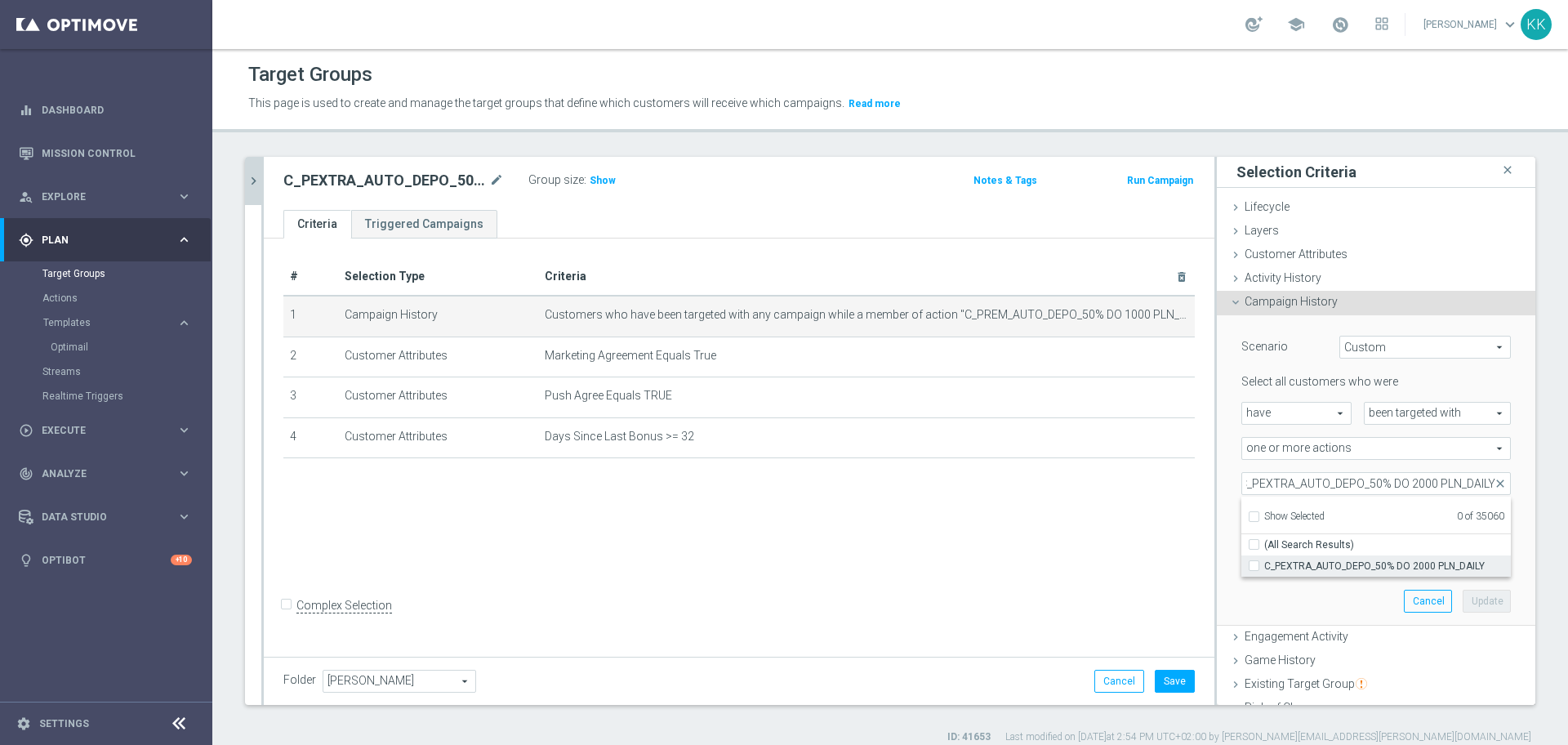
click at [1254, 568] on input "C_PEXTRA_AUTO_DEPO_50% DO 2000 PLN_DAILY" at bounding box center [1259, 566] width 11 height 11
checkbox input "true"
type input "C_PEXTRA_AUTO_DEPO_50% DO 2000 PLN_DAILY"
checkbox input "true"
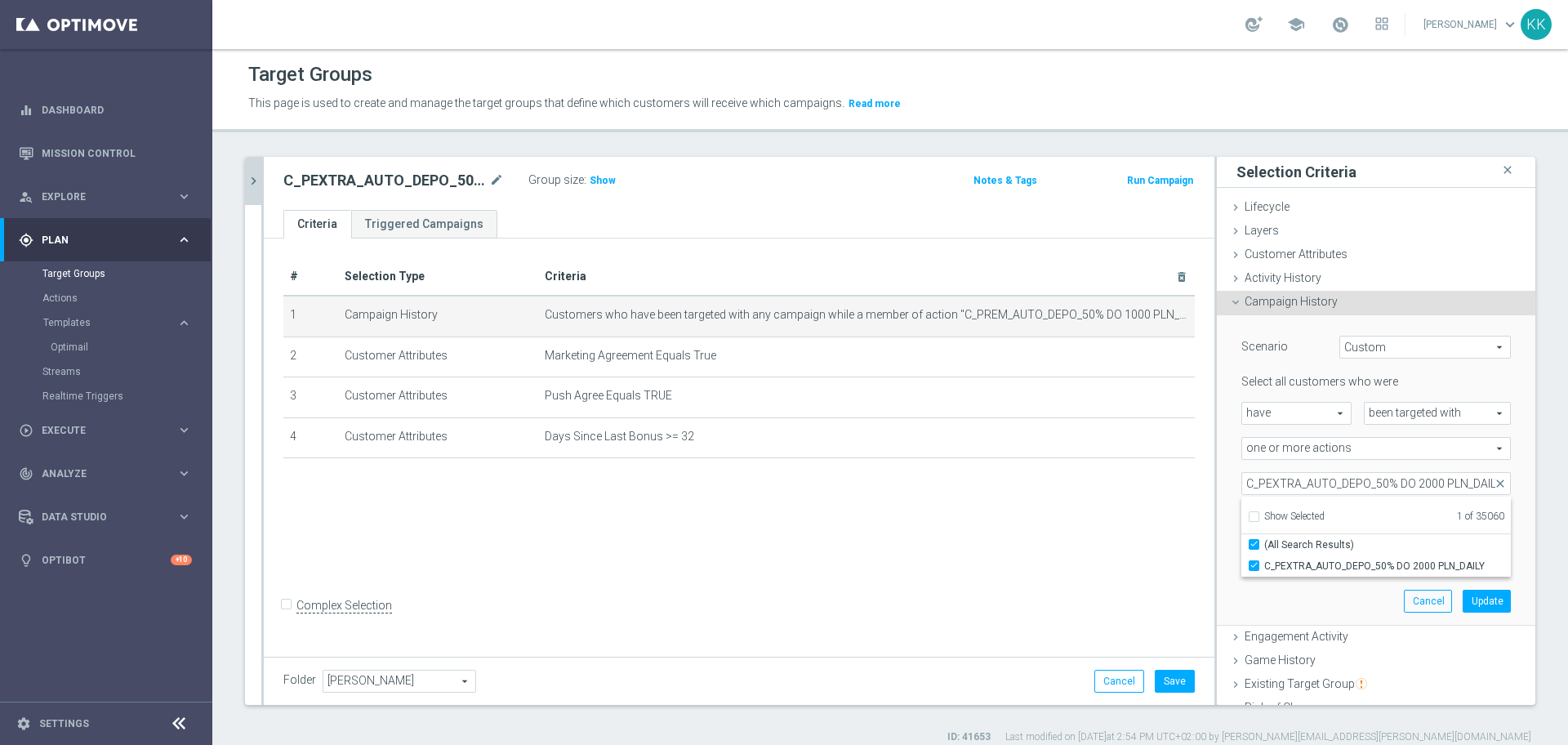
click at [1234, 614] on div "Scenario Custom Custom arrow_drop_down search Select all customers who were hav…" at bounding box center [1376, 470] width 294 height 309
click at [1463, 600] on button "Update" at bounding box center [1486, 601] width 48 height 23
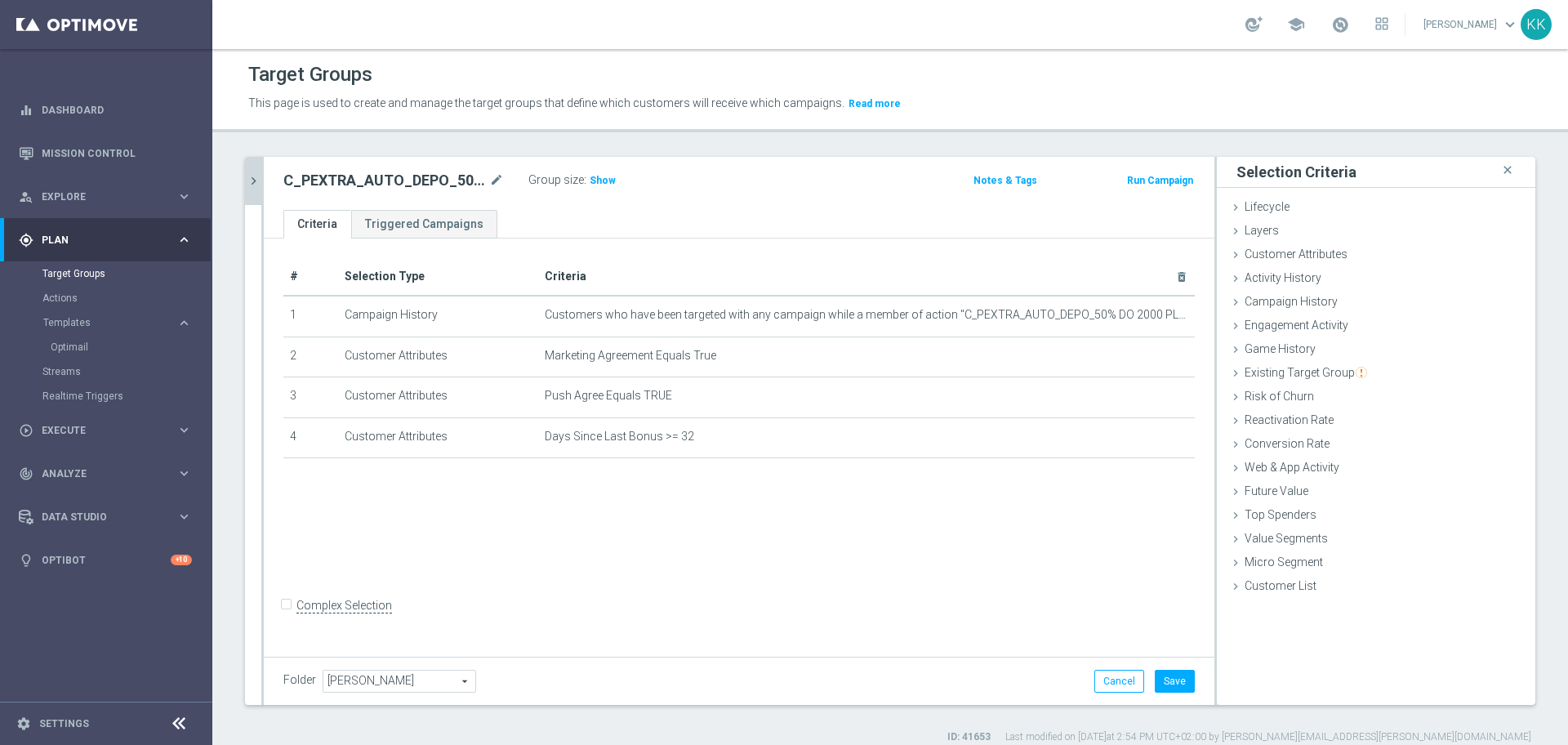
click at [1154, 668] on div "Folder [PERSON_NAME] [PERSON_NAME] arrow_drop_down search Cancel Save Saving..." at bounding box center [739, 680] width 950 height 48
click at [1171, 684] on button "Save" at bounding box center [1175, 681] width 40 height 23
click at [614, 184] on div "Group size : Show" at bounding box center [610, 178] width 163 height 19
click at [607, 184] on span "Show" at bounding box center [602, 181] width 26 height 12
click at [245, 164] on button "chevron_right" at bounding box center [253, 181] width 16 height 48
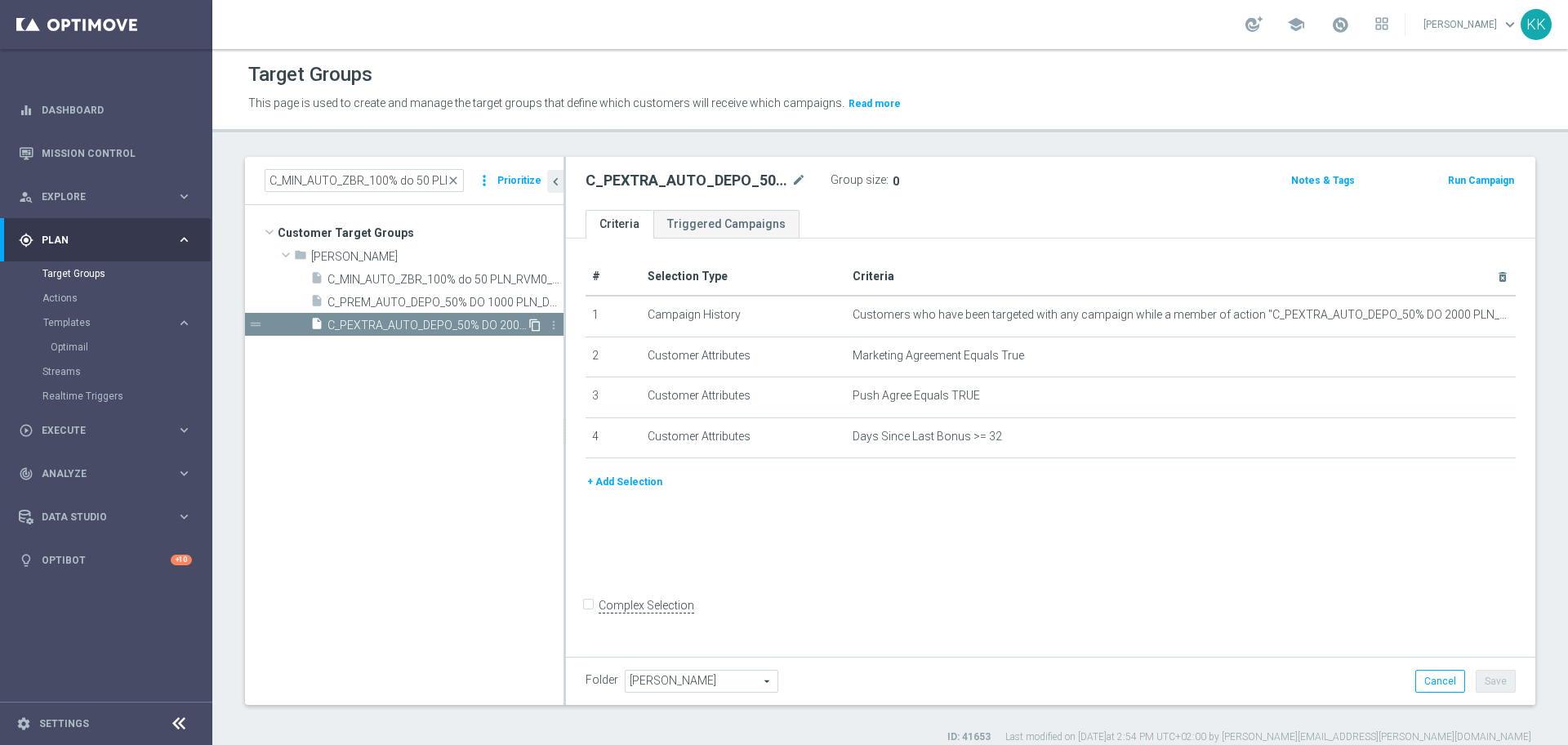
click at [532, 324] on icon "content_copy" at bounding box center [535, 325] width 13 height 13
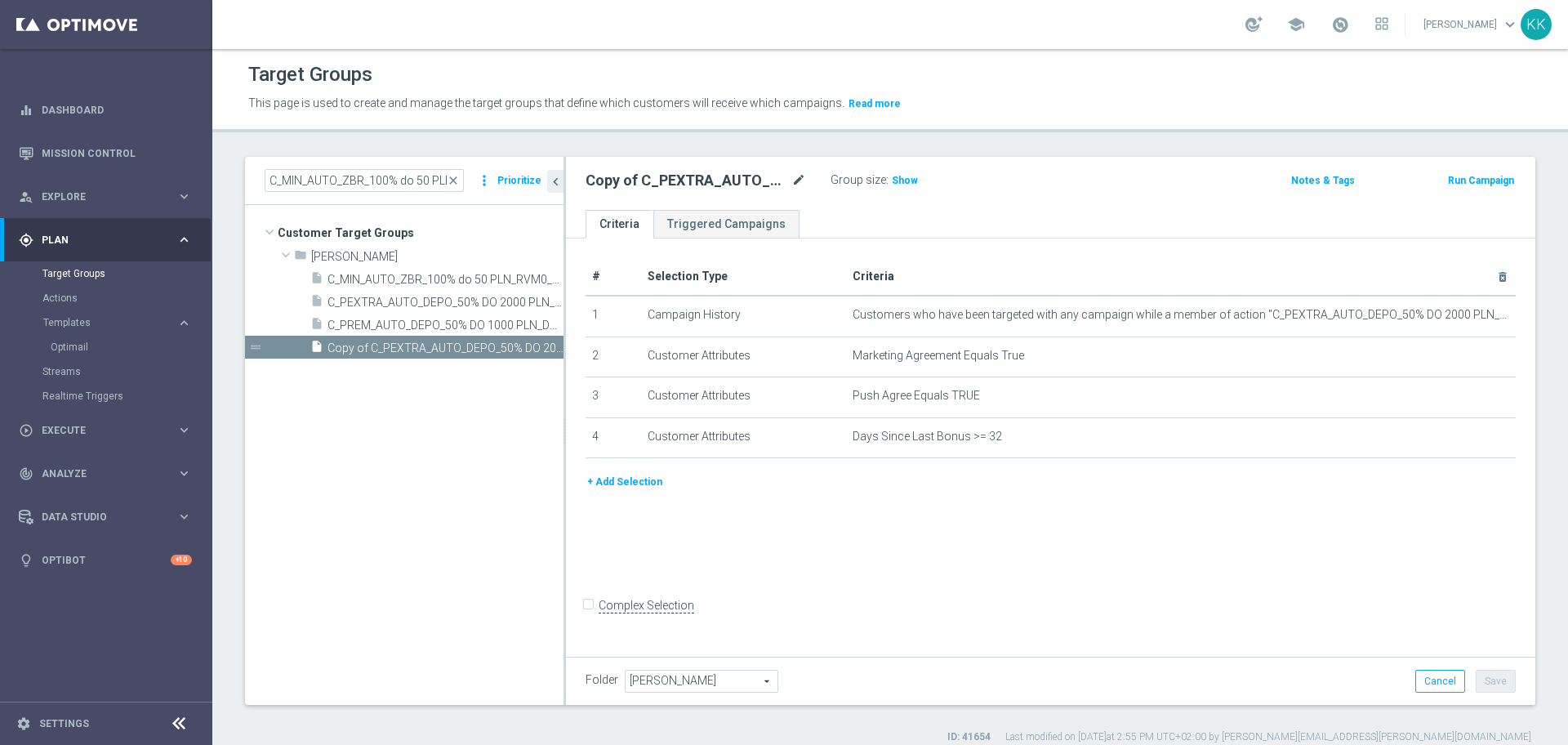
click at [797, 176] on icon "mode_edit" at bounding box center [798, 180] width 14 height 19
type input "D_PREM_AUTO_DEPO_100% DO 1000 PLN_DAILY_SMS"
click at [1063, 188] on div "D_PREM_AUTO_DEPO_100% DO 1000 PLN_DAILY_SMS Group size : Show" at bounding box center [891, 181] width 636 height 24
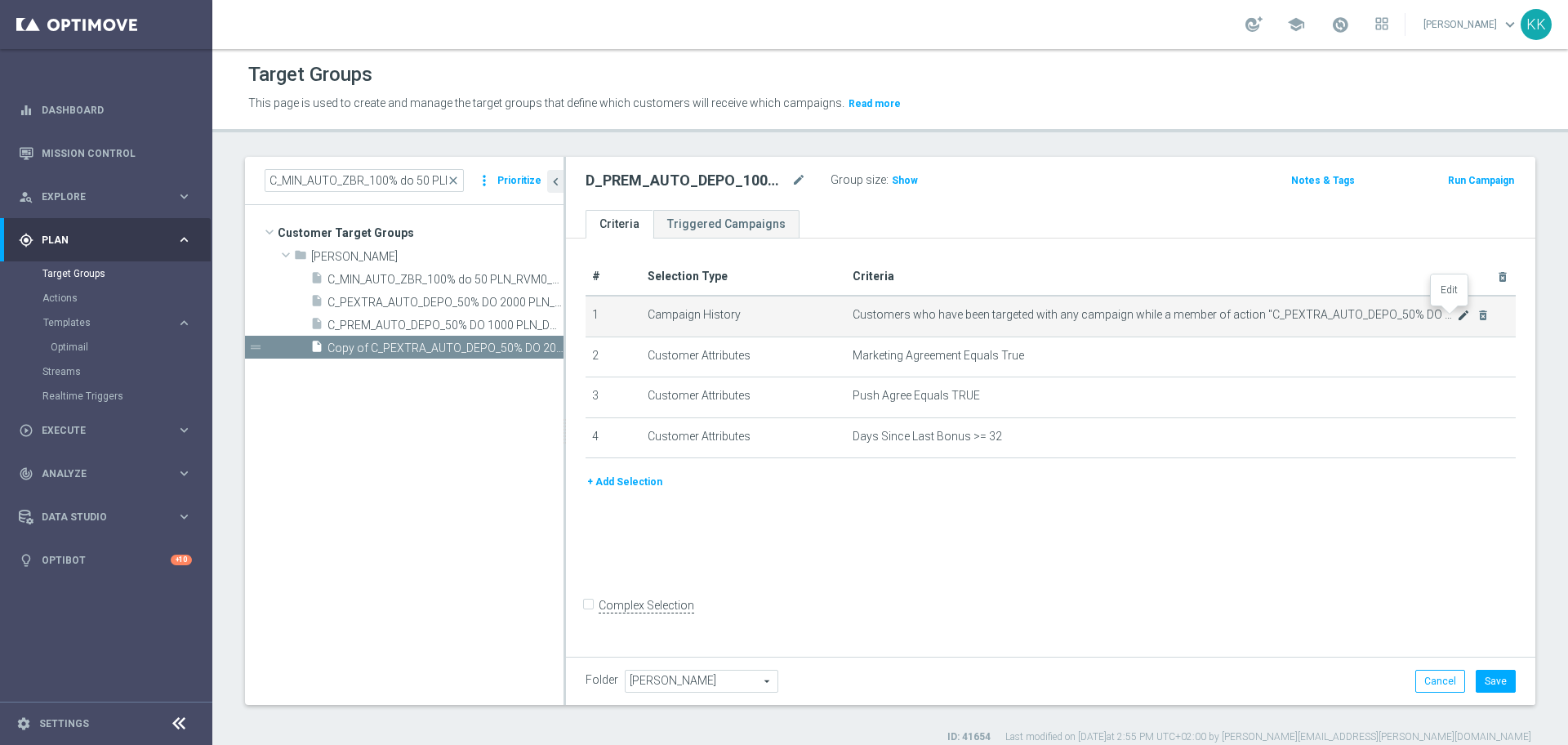
click at [1457, 312] on icon "mode_edit" at bounding box center [1464, 315] width 13 height 13
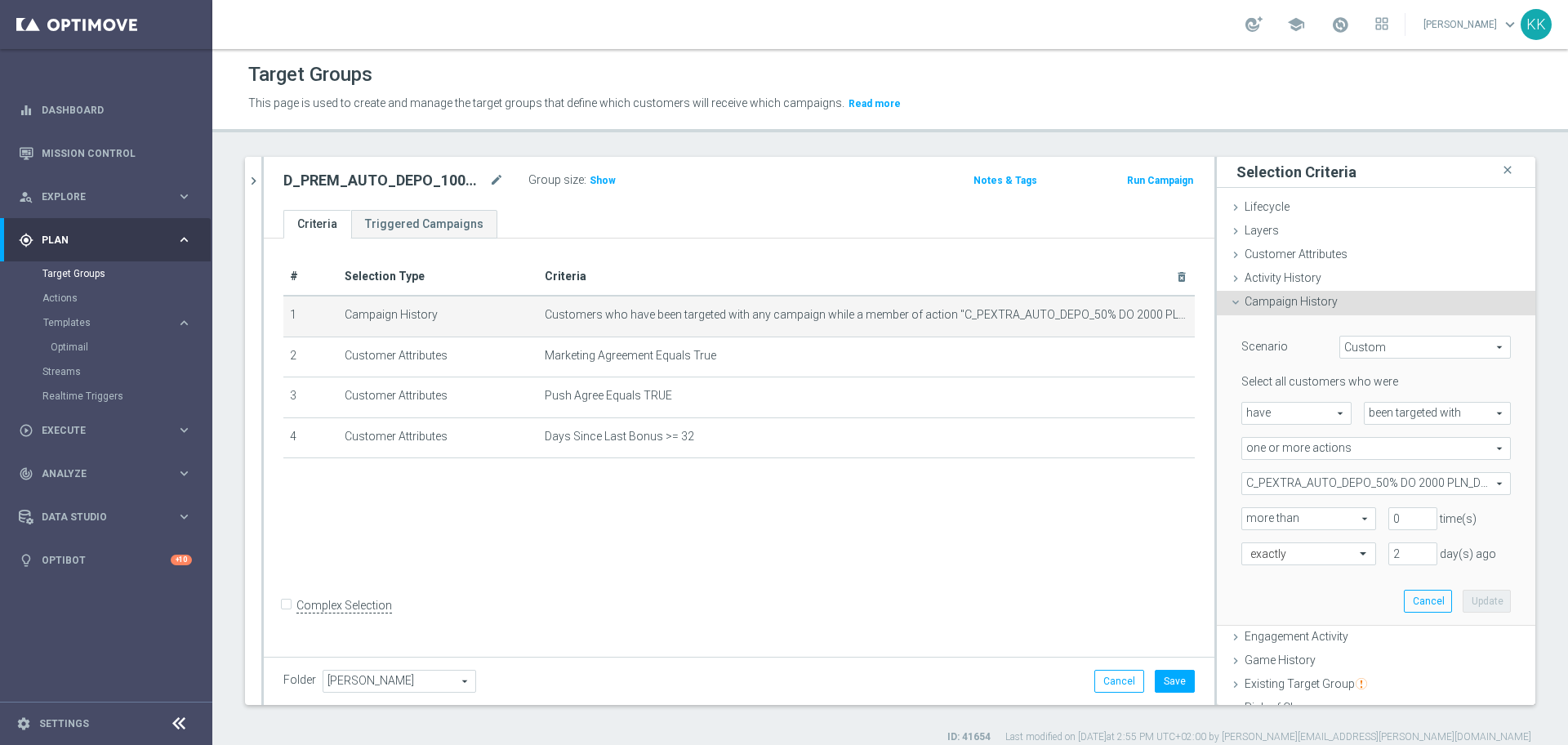
click at [1325, 482] on span "C_PEXTRA_AUTO_DEPO_50% DO 2000 PLN_DAILY" at bounding box center [1376, 483] width 268 height 21
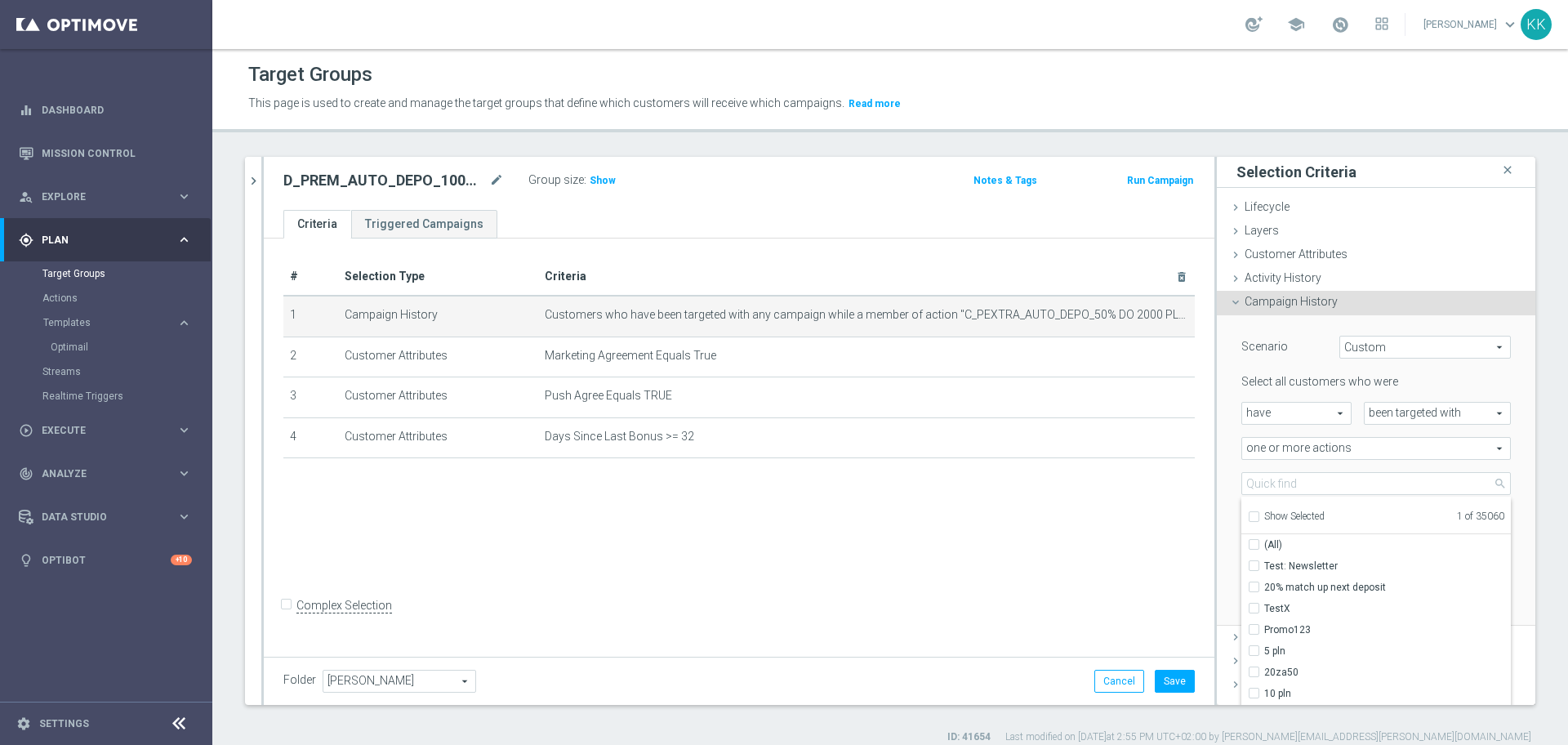
click at [1265, 511] on label "Show Selected" at bounding box center [1295, 517] width 61 height 14
click at [1248, 514] on input "Show Selected" at bounding box center [1253, 519] width 11 height 11
checkbox input "true"
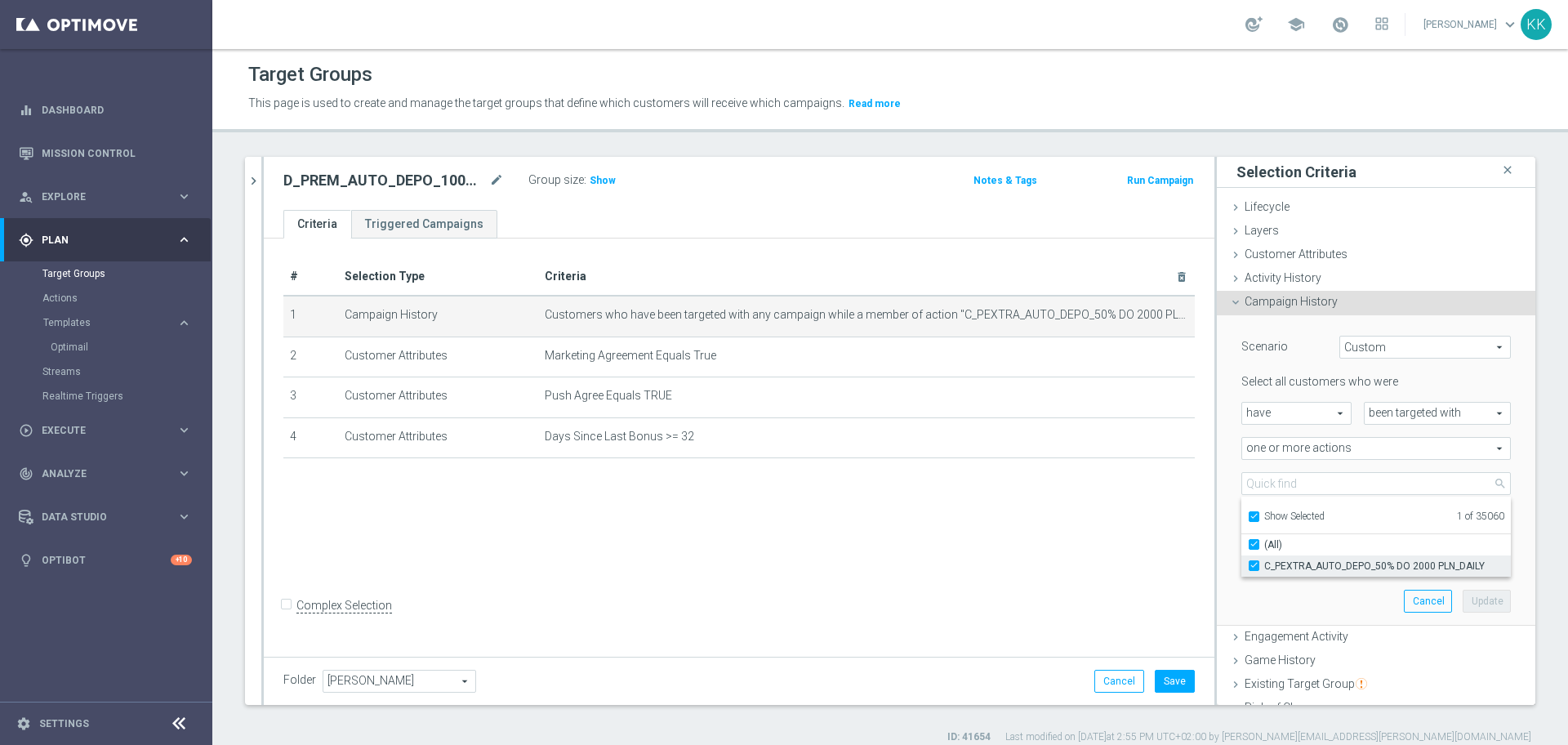
click at [1265, 568] on label "C_PEXTRA_AUTO_DEPO_50% DO 2000 PLN_DAILY" at bounding box center [1388, 566] width 247 height 21
click at [1254, 568] on input "C_PEXTRA_AUTO_DEPO_50% DO 2000 PLN_DAILY" at bounding box center [1259, 566] width 11 height 11
checkbox input "false"
type input "Select Action"
checkbox input "false"
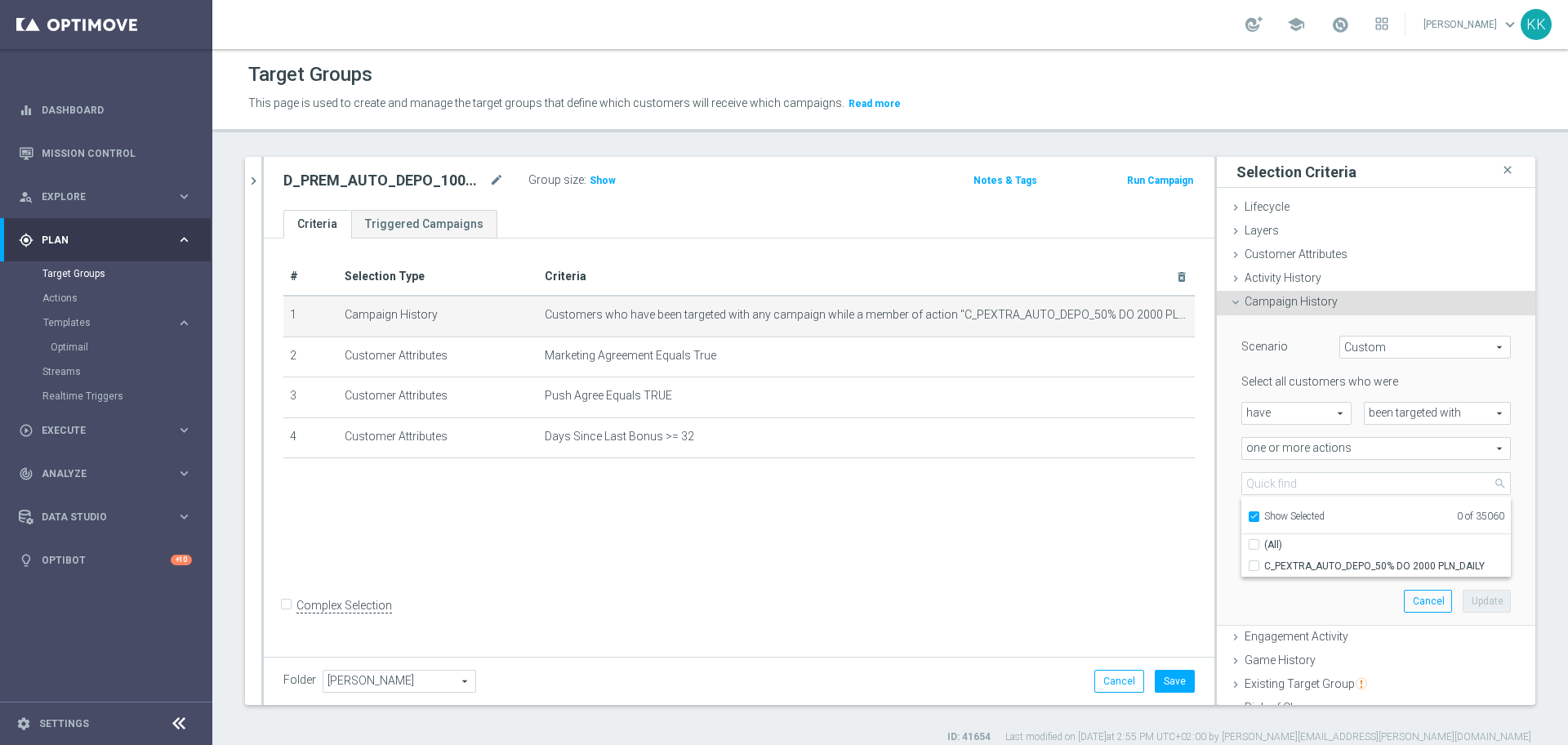
click at [1248, 520] on input "Show Selected" at bounding box center [1253, 519] width 11 height 11
checkbox input "false"
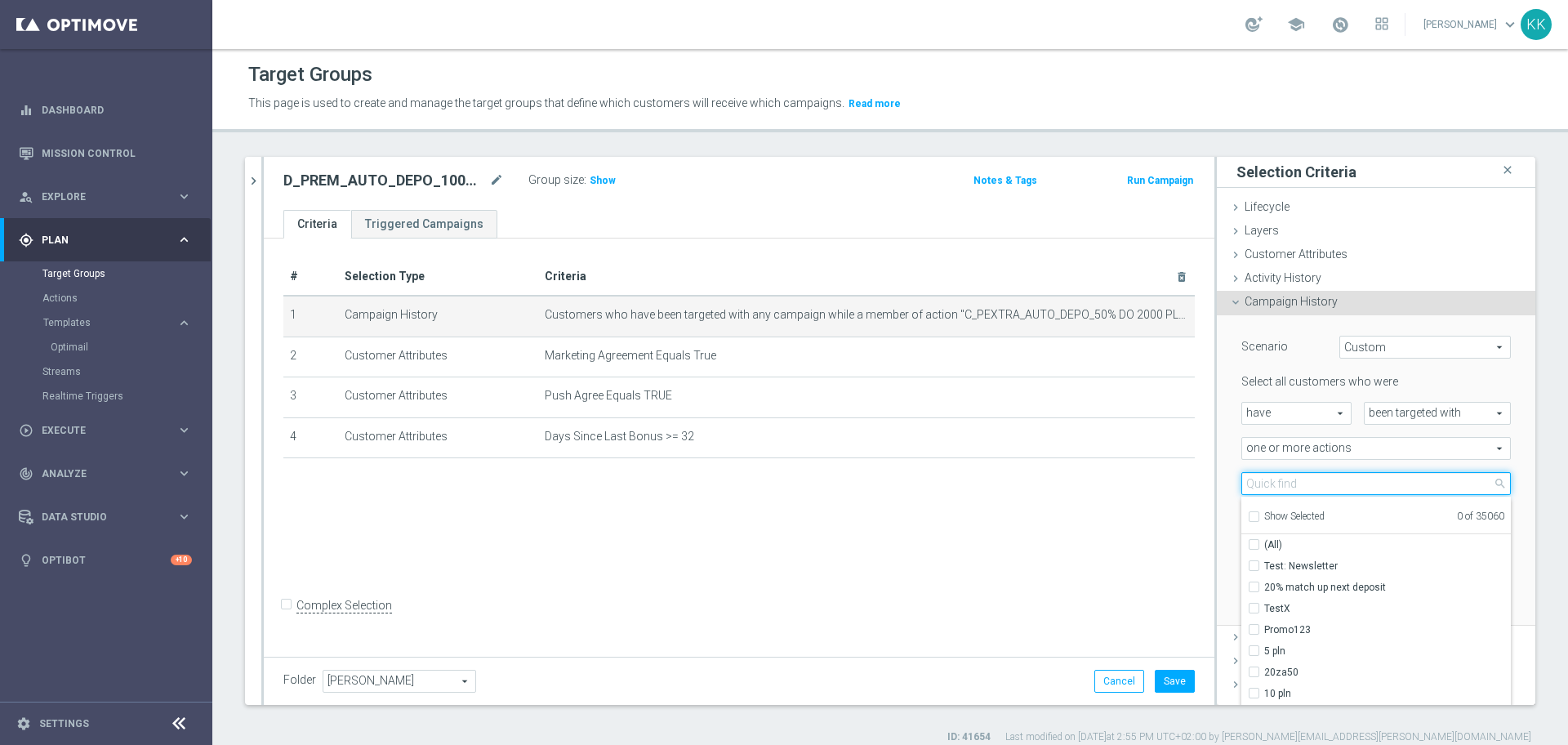
click at [1255, 482] on input "search" at bounding box center [1376, 483] width 270 height 23
paste input "D_PREM_AUTO_DEPO_100% DO 1000 PLN_DAILY_SMS"
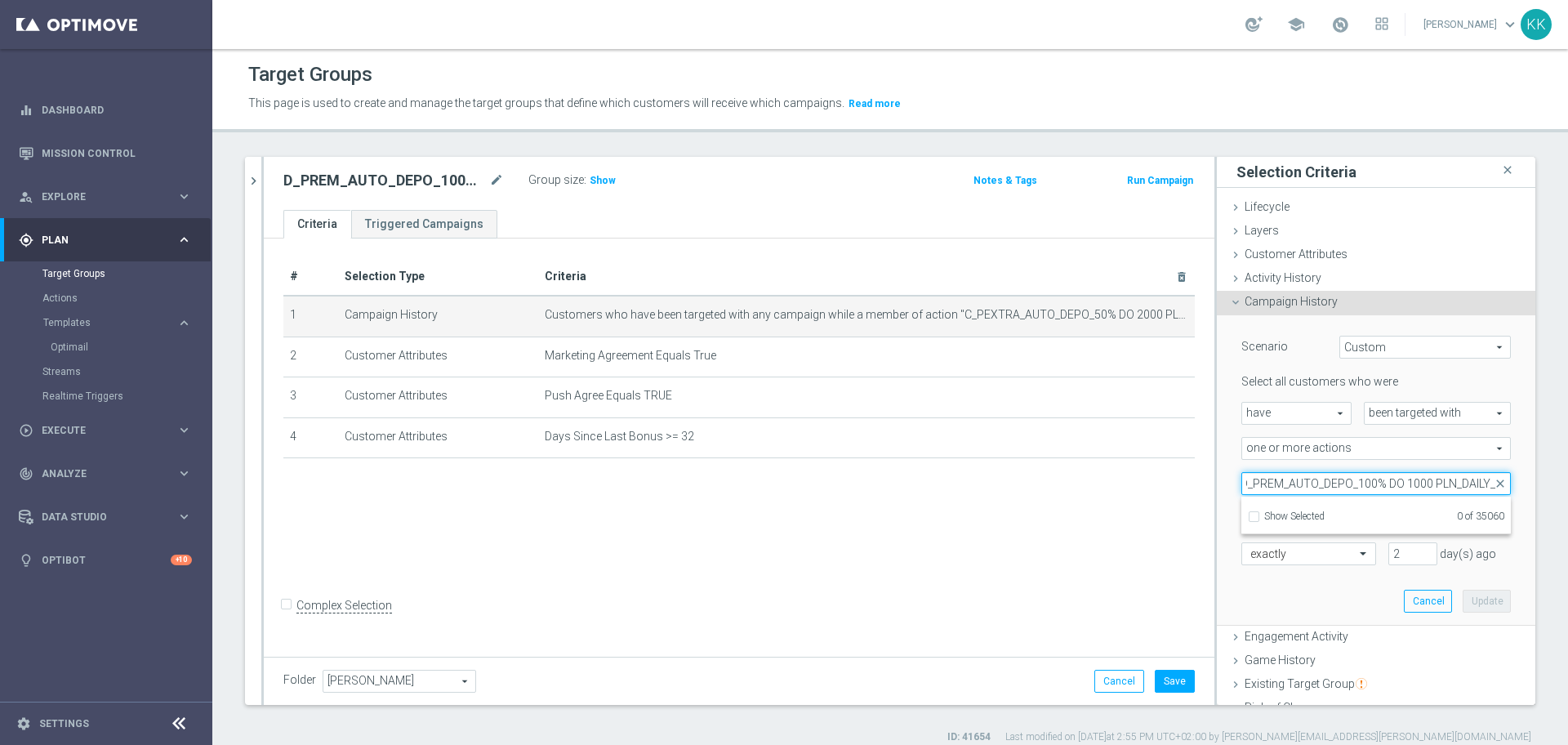
scroll to position [0, 14]
type input "D_PREM_AUTO_DEPO_100% DO 1000 PLN_DAILY"
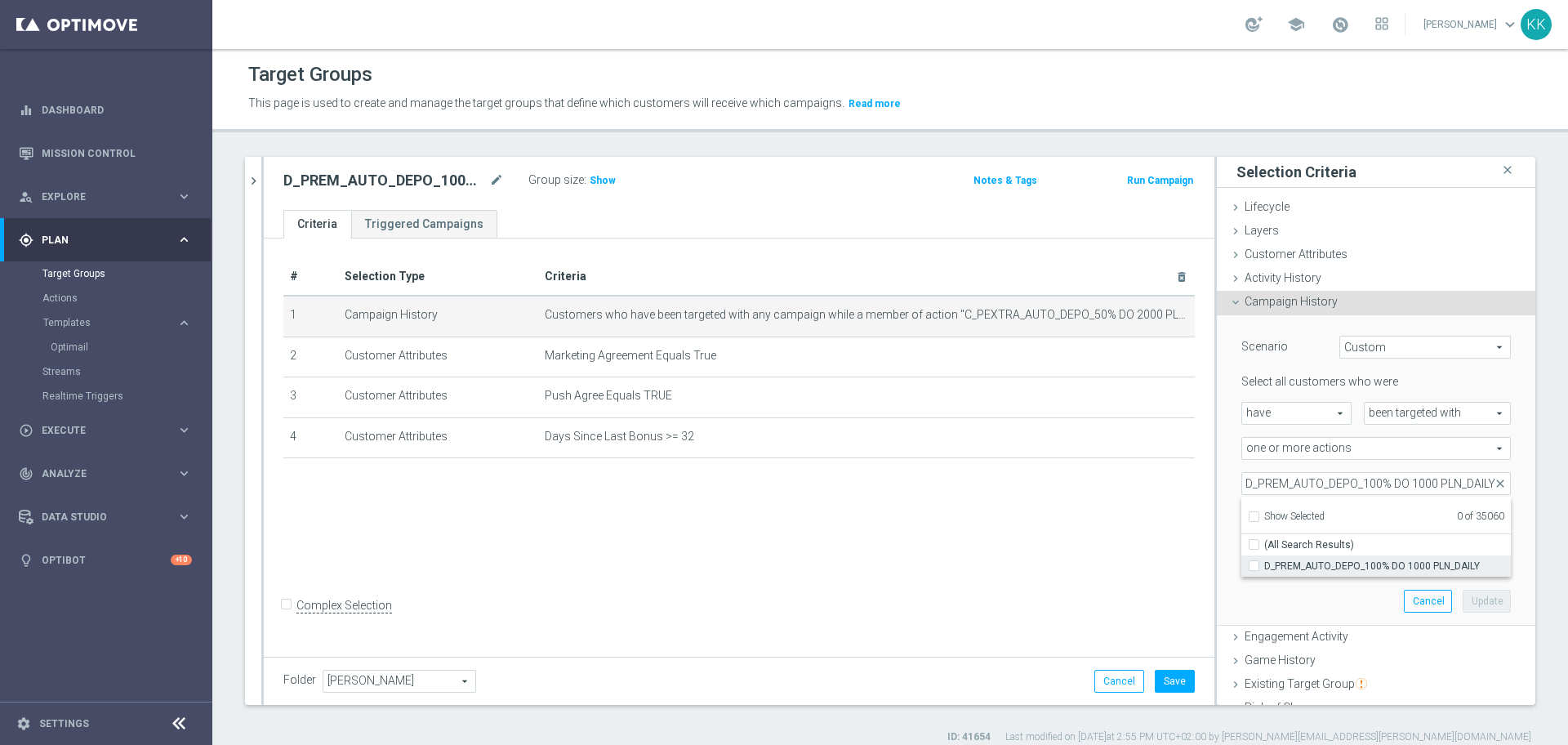
click at [1265, 565] on label "D_PREM_AUTO_DEPO_100% DO 1000 PLN_DAILY" at bounding box center [1388, 566] width 247 height 21
click at [1254, 565] on input "D_PREM_AUTO_DEPO_100% DO 1000 PLN_DAILY" at bounding box center [1259, 566] width 11 height 11
checkbox input "true"
type input "D_PREM_AUTO_DEPO_100% DO 1000 PLN_DAILY"
checkbox input "true"
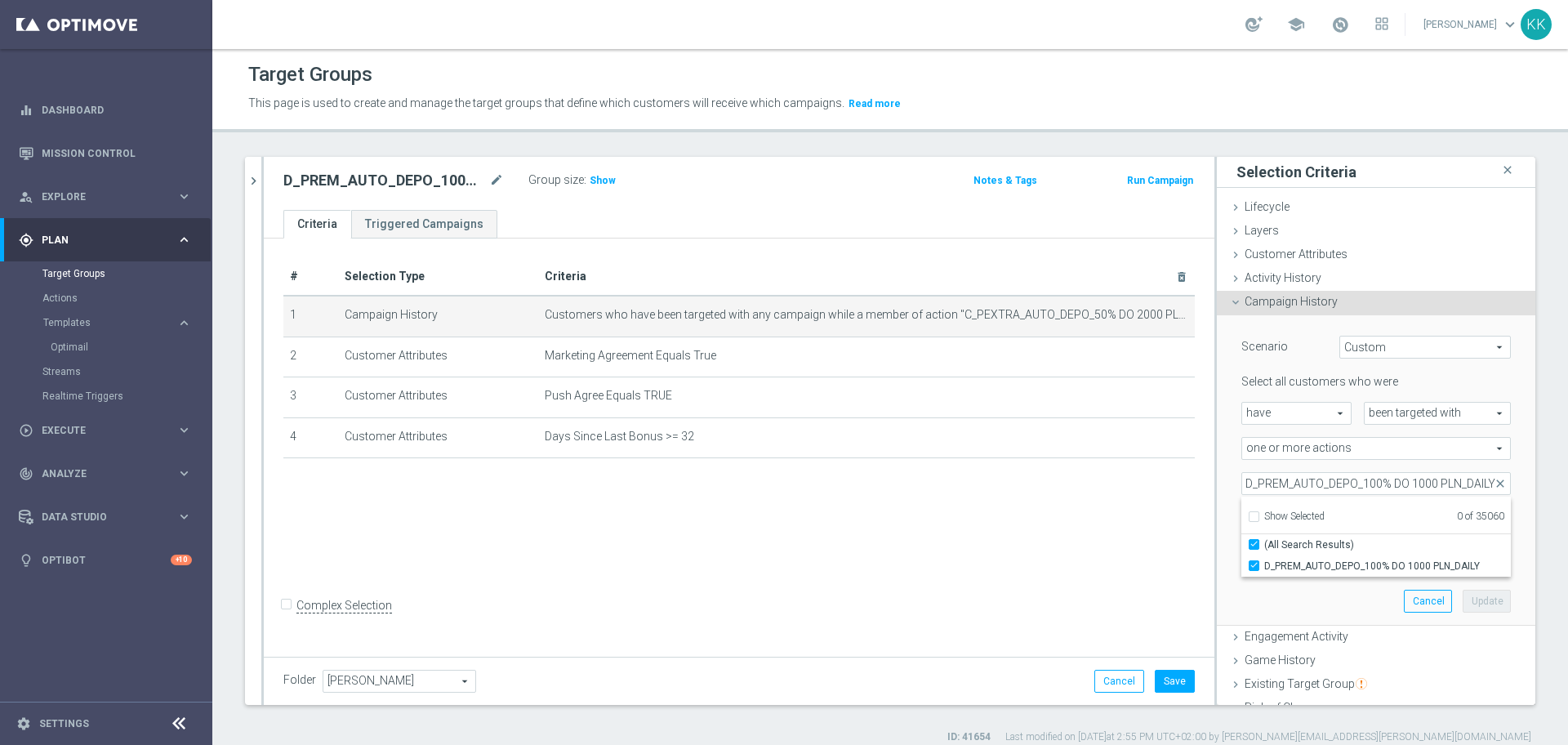
scroll to position [0, 0]
click at [1273, 628] on div "Engagement Activity done" at bounding box center [1376, 638] width 318 height 24
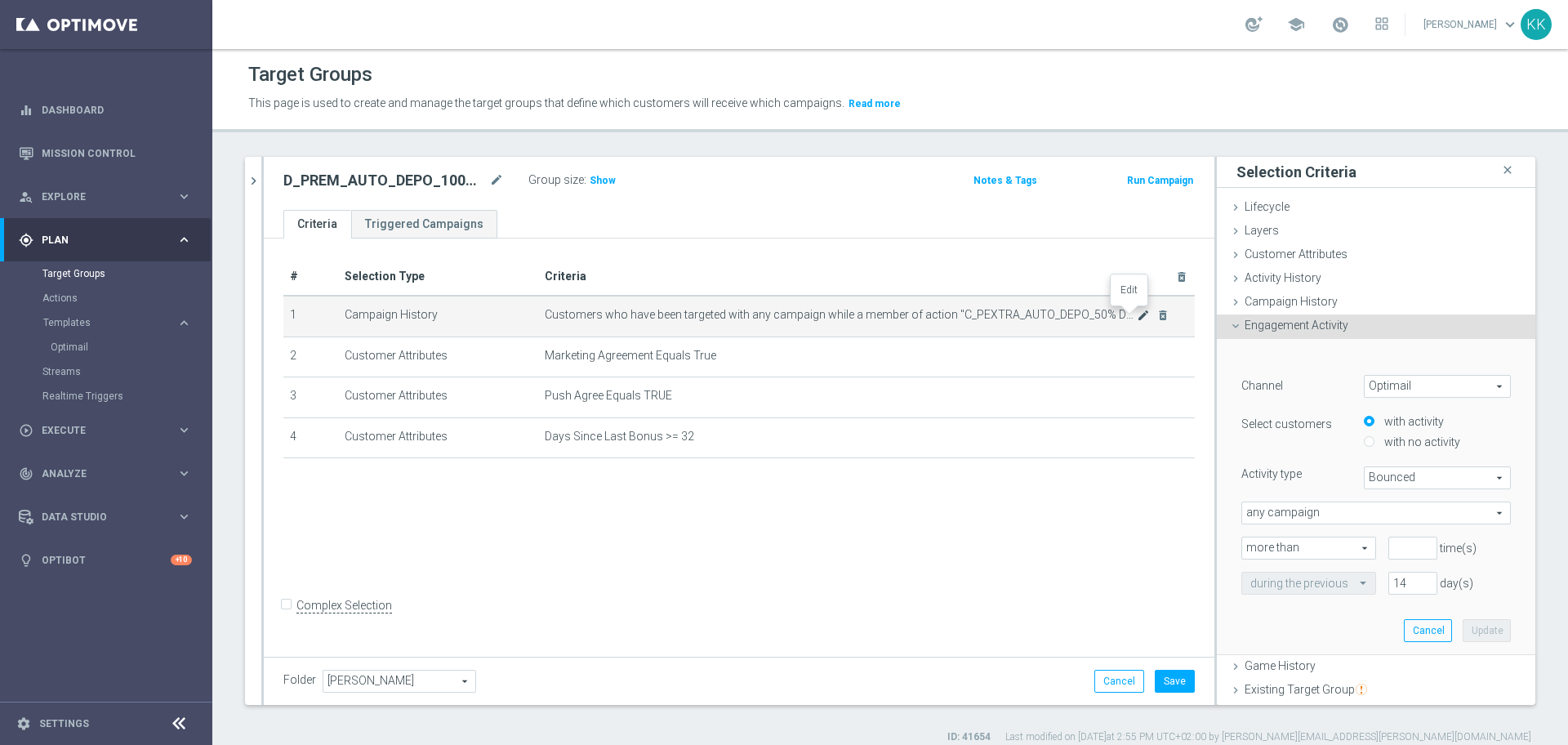
click at [1137, 320] on icon "mode_edit" at bounding box center [1144, 315] width 13 height 13
click at [1101, 681] on button "Cancel" at bounding box center [1118, 681] width 50 height 23
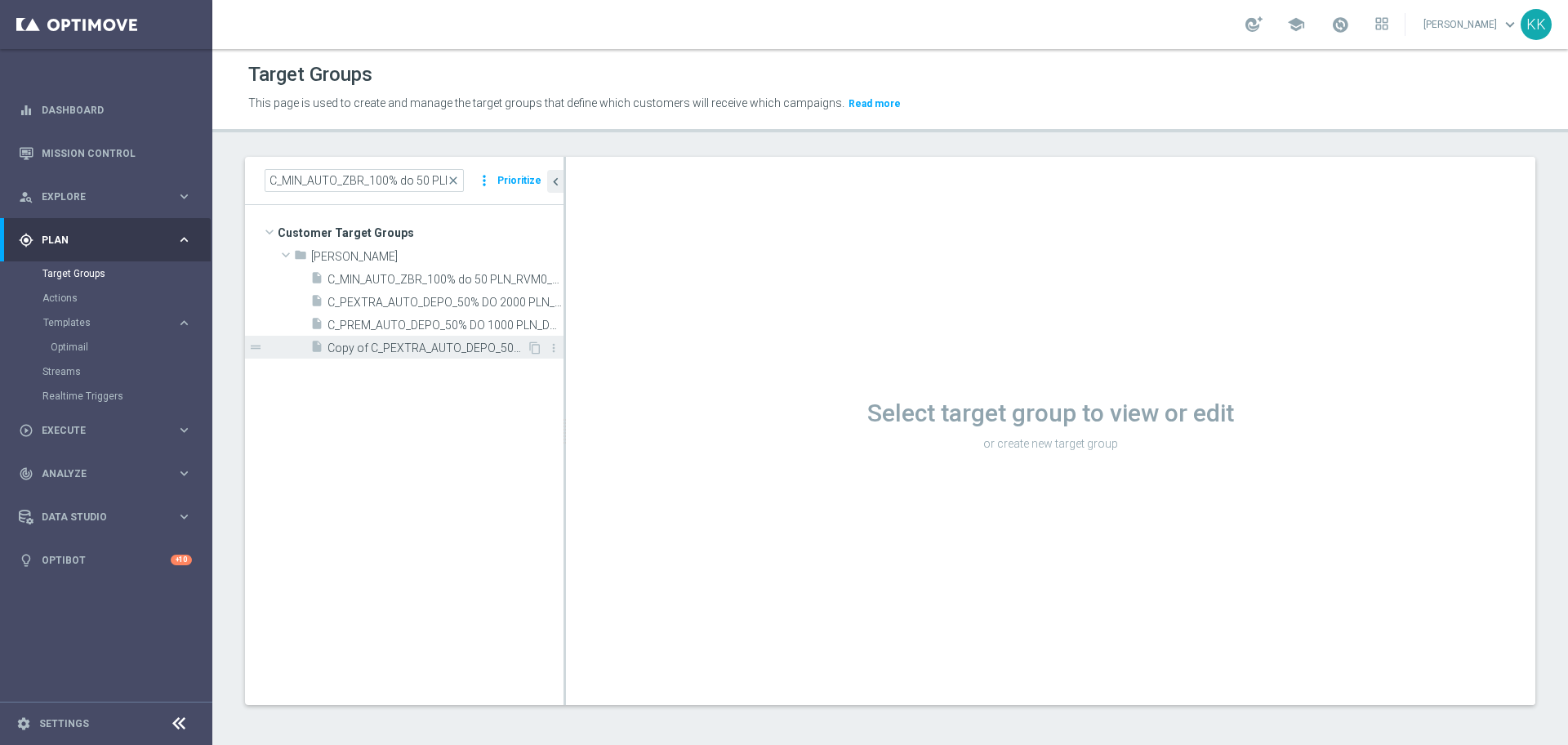
click at [455, 344] on span "Copy of C_PEXTRA_AUTO_DEPO_50% DO 2000 PLN_DAILY_PUSH" at bounding box center [427, 348] width 199 height 14
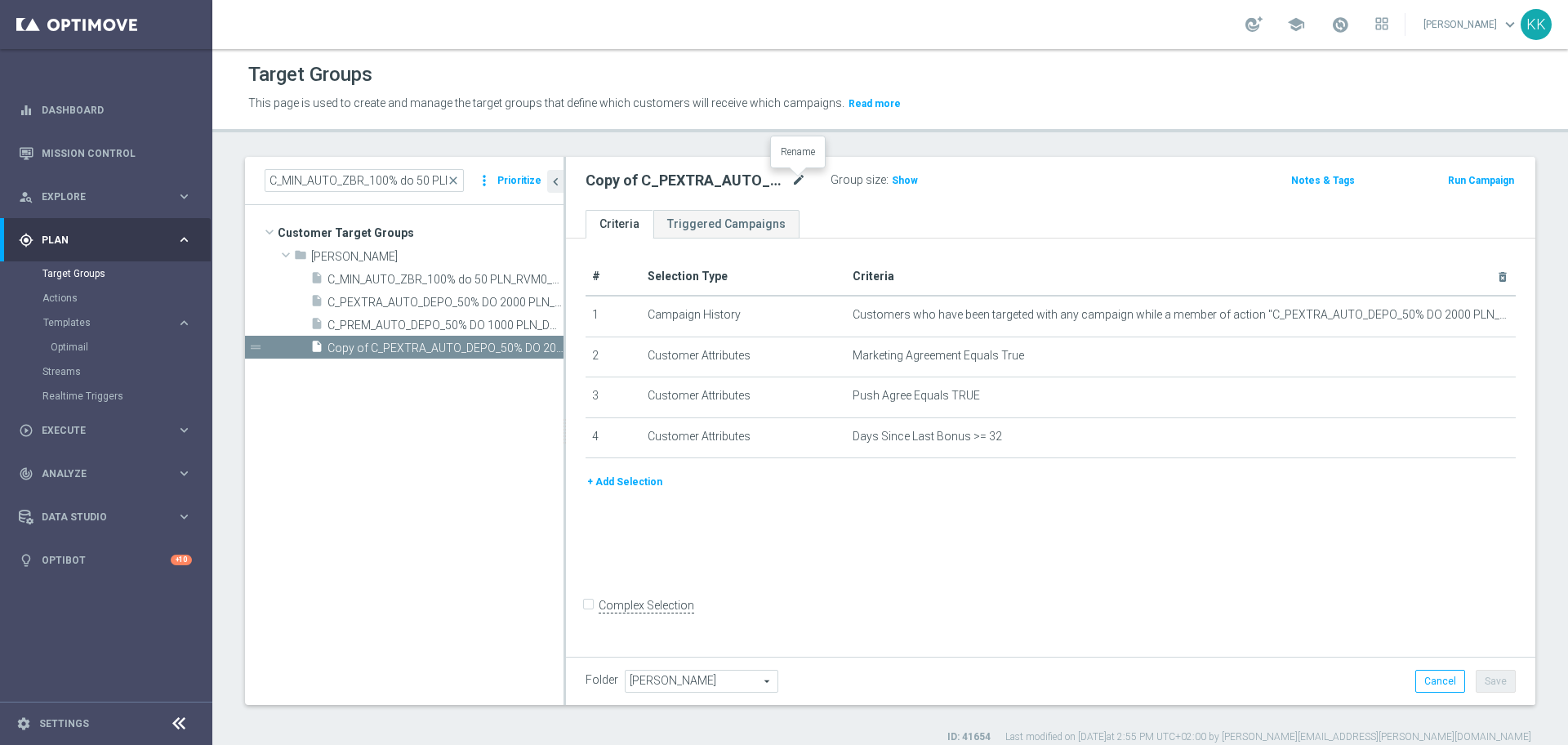
click at [803, 175] on icon "mode_edit" at bounding box center [798, 180] width 14 height 19
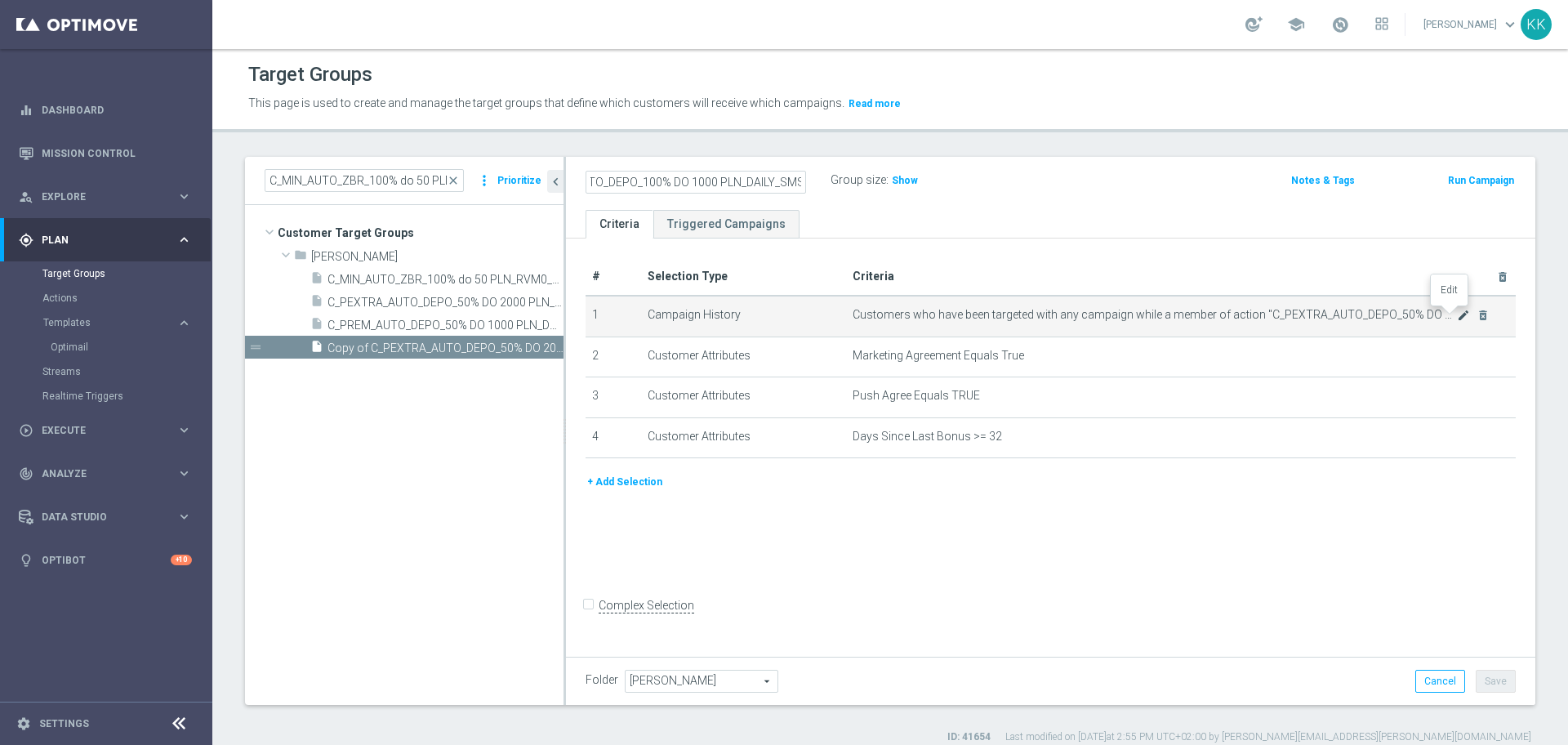
type input "D_PREM_AUTO_DEPO_100% DO 1000 PLN_DAILY_SMS"
click at [1457, 313] on icon "mode_edit" at bounding box center [1464, 315] width 13 height 13
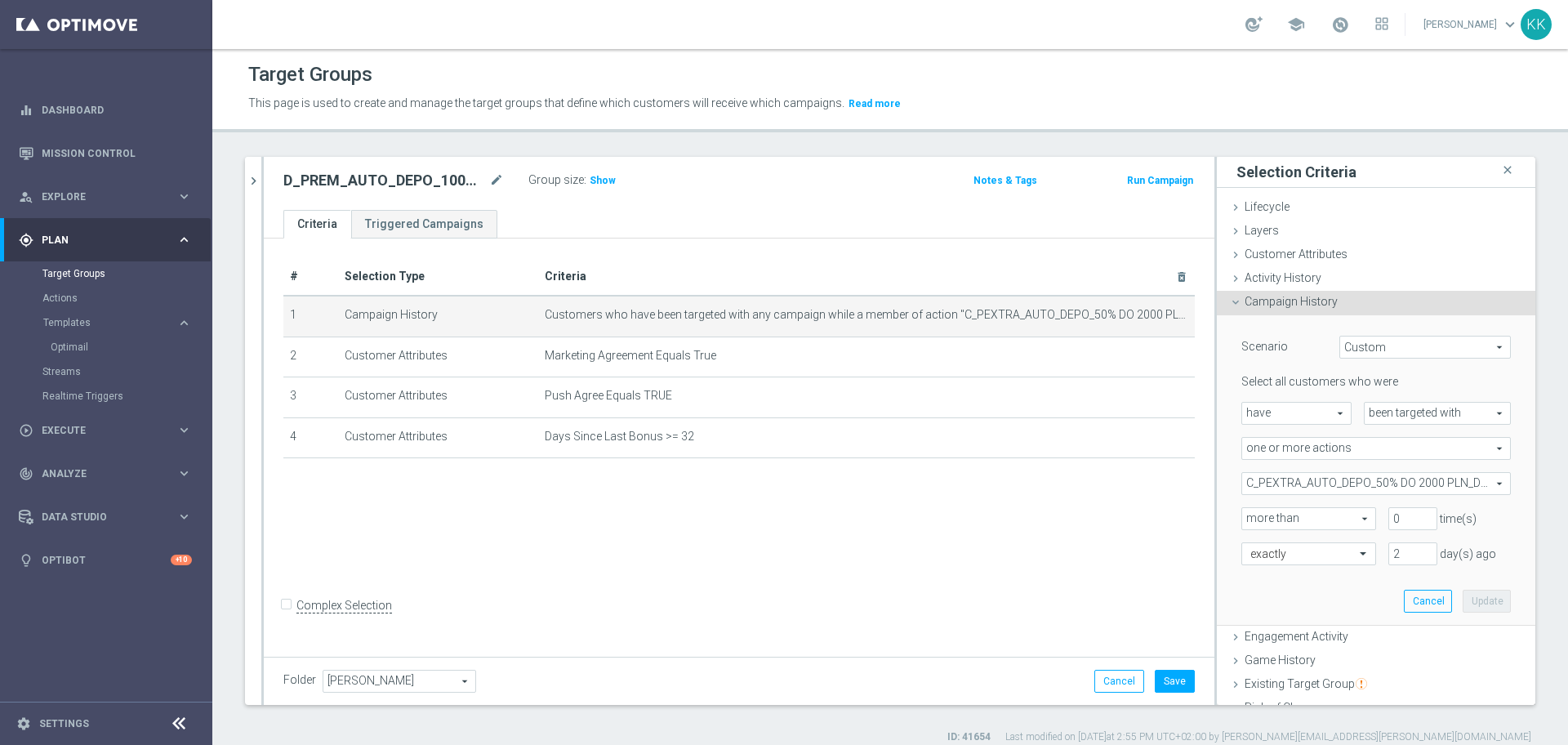
click at [1288, 488] on span "C_PEXTRA_AUTO_DEPO_50% DO 2000 PLN_DAILY" at bounding box center [1376, 483] width 268 height 21
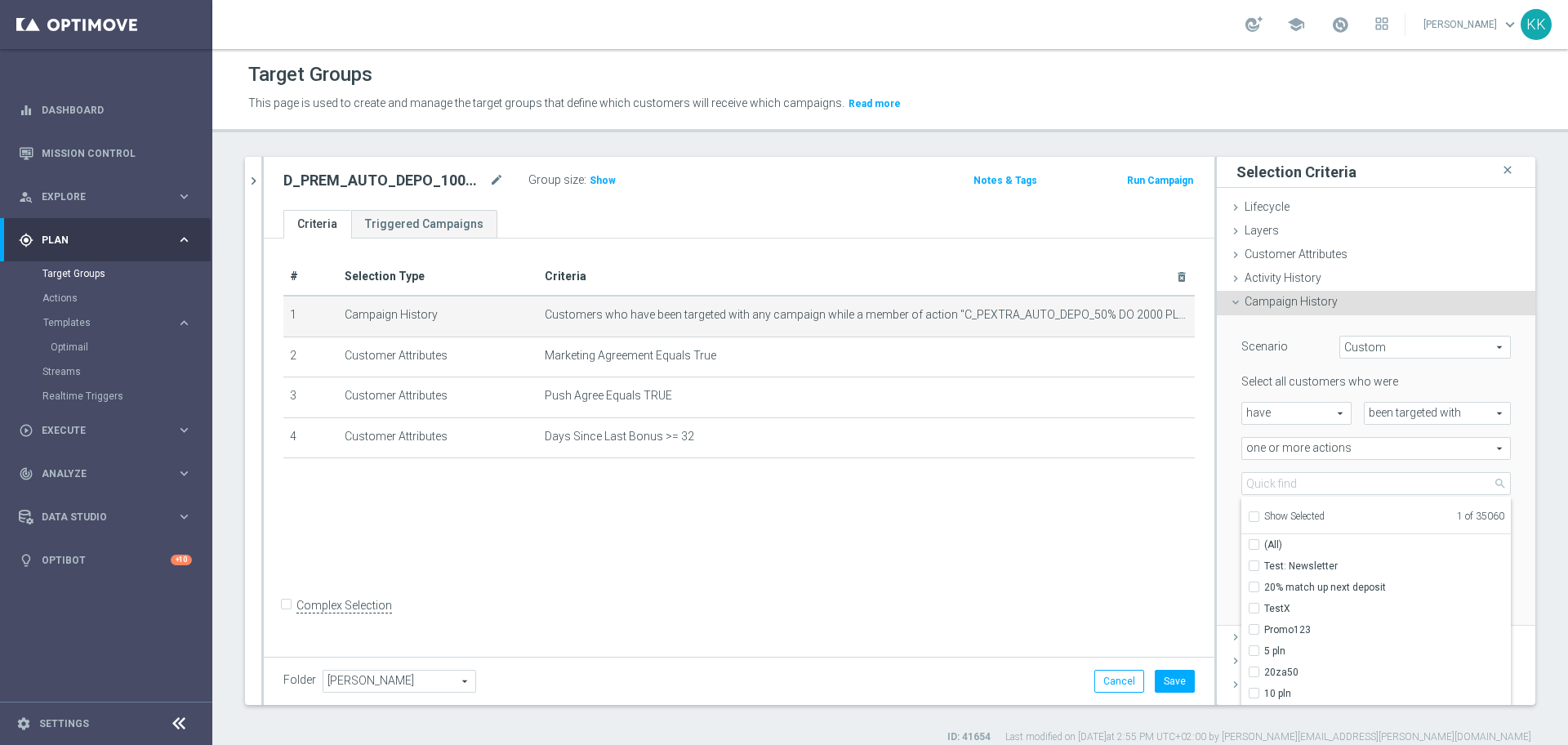
click at [1265, 512] on label "Show Selected" at bounding box center [1295, 517] width 61 height 14
click at [1248, 514] on input "Show Selected" at bounding box center [1253, 519] width 11 height 11
checkbox input "true"
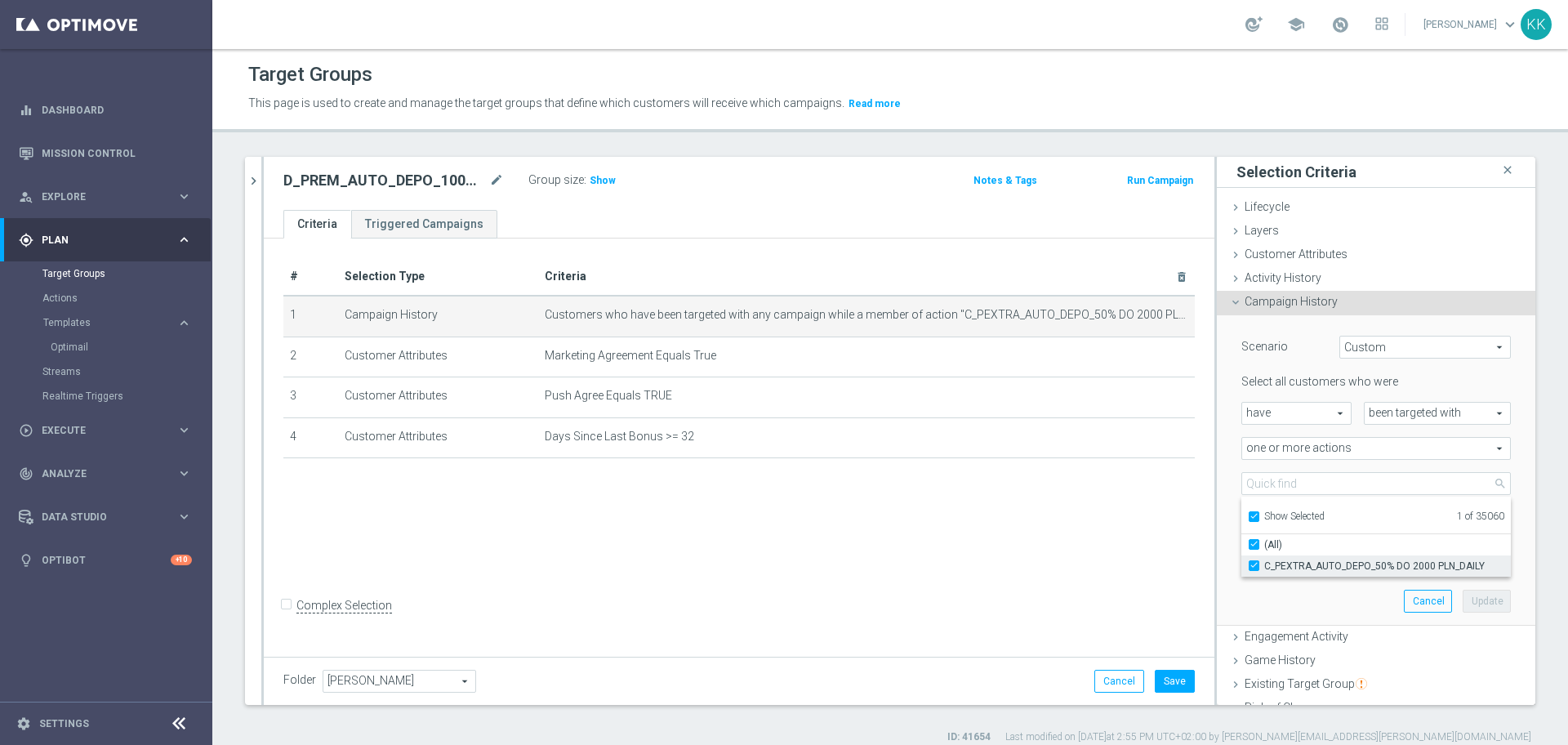
click at [1254, 566] on input "C_PEXTRA_AUTO_DEPO_50% DO 2000 PLN_DAILY" at bounding box center [1259, 566] width 11 height 11
checkbox input "false"
type input "Select Action"
checkbox input "false"
click at [1248, 517] on input "Show Selected" at bounding box center [1253, 519] width 11 height 11
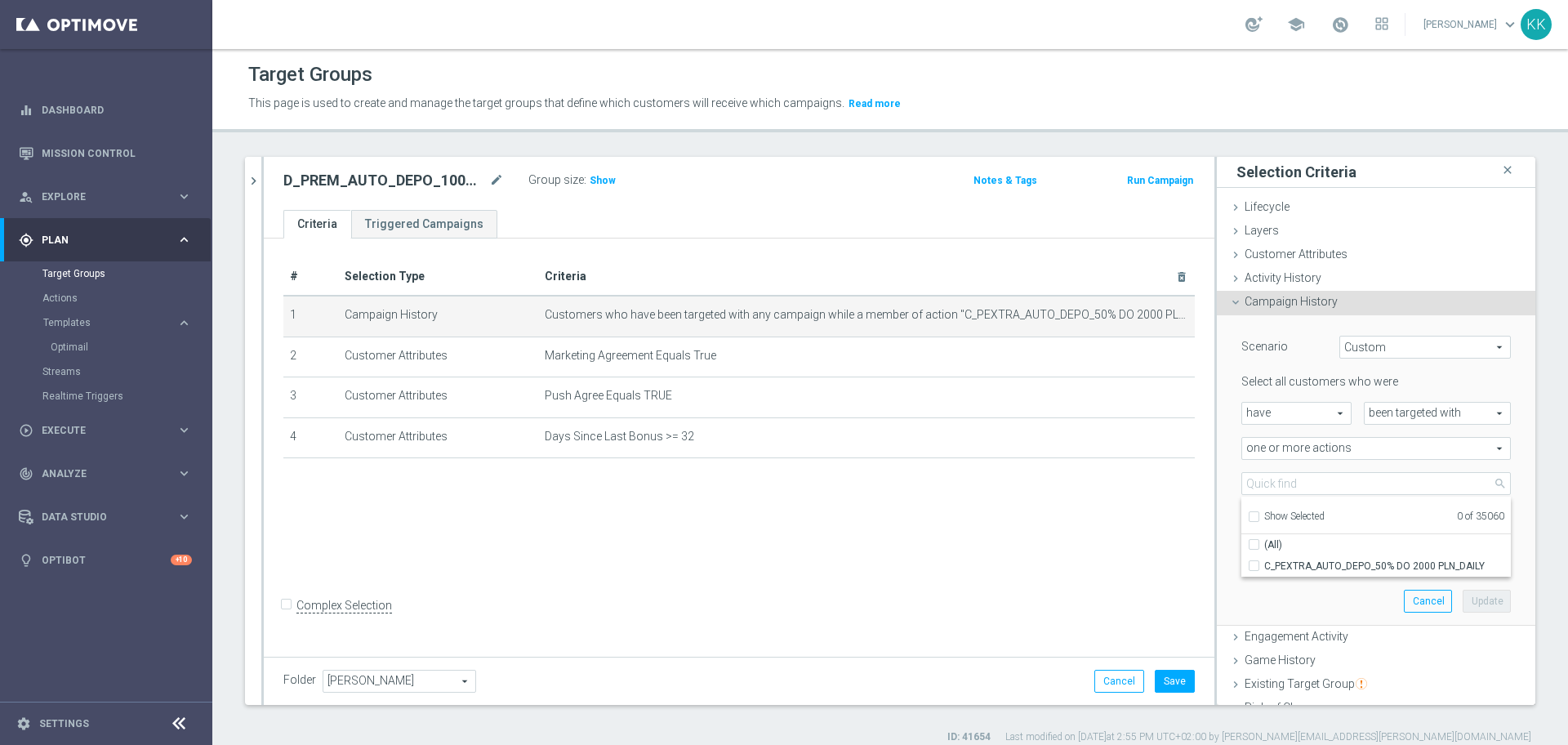
checkbox input "false"
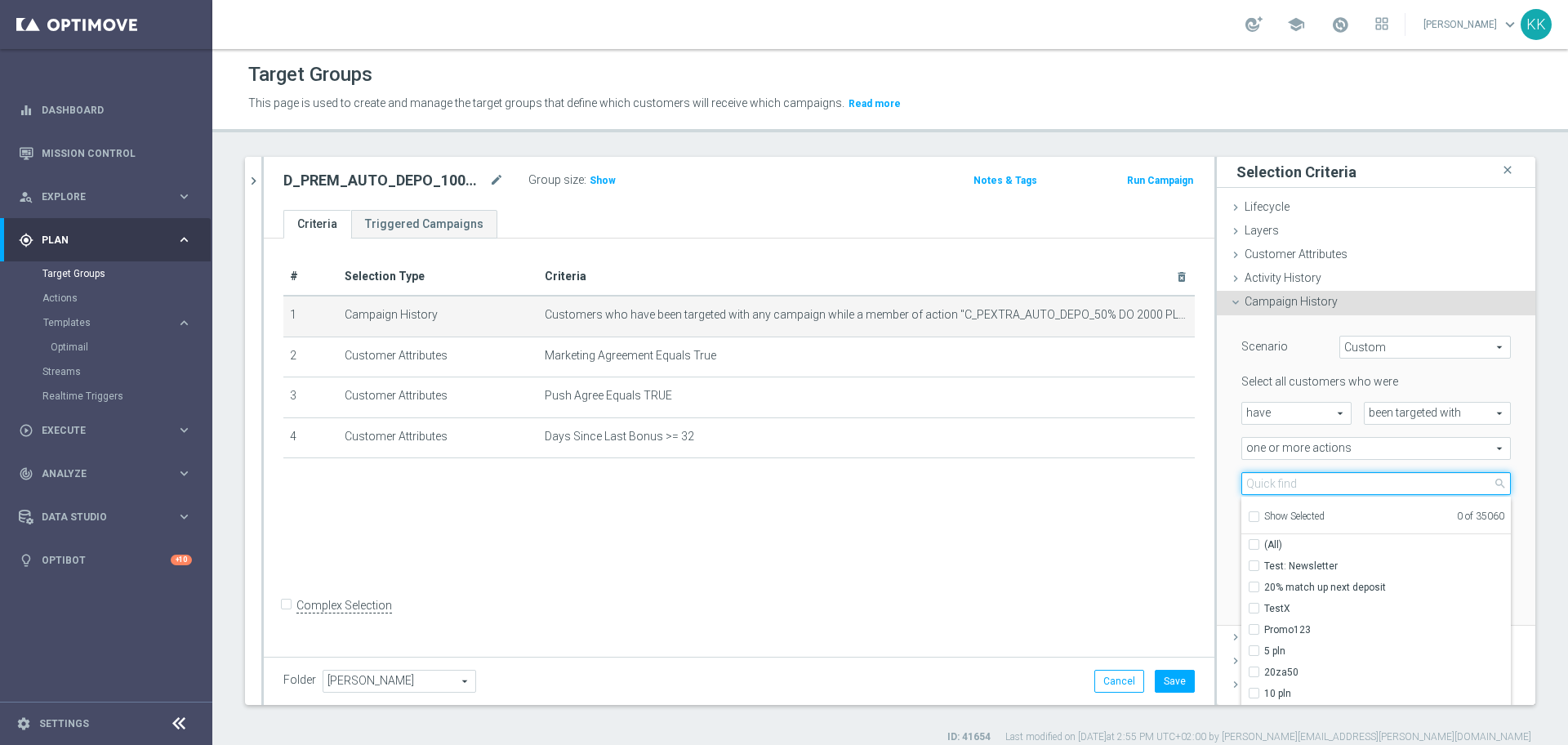
click at [1241, 475] on input "search" at bounding box center [1376, 483] width 270 height 23
paste input "D_PREM_AUTO_DEPO_100% DO 1000 PLN_DAILY_SMS"
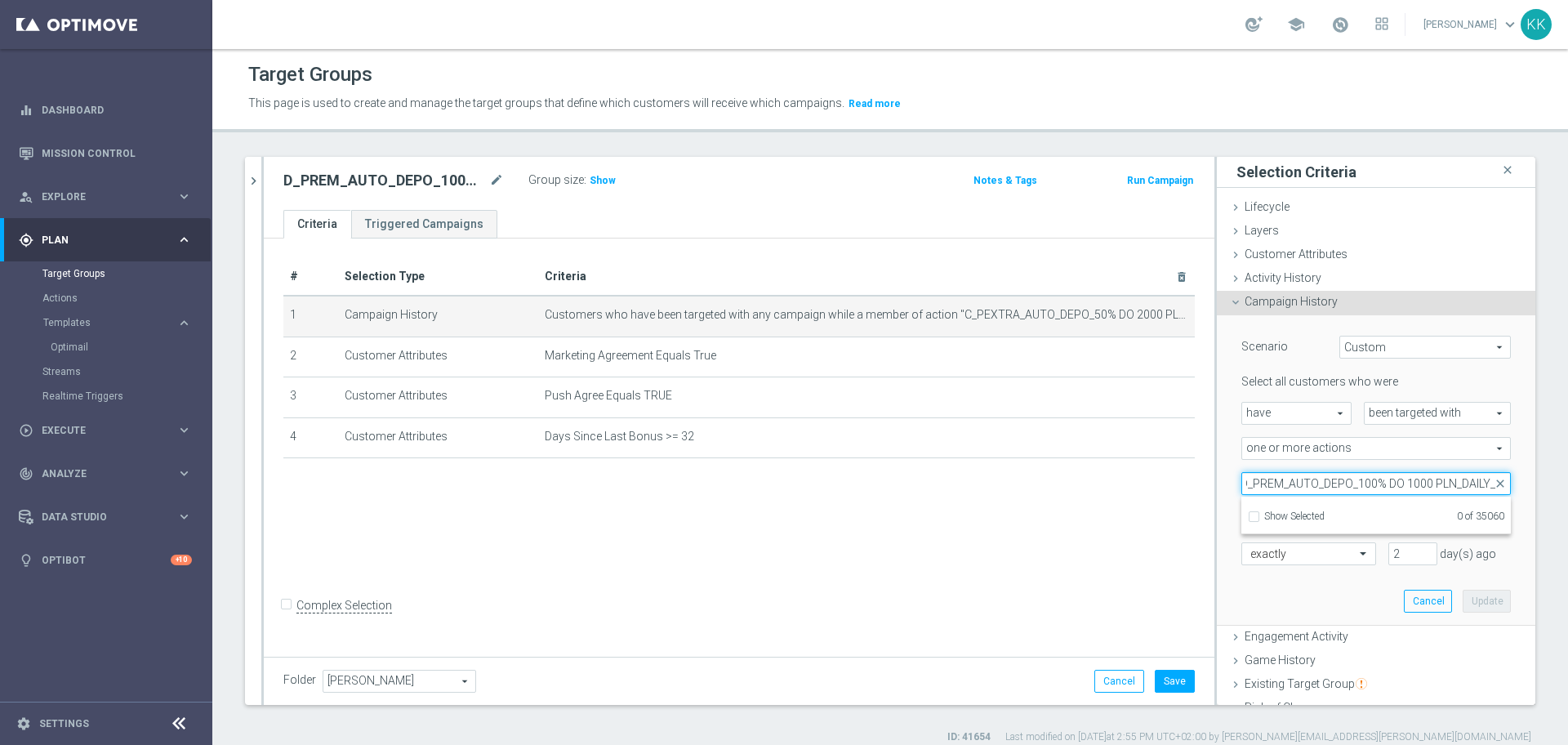
scroll to position [0, 14]
type input "D_PREM_AUTO_DEPO_100% DO 1000 PLN_DAILY"
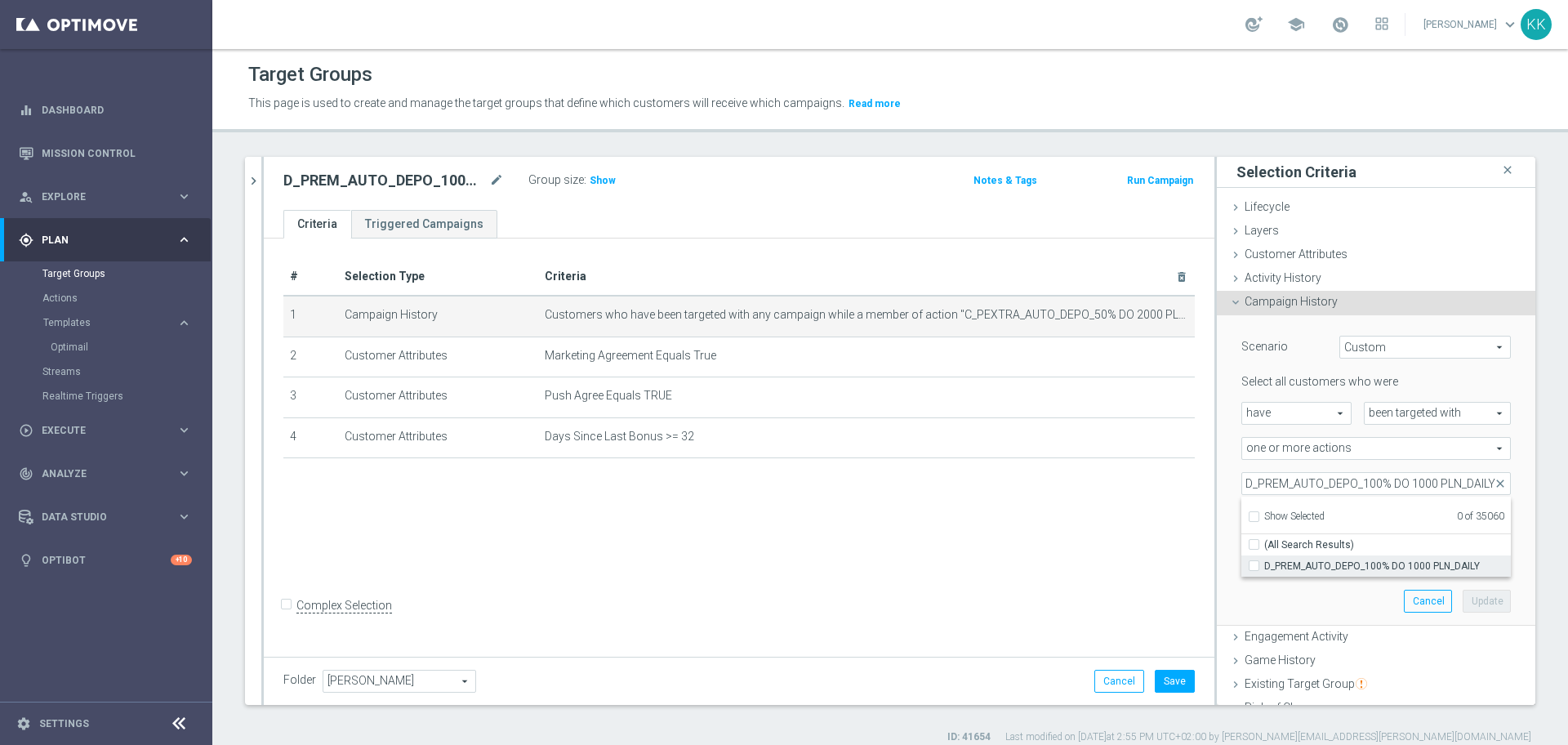
click at [1265, 568] on label "D_PREM_AUTO_DEPO_100% DO 1000 PLN_DAILY" at bounding box center [1388, 566] width 247 height 21
click at [1254, 568] on input "D_PREM_AUTO_DEPO_100% DO 1000 PLN_DAILY" at bounding box center [1259, 566] width 11 height 11
checkbox input "true"
type input "D_PREM_AUTO_DEPO_100% DO 1000 PLN_DAILY"
checkbox input "true"
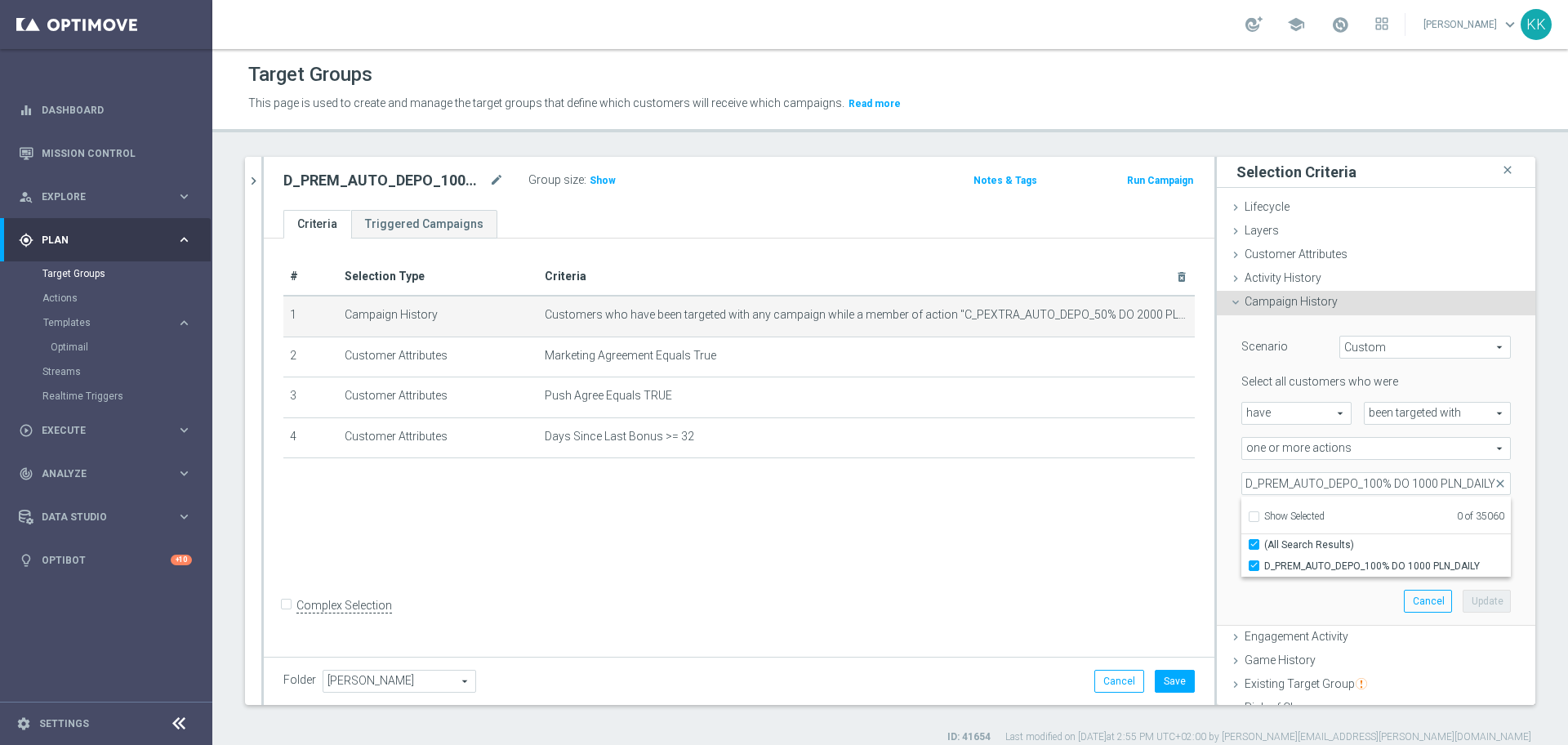
scroll to position [0, 0]
click at [1315, 622] on div "Scenario Custom Custom arrow_drop_down search Select all customers who were hav…" at bounding box center [1376, 470] width 294 height 309
click at [1468, 600] on button "Update" at bounding box center [1486, 601] width 48 height 23
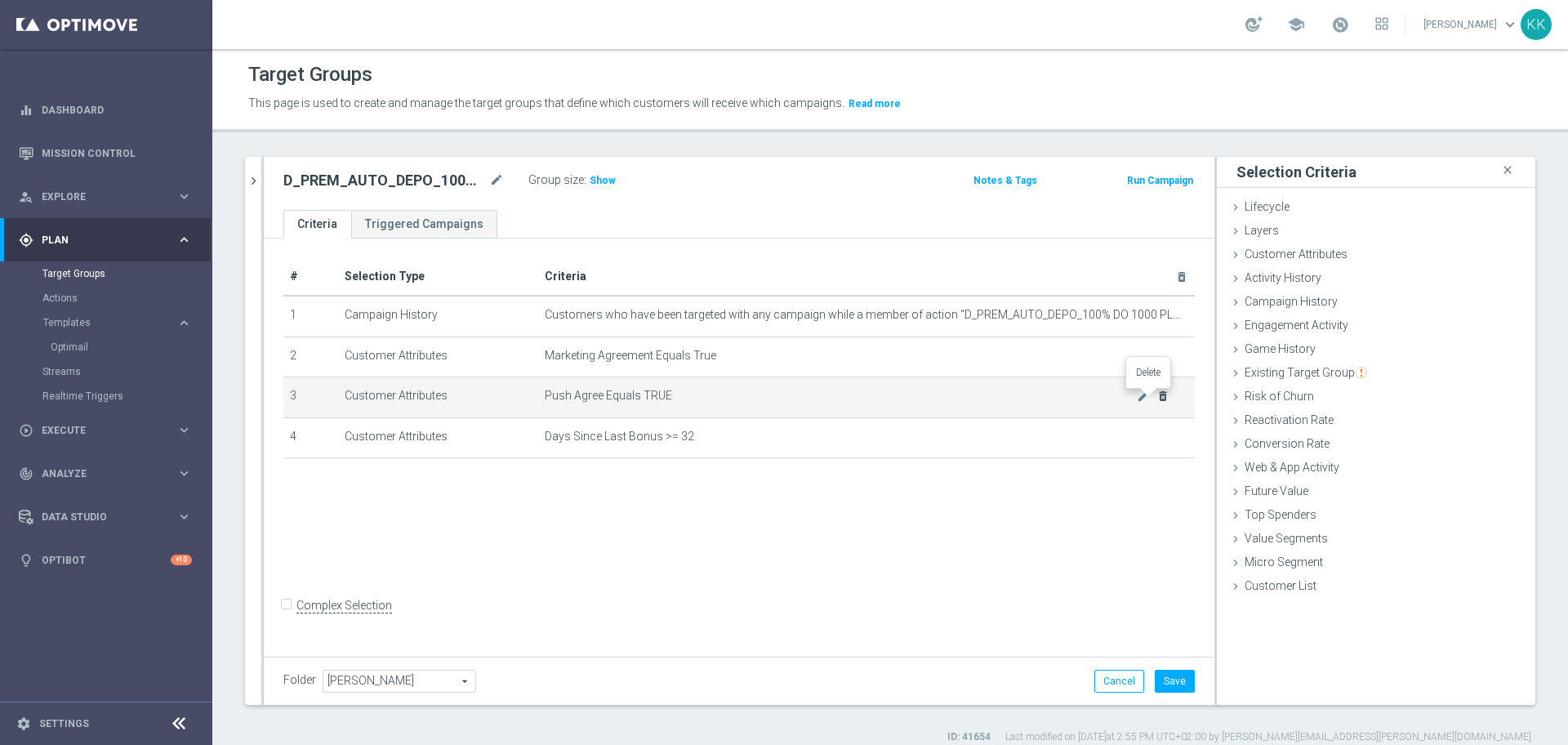
click at [1156, 399] on icon "delete_forever" at bounding box center [1163, 397] width 13 height 13
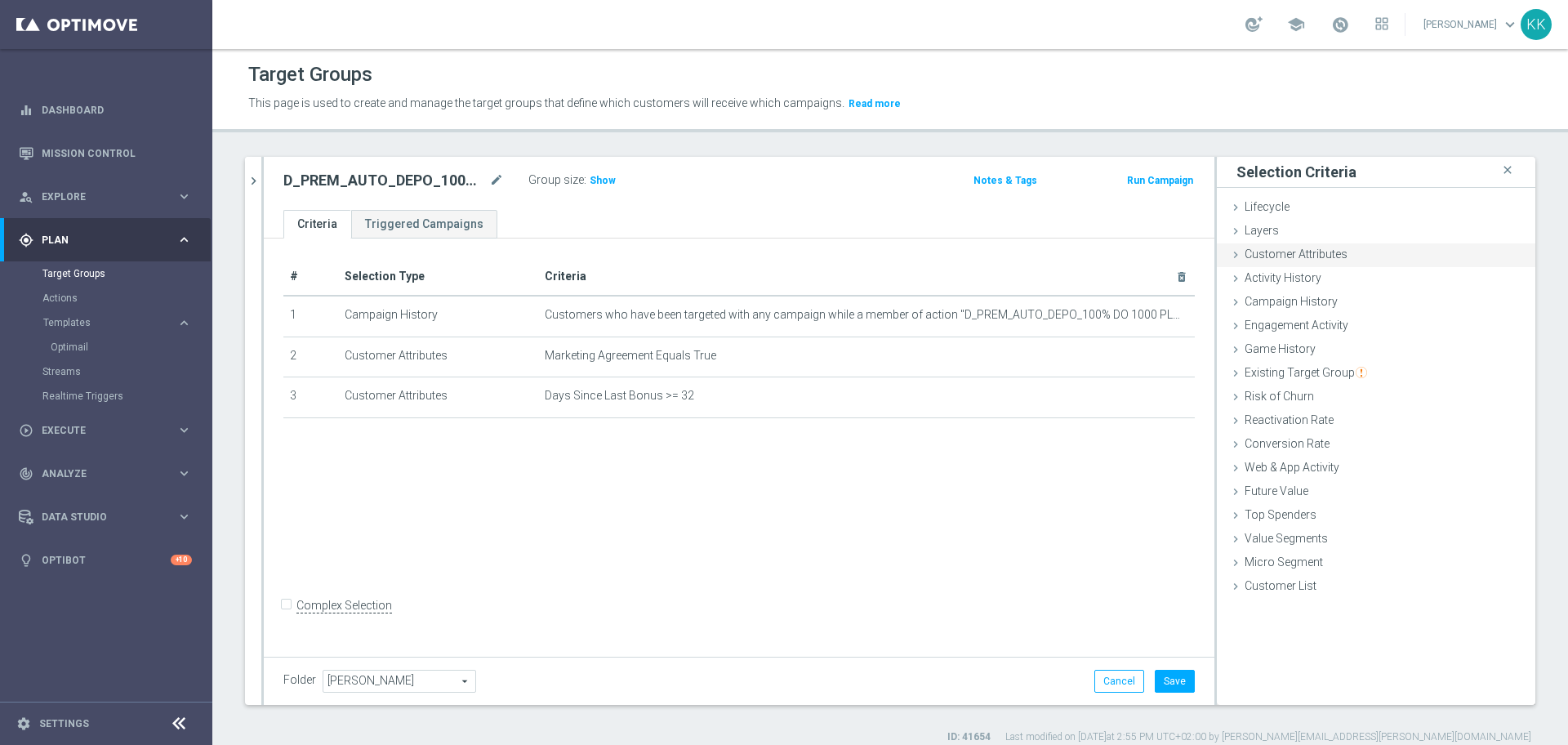
click at [1288, 253] on span "Customer Attributes" at bounding box center [1296, 255] width 103 height 13
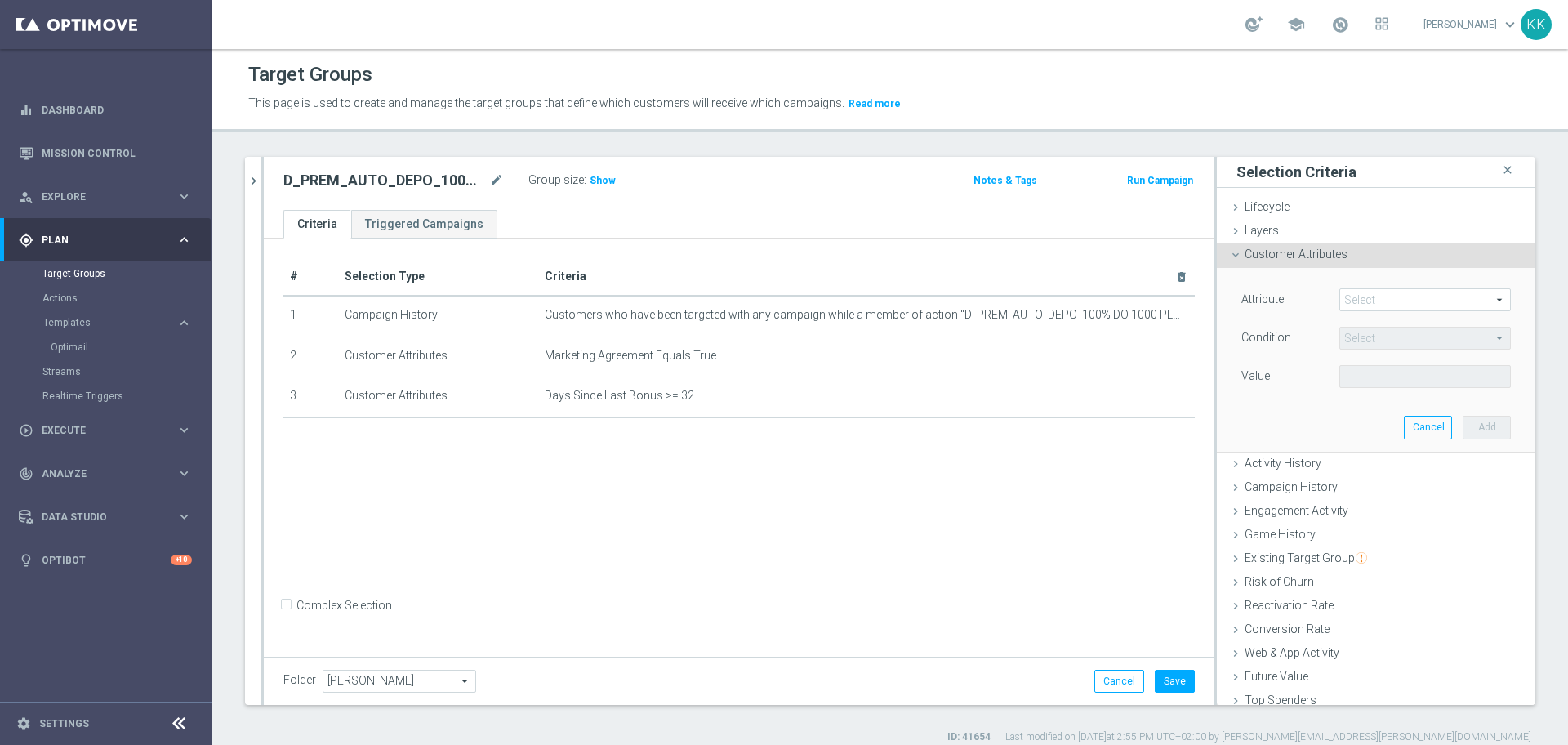
click at [1351, 295] on span at bounding box center [1425, 299] width 170 height 21
click at [0, 0] on input "search" at bounding box center [0, 0] width 0 height 0
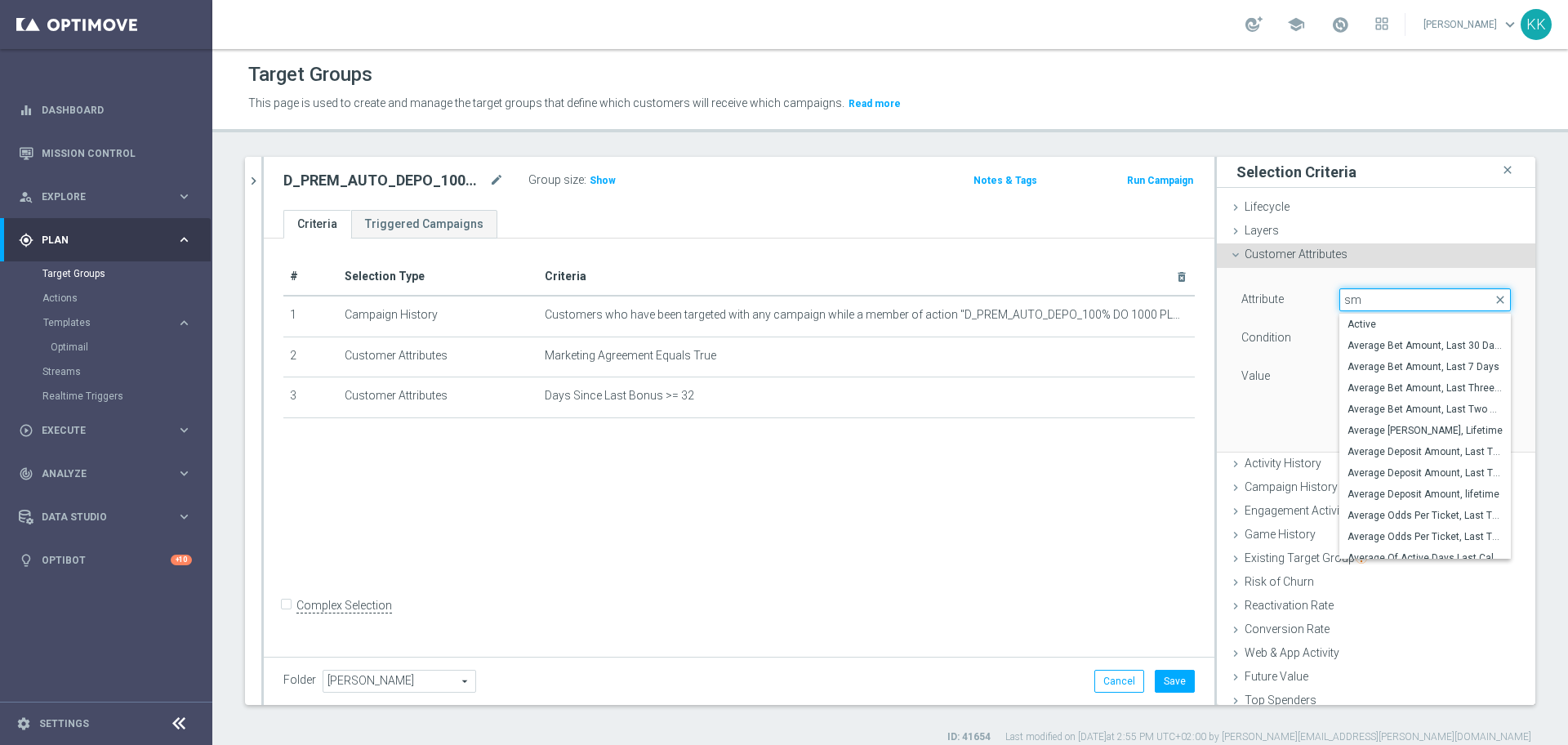
click at [1349, 295] on input "sm" at bounding box center [1425, 299] width 171 height 23
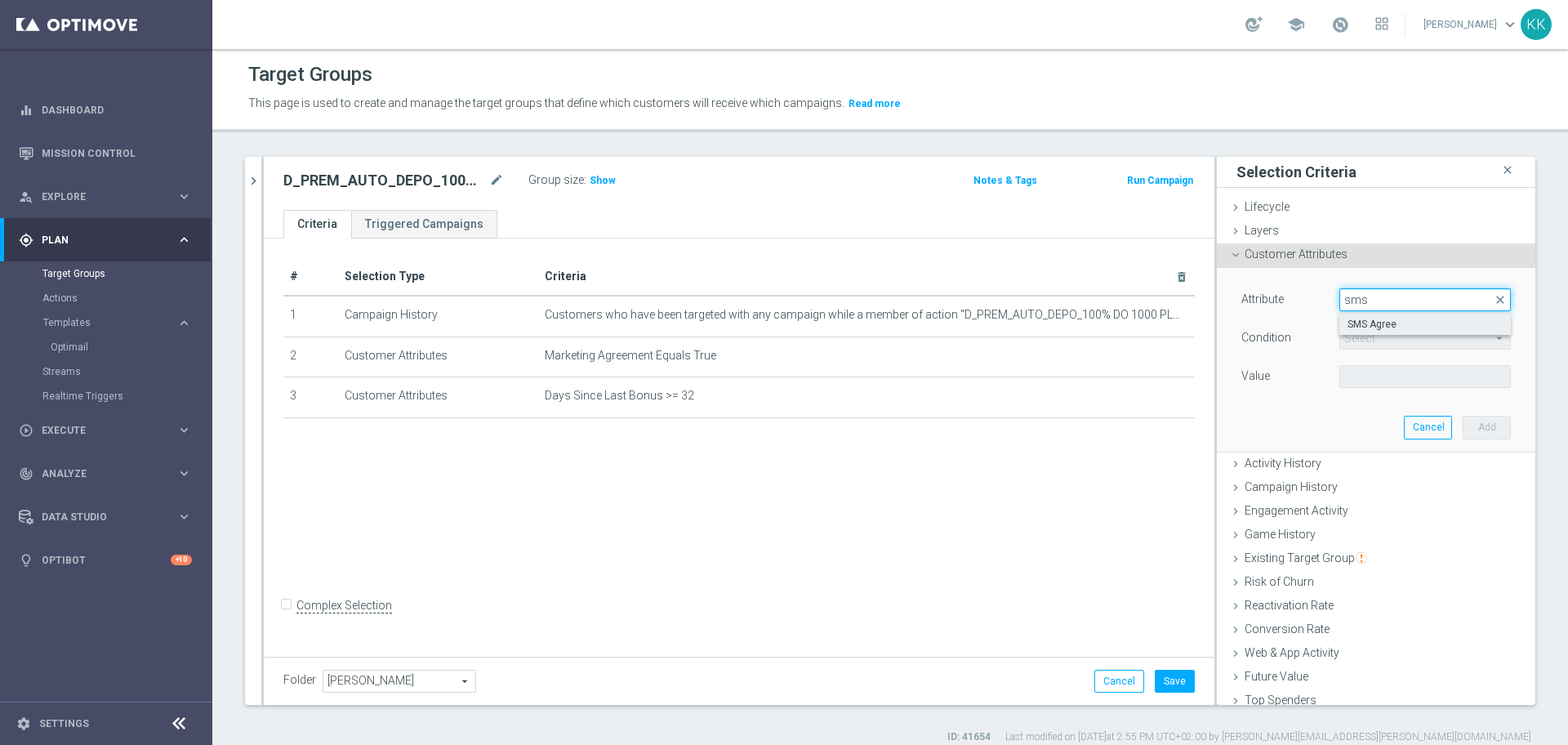
type input "sms"
click at [1405, 323] on span "SMS Agree" at bounding box center [1425, 325] width 155 height 13
type input "SMS Agree"
type input "Equals"
click at [1361, 377] on span at bounding box center [1425, 376] width 170 height 21
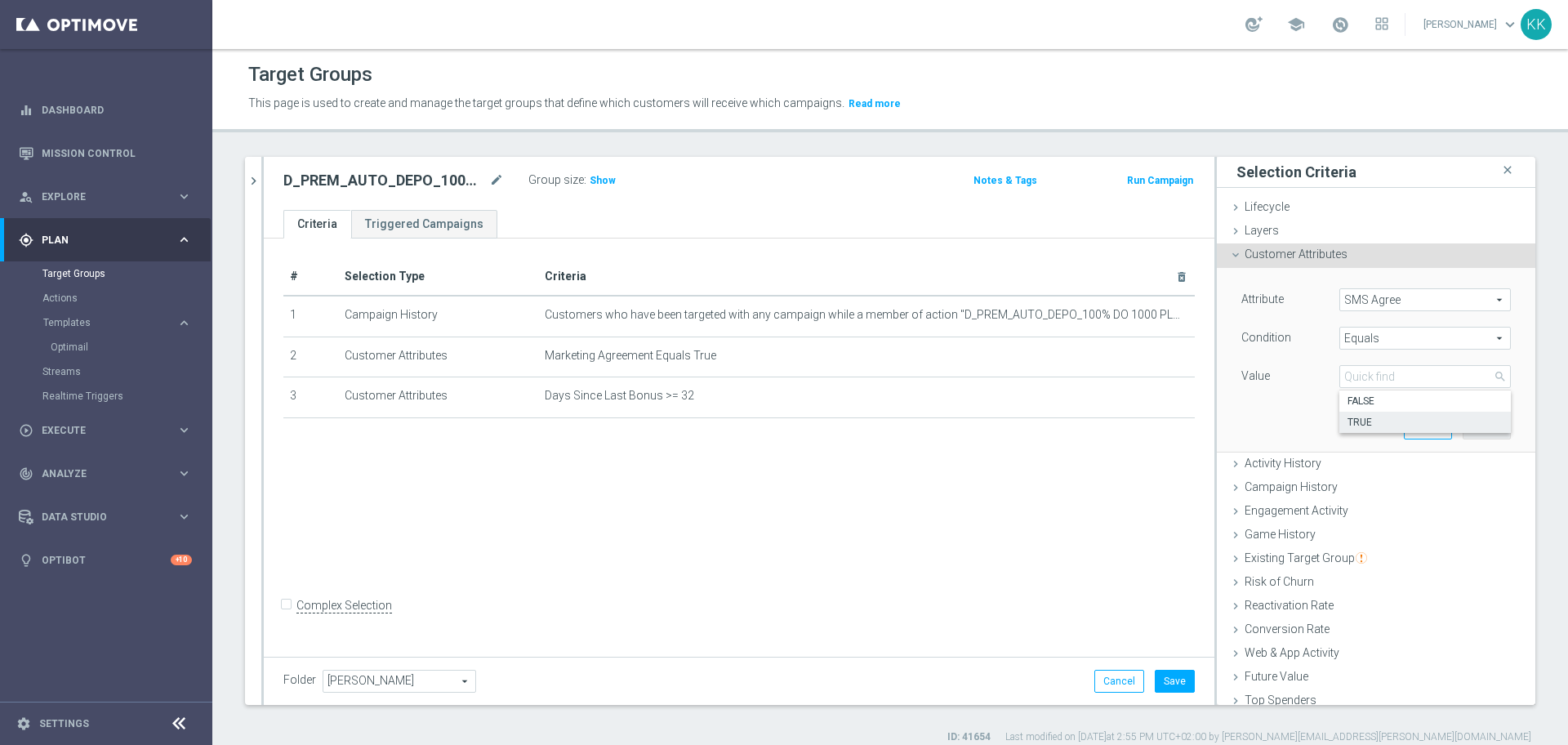
click at [1361, 415] on label "TRUE" at bounding box center [1425, 422] width 171 height 21
type input "TRUE"
click at [1463, 435] on button "Add" at bounding box center [1486, 427] width 48 height 23
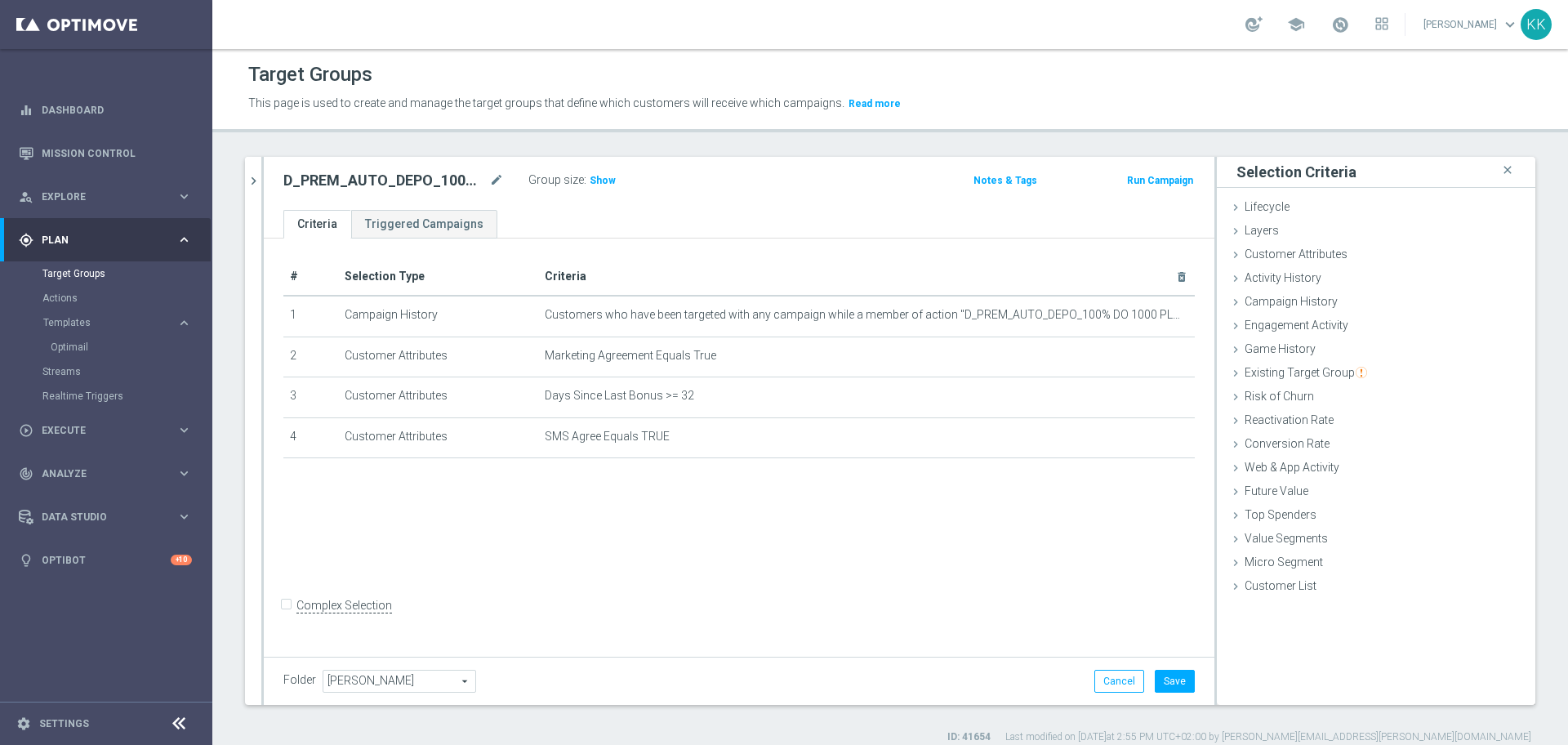
click at [1176, 693] on div "Folder [PERSON_NAME] [PERSON_NAME] arrow_drop_down search Cancel Save Saving..." at bounding box center [739, 680] width 950 height 48
click at [1171, 690] on button "Save" at bounding box center [1175, 681] width 40 height 23
click at [246, 181] on icon "chevron_right" at bounding box center [254, 181] width 15 height 15
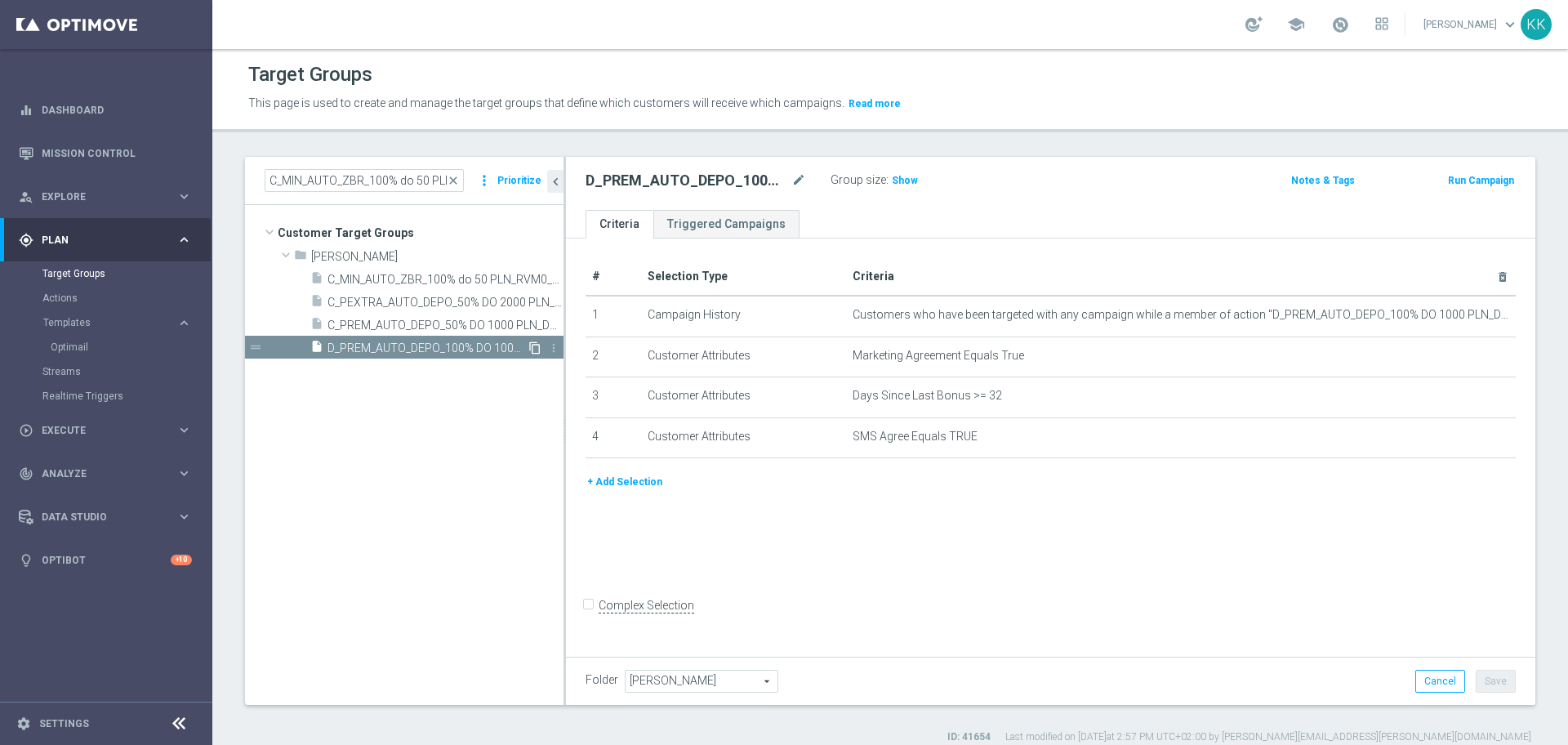
click at [536, 349] on icon "content_copy" at bounding box center [535, 348] width 13 height 13
click at [796, 176] on icon "mode_edit" at bounding box center [798, 180] width 14 height 19
type input "D_PEXTRA_AUTO_DEPO_100% DO 2000 PLN_DAILY_SMS"
click at [1079, 158] on div "D_PEXTRA_AUTO_DEPO_100% DO 2000 PLN_DAILY_SMS Group size : Show Notes & Tags Ru…" at bounding box center [1051, 183] width 970 height 53
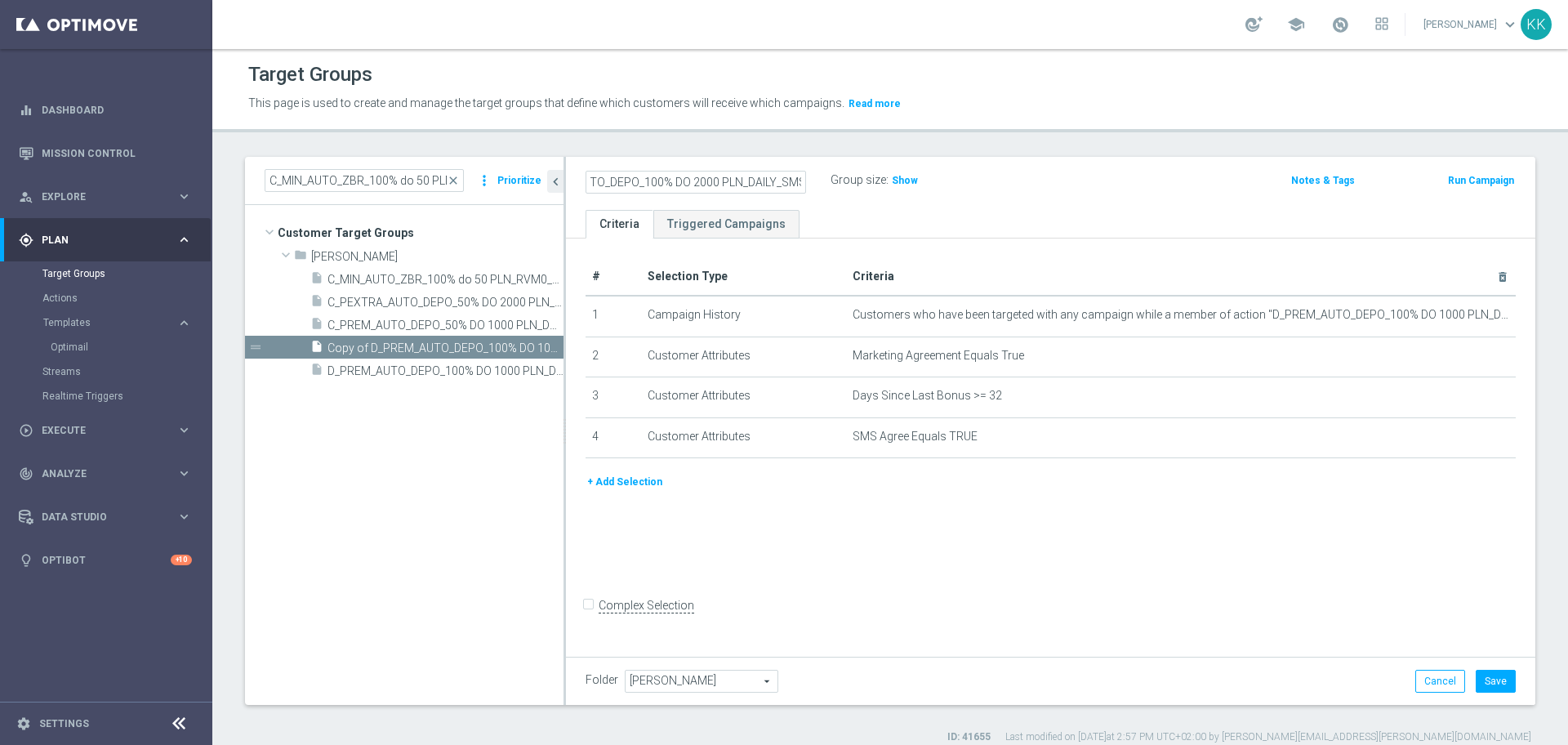
scroll to position [0, 0]
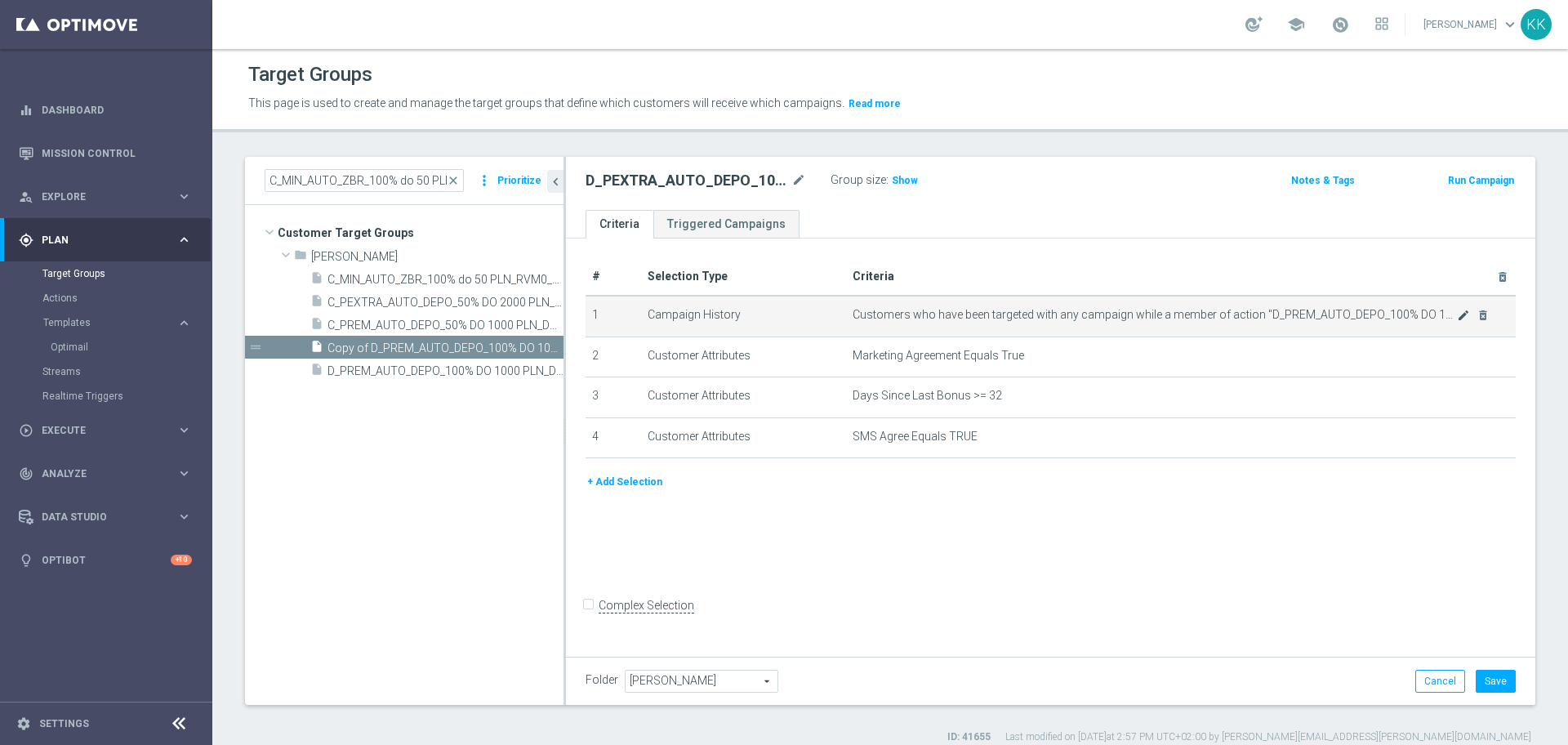
click at [1457, 316] on icon "mode_edit" at bounding box center [1464, 315] width 13 height 13
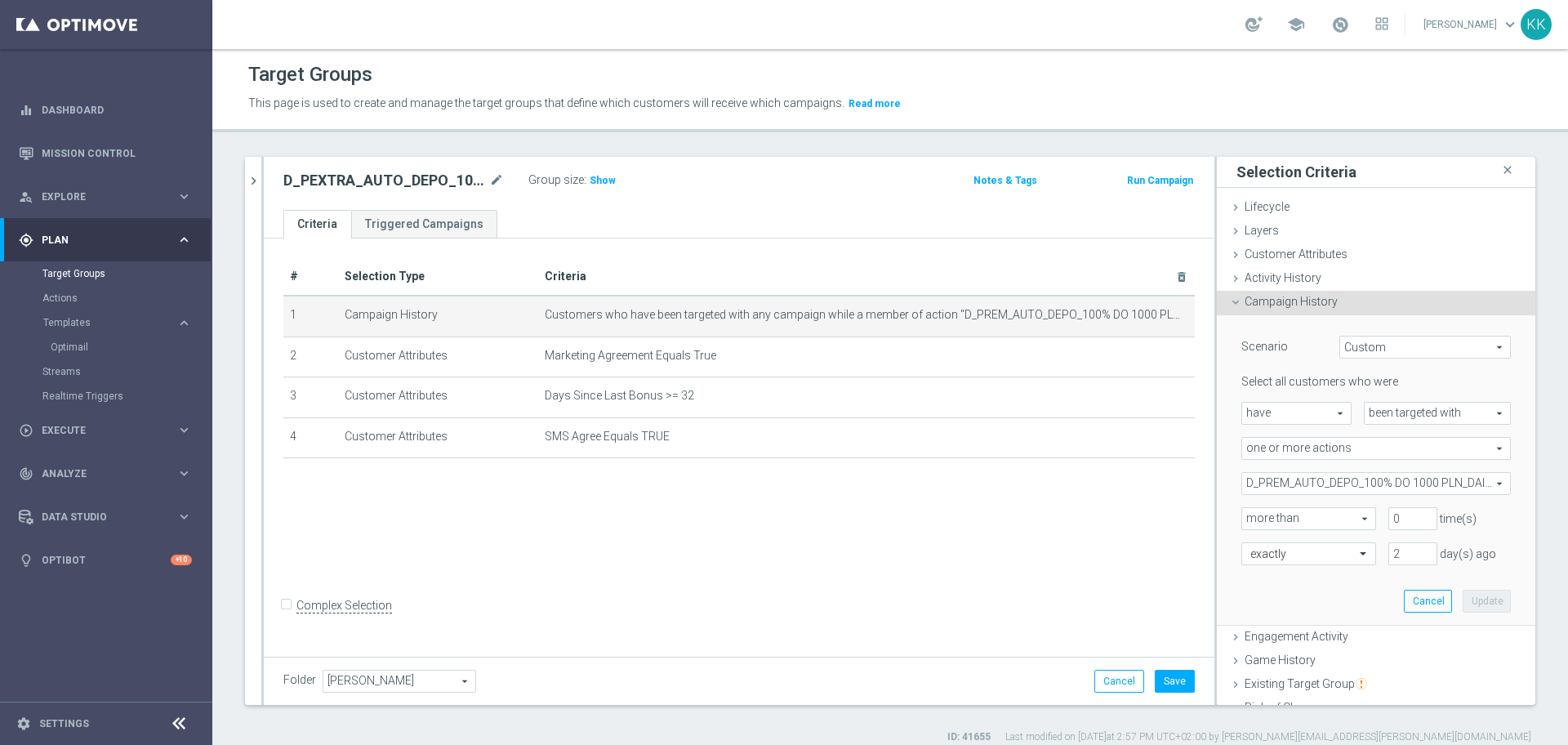
click at [1292, 494] on span "D_PREM_AUTO_DEPO_100% DO 1000 PLN_DAILY" at bounding box center [1376, 483] width 268 height 21
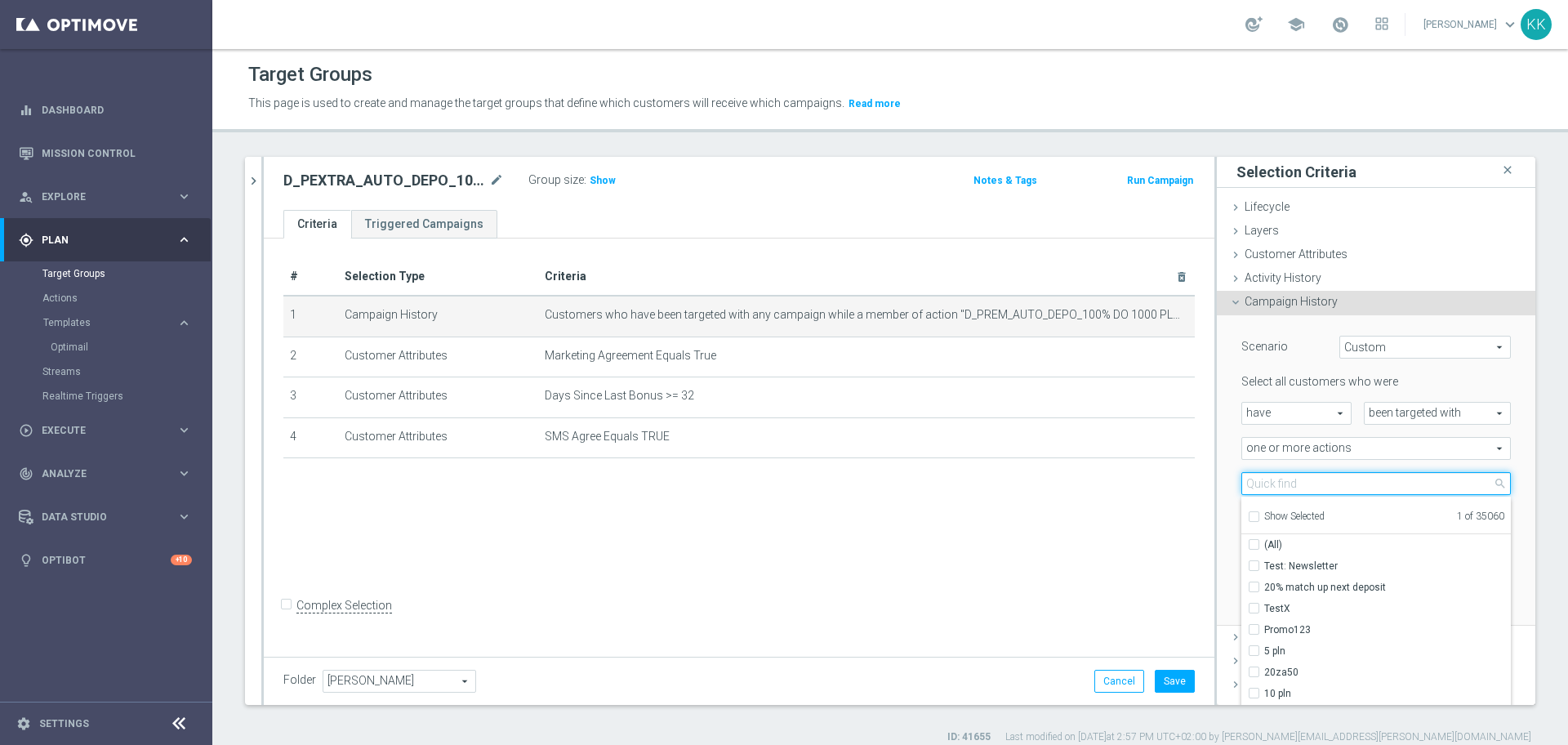
click at [1292, 480] on input "search" at bounding box center [1376, 483] width 270 height 23
click at [1248, 519] on input "Show Selected" at bounding box center [1253, 519] width 11 height 11
checkbox input "true"
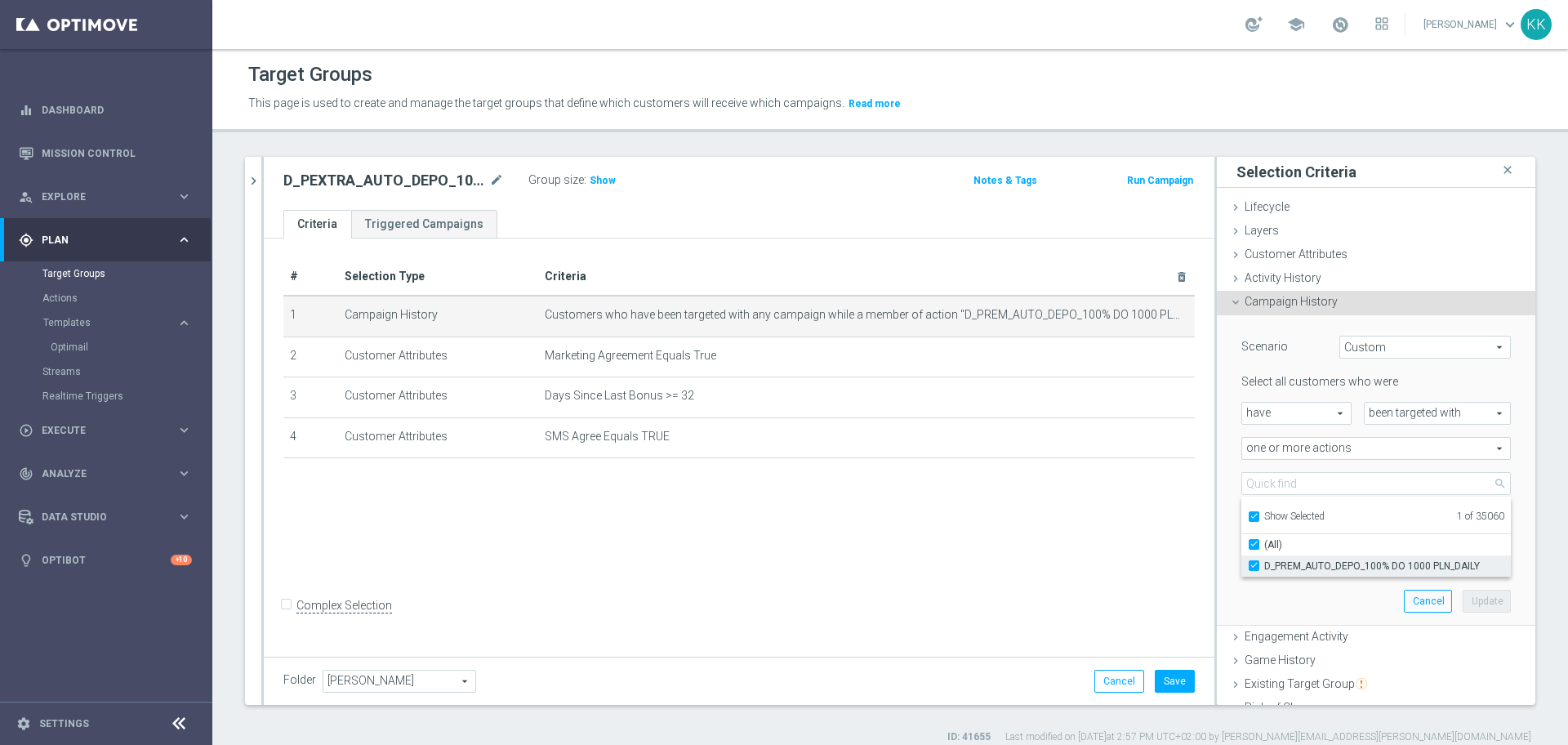
click at [1254, 566] on input "D_PREM_AUTO_DEPO_100% DO 1000 PLN_DAILY" at bounding box center [1259, 566] width 11 height 11
checkbox input "false"
type input "Select Action"
checkbox input "false"
click at [1248, 514] on input "Show Selected" at bounding box center [1253, 519] width 11 height 11
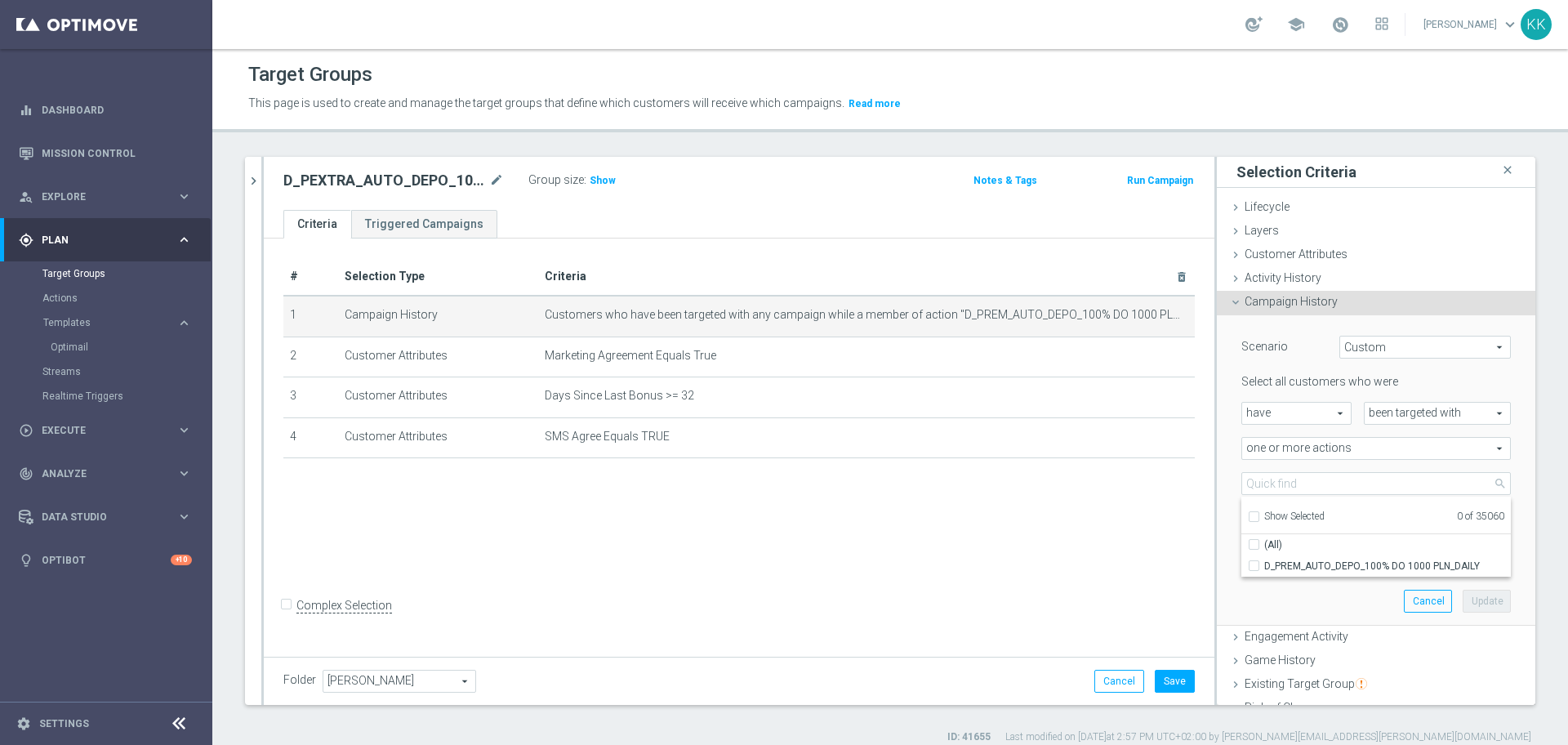
checkbox input "false"
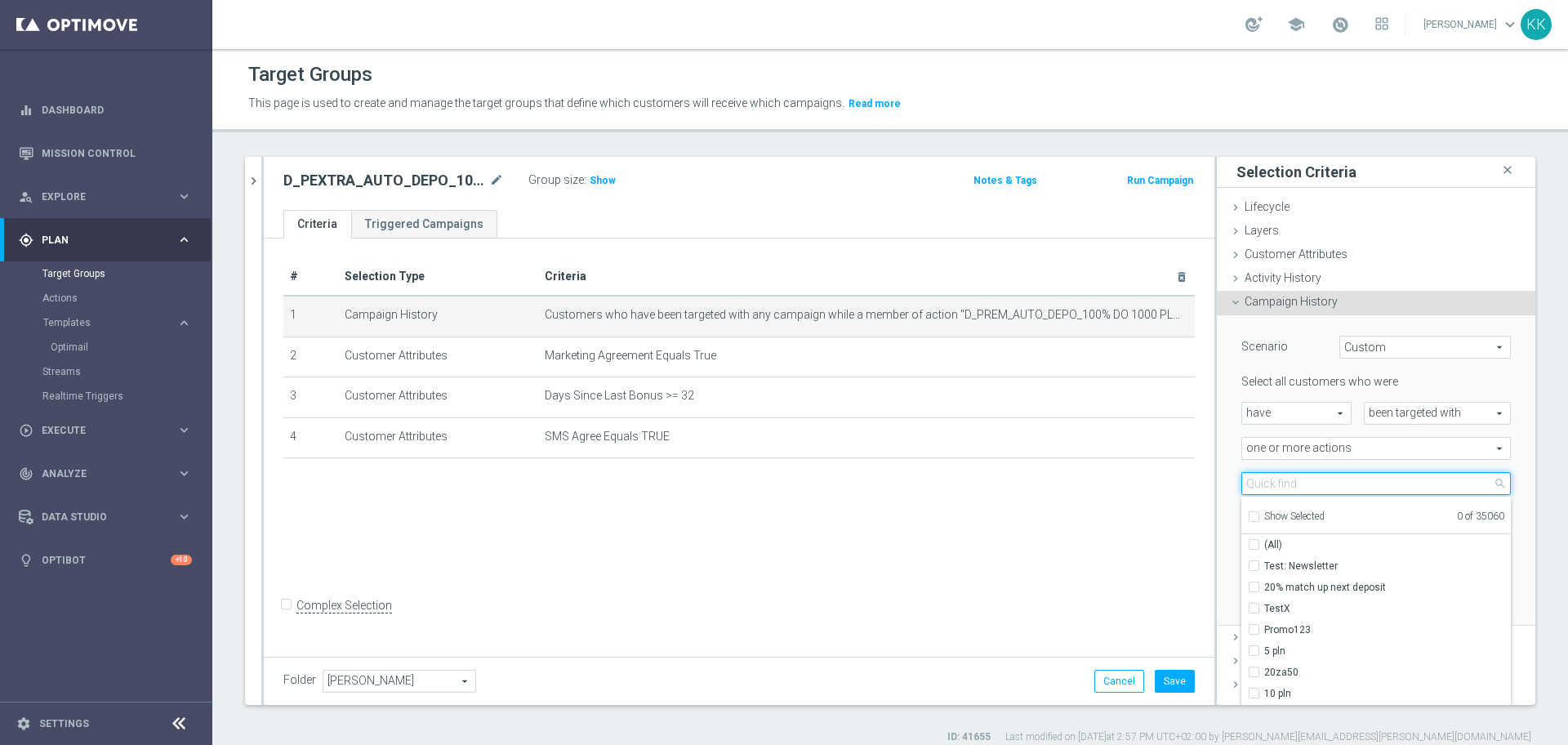
click at [1259, 489] on input "search" at bounding box center [1376, 483] width 270 height 23
paste input "D_PEXTRA_AUTO_DEPO_100% DO 2000 PLN_DAILY_SMS"
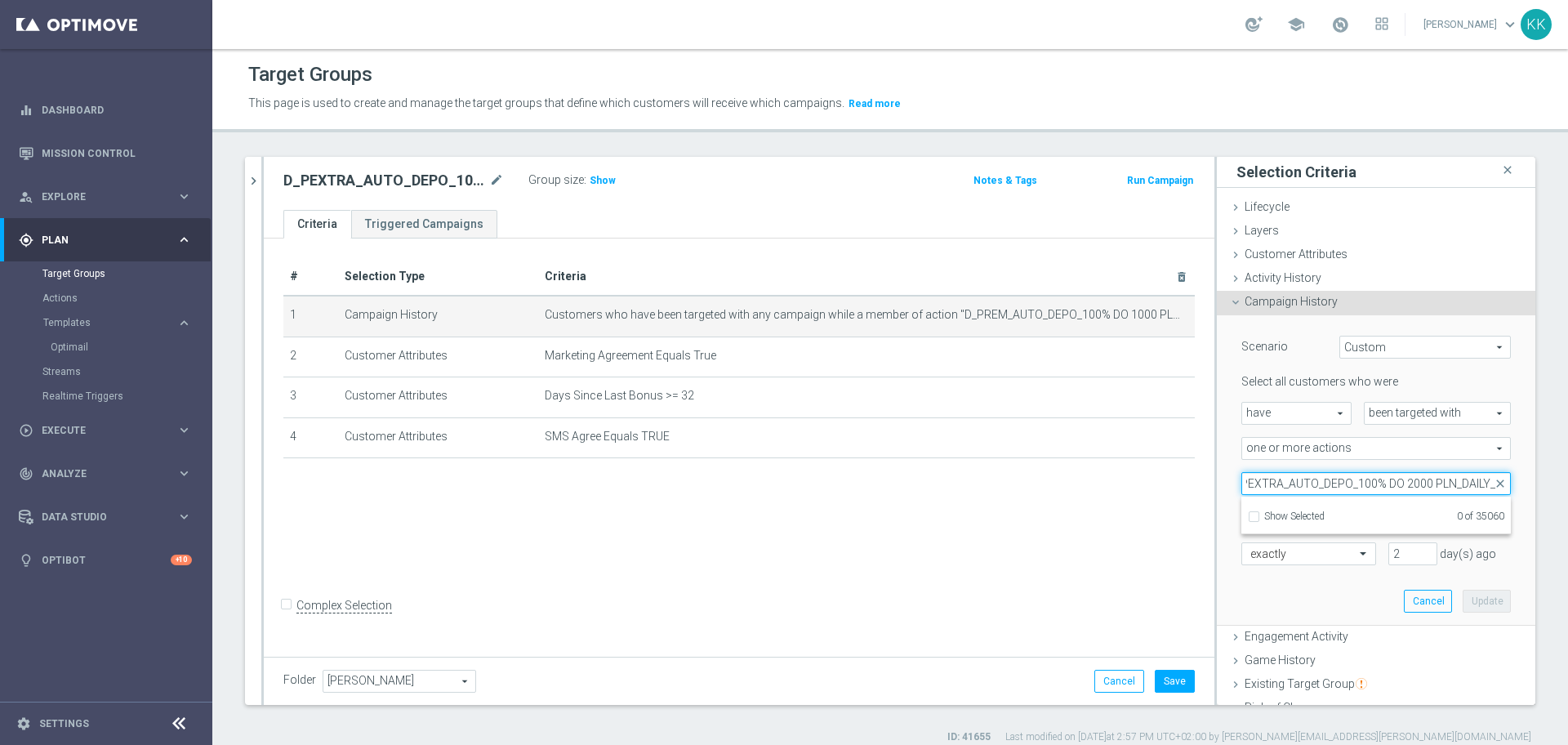
scroll to position [0, 24]
type input "D_PEXTRA_AUTO_DEPO_100% DO 2000 PLN_DAILY"
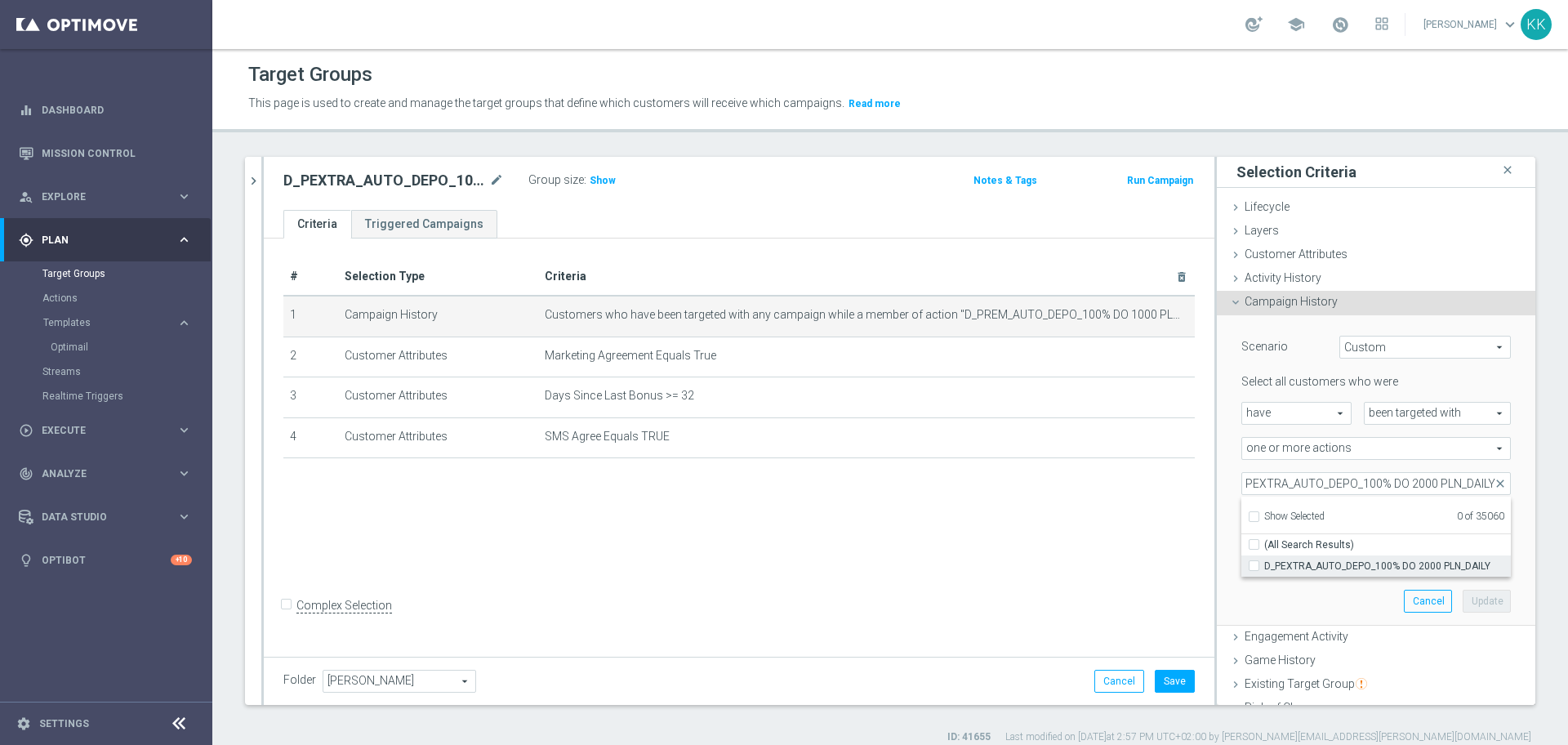
click at [1265, 567] on label "D_PEXTRA_AUTO_DEPO_100% DO 2000 PLN_DAILY" at bounding box center [1388, 566] width 247 height 21
click at [1254, 567] on input "D_PEXTRA_AUTO_DEPO_100% DO 2000 PLN_DAILY" at bounding box center [1259, 566] width 11 height 11
checkbox input "true"
type input "D_PEXTRA_AUTO_DEPO_100% DO 2000 PLN_DAILY"
checkbox input "true"
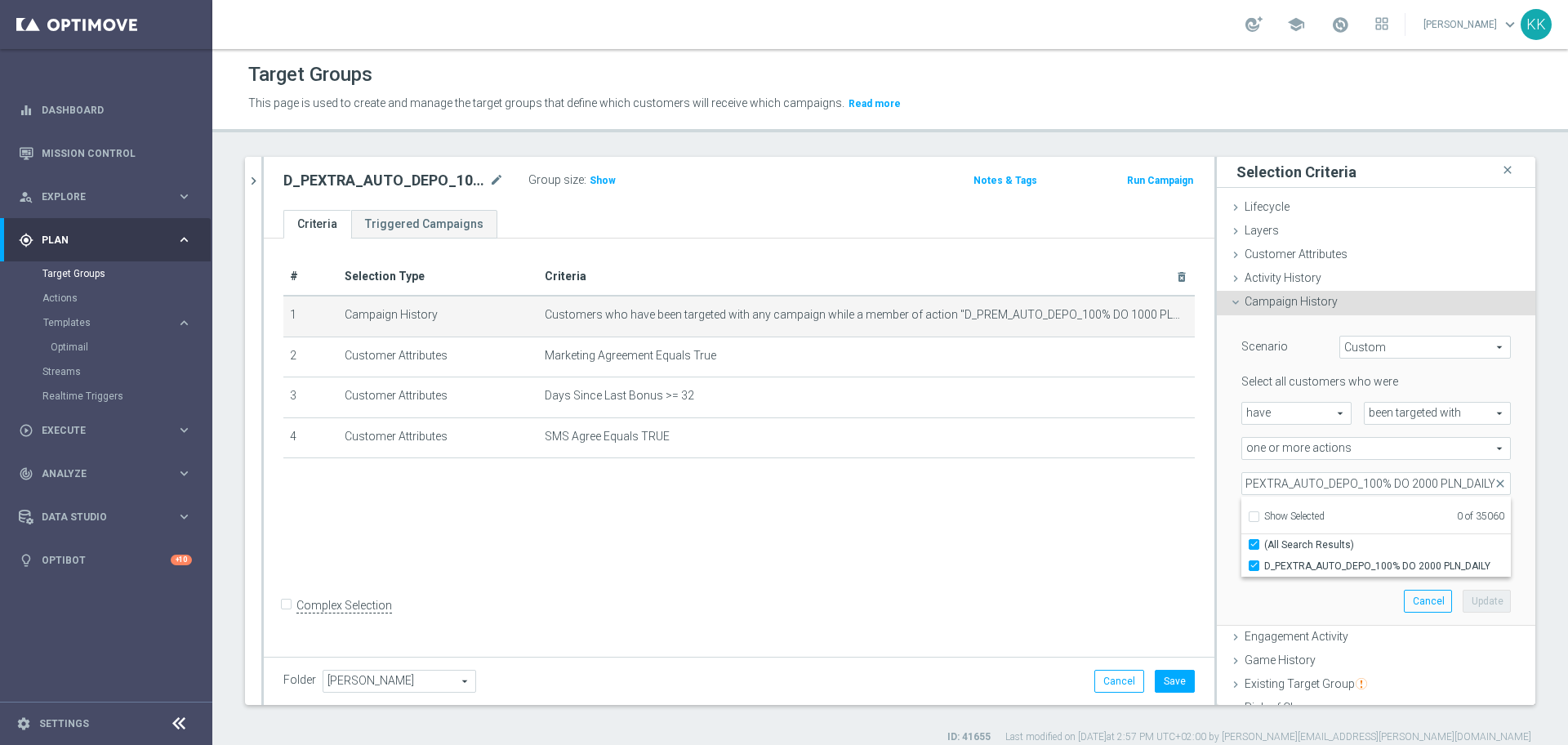
scroll to position [0, 0]
click at [1171, 567] on div "# Selection Type Criteria delete_forever 1 Campaign History Customers who have …" at bounding box center [739, 446] width 950 height 414
click at [1463, 607] on button "Update" at bounding box center [1486, 601] width 48 height 23
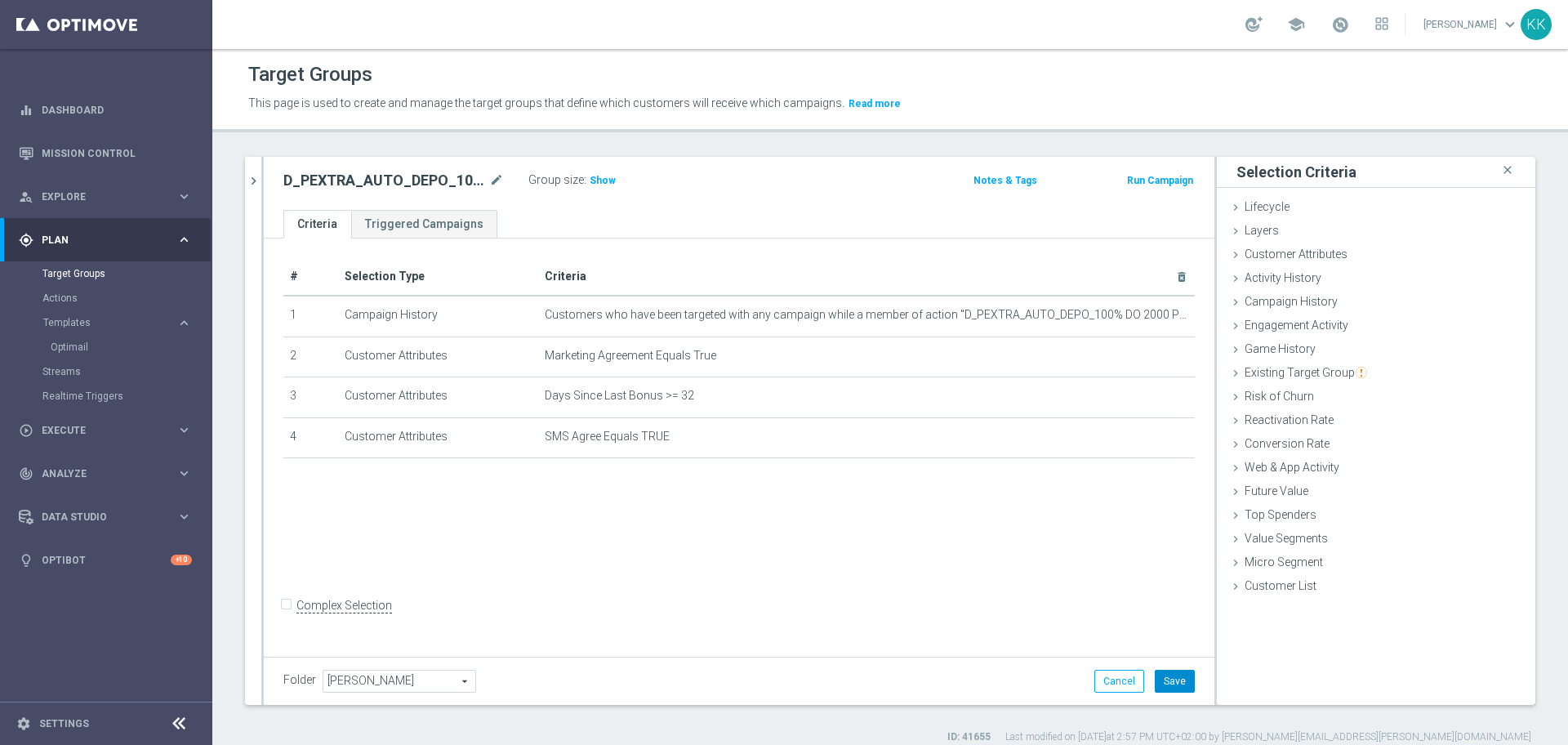
click at [1164, 684] on button "Save" at bounding box center [1175, 681] width 40 height 23
click at [62, 305] on div "Actions" at bounding box center [127, 298] width 168 height 24
click at [62, 303] on link "Actions" at bounding box center [107, 299] width 128 height 13
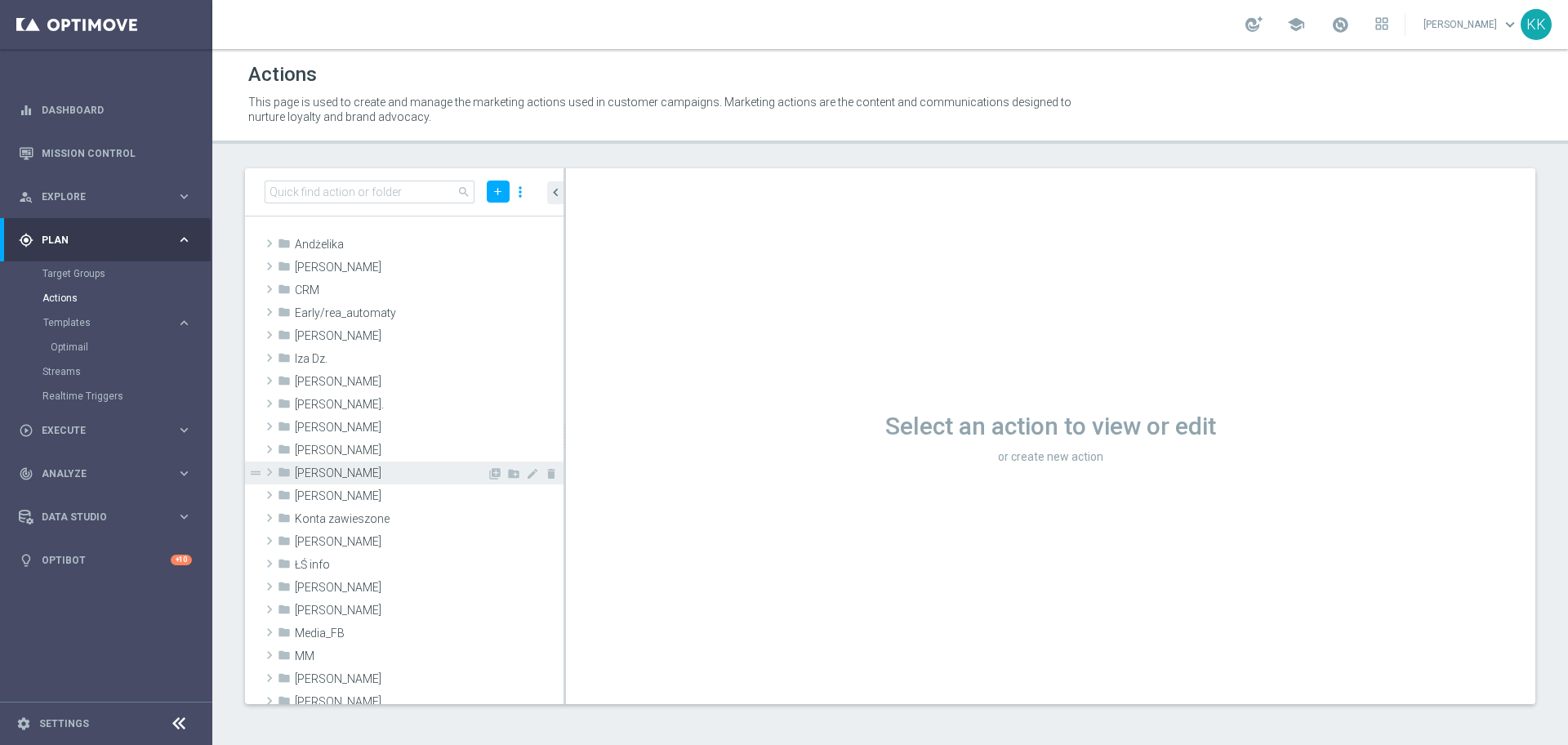
click at [460, 473] on span "[PERSON_NAME]" at bounding box center [391, 473] width 192 height 14
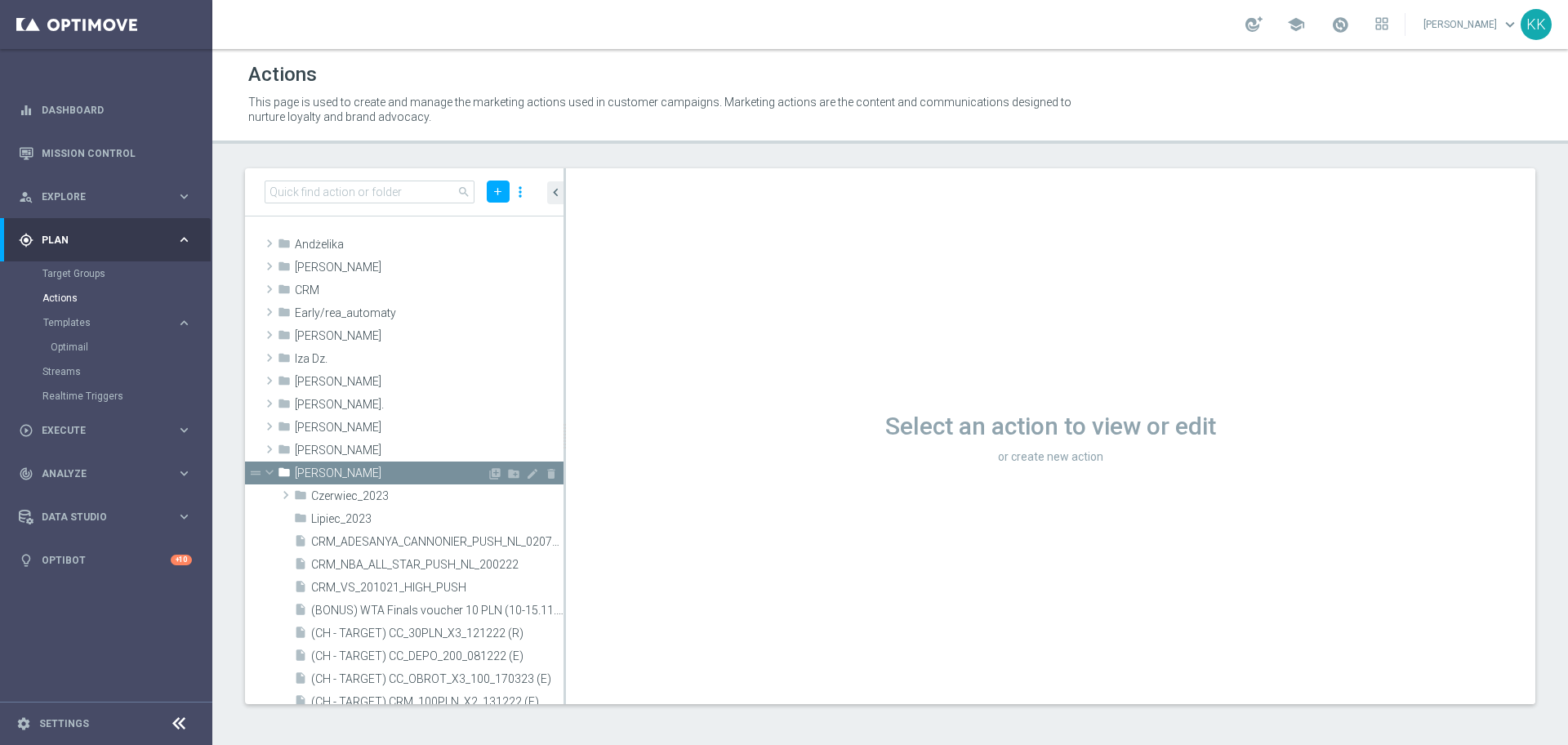
click at [487, 473] on div "library_add create_new_folder mode_edit delete" at bounding box center [523, 476] width 73 height 17
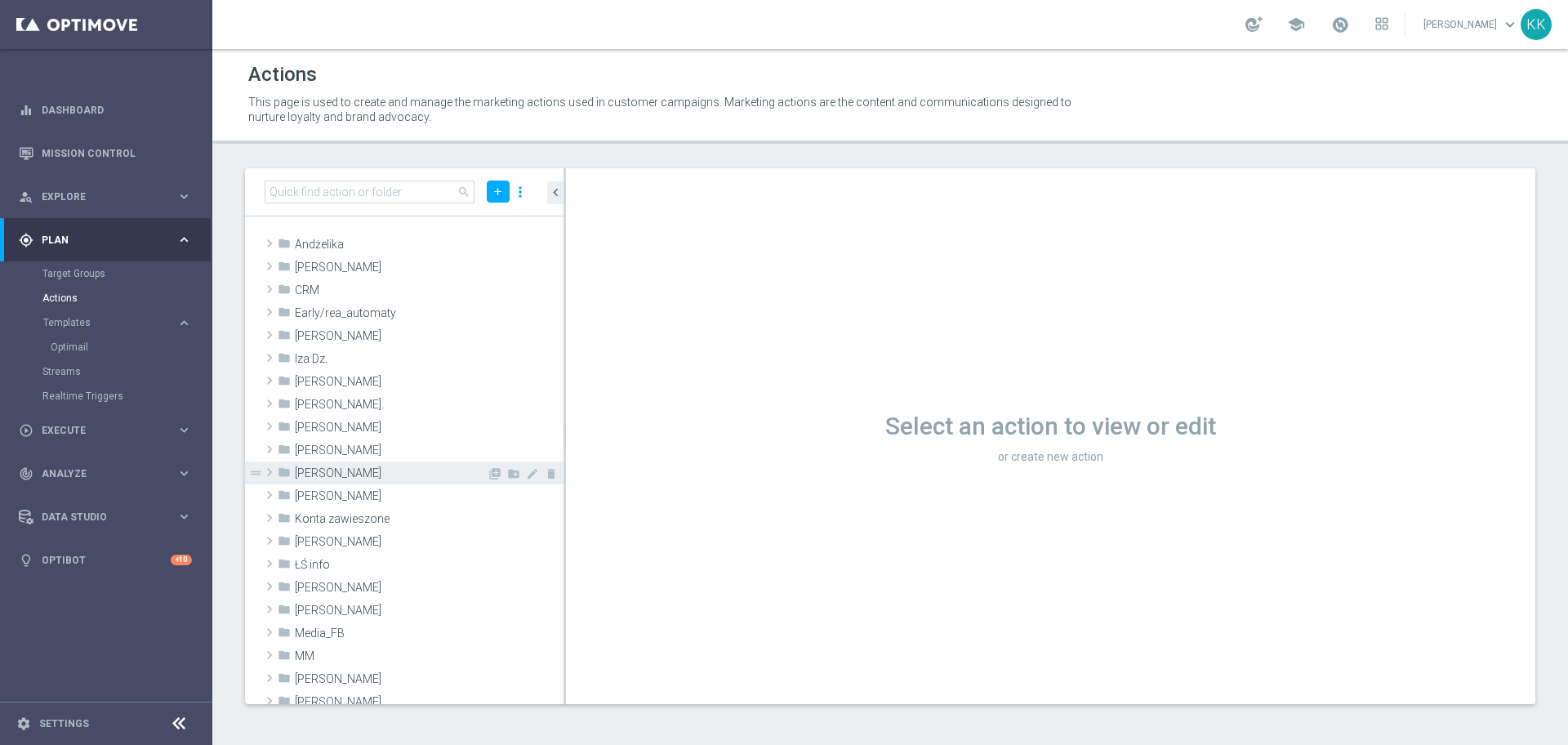
click at [413, 475] on span "[PERSON_NAME]" at bounding box center [391, 473] width 192 height 14
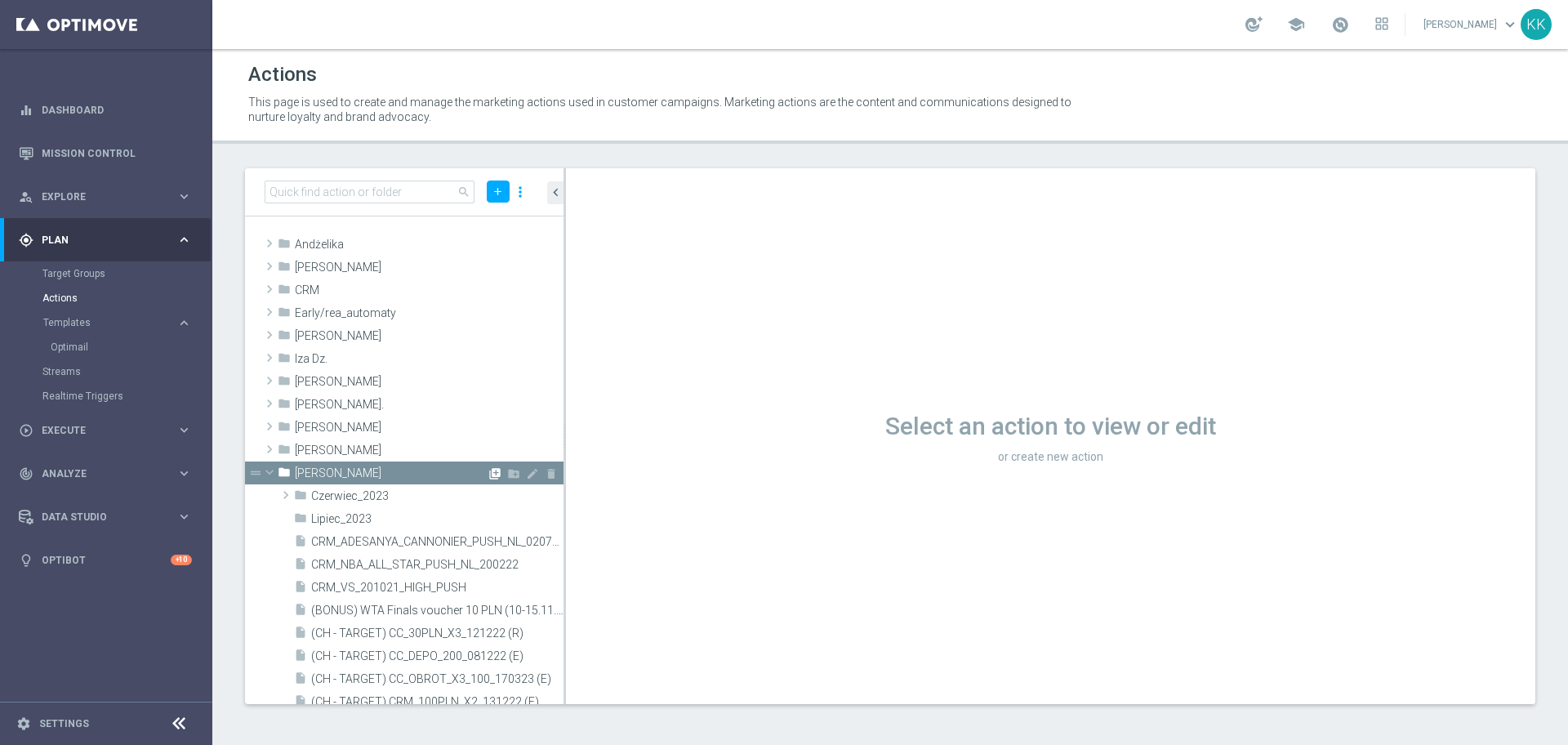
click at [488, 469] on icon "library_add" at bounding box center [495, 474] width 13 height 13
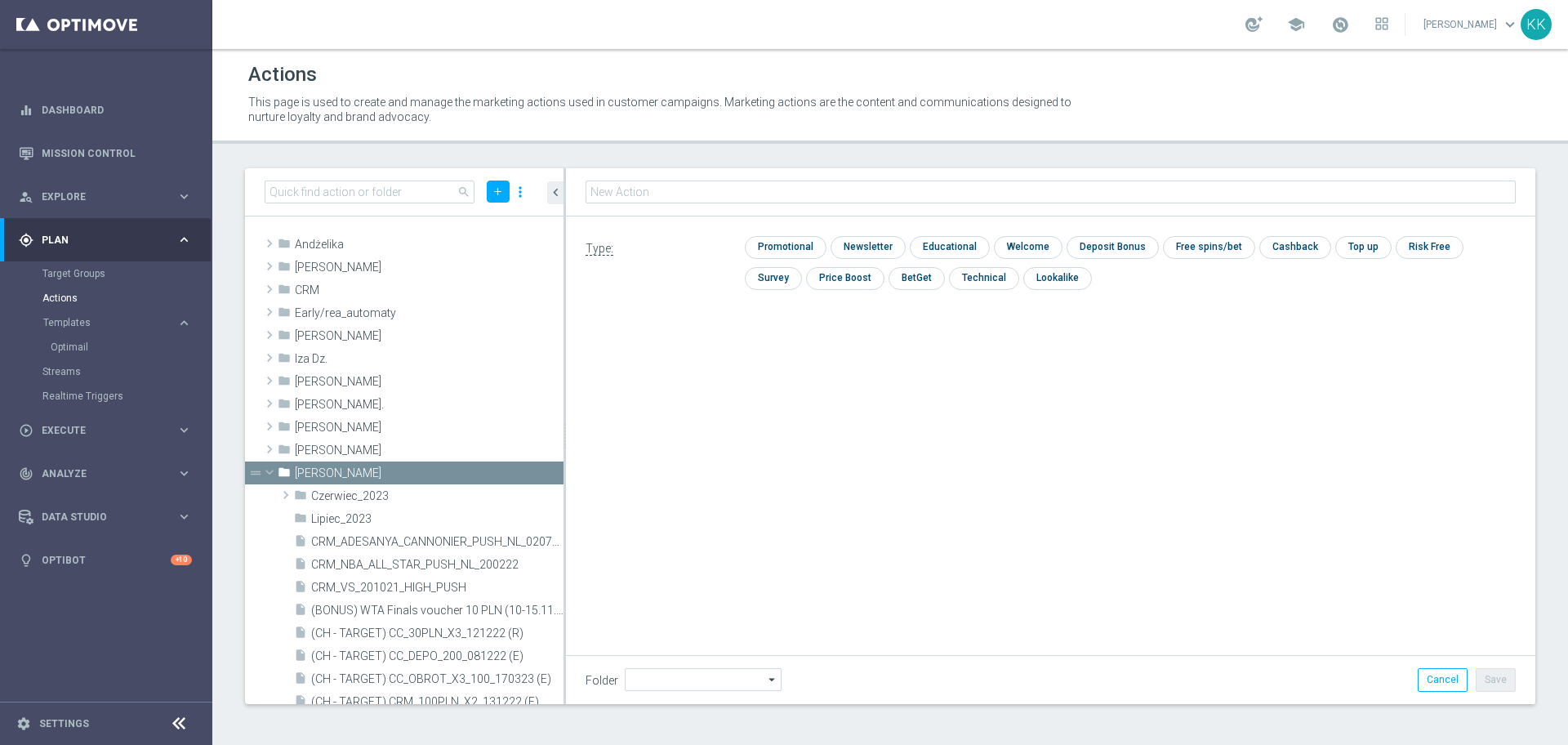
type input "[PERSON_NAME]"
type input "C_PREM_AUTO_DEPO_50% DO 1000 PLN_DAILY_PUSH"
click at [781, 253] on input "checkbox" at bounding box center [783, 247] width 77 height 22
checkbox input "true"
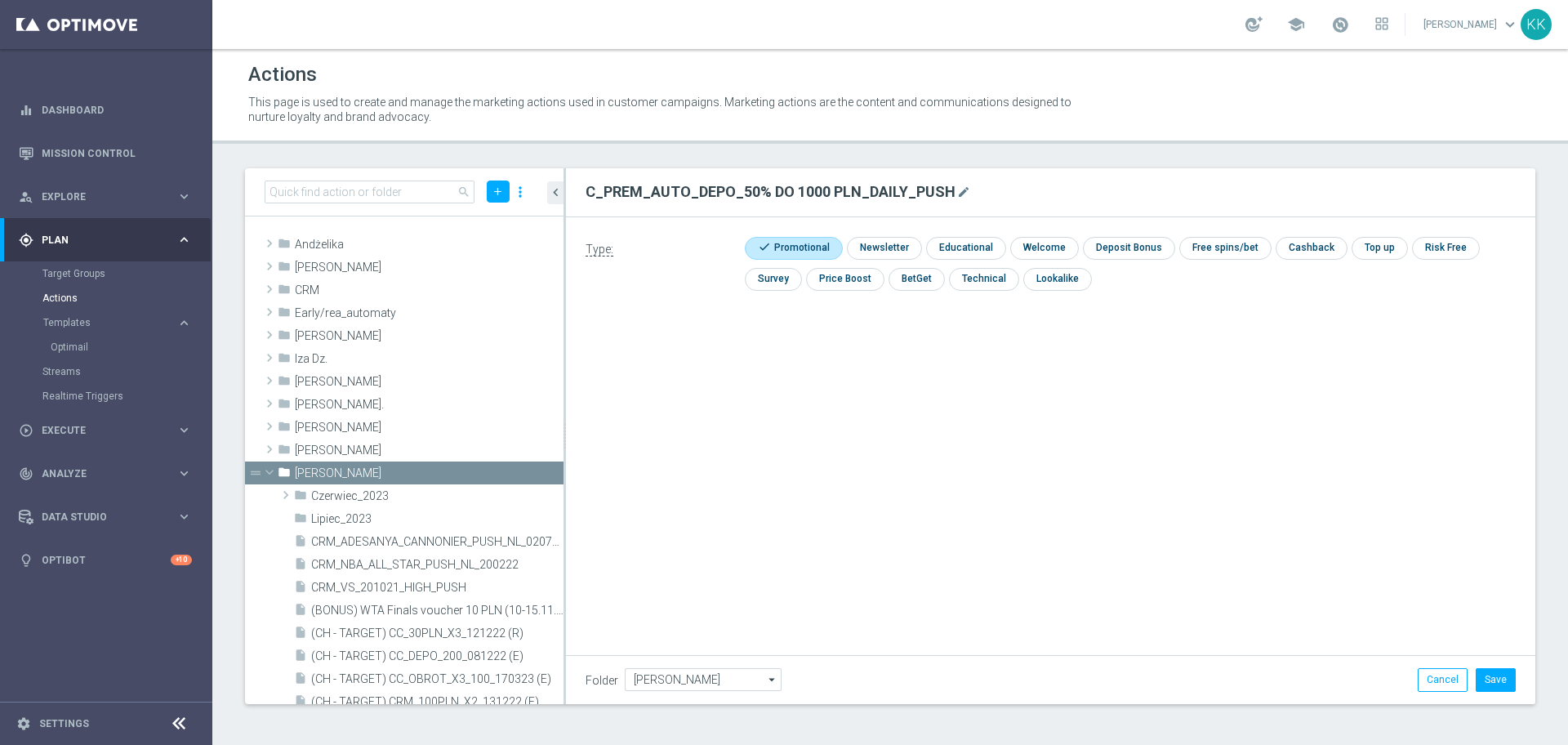
click at [1487, 694] on div "Folder [PERSON_NAME] [PERSON_NAME] arrow_drop_down Drag here to set row groups …" at bounding box center [1051, 679] width 970 height 48
click at [1495, 677] on button "Save" at bounding box center [1496, 679] width 40 height 23
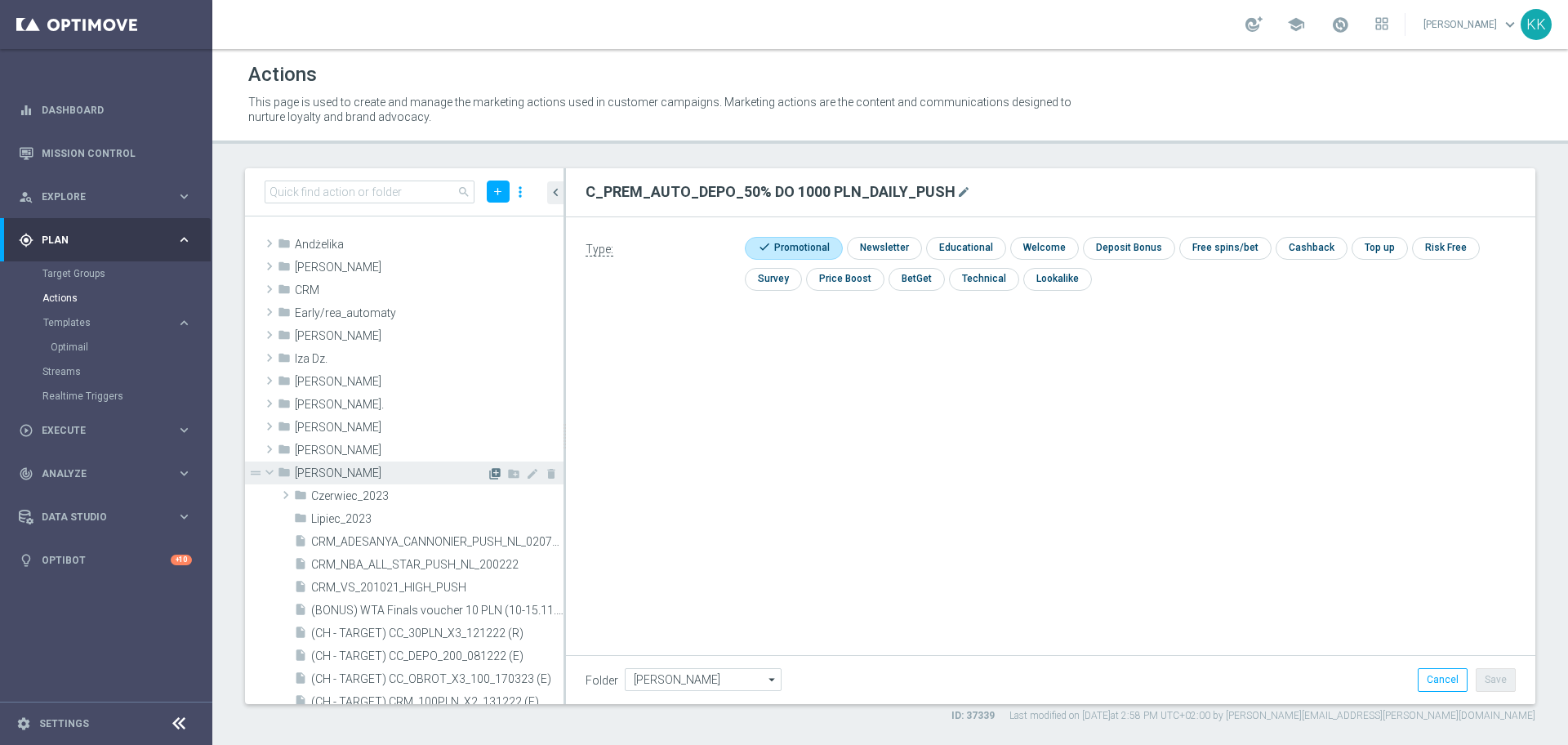
click at [488, 468] on icon "library_add" at bounding box center [495, 474] width 13 height 13
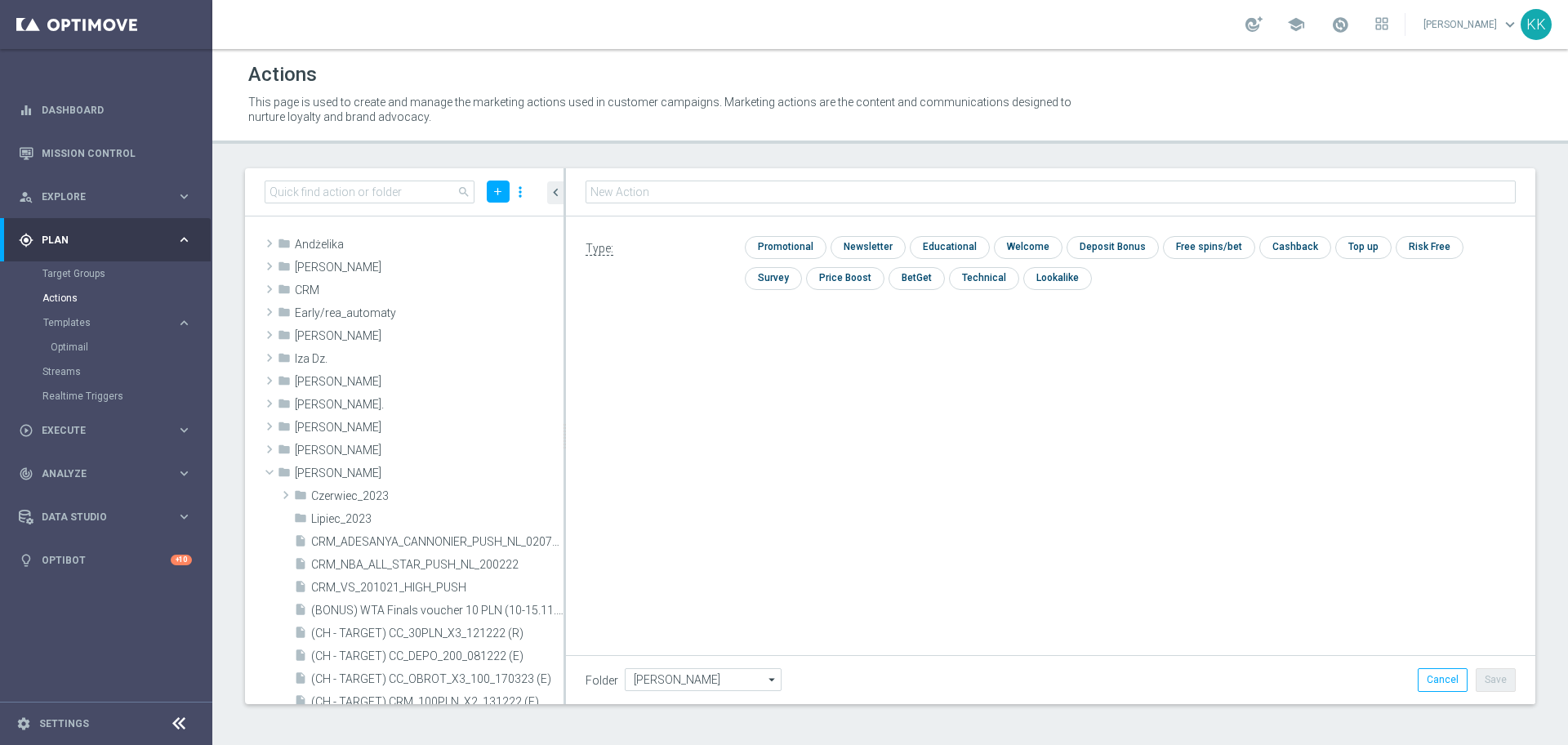
type input "C_PEXTRA_AUTO_DEPO_50% DO 2000 PLN_DAILY_PUSH"
click at [787, 246] on input "checkbox" at bounding box center [783, 247] width 77 height 22
checkbox input "true"
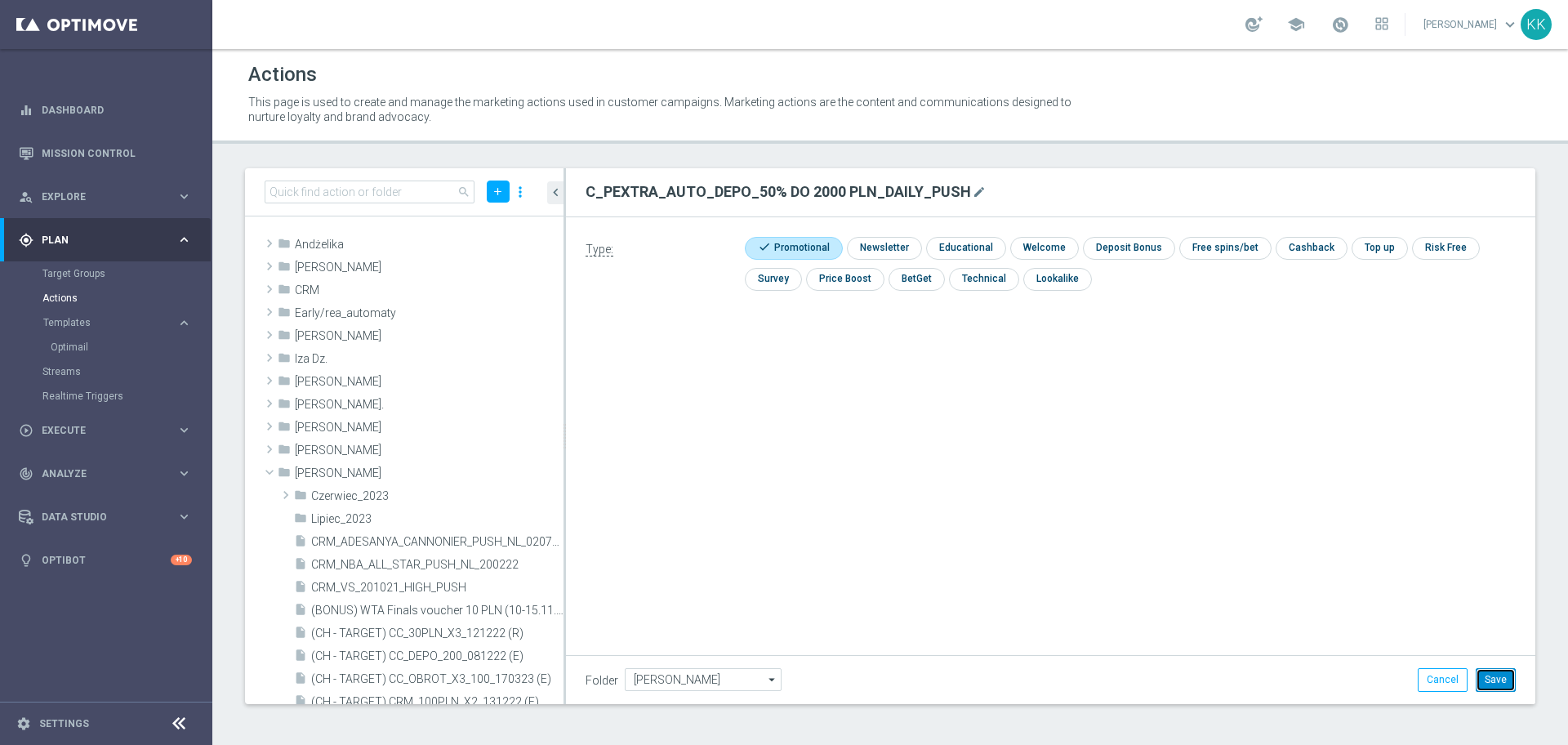
click at [1506, 688] on button "Save" at bounding box center [1496, 679] width 40 height 23
click at [488, 478] on icon "library_add" at bounding box center [495, 474] width 13 height 13
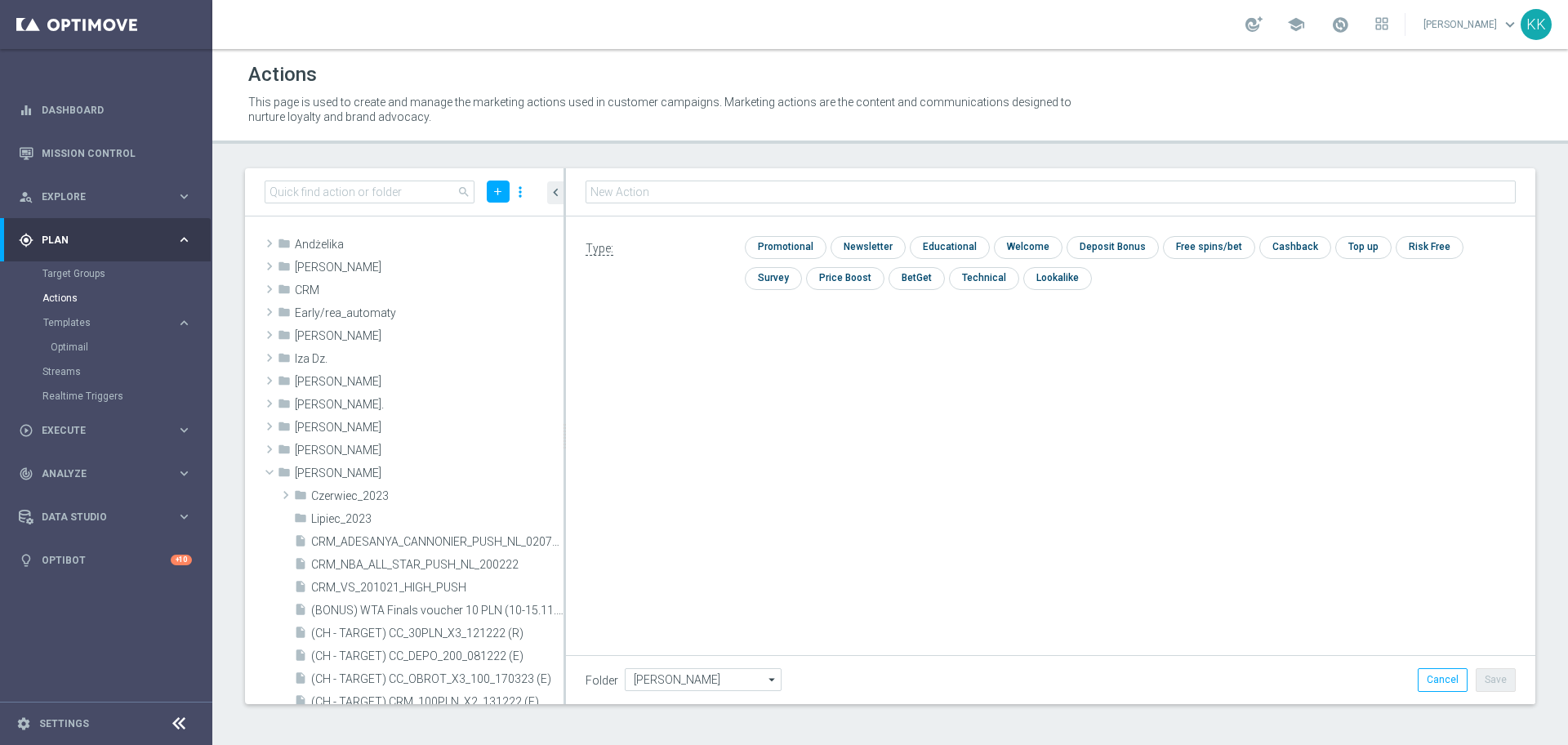
type input "D_PREM_AUTO_DEPO_100% DO 1000 PLN_DAILY_SMS"
click at [791, 252] on input "checkbox" at bounding box center [783, 248] width 77 height 22
checkbox input "true"
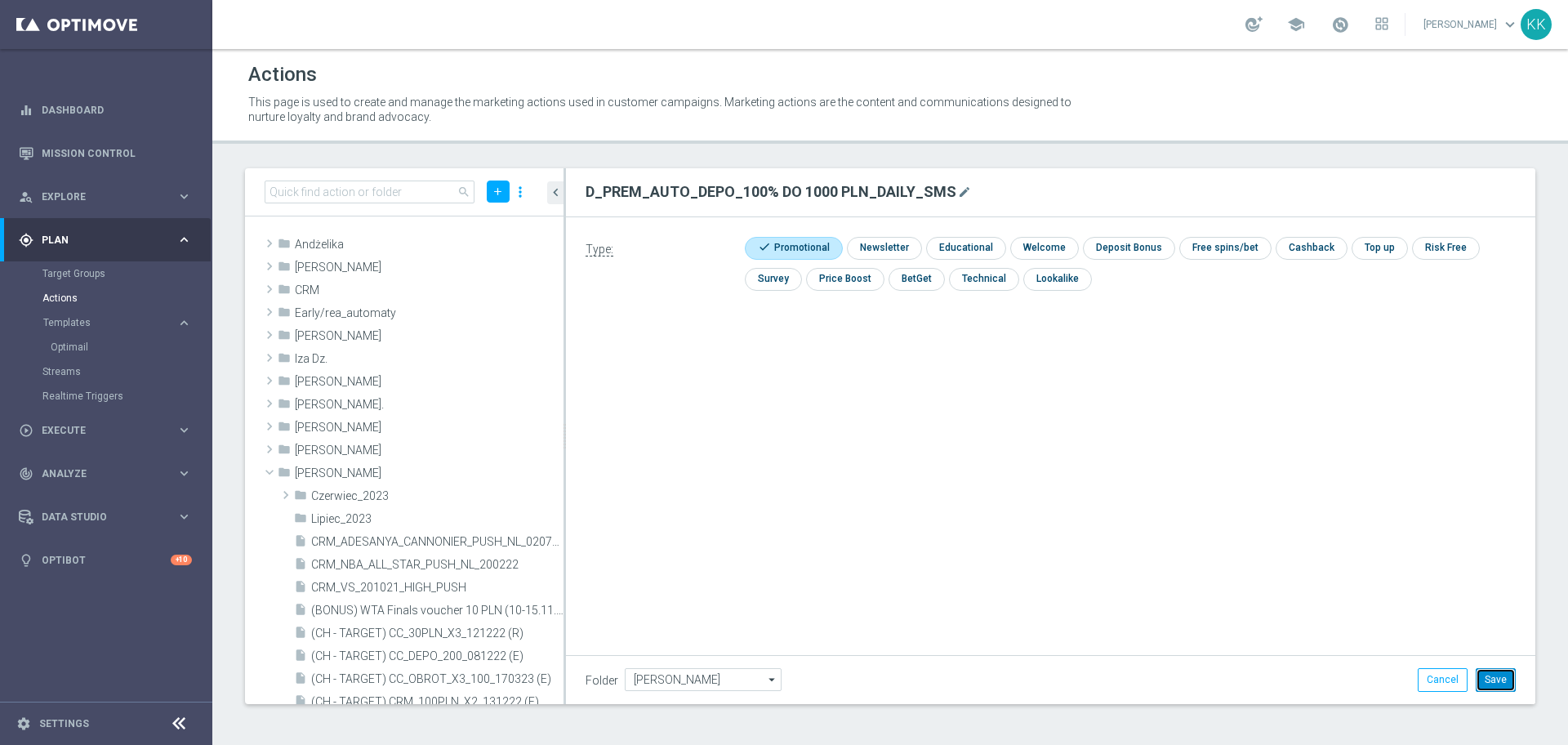
click at [1507, 677] on button "Save" at bounding box center [1496, 679] width 40 height 23
click at [488, 470] on icon "library_add" at bounding box center [495, 474] width 13 height 13
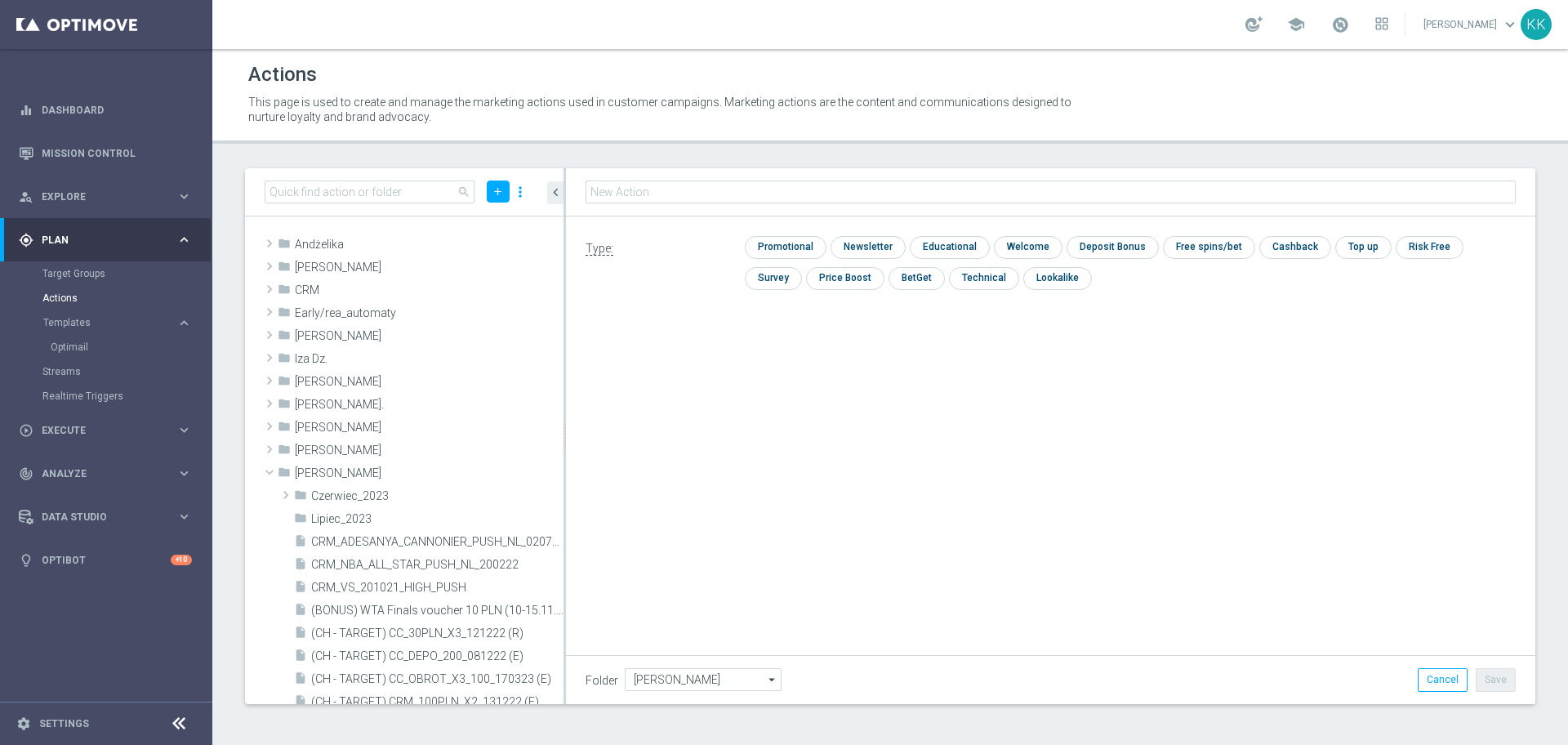
type input "D_PEXTRA_AUTO_DEPO_100% DO 2000 PLN_DAILY_SMS"
click at [792, 254] on input "checkbox" at bounding box center [783, 247] width 77 height 22
checkbox input "true"
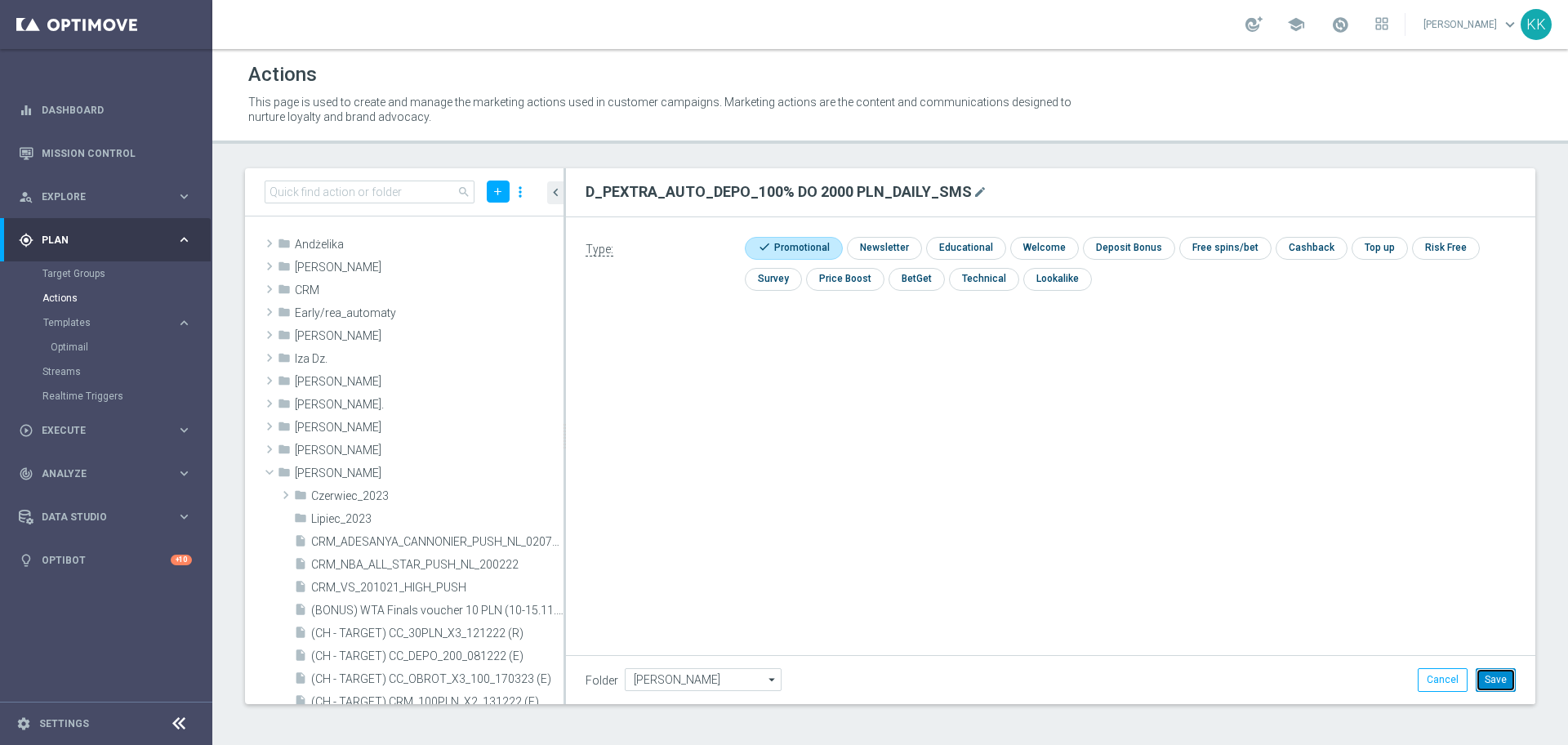
click at [1502, 689] on button "Save" at bounding box center [1496, 679] width 40 height 23
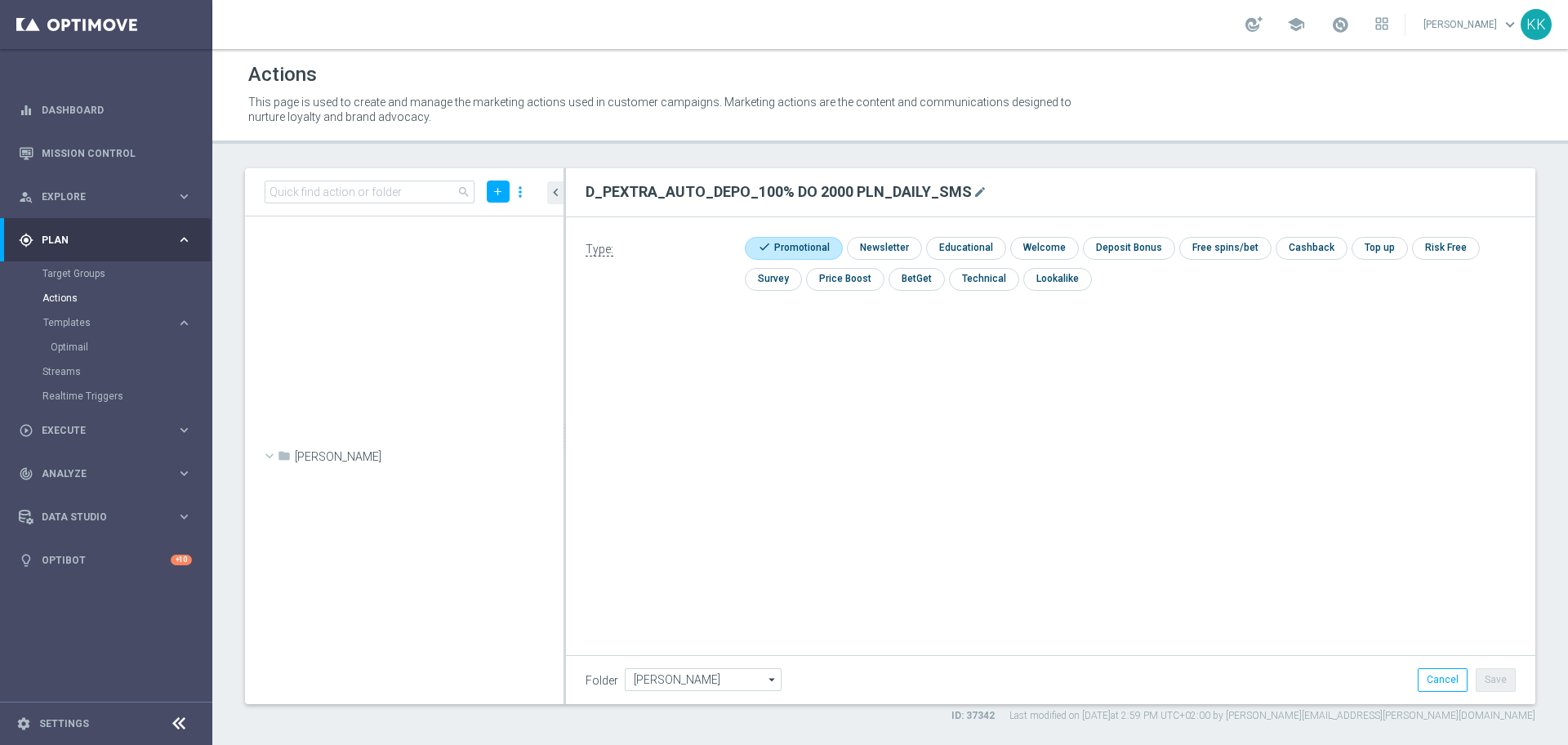
scroll to position [61742, 0]
